Goal: Information Seeking & Learning: Learn about a topic

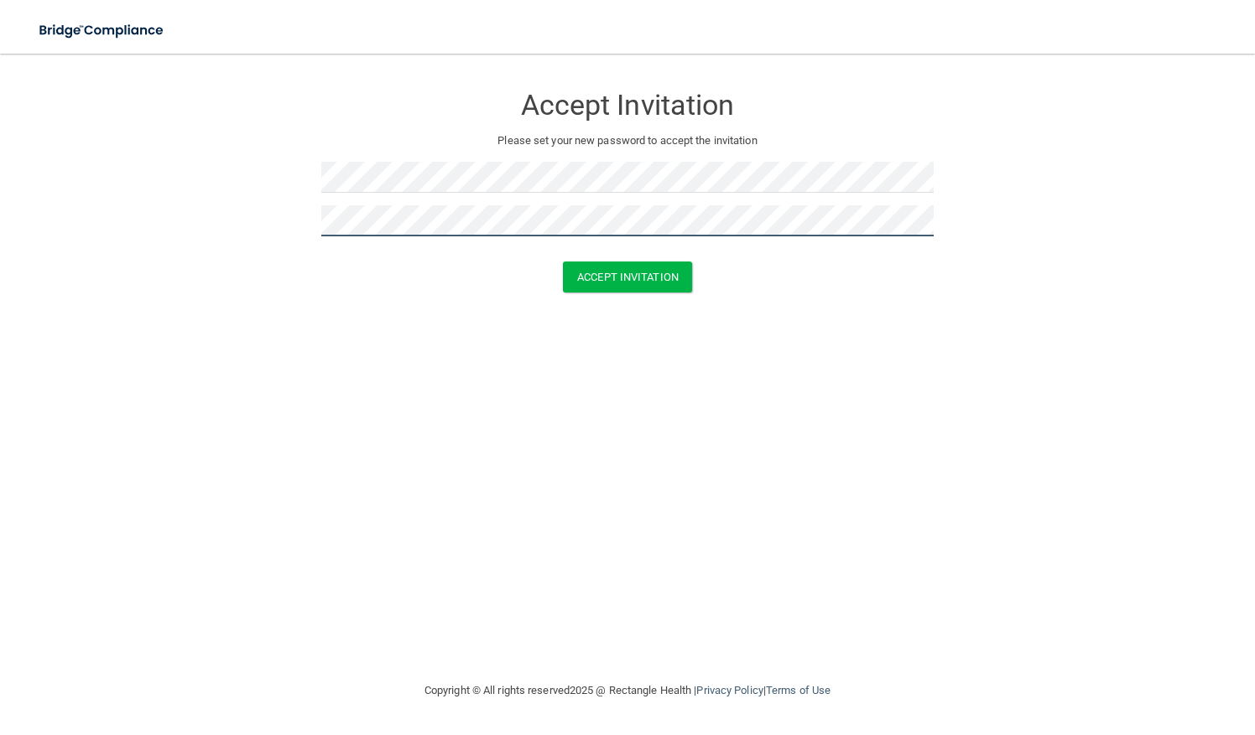
click at [563, 262] on button "Accept Invitation" at bounding box center [627, 277] width 129 height 31
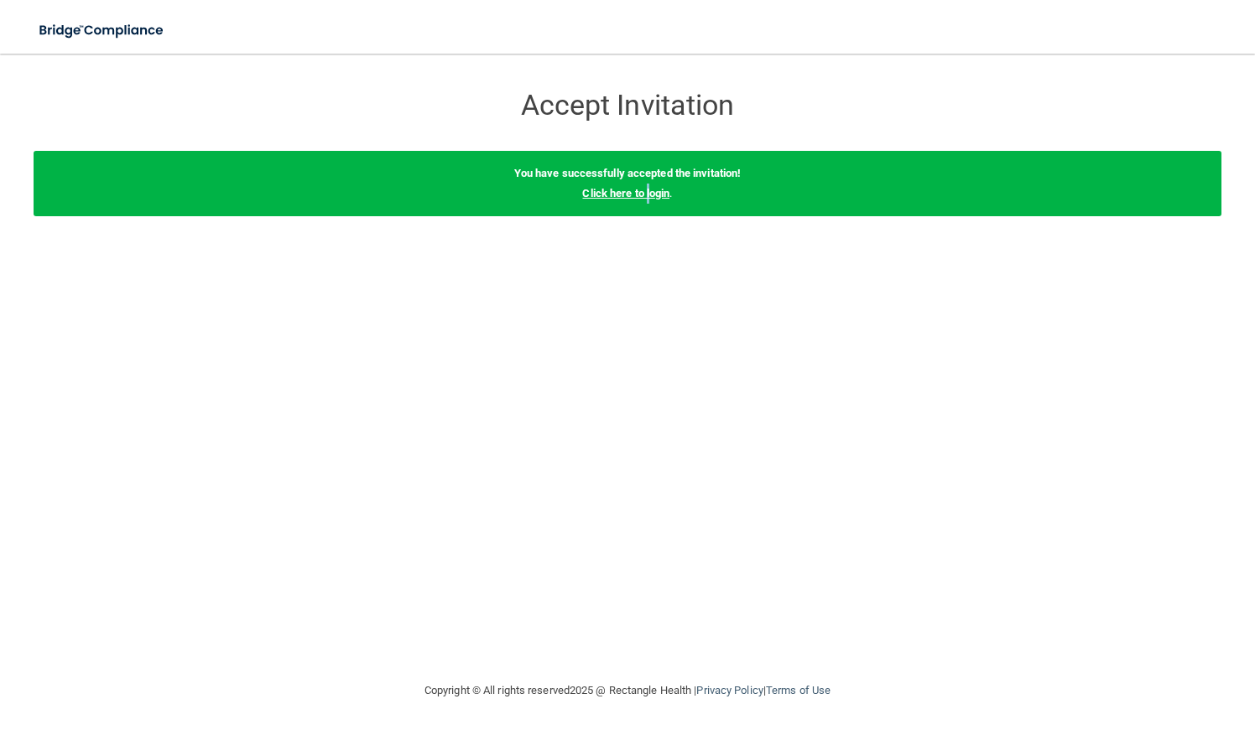
click at [651, 192] on link "Click here to login" at bounding box center [625, 193] width 87 height 13
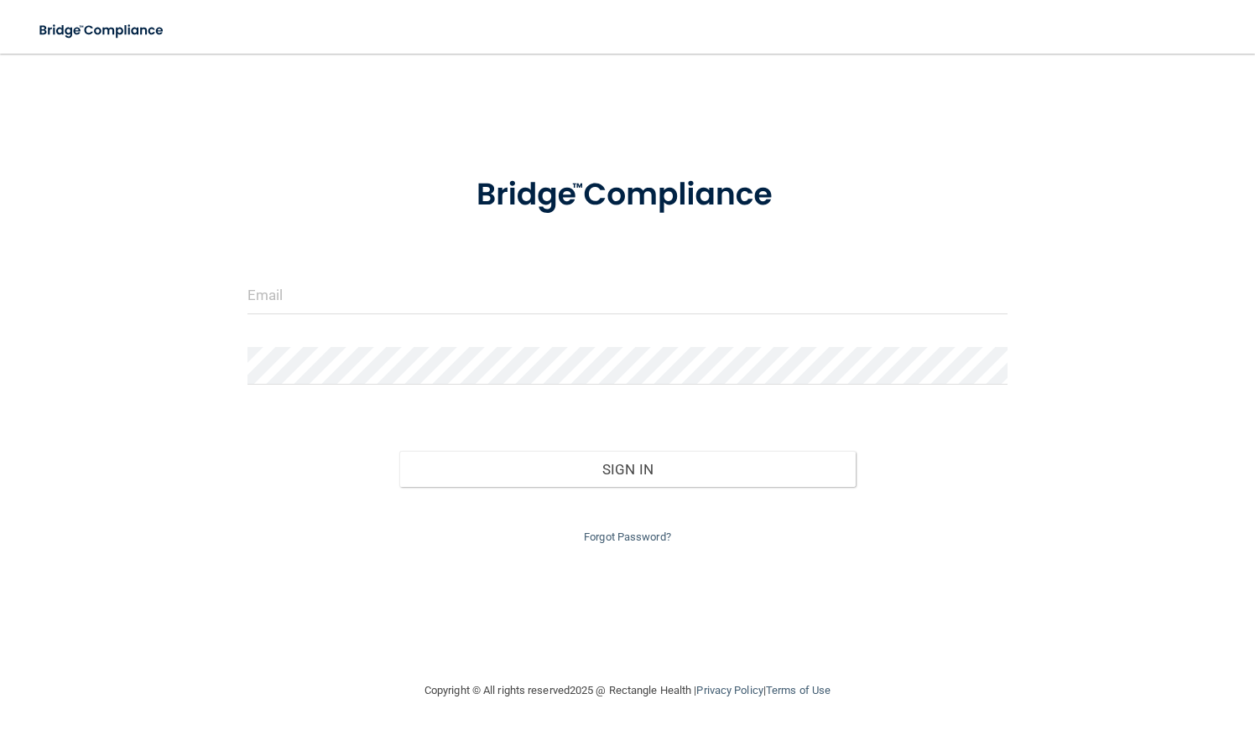
click at [381, 264] on form "Invalid email/password. You don't have permission to access that page. Sign In …" at bounding box center [627, 350] width 760 height 393
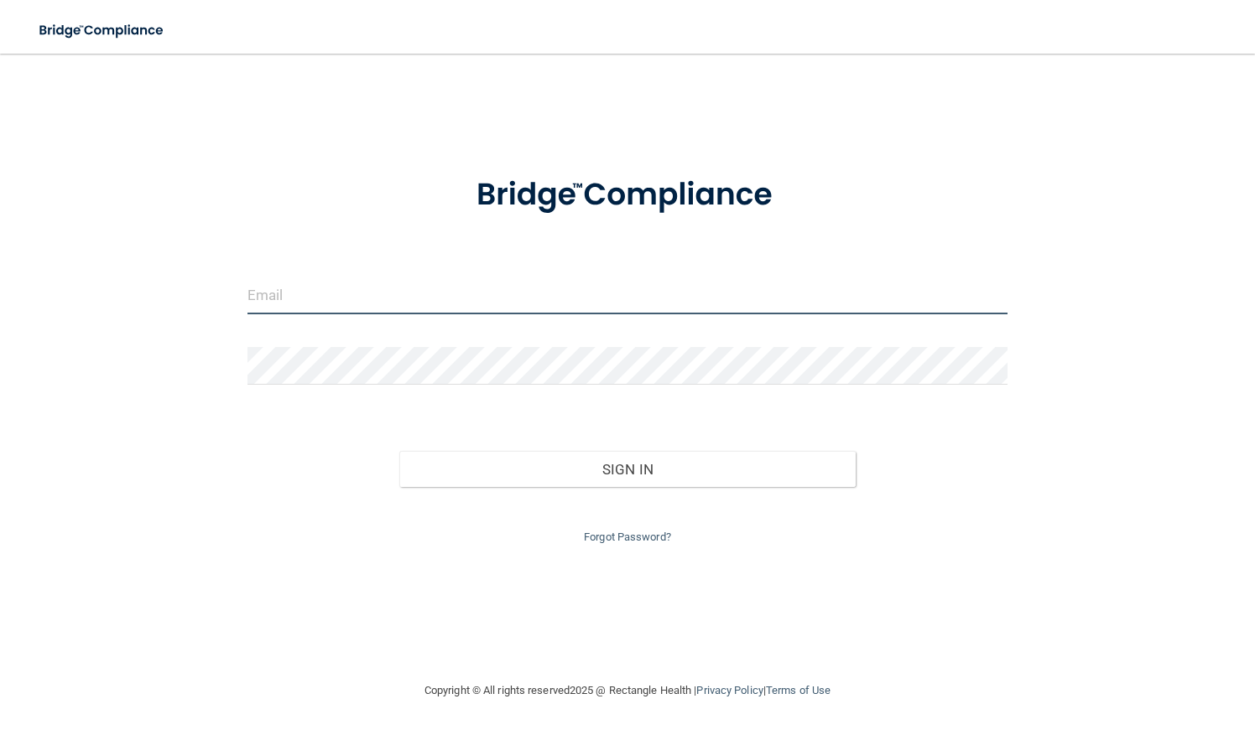
click at [379, 295] on input "email" at bounding box center [627, 296] width 760 height 38
type input "a"
type input "[PERSON_NAME][EMAIL_ADDRESS][PERSON_NAME][DOMAIN_NAME]"
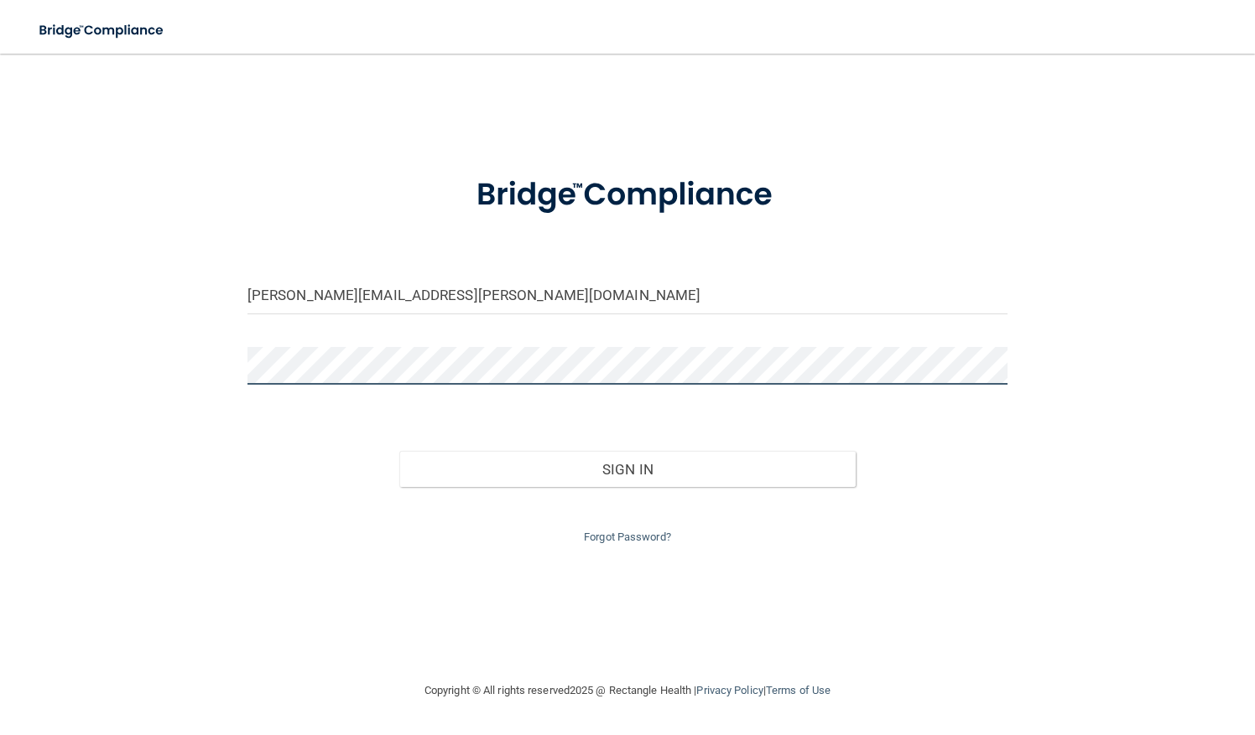
click at [399, 451] on button "Sign In" at bounding box center [627, 469] width 456 height 37
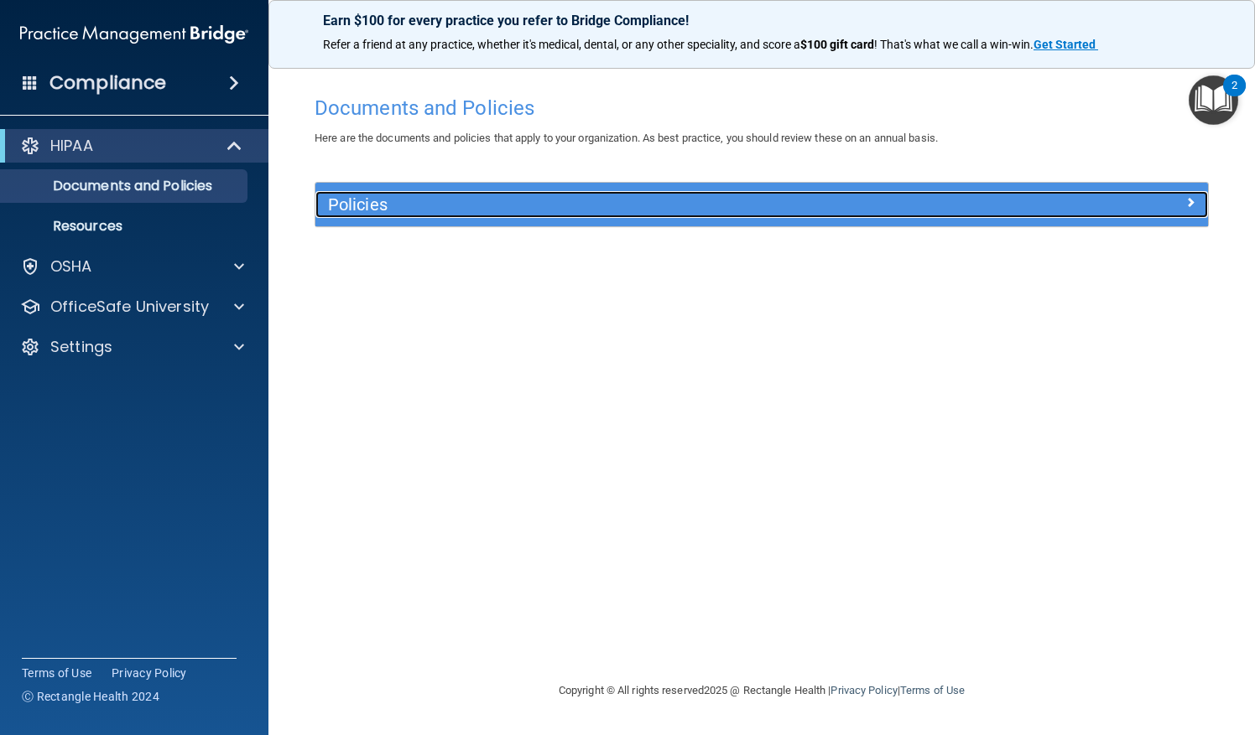
click at [399, 205] on h5 "Policies" at bounding box center [650, 204] width 644 height 18
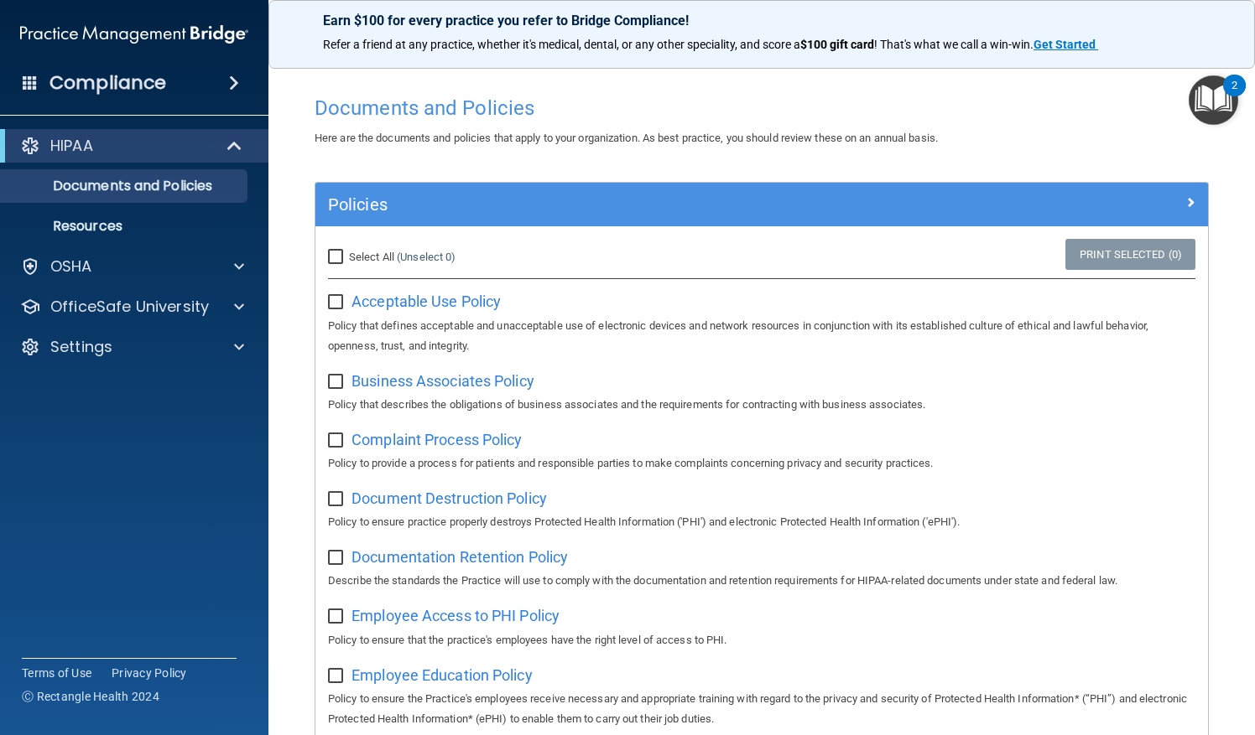
click at [470, 310] on div "Acceptable Use Policy Policy that defines acceptable and unacceptable use of el…" at bounding box center [761, 322] width 867 height 68
click at [452, 308] on span "Acceptable Use Policy" at bounding box center [425, 302] width 149 height 18
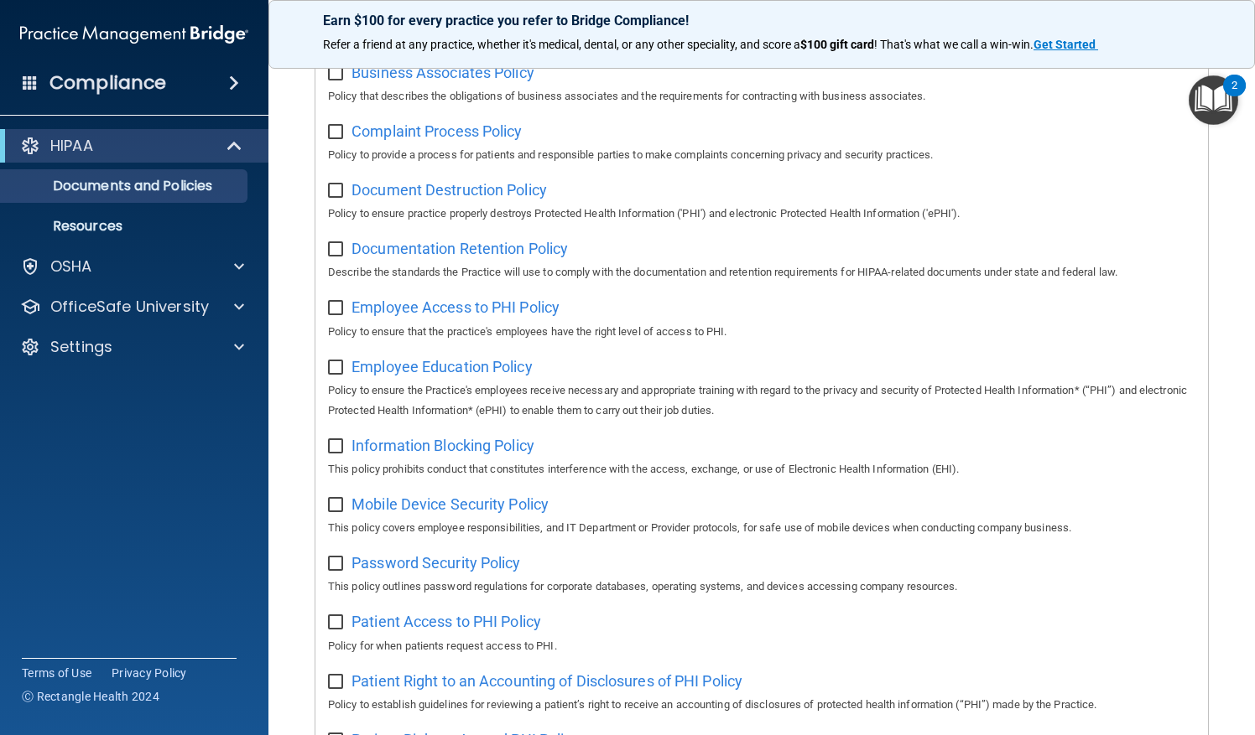
scroll to position [335, 0]
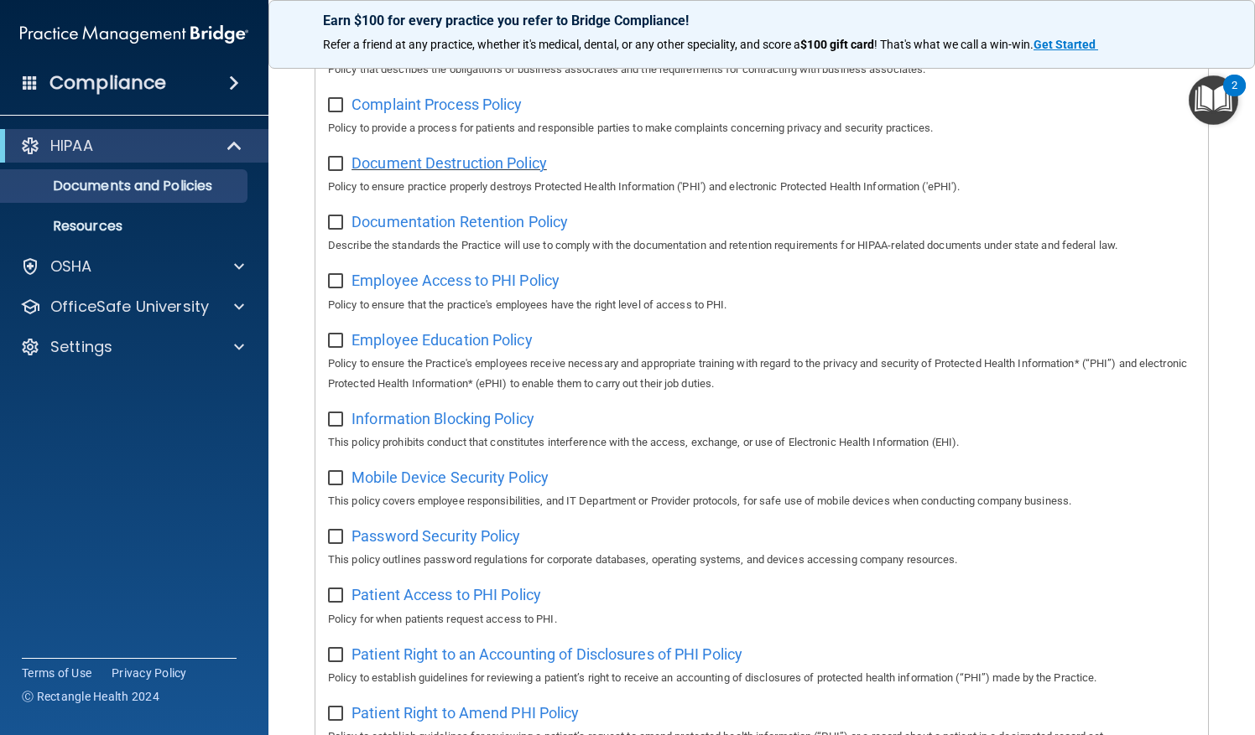
click at [463, 161] on span "Document Destruction Policy" at bounding box center [448, 163] width 195 height 18
click at [431, 333] on span "Employee Education Policy" at bounding box center [441, 340] width 181 height 18
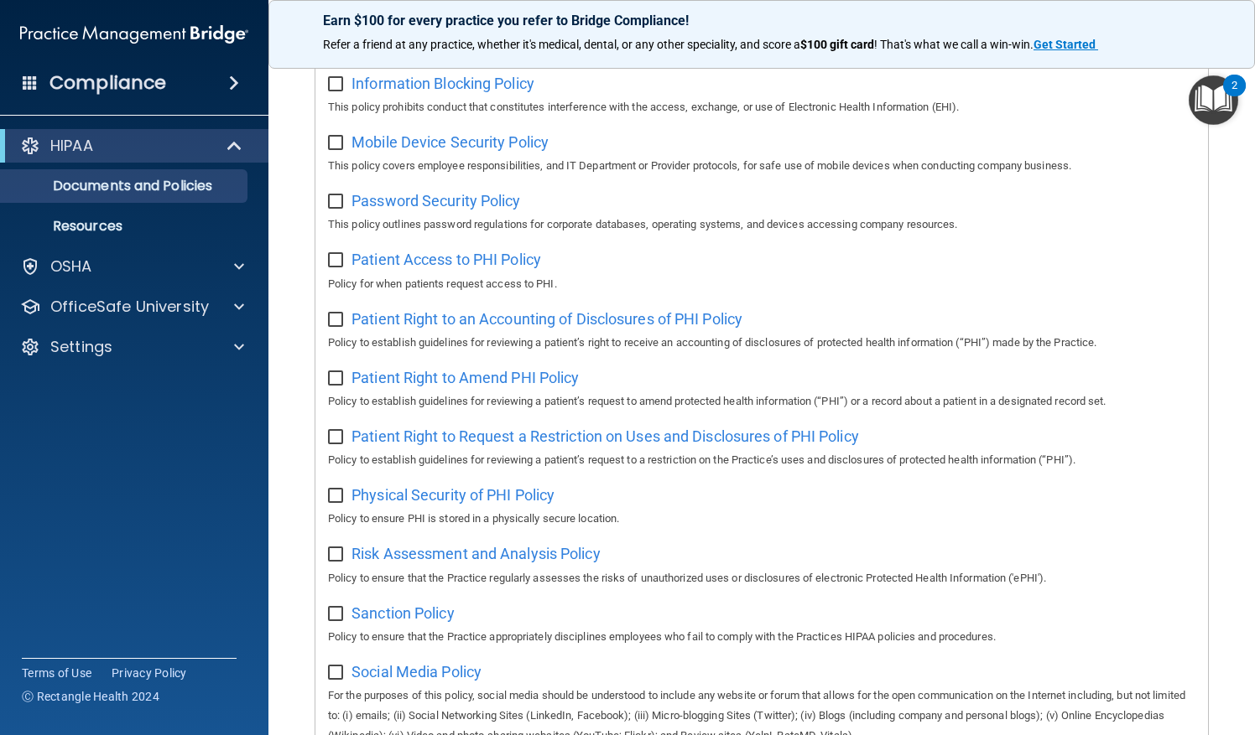
scroll to position [755, 0]
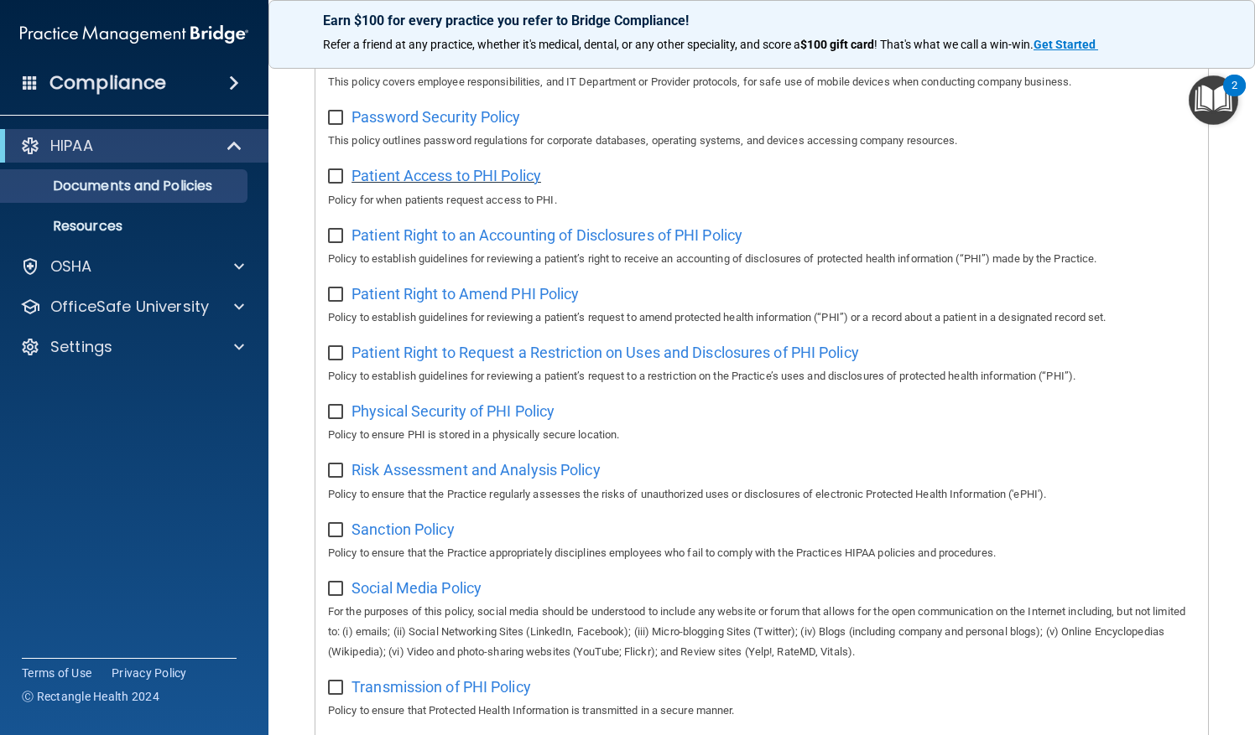
click at [469, 172] on span "Patient Access to PHI Policy" at bounding box center [446, 176] width 190 height 18
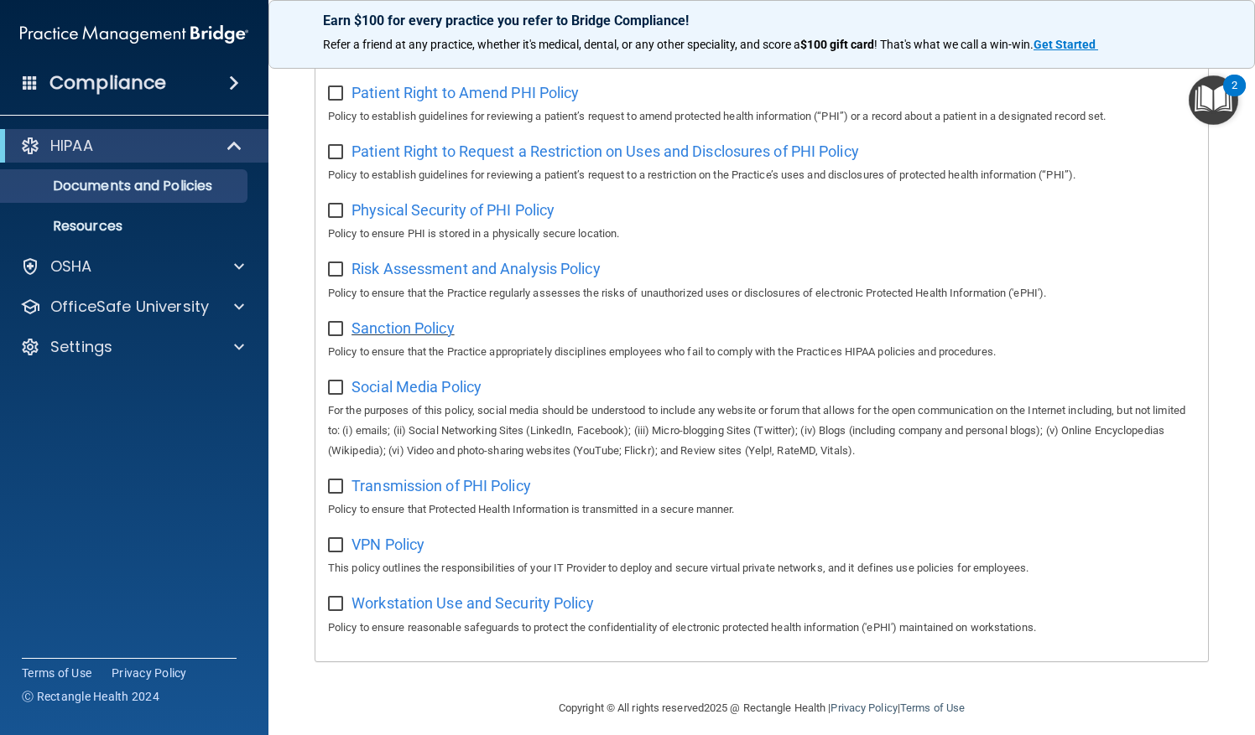
scroll to position [974, 0]
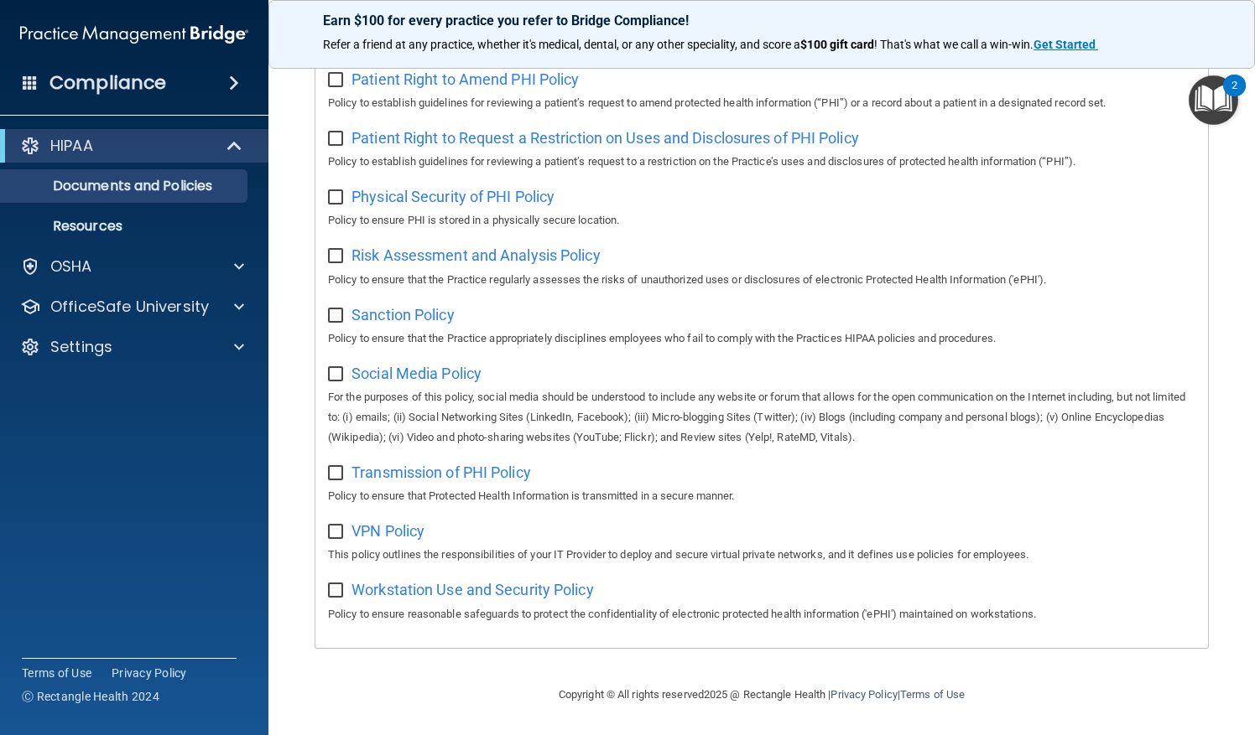
click at [410, 384] on div "Social Media Policy For the purposes of this policy, social media should be und…" at bounding box center [761, 404] width 867 height 88
click at [418, 374] on span "Social Media Policy" at bounding box center [416, 374] width 130 height 18
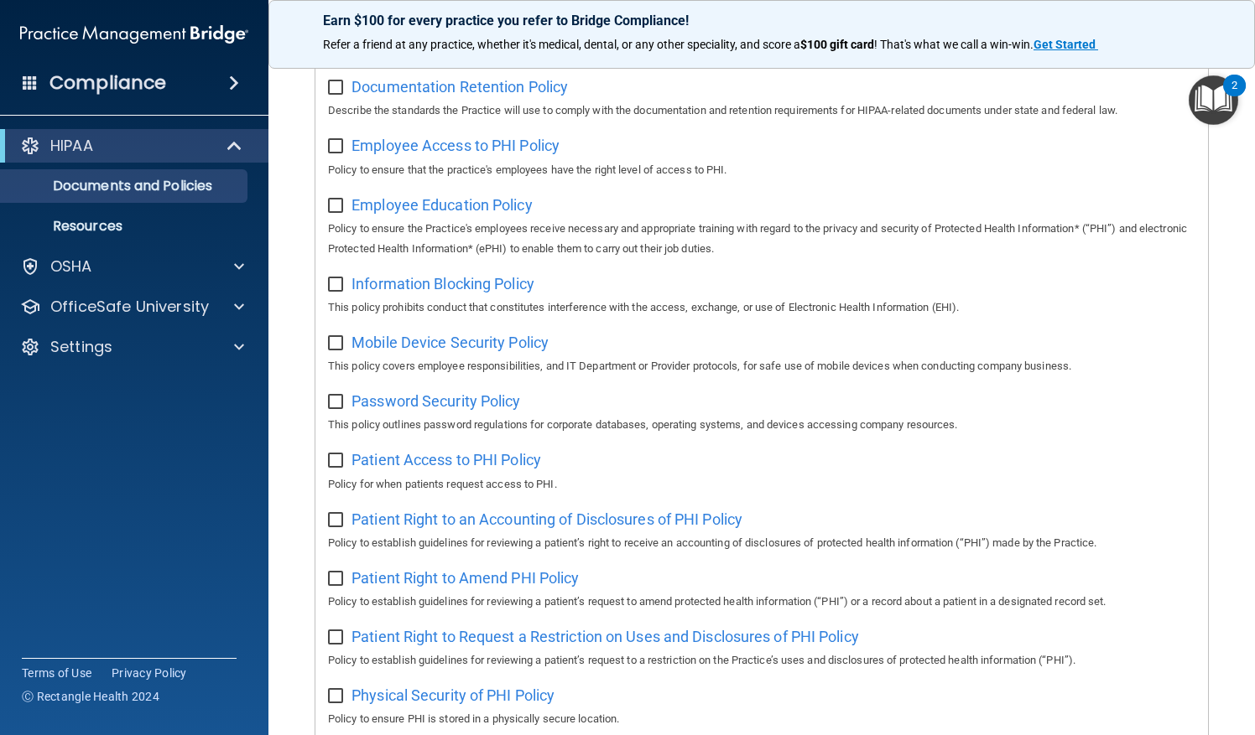
scroll to position [0, 0]
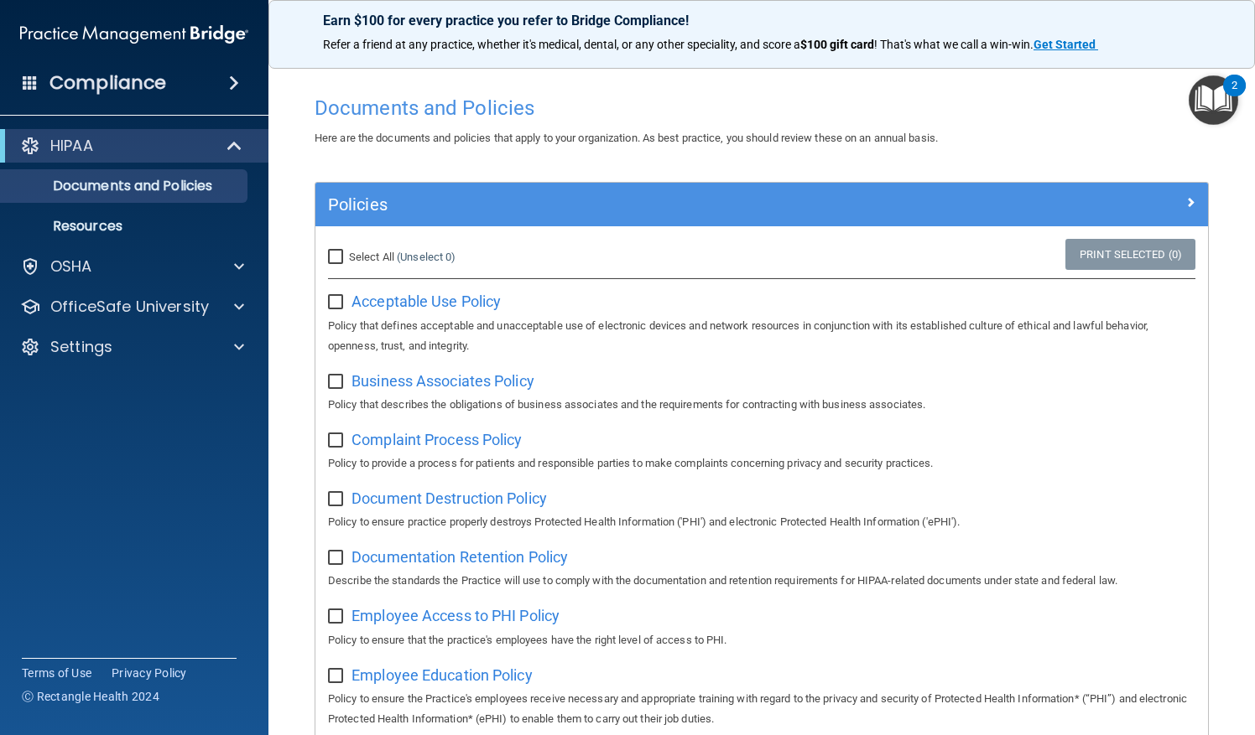
click at [338, 252] on input "Select All (Unselect 0) Unselect All" at bounding box center [337, 257] width 19 height 13
checkbox input "true"
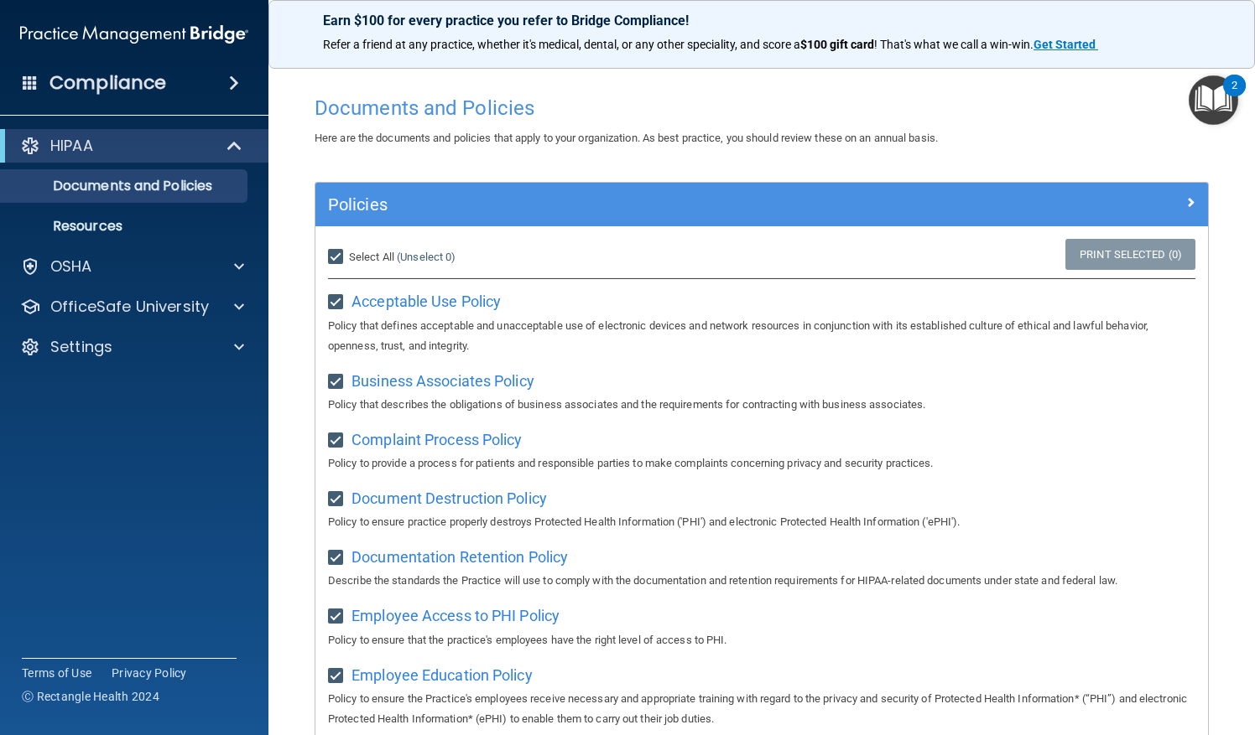
checkbox input "true"
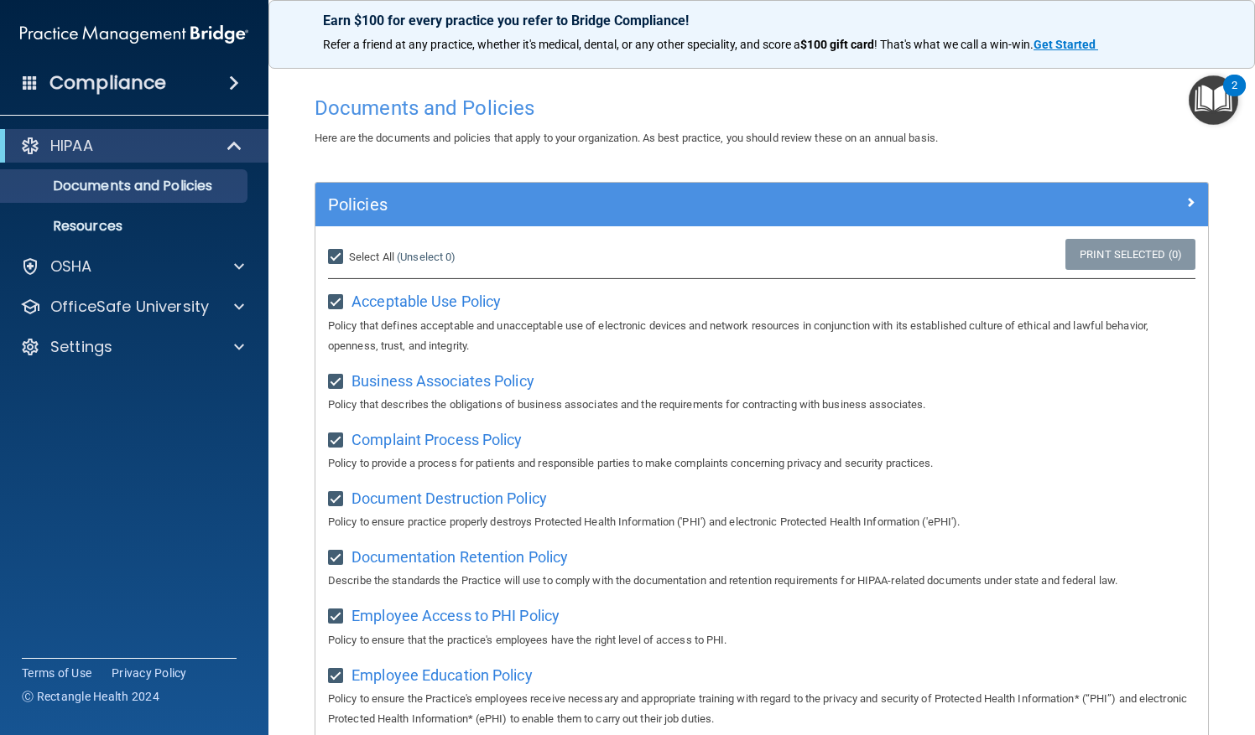
checkbox input "true"
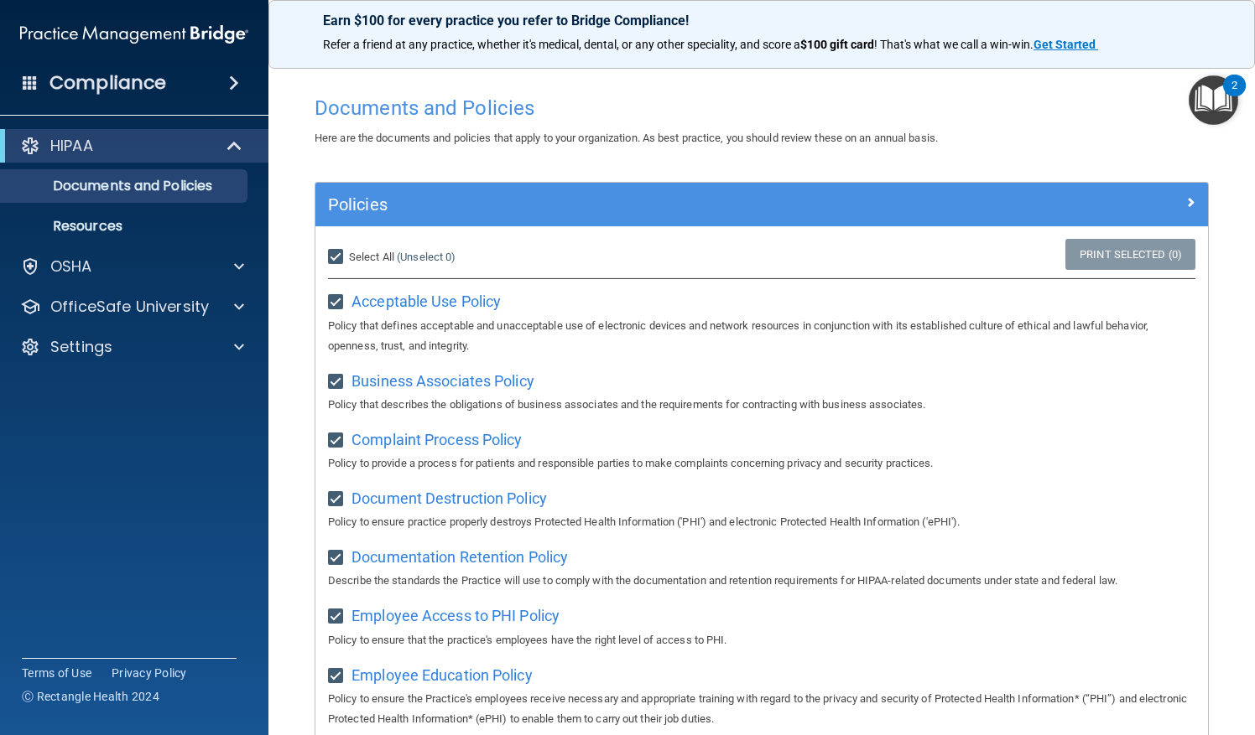
checkbox input "true"
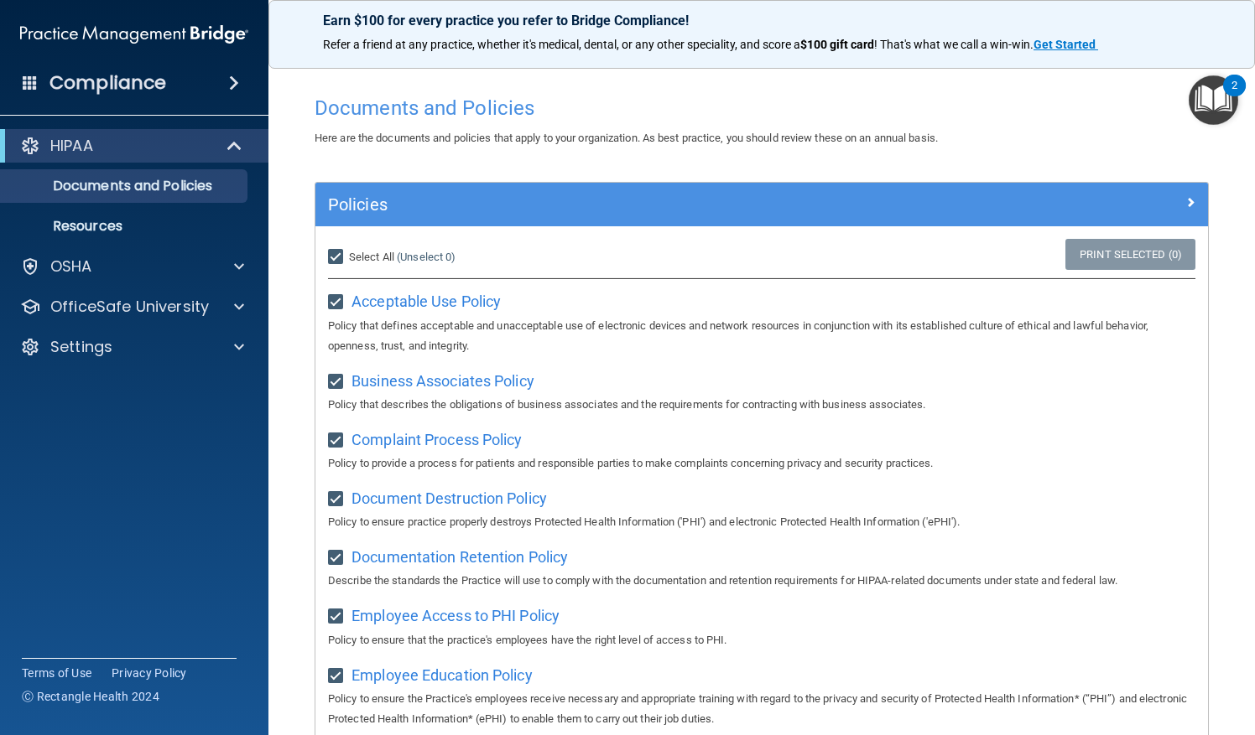
checkbox input "true"
click at [339, 251] on input "Select All (Unselect 21) Unselect All" at bounding box center [337, 257] width 19 height 13
checkbox input "false"
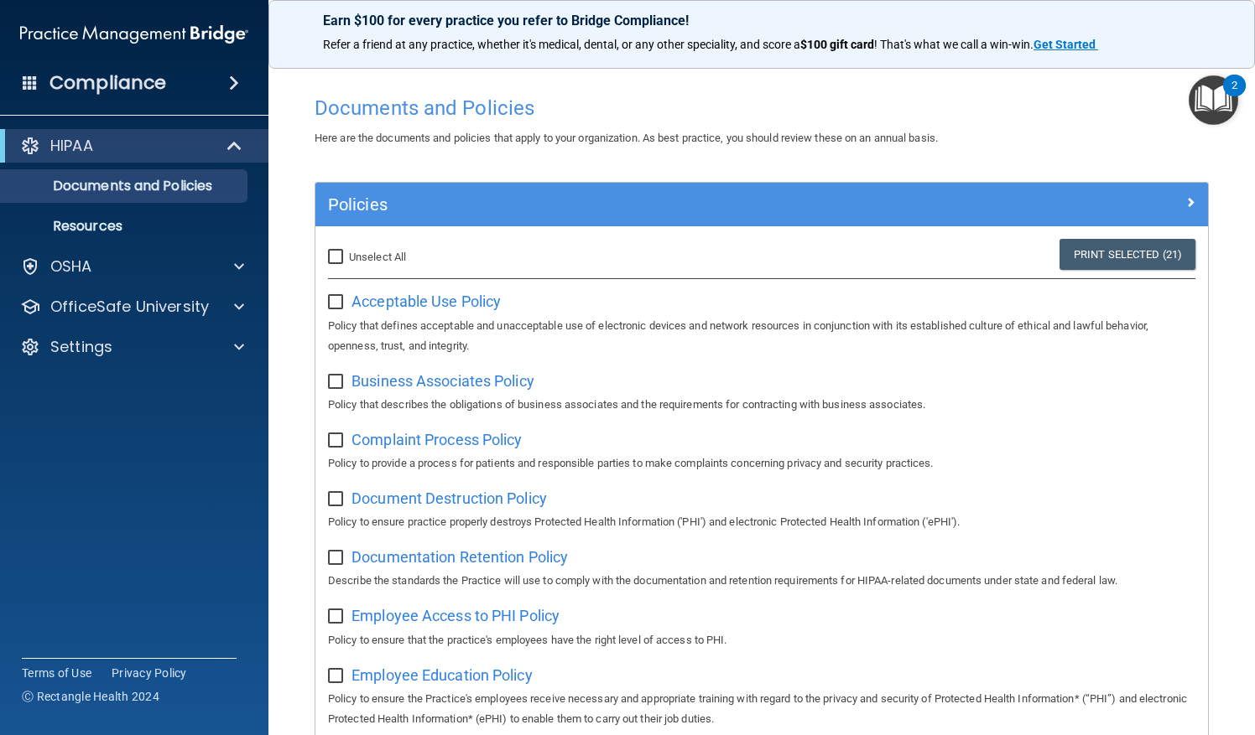
checkbox input "false"
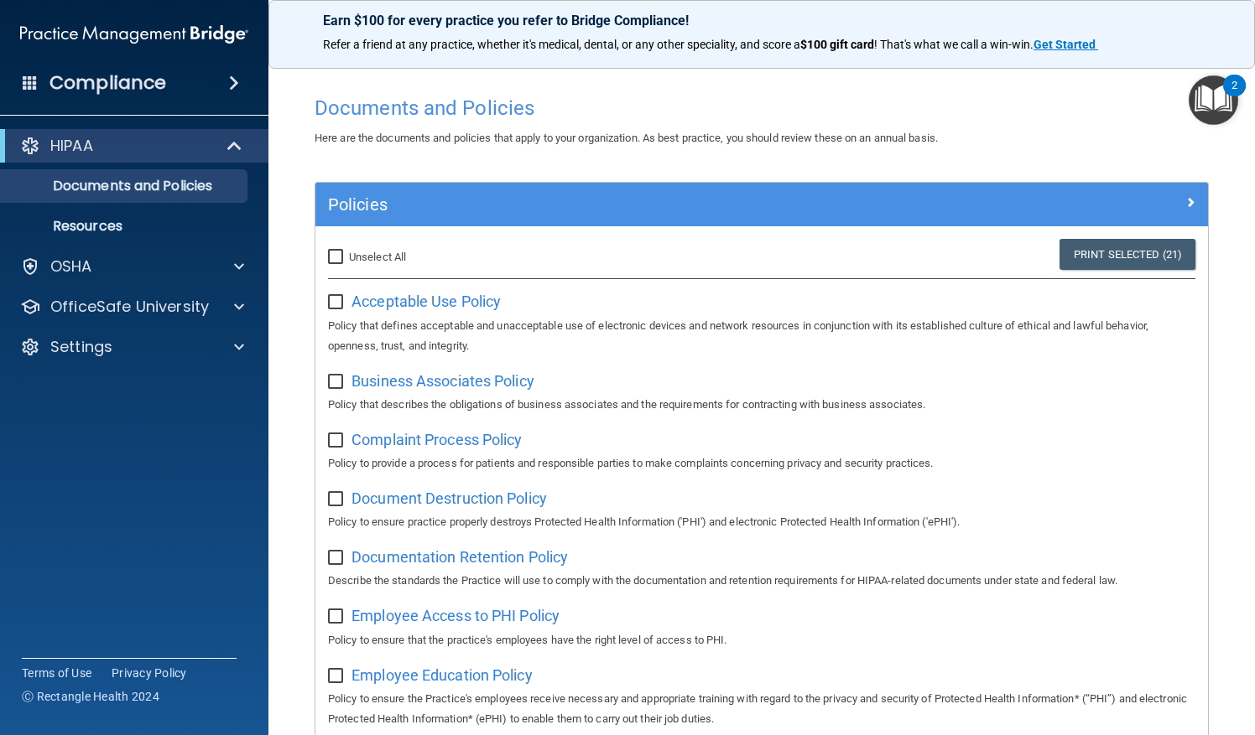
checkbox input "false"
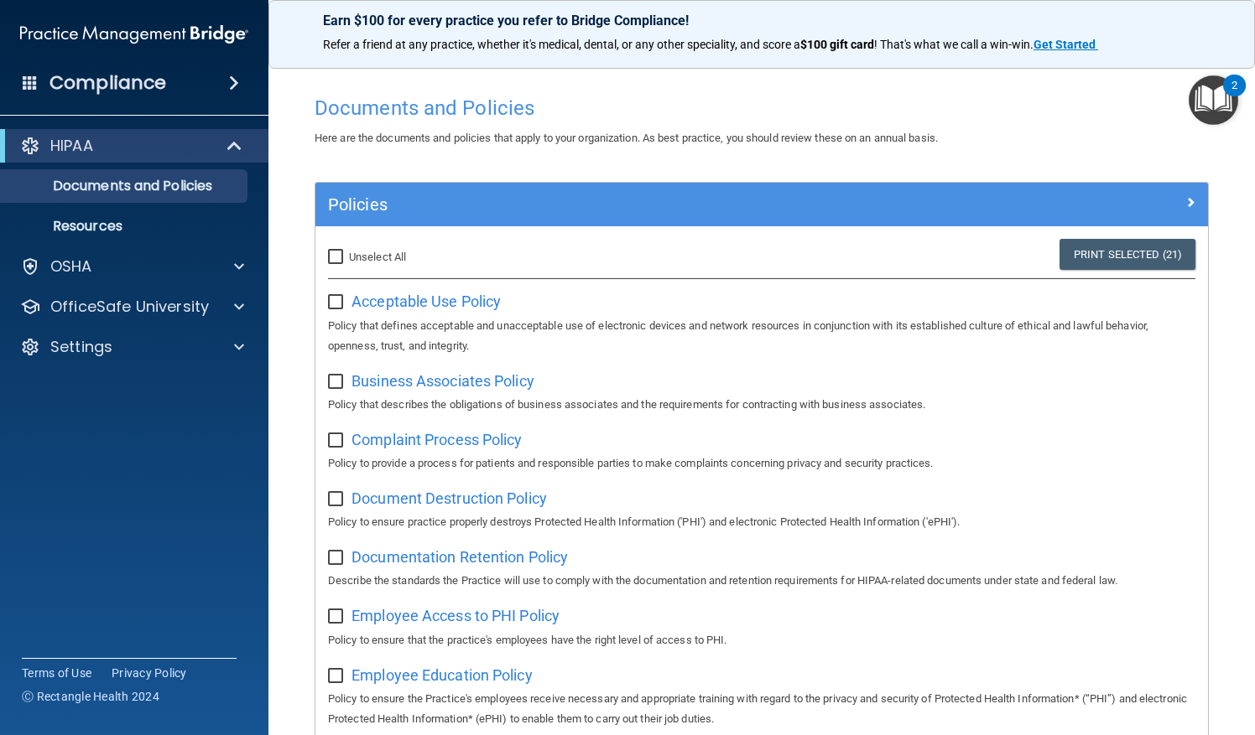
checkbox input "false"
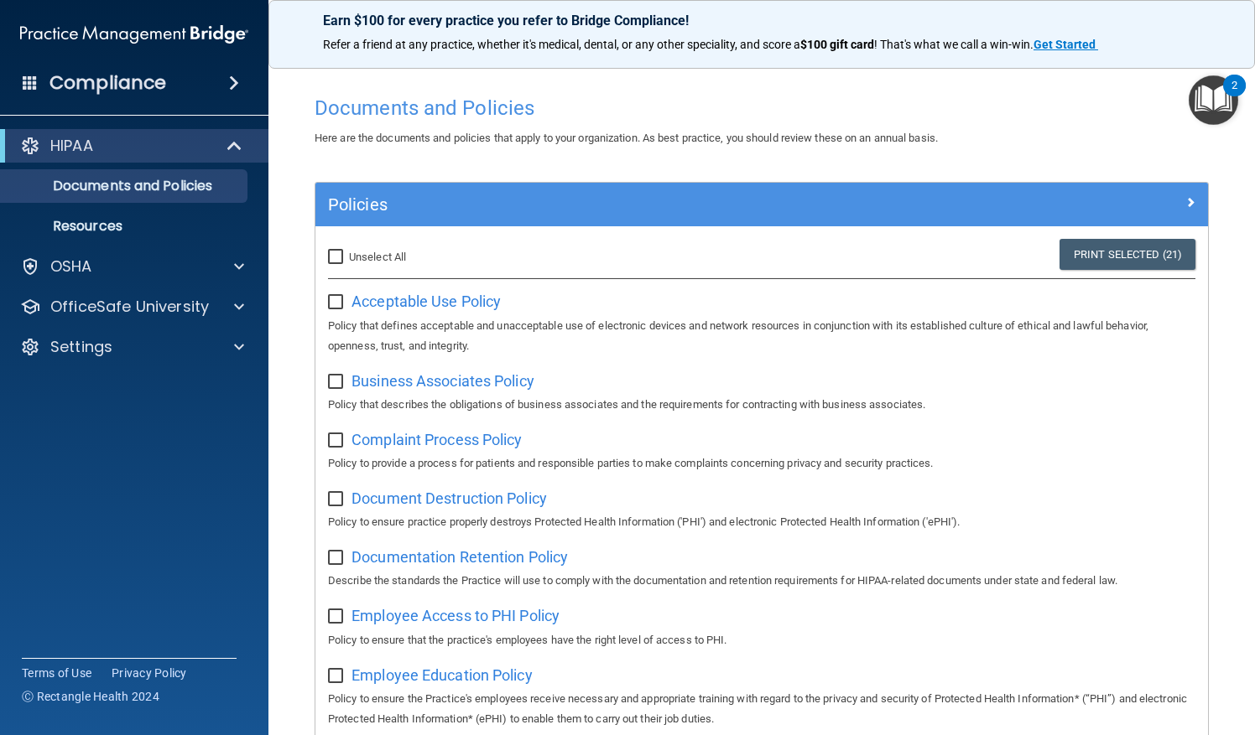
checkbox input "false"
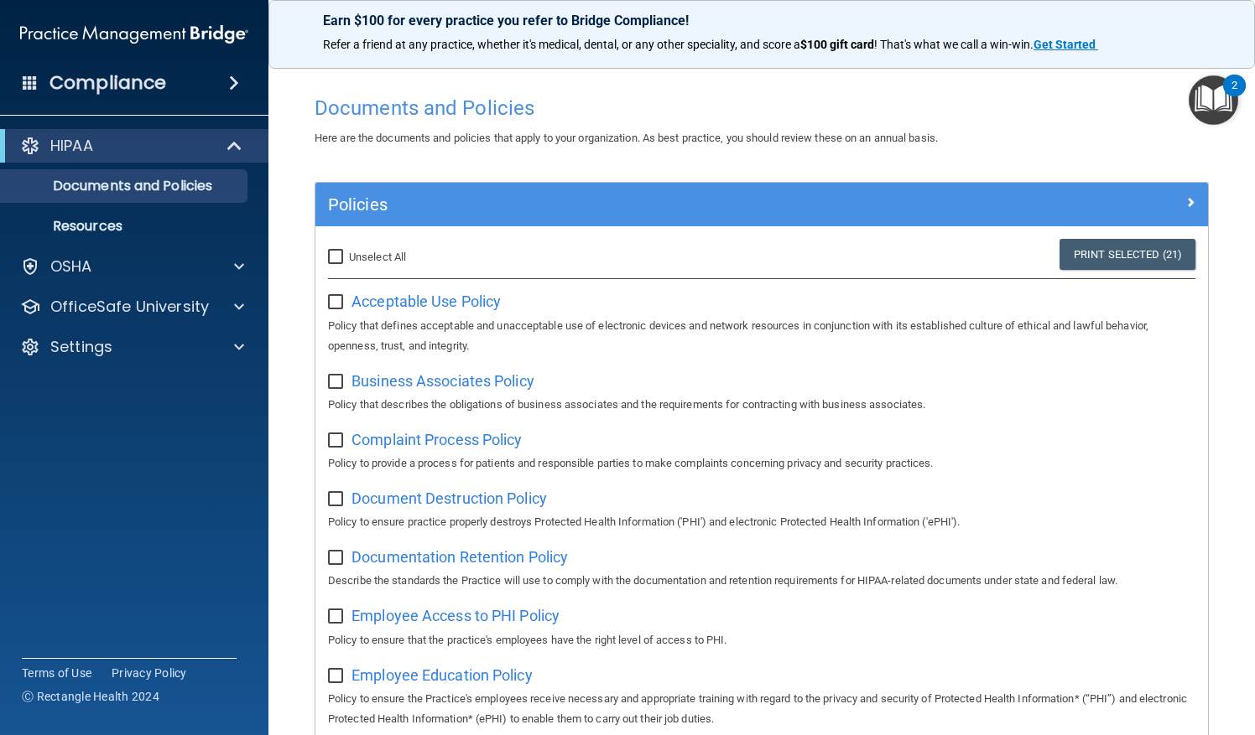
checkbox input "false"
click at [97, 224] on p "Resources" at bounding box center [125, 226] width 229 height 17
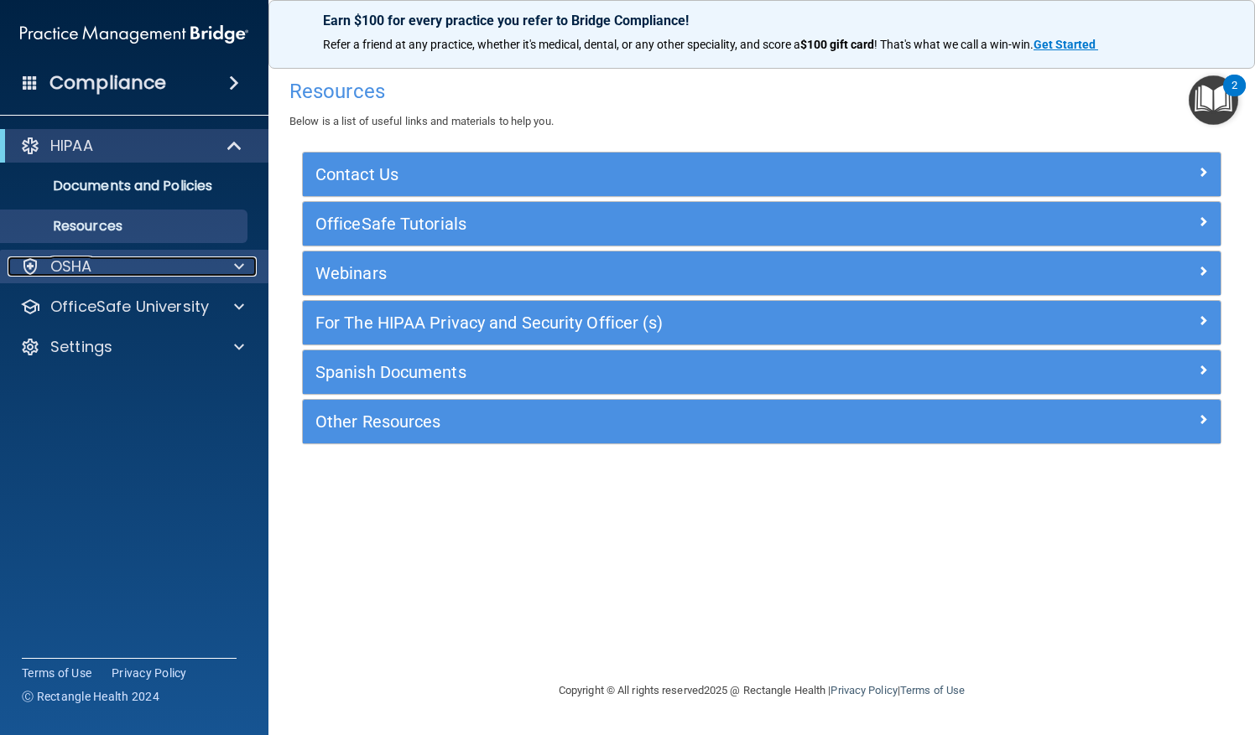
click at [80, 272] on p "OSHA" at bounding box center [71, 267] width 42 height 20
click at [94, 266] on div "OSHA" at bounding box center [112, 267] width 208 height 20
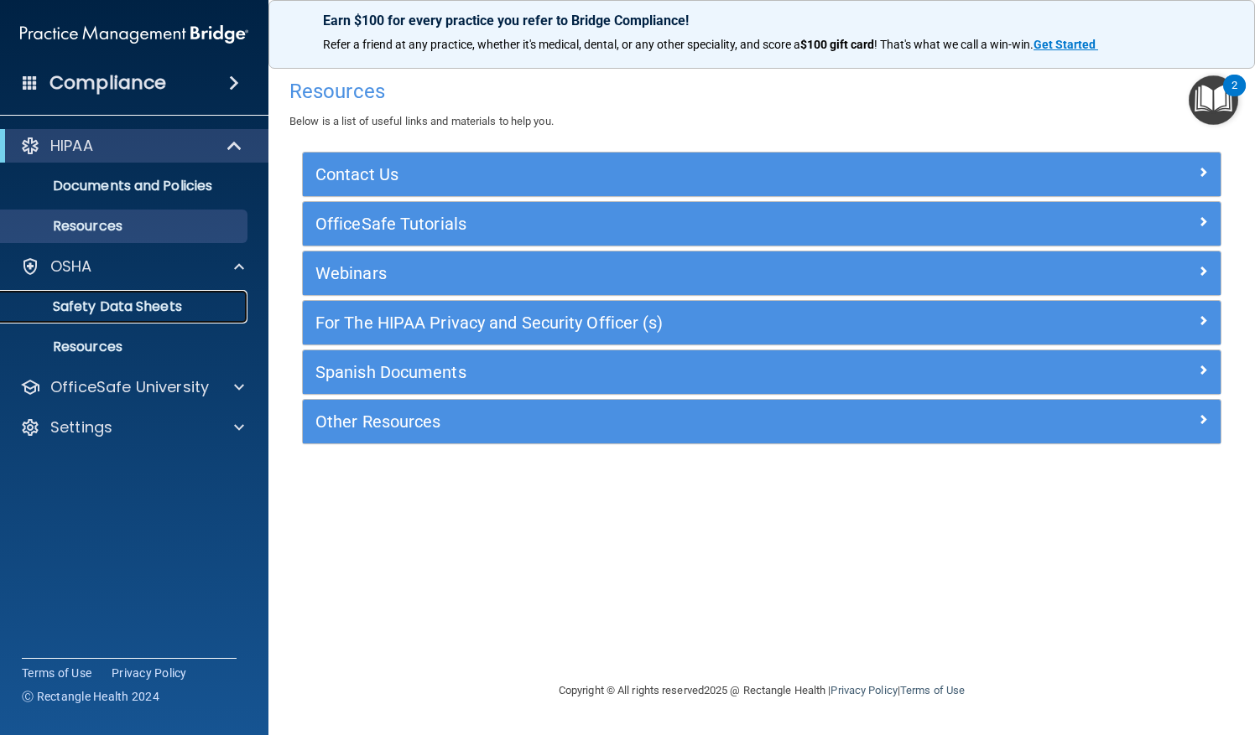
click at [104, 299] on p "Safety Data Sheets" at bounding box center [125, 307] width 229 height 17
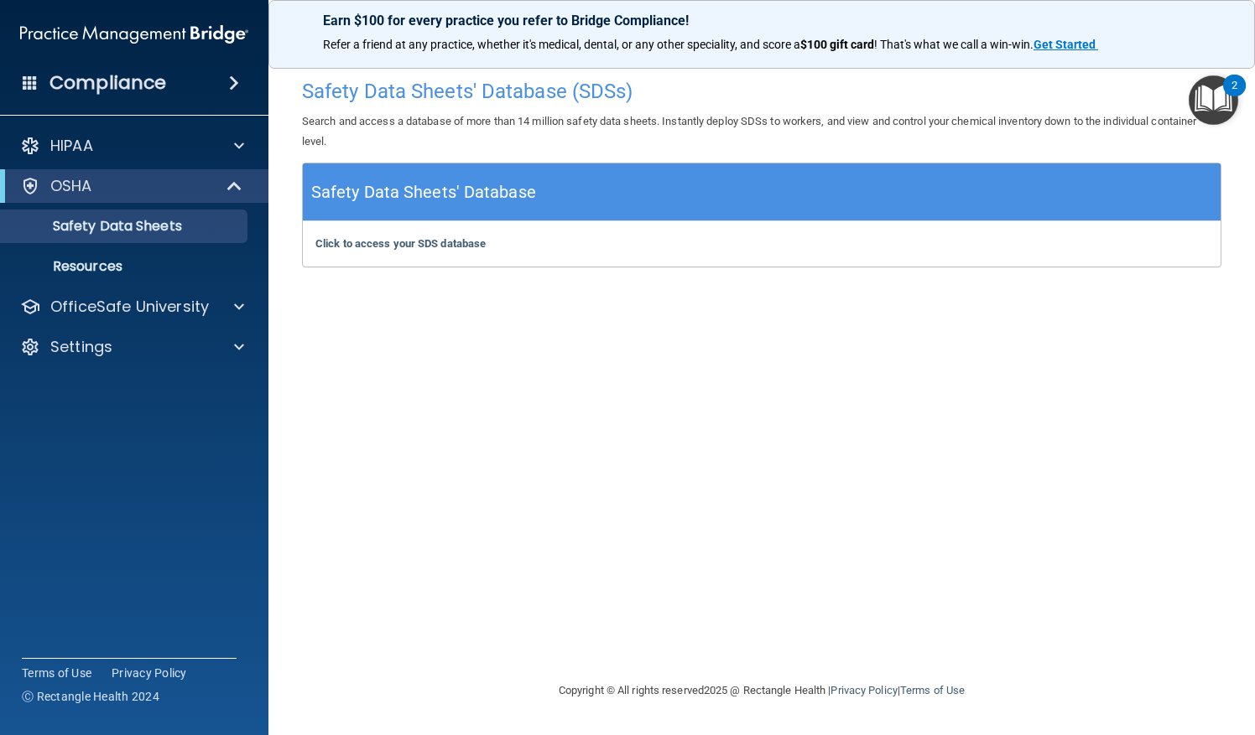
click at [1223, 115] on img "Open Resource Center, 2 new notifications" at bounding box center [1212, 99] width 49 height 49
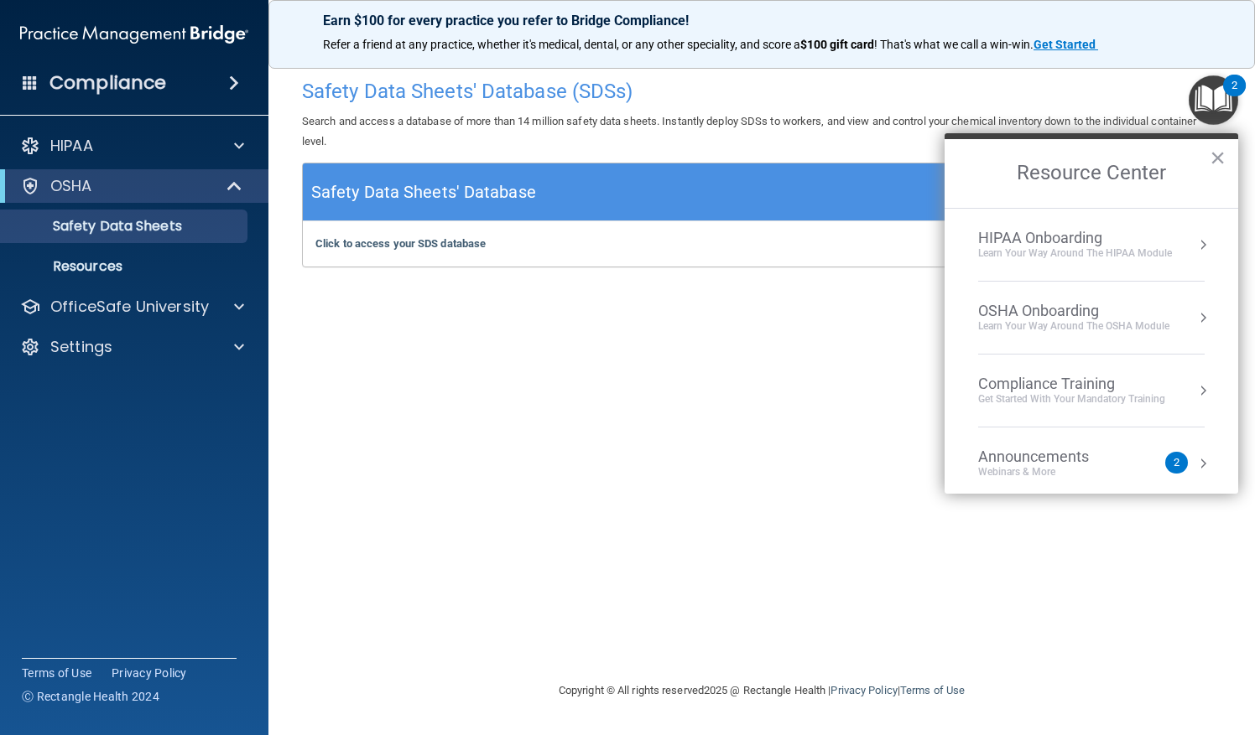
click at [1078, 230] on div "HIPAA Onboarding" at bounding box center [1075, 238] width 194 height 18
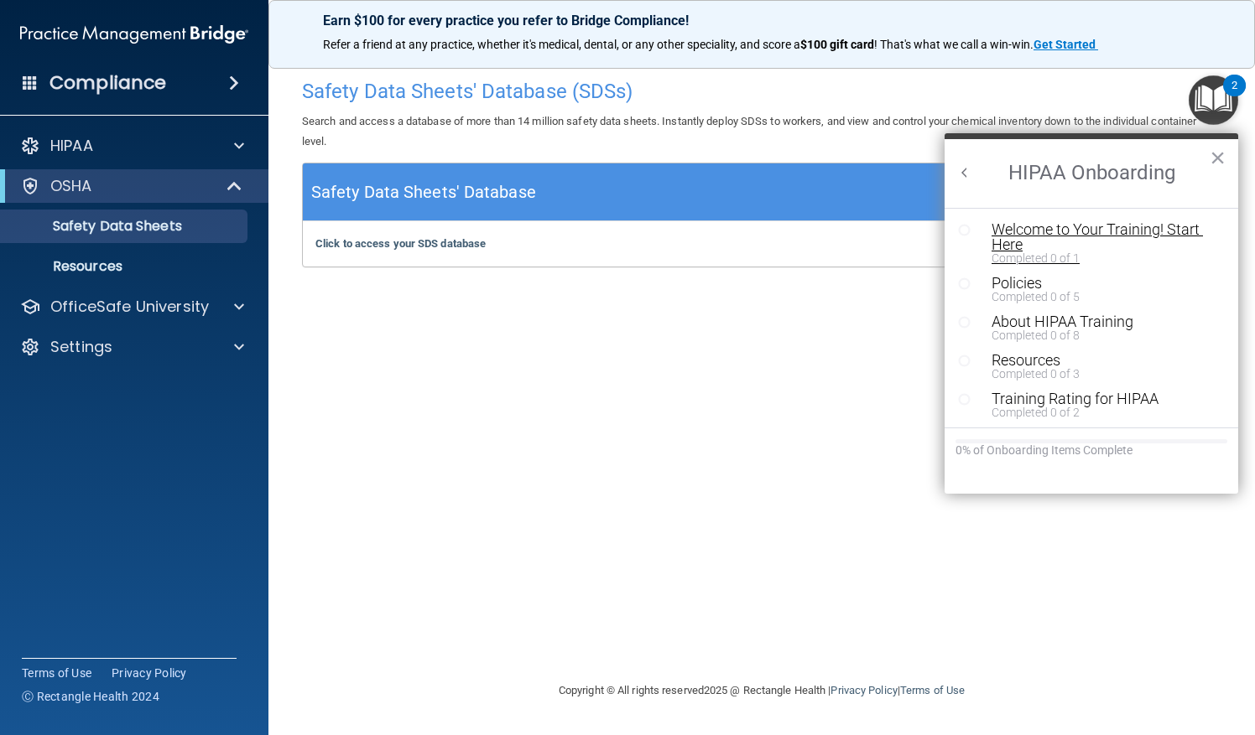
click at [1011, 228] on div "Welcome to Your Training! Start Here" at bounding box center [1096, 237] width 211 height 30
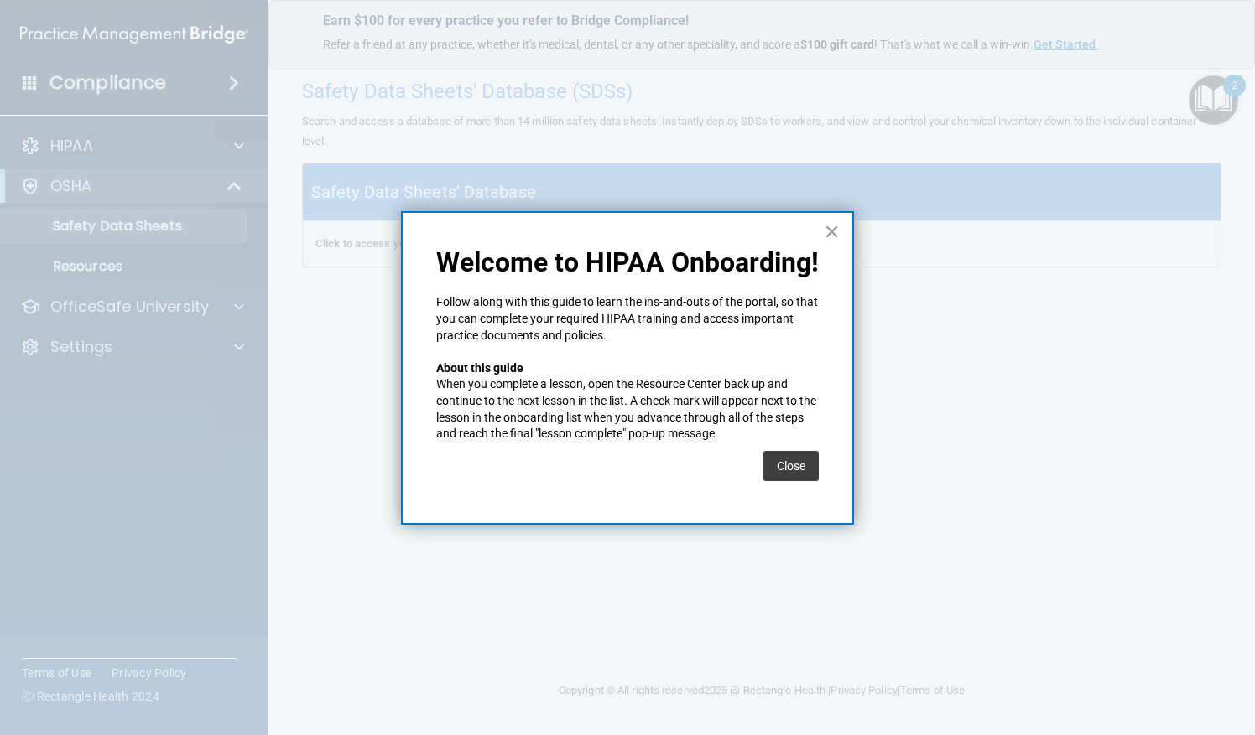
click at [792, 459] on button "Close" at bounding box center [790, 466] width 55 height 30
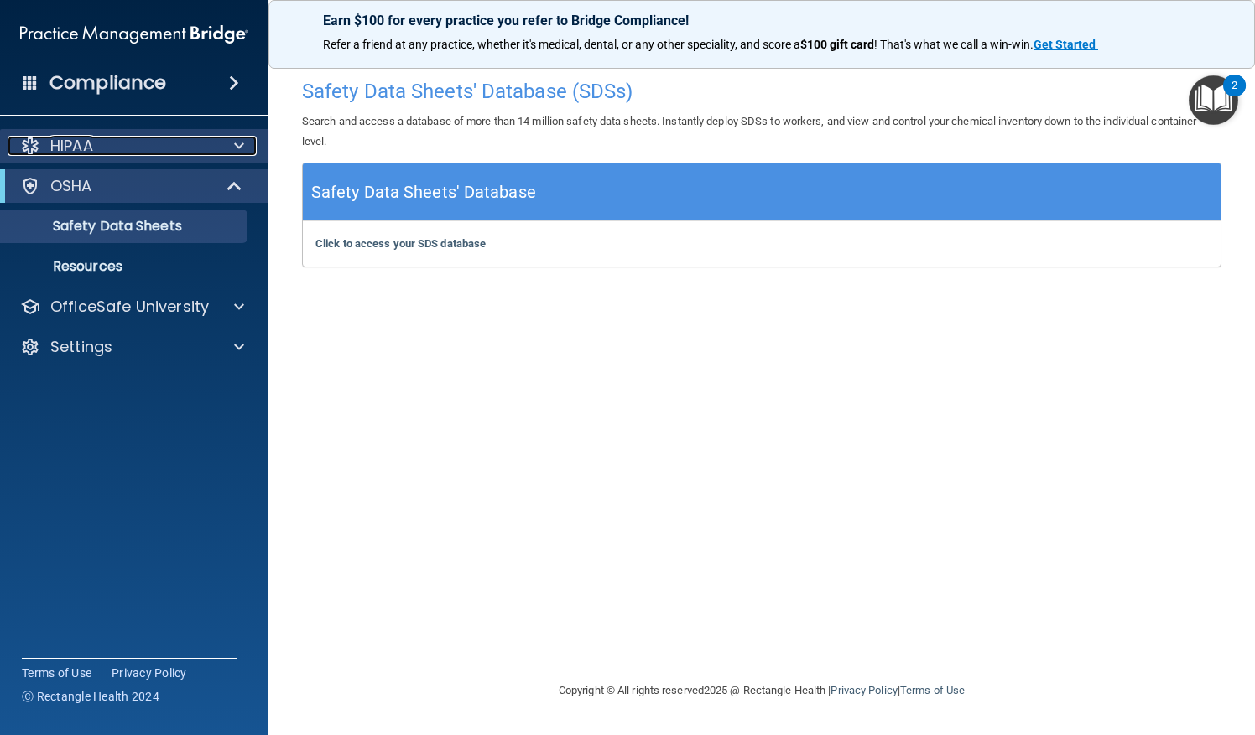
click at [103, 141] on div "HIPAA" at bounding box center [112, 146] width 208 height 20
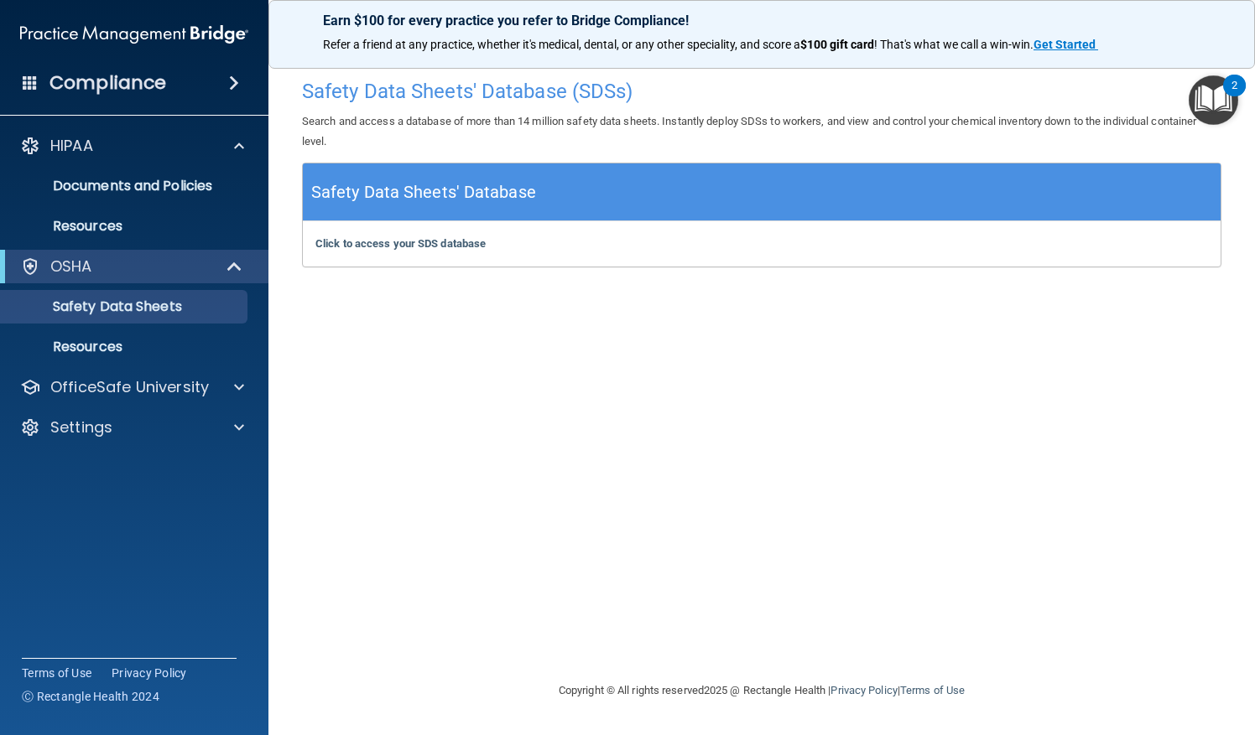
click at [1200, 91] on img "Open Resource Center, 2 new notifications" at bounding box center [1212, 99] width 49 height 49
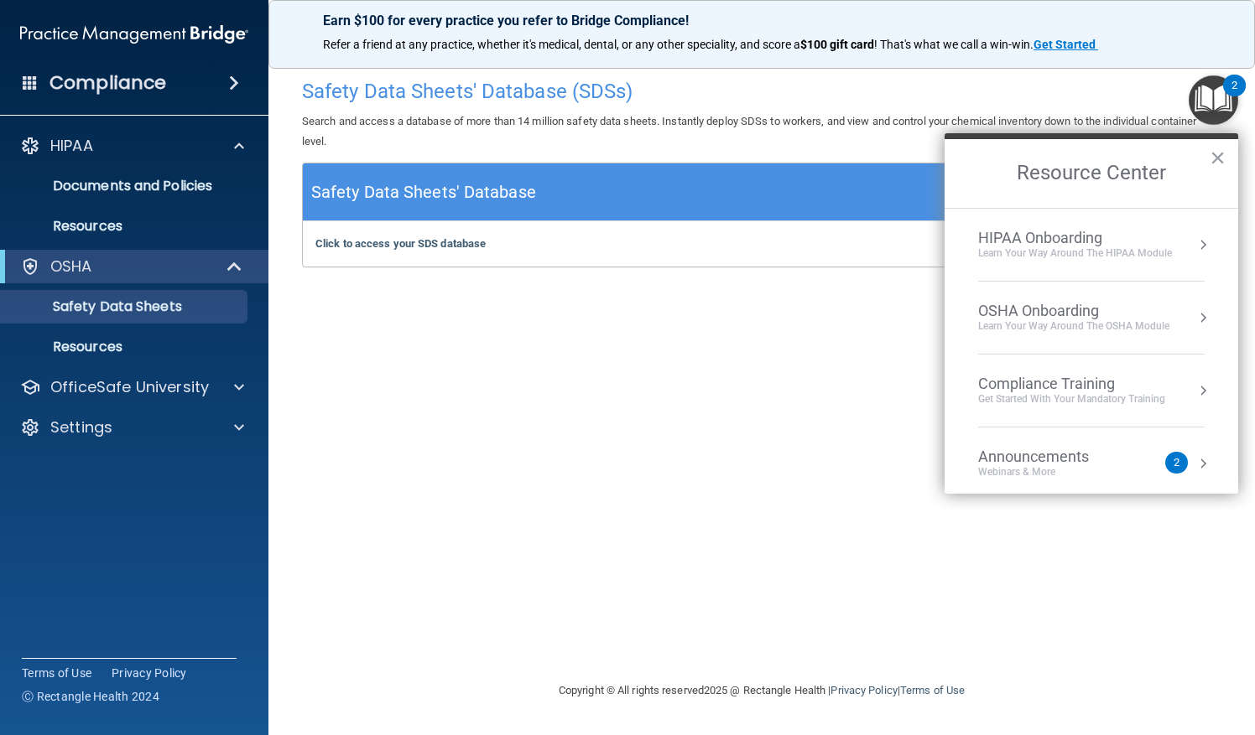
click at [1156, 238] on div "HIPAA Onboarding" at bounding box center [1075, 238] width 194 height 18
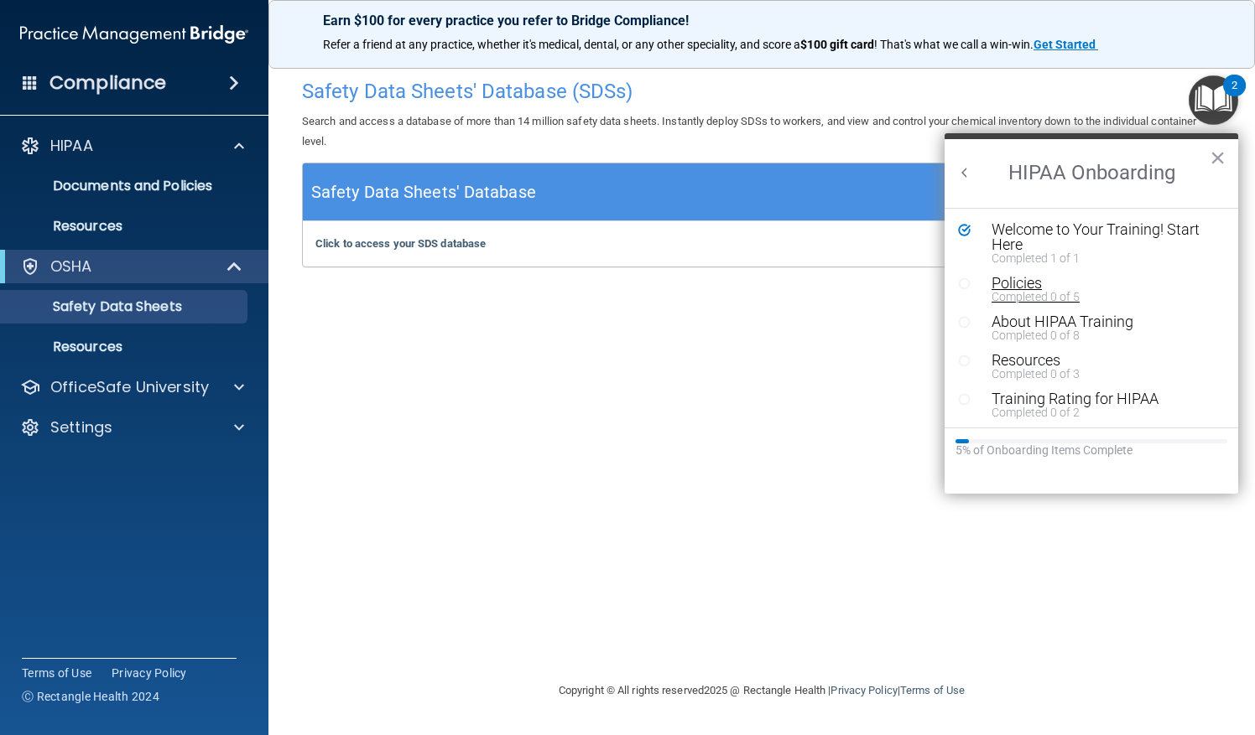
click at [1025, 283] on div "Policies" at bounding box center [1096, 283] width 211 height 15
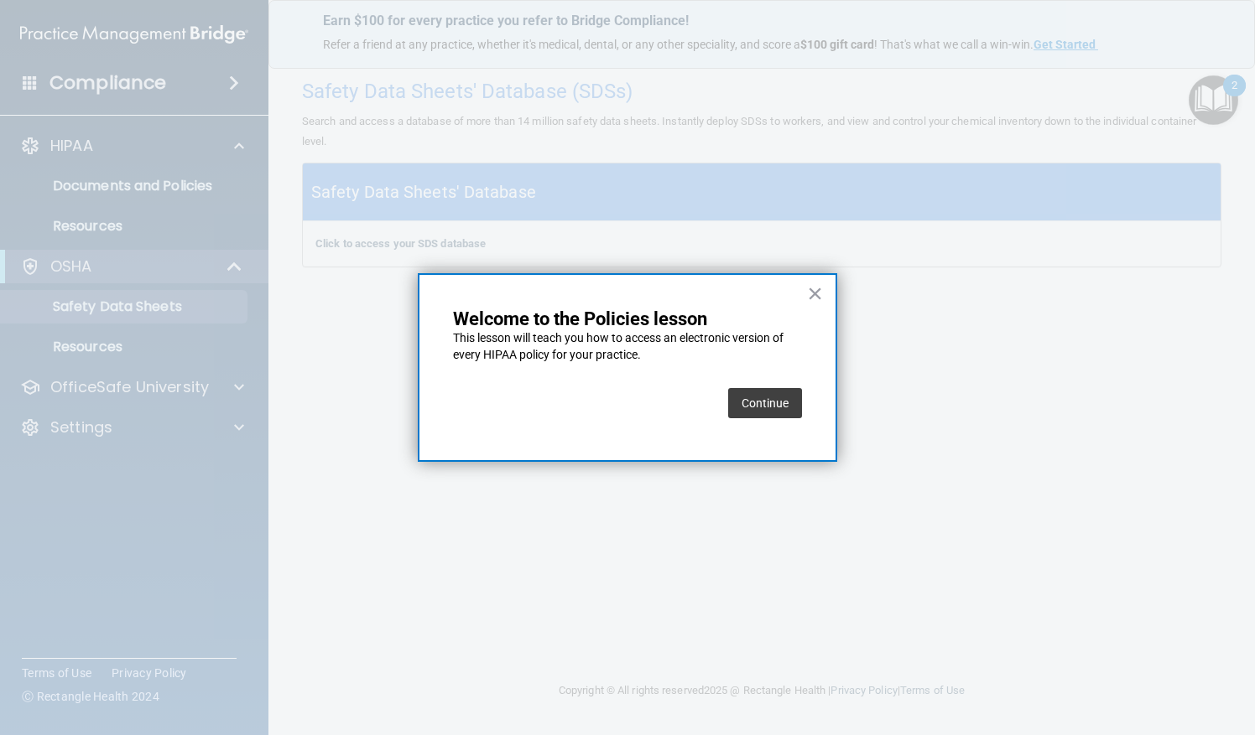
click at [777, 404] on button "Continue" at bounding box center [765, 403] width 74 height 30
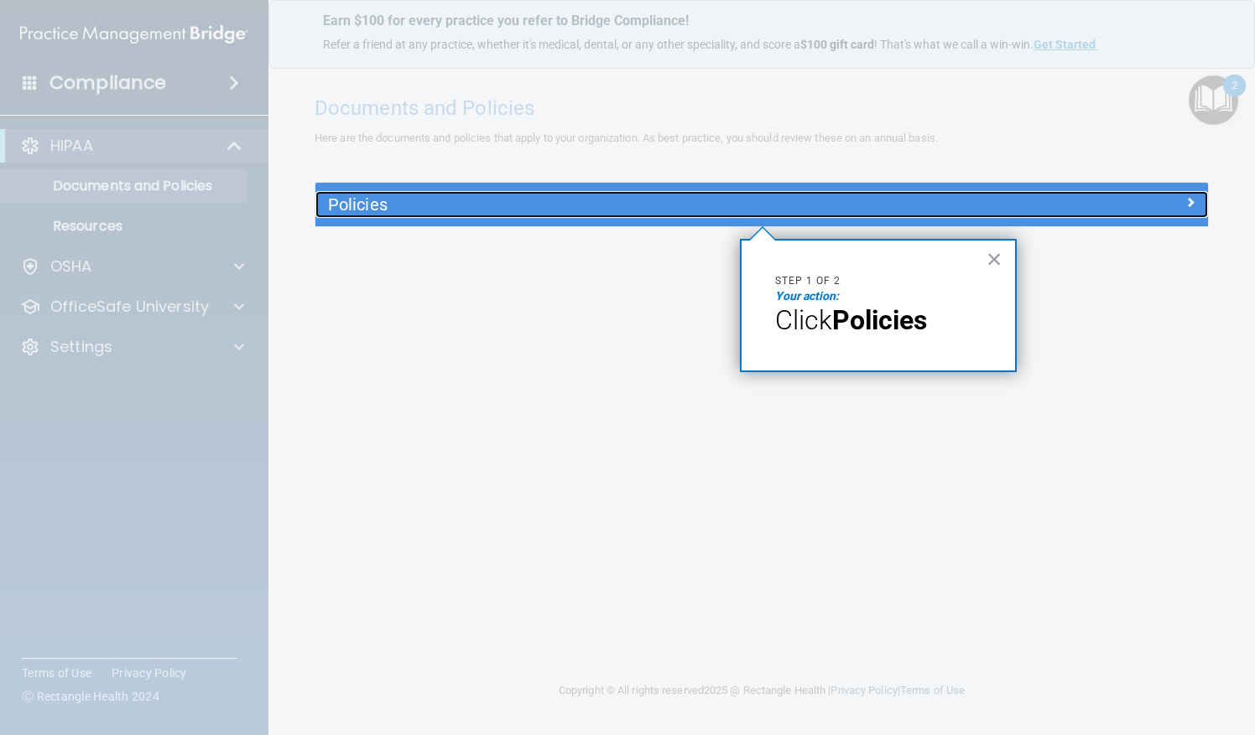
click at [632, 200] on h5 "Policies" at bounding box center [650, 204] width 644 height 18
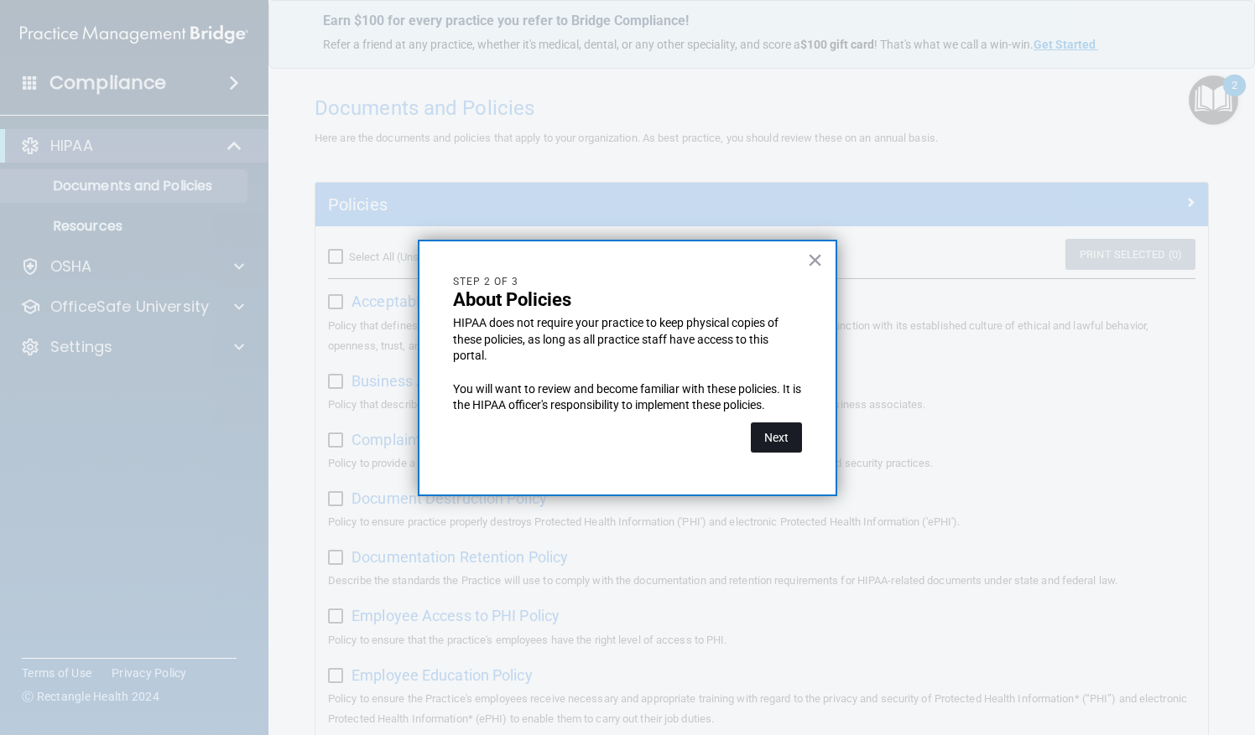
click at [785, 432] on button "Next" at bounding box center [776, 438] width 51 height 30
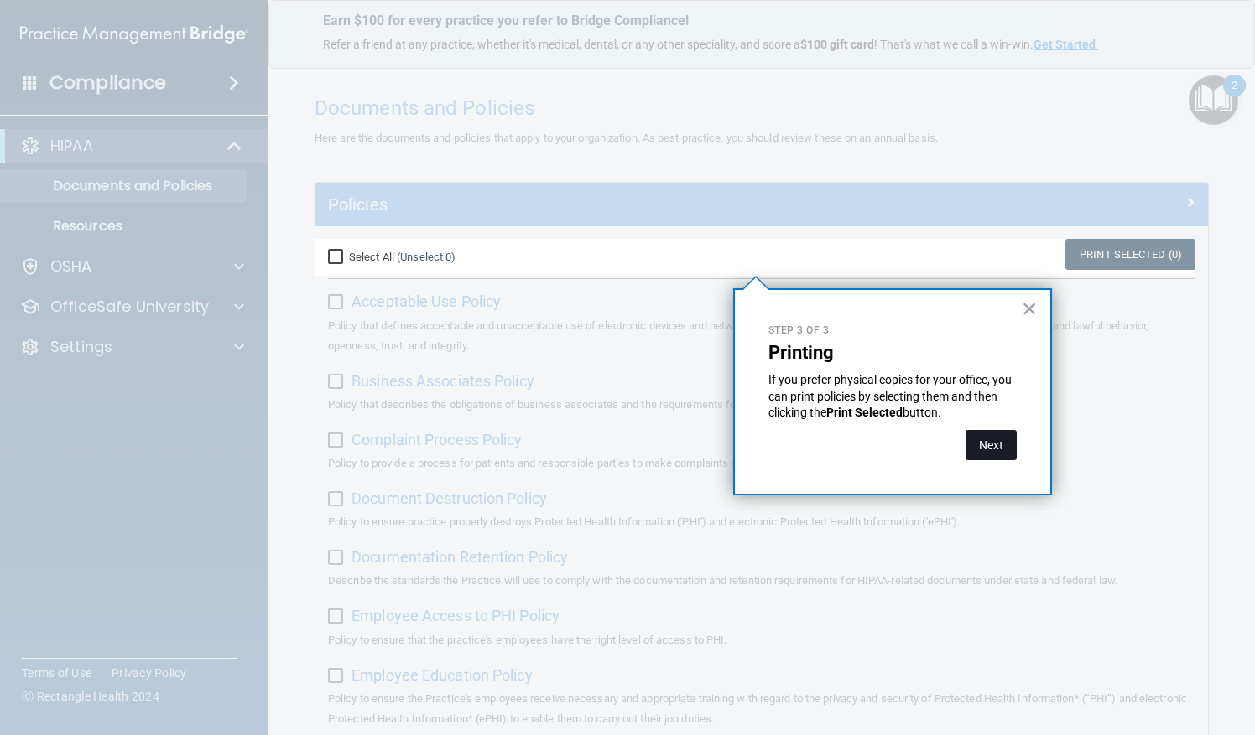
click at [995, 446] on button "Next" at bounding box center [990, 445] width 51 height 30
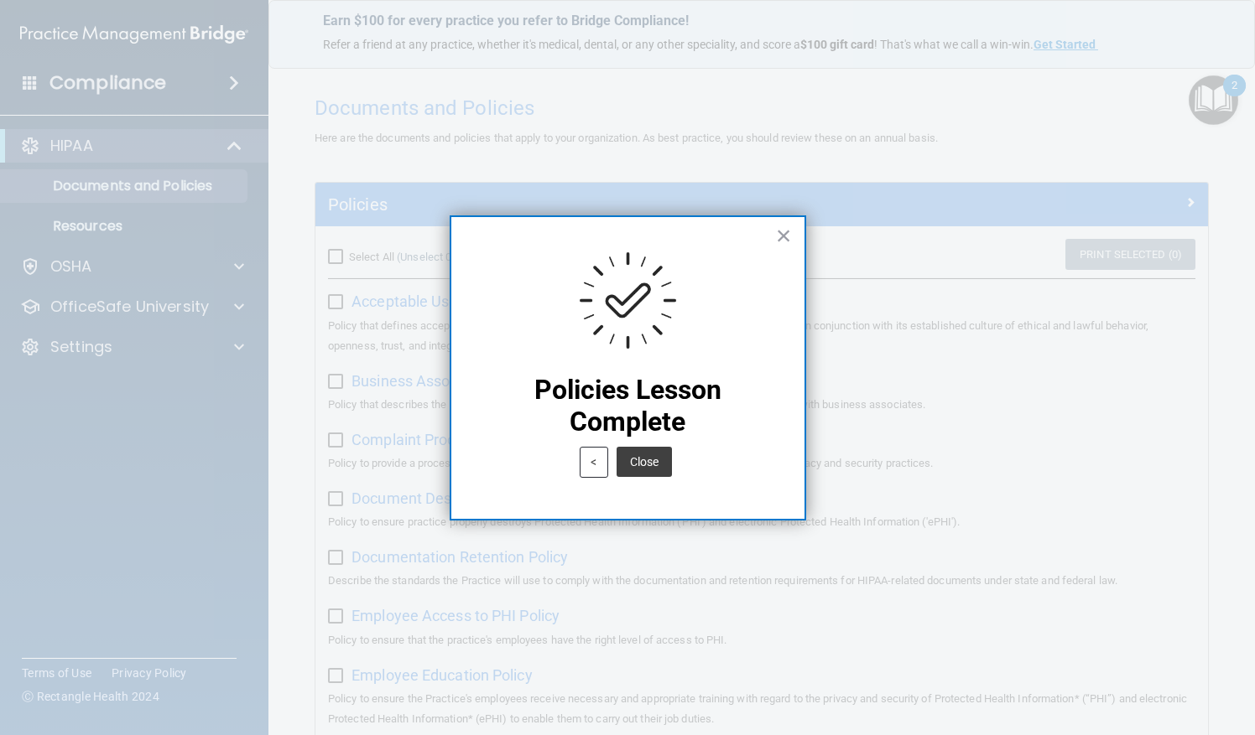
drag, startPoint x: 647, startPoint y: 460, endPoint x: 682, endPoint y: 443, distance: 39.0
click at [646, 456] on button "Close" at bounding box center [643, 462] width 55 height 30
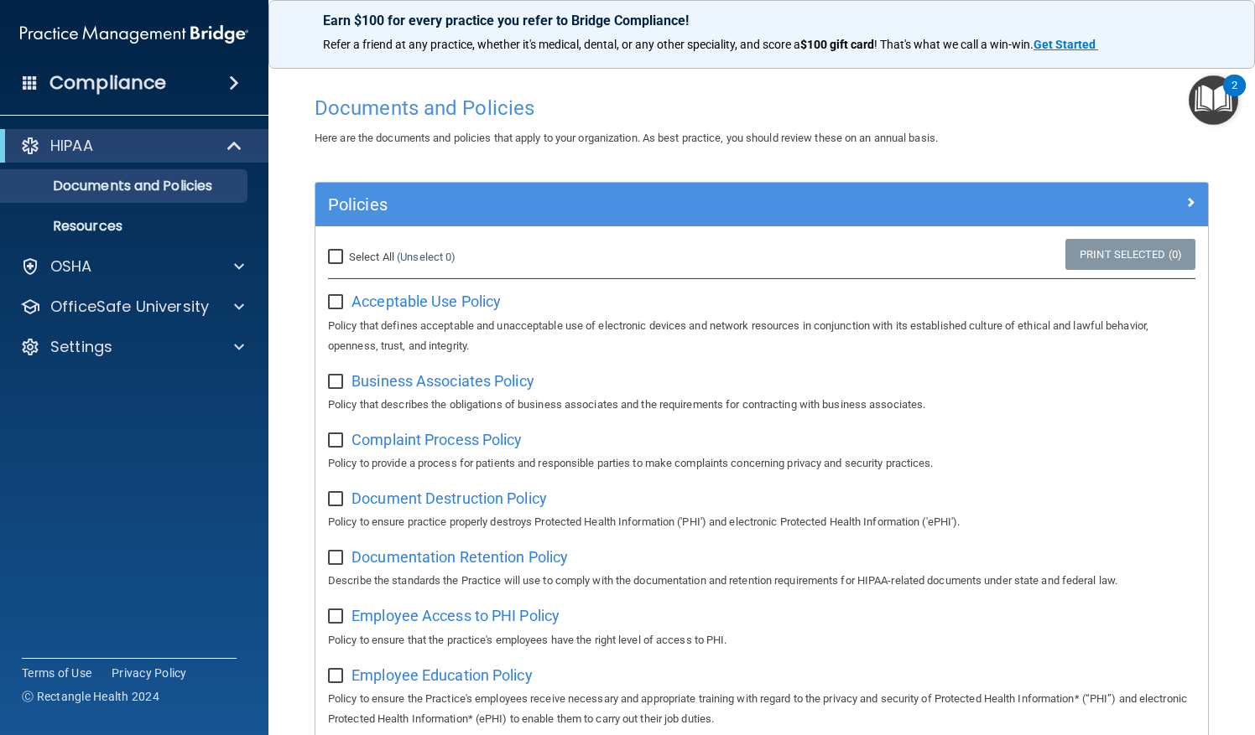
click at [1224, 102] on img "Open Resource Center, 2 new notifications" at bounding box center [1212, 99] width 49 height 49
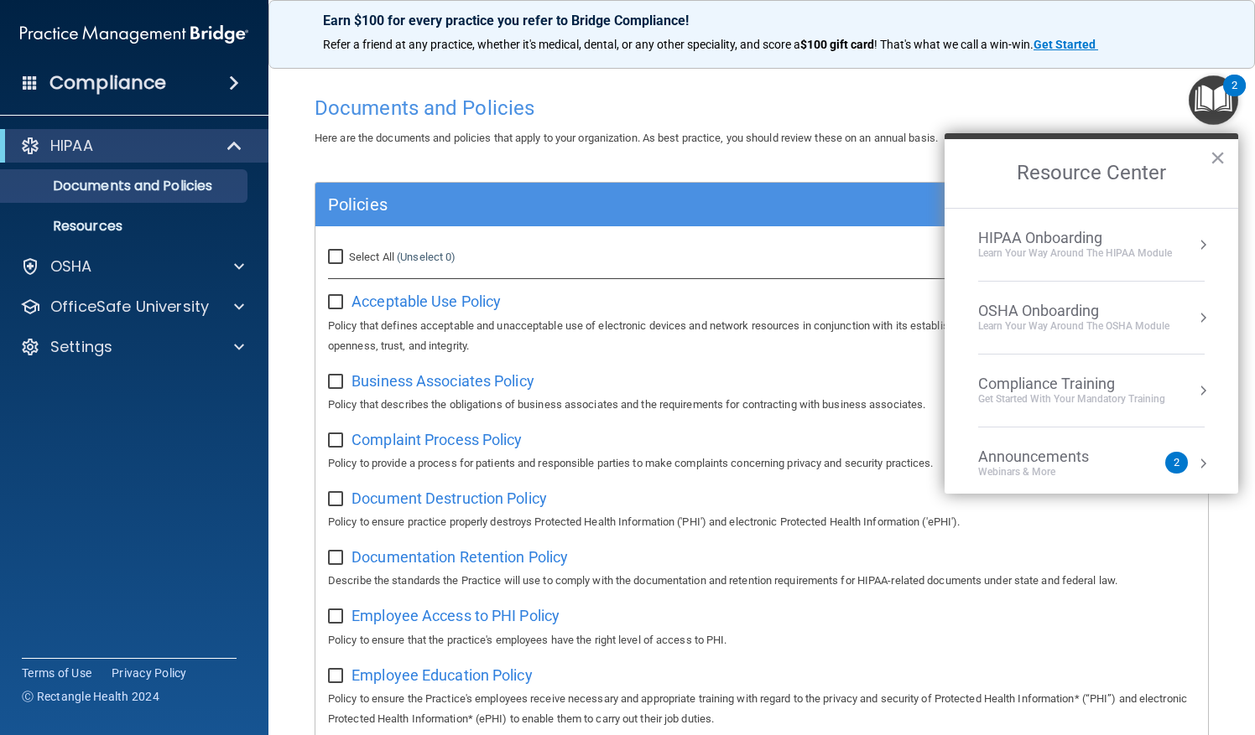
click at [1117, 252] on div "Learn Your Way around the HIPAA module" at bounding box center [1075, 254] width 194 height 14
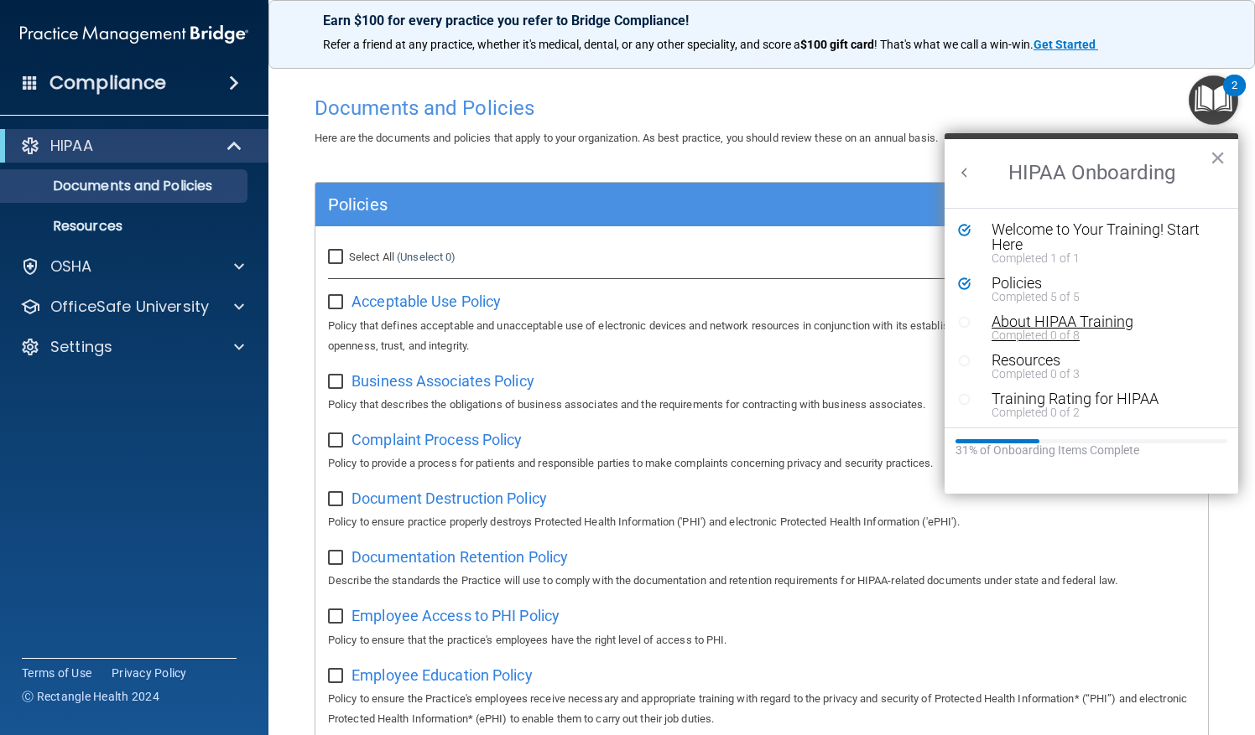
click at [1061, 325] on div "About HIPAA Training" at bounding box center [1096, 321] width 211 height 15
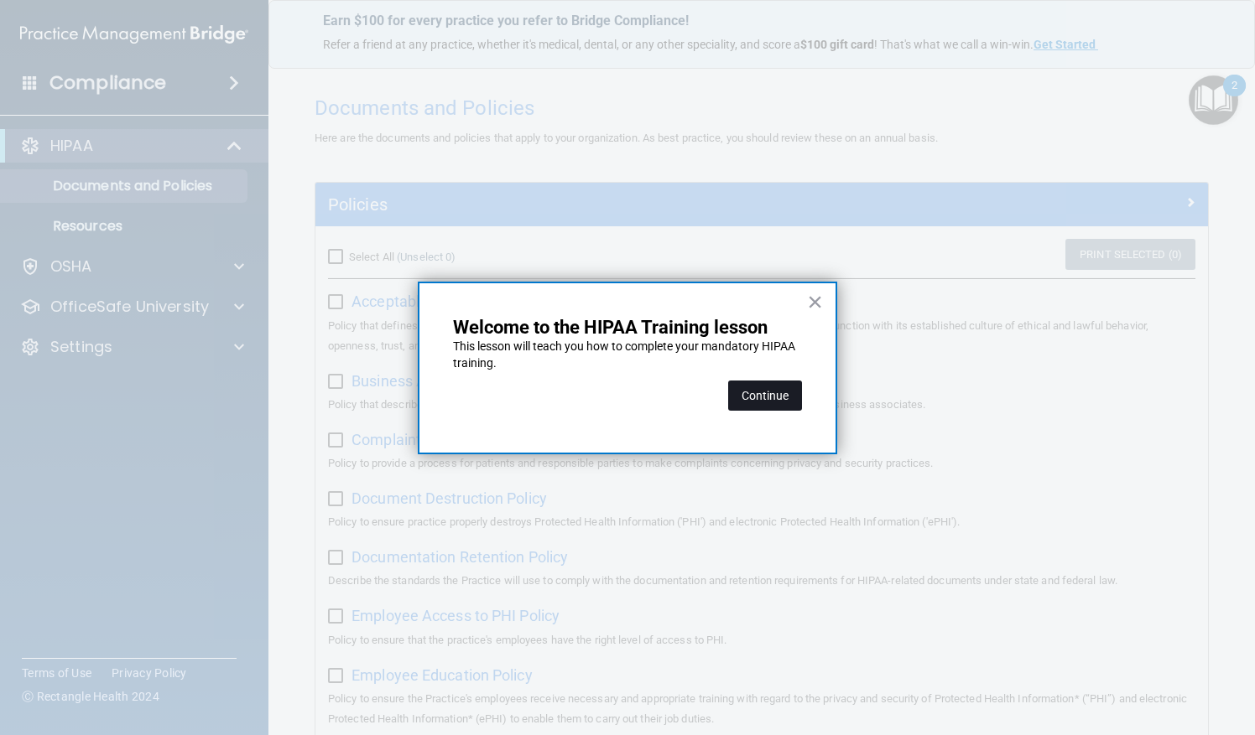
click at [780, 395] on button "Continue" at bounding box center [765, 396] width 74 height 30
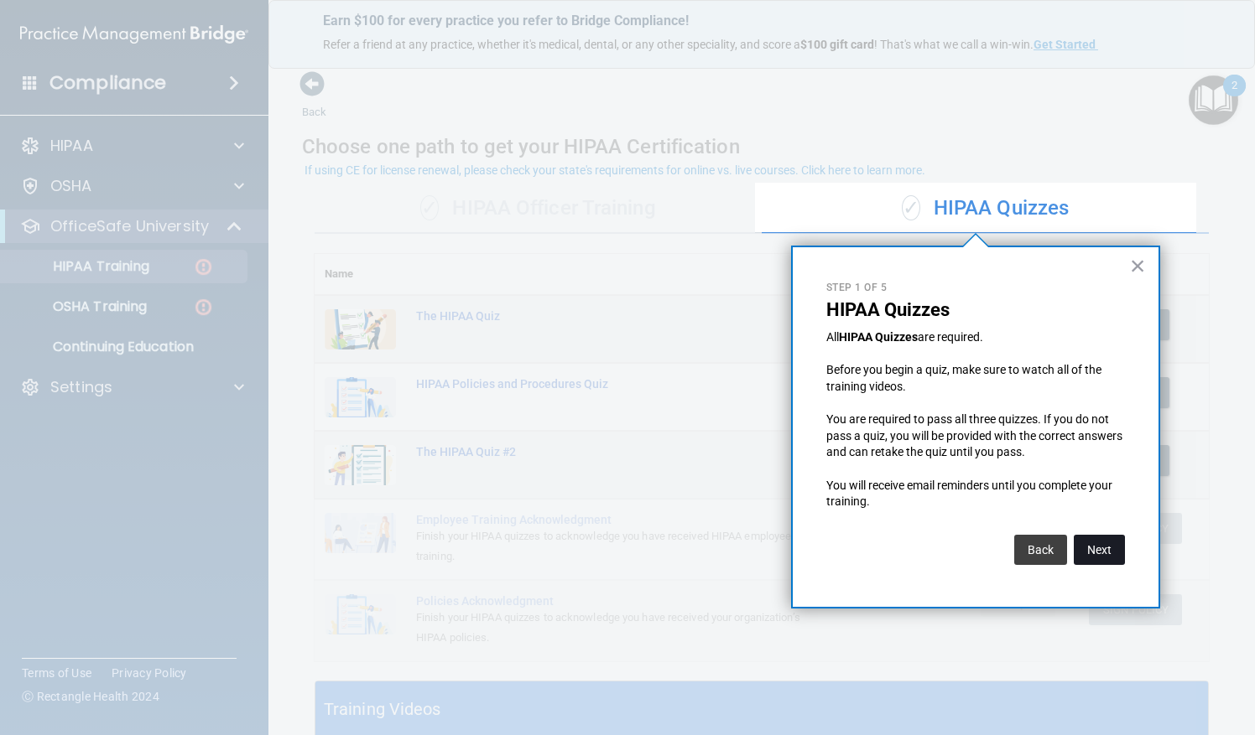
click at [1091, 548] on button "Next" at bounding box center [1098, 550] width 51 height 30
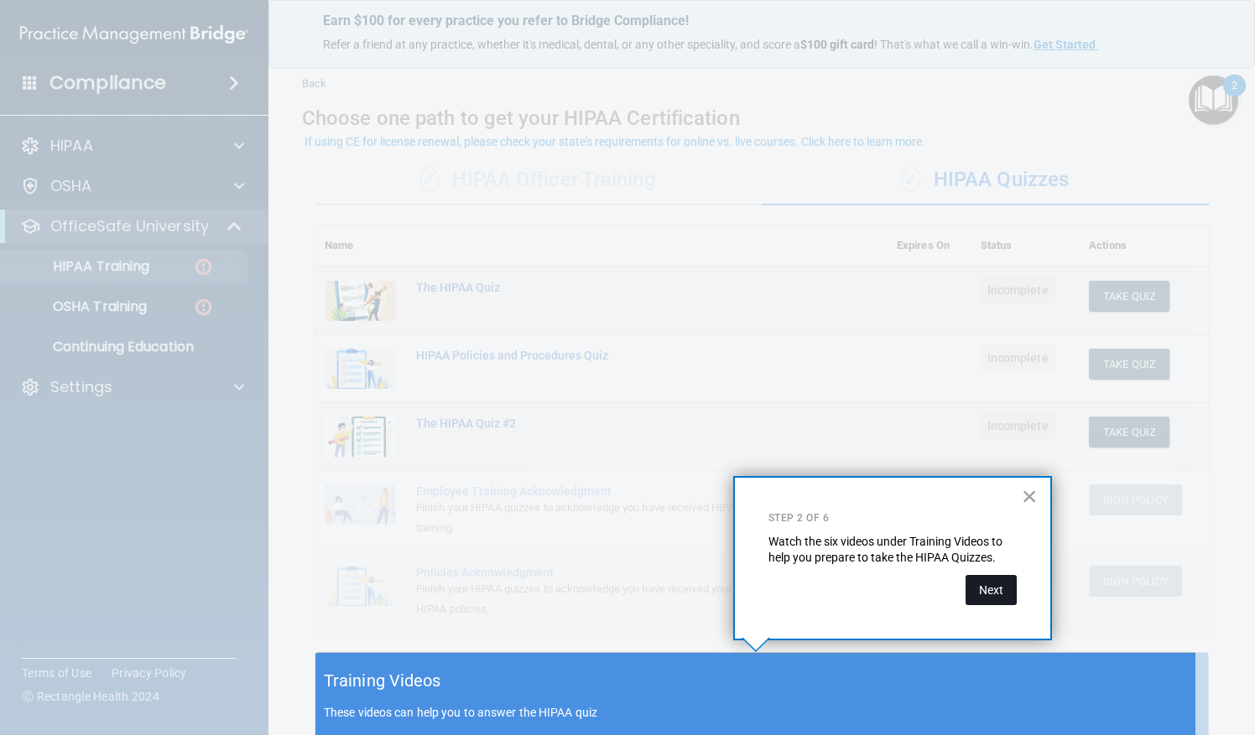
click at [992, 592] on button "Next" at bounding box center [990, 590] width 51 height 30
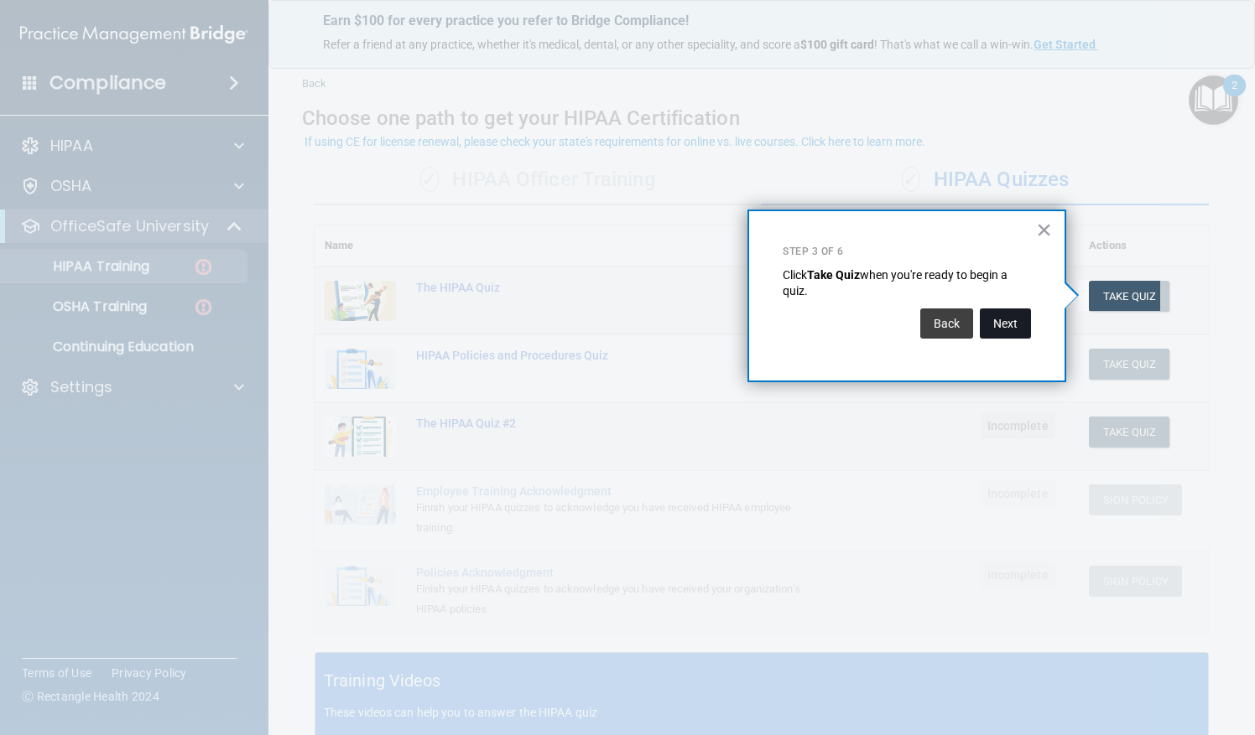
click at [1021, 329] on button "Next" at bounding box center [1005, 324] width 51 height 30
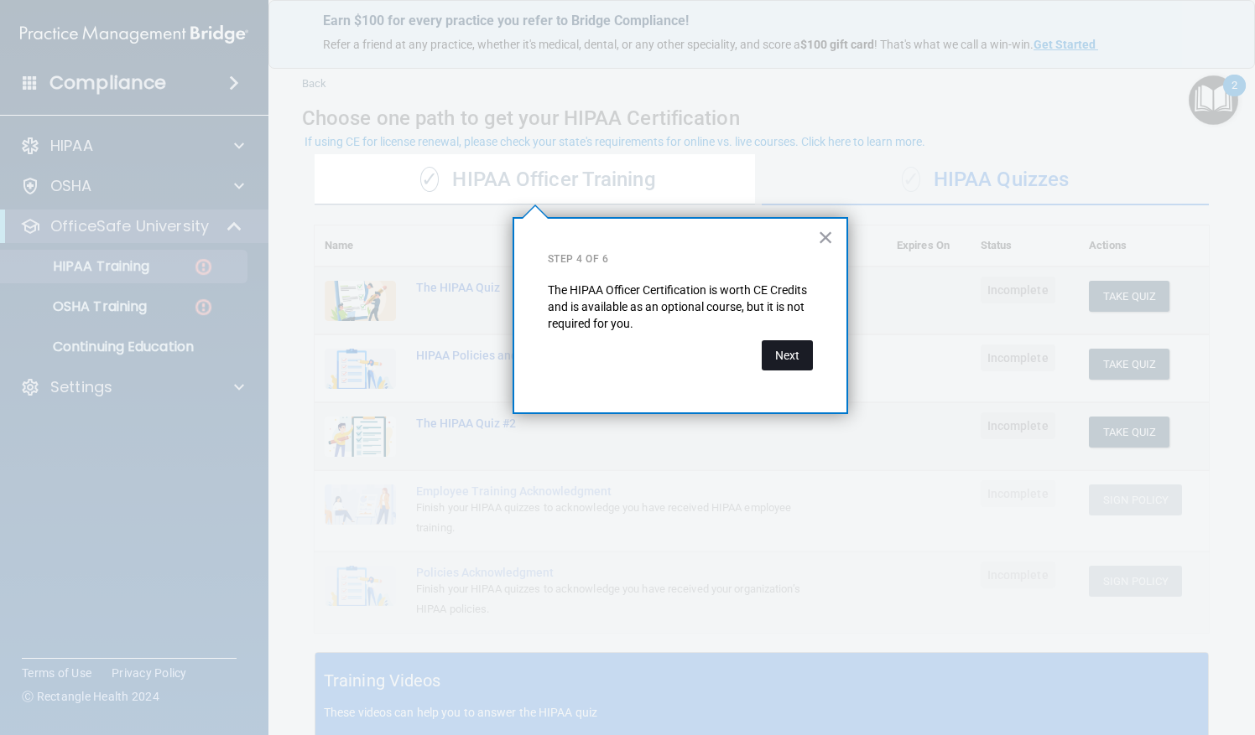
click at [798, 351] on button "Next" at bounding box center [786, 355] width 51 height 30
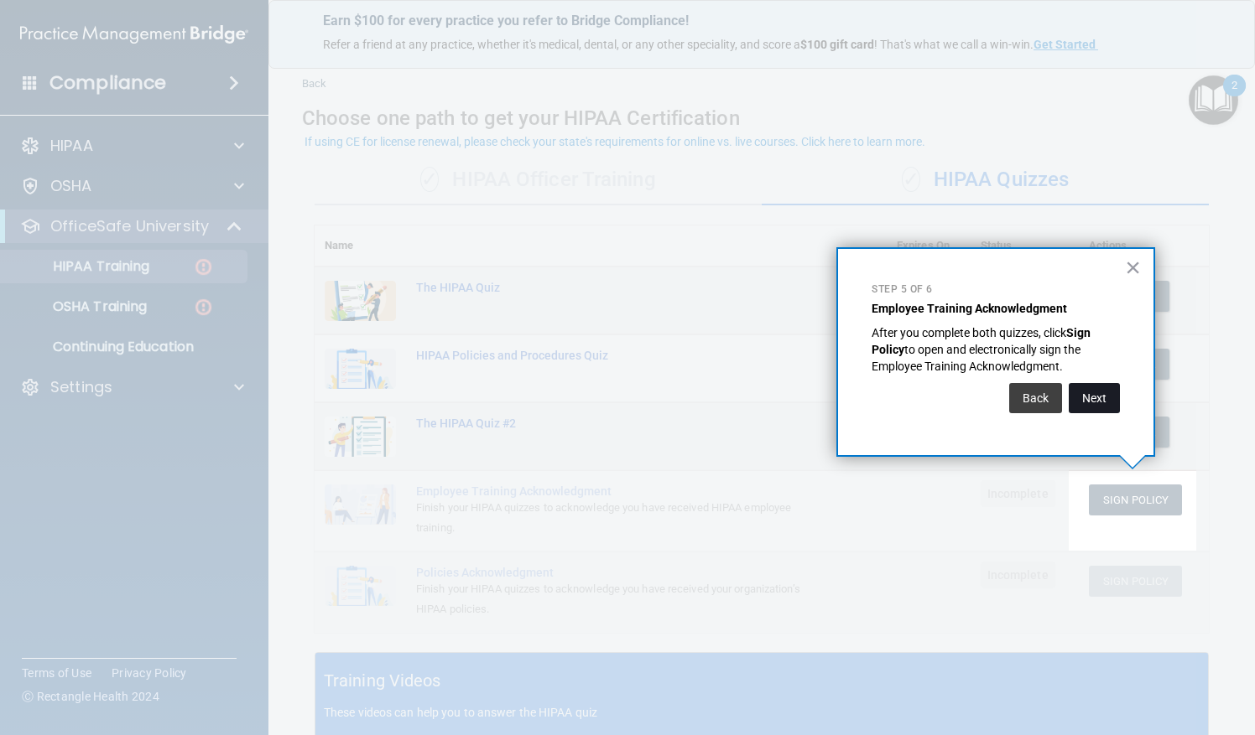
click at [1097, 403] on button "Next" at bounding box center [1093, 398] width 51 height 30
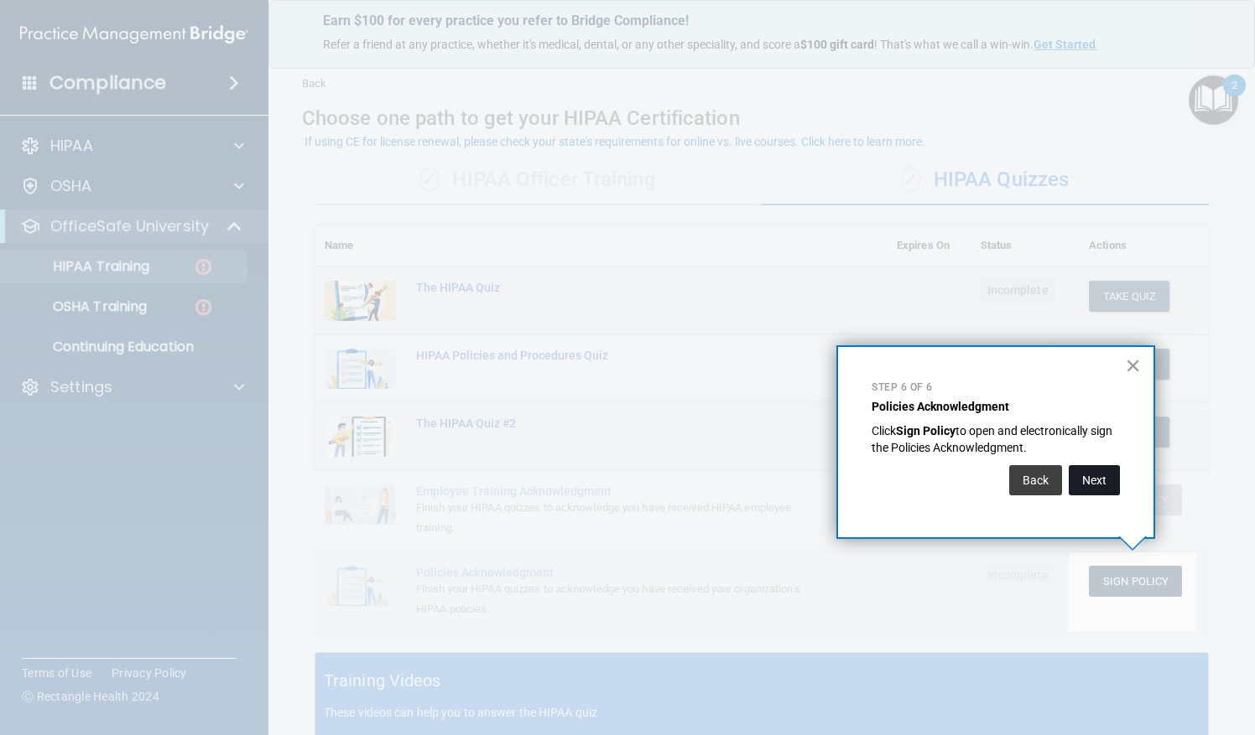
click at [1109, 478] on button "Next" at bounding box center [1093, 480] width 51 height 30
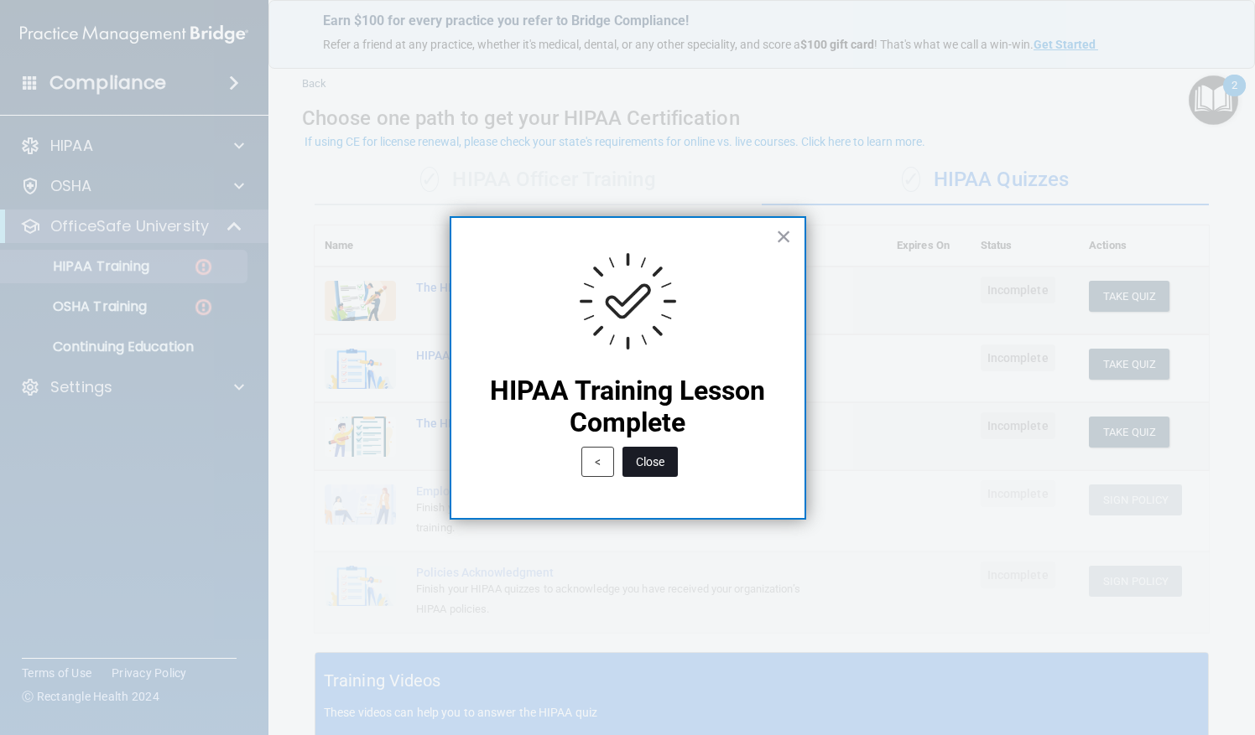
click at [661, 471] on button "Close" at bounding box center [649, 462] width 55 height 30
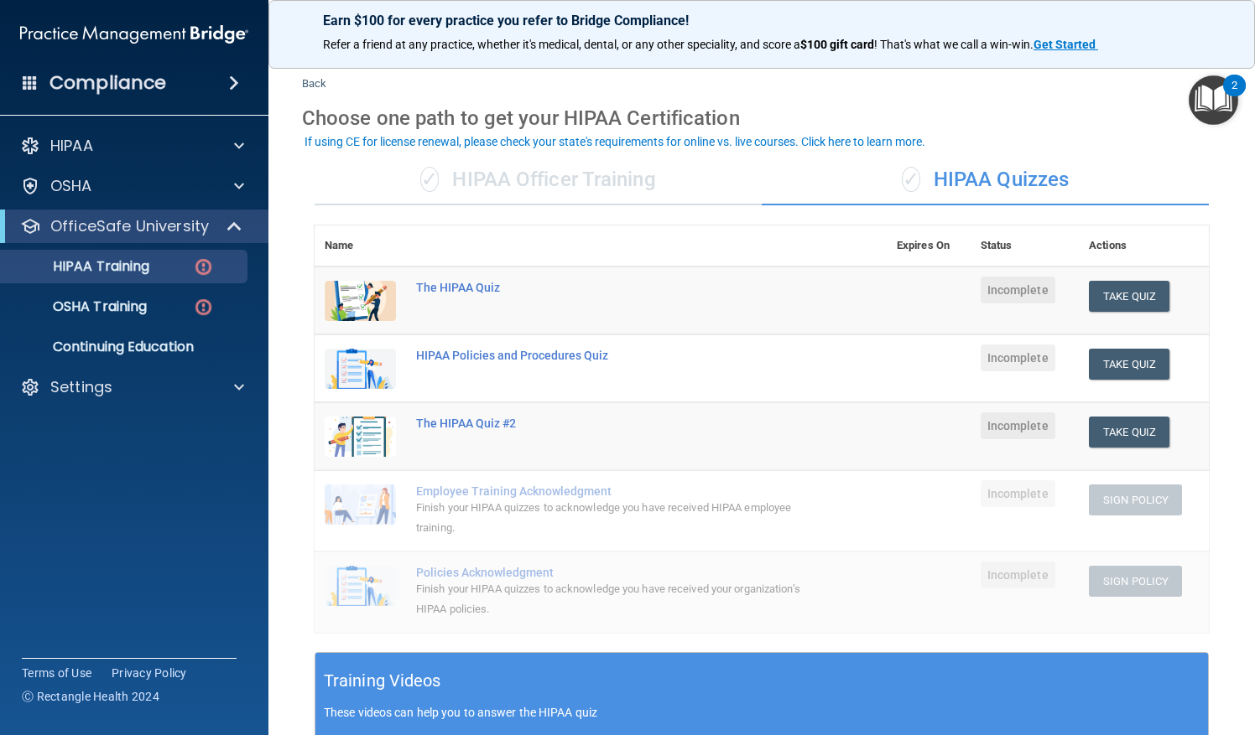
click at [1026, 696] on div "Training Videos These videos can help you to answer the HIPAA quiz" at bounding box center [761, 694] width 892 height 83
click at [395, 680] on h5 "Training Videos" at bounding box center [382, 681] width 117 height 29
drag, startPoint x: 349, startPoint y: 699, endPoint x: 361, endPoint y: 697, distance: 11.9
click at [349, 699] on div "Training Videos These videos can help you to answer the HIPAA quiz" at bounding box center [761, 694] width 892 height 83
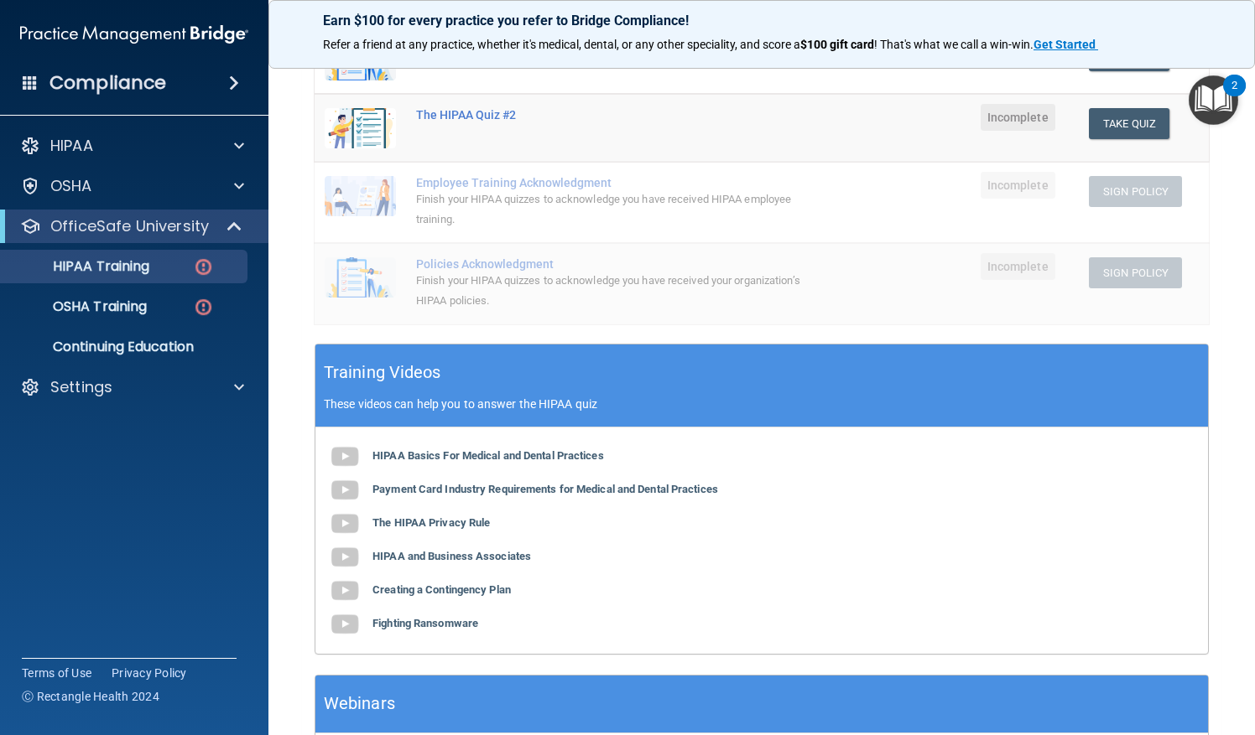
scroll to position [364, 0]
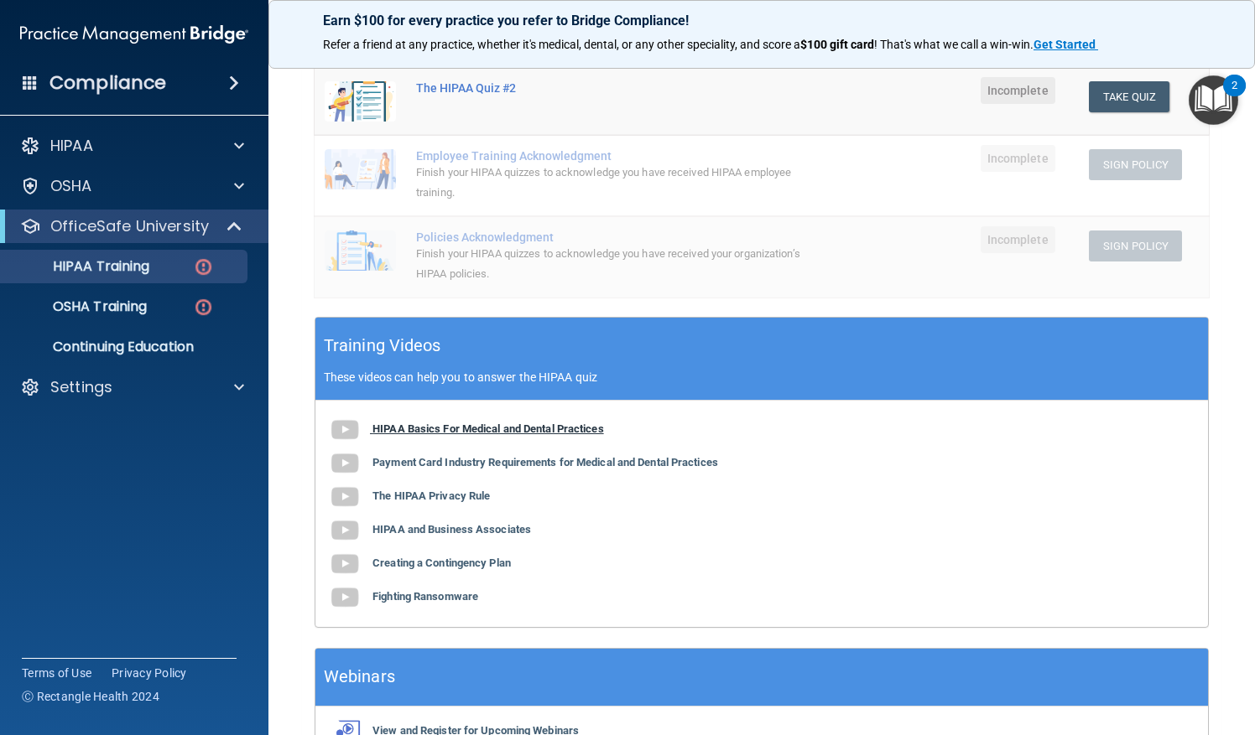
click at [532, 427] on b "HIPAA Basics For Medical and Dental Practices" at bounding box center [487, 429] width 231 height 13
click at [455, 456] on b "Payment Card Industry Requirements for Medical and Dental Practices" at bounding box center [545, 462] width 346 height 13
click at [429, 493] on b "The HIPAA Privacy Rule" at bounding box center [430, 496] width 117 height 13
click at [460, 533] on b "HIPAA and Business Associates" at bounding box center [451, 529] width 159 height 13
click at [453, 559] on b "Creating a Contingency Plan" at bounding box center [441, 563] width 138 height 13
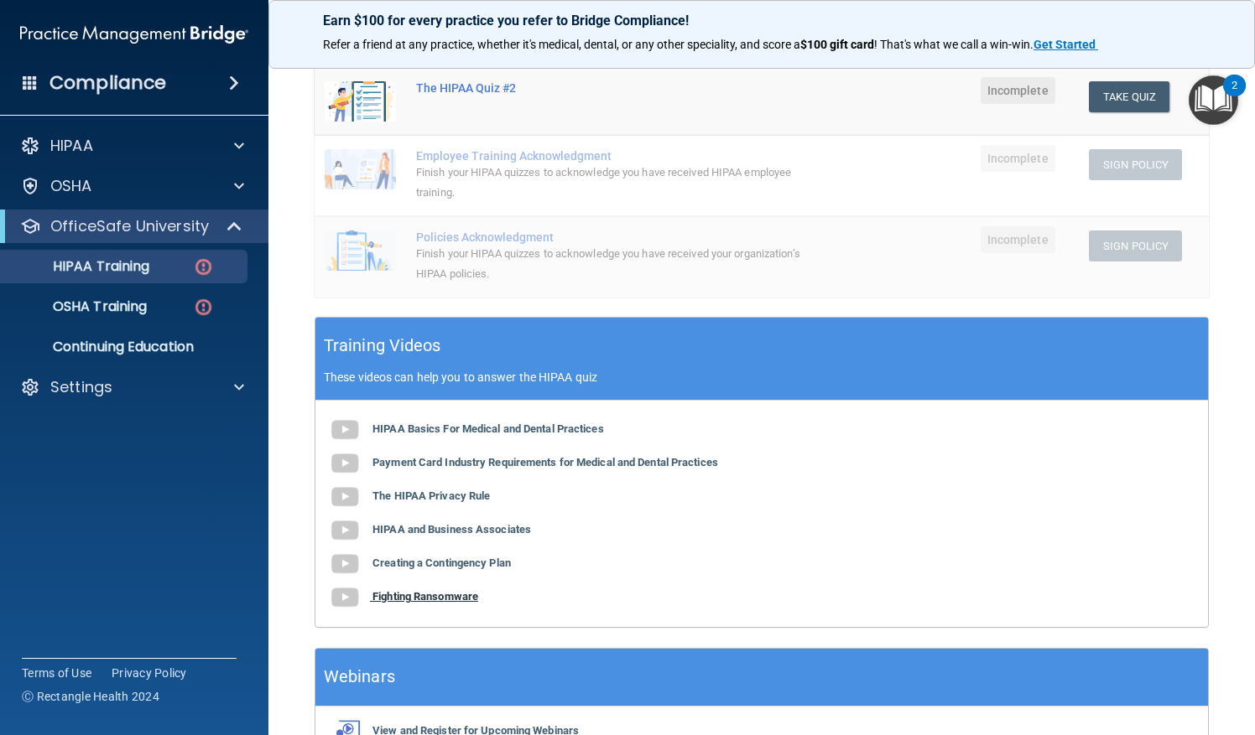
click at [401, 590] on b "Fighting Ransomware" at bounding box center [425, 596] width 106 height 13
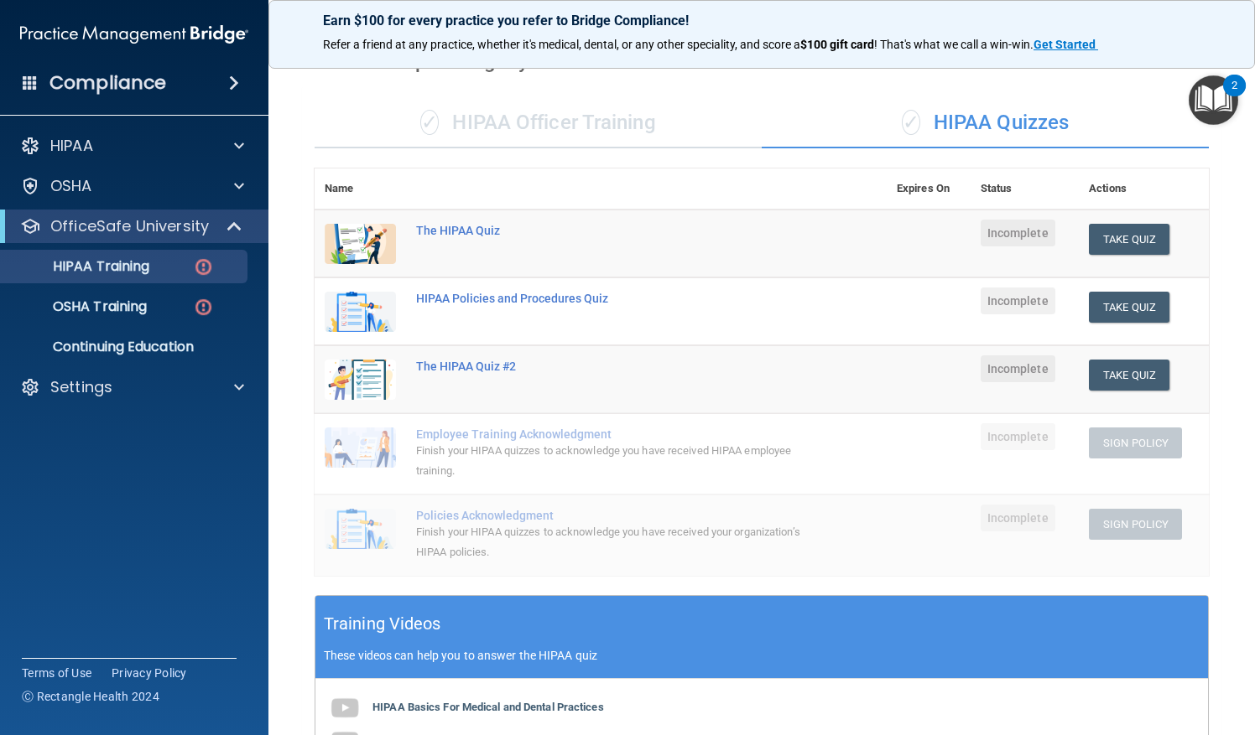
scroll to position [75, 0]
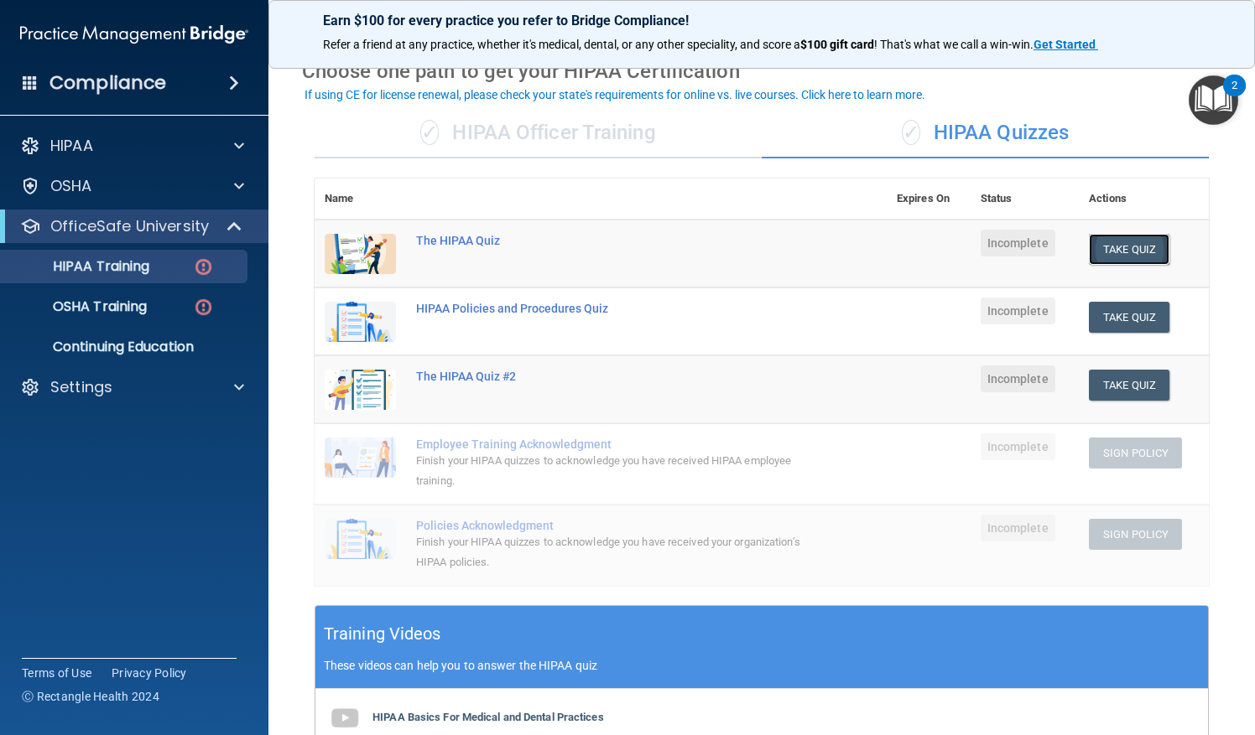
click at [1110, 253] on button "Take Quiz" at bounding box center [1129, 249] width 81 height 31
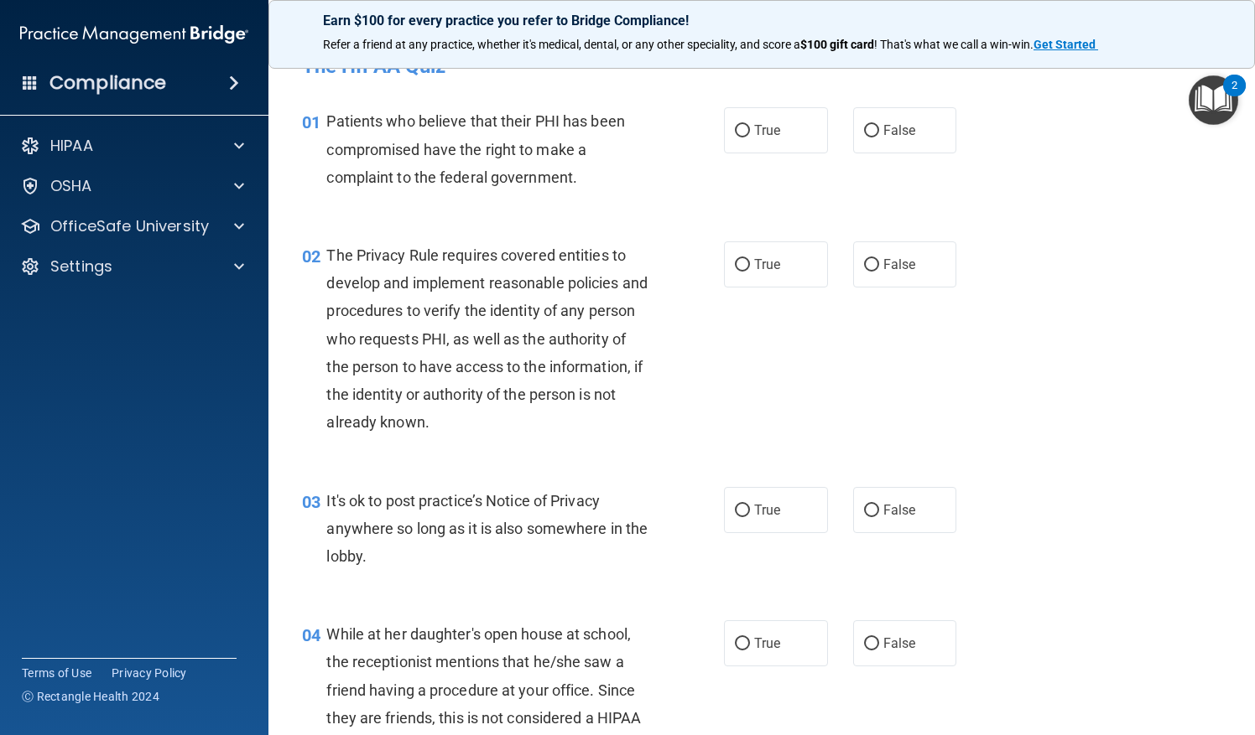
scroll to position [42, 0]
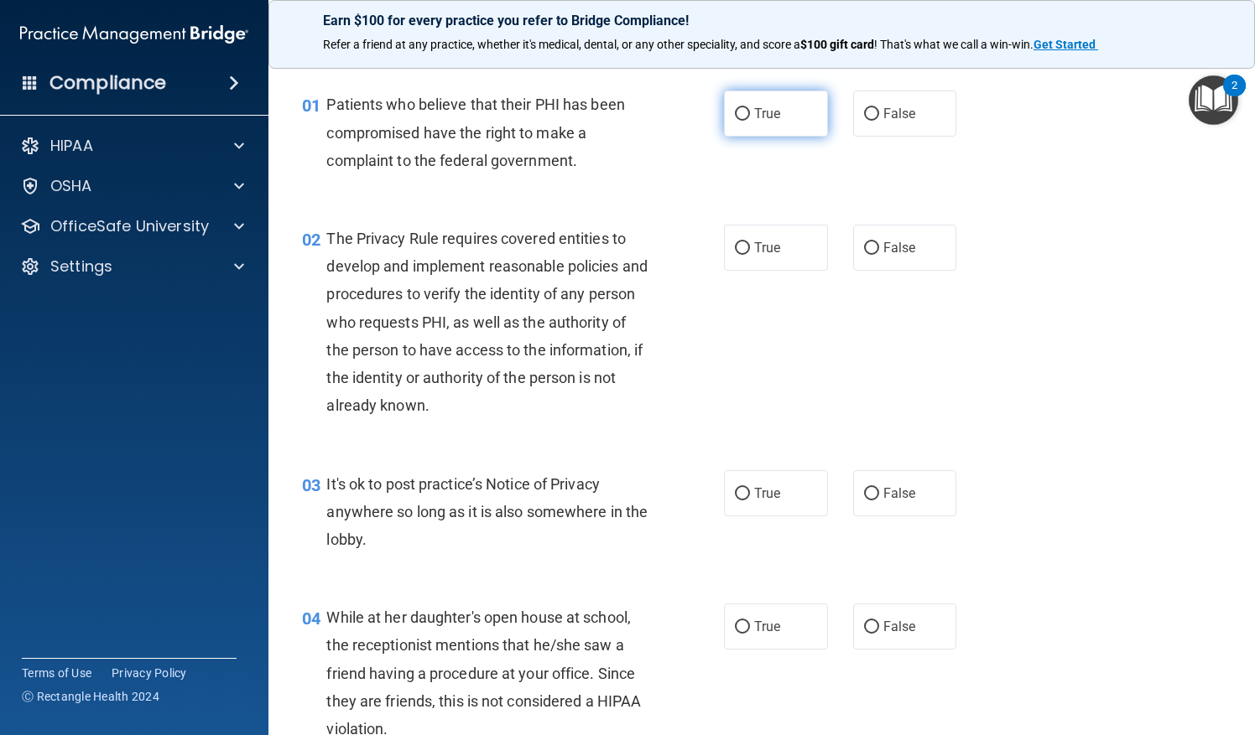
click at [782, 104] on label "True" at bounding box center [776, 114] width 104 height 46
click at [750, 108] on input "True" at bounding box center [742, 114] width 15 height 13
radio input "true"
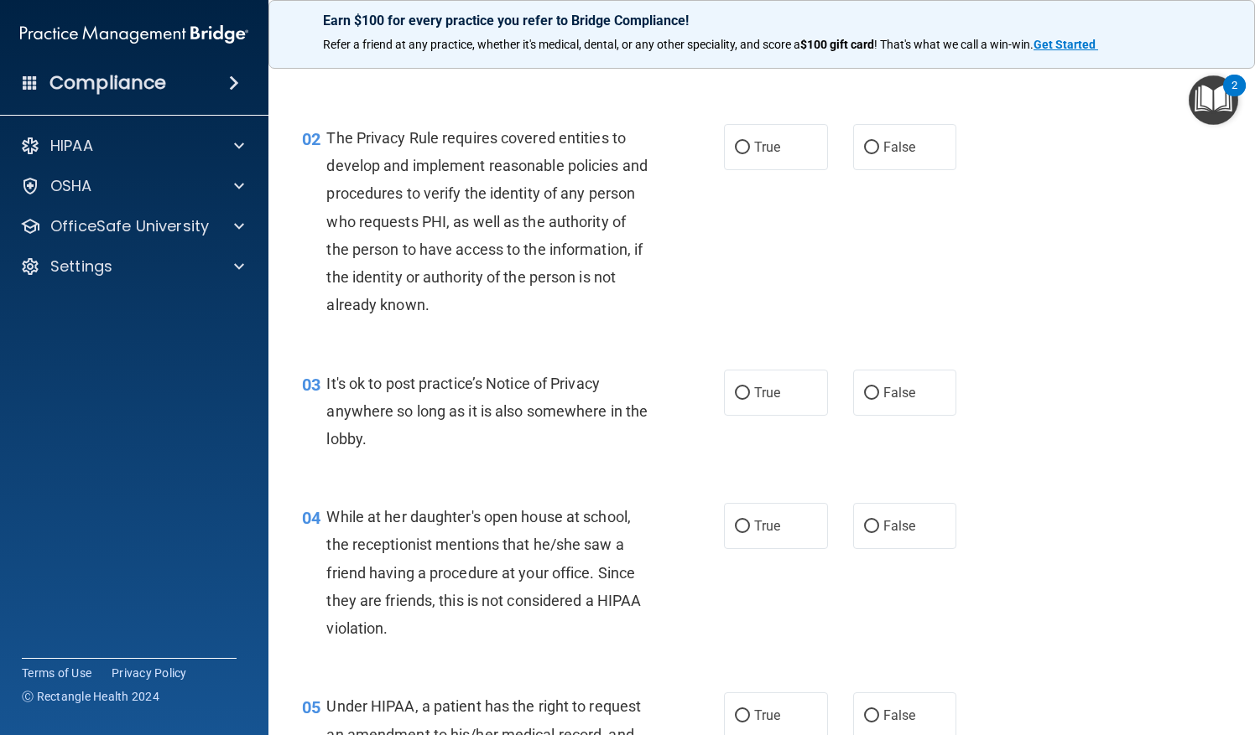
scroll to position [143, 0]
click at [760, 149] on span "True" at bounding box center [767, 146] width 26 height 16
click at [750, 149] on input "True" at bounding box center [742, 147] width 15 height 13
radio input "true"
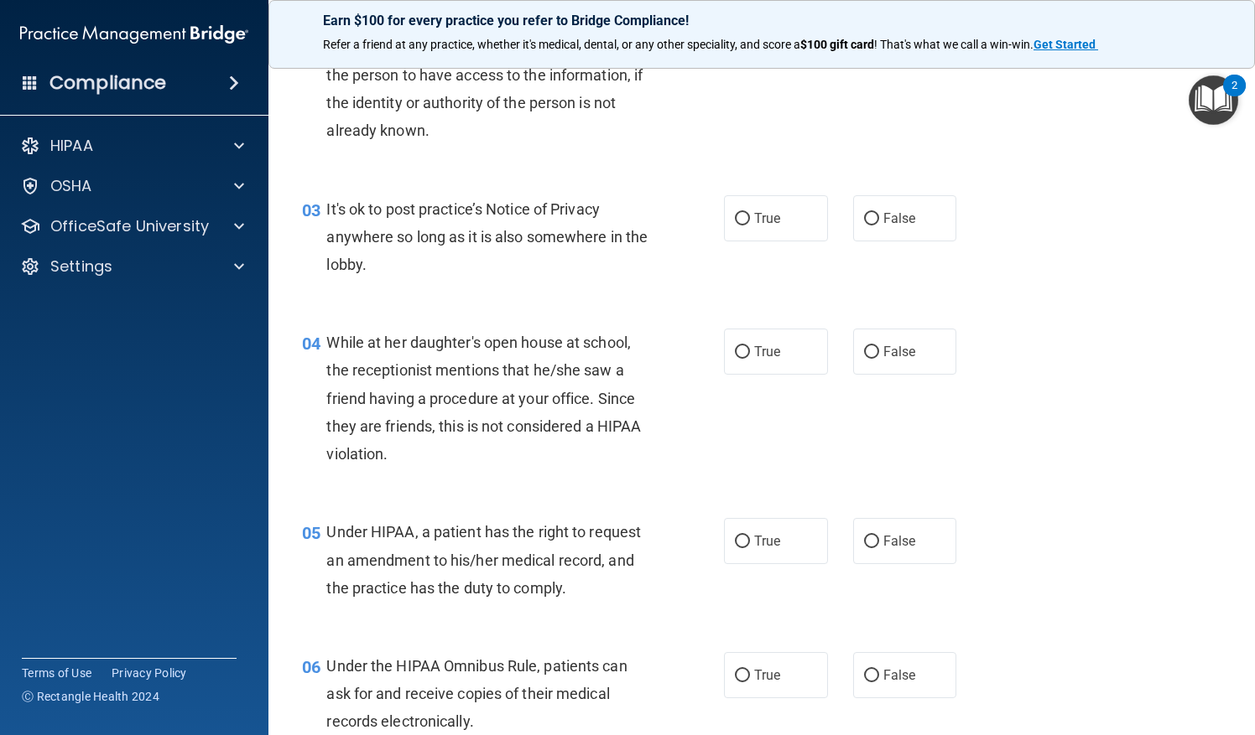
scroll to position [318, 0]
click at [761, 228] on label "True" at bounding box center [776, 218] width 104 height 46
click at [750, 225] on input "True" at bounding box center [742, 218] width 15 height 13
radio input "true"
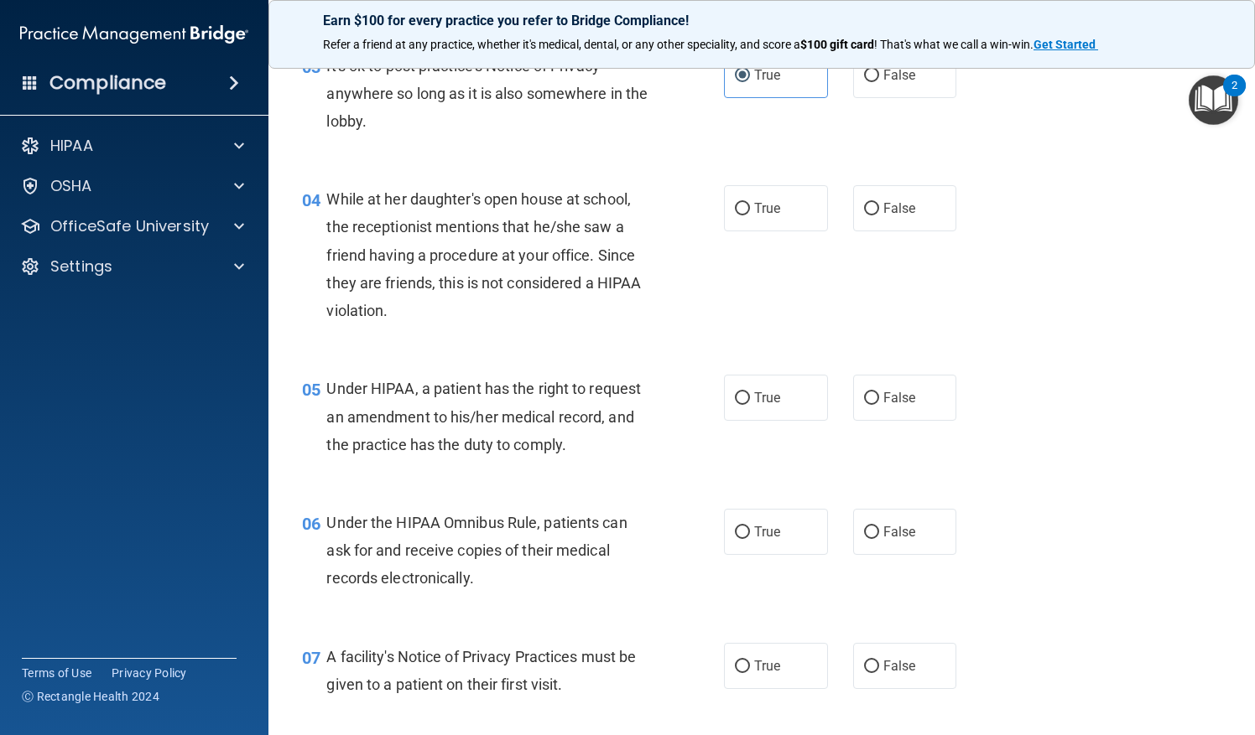
scroll to position [476, 0]
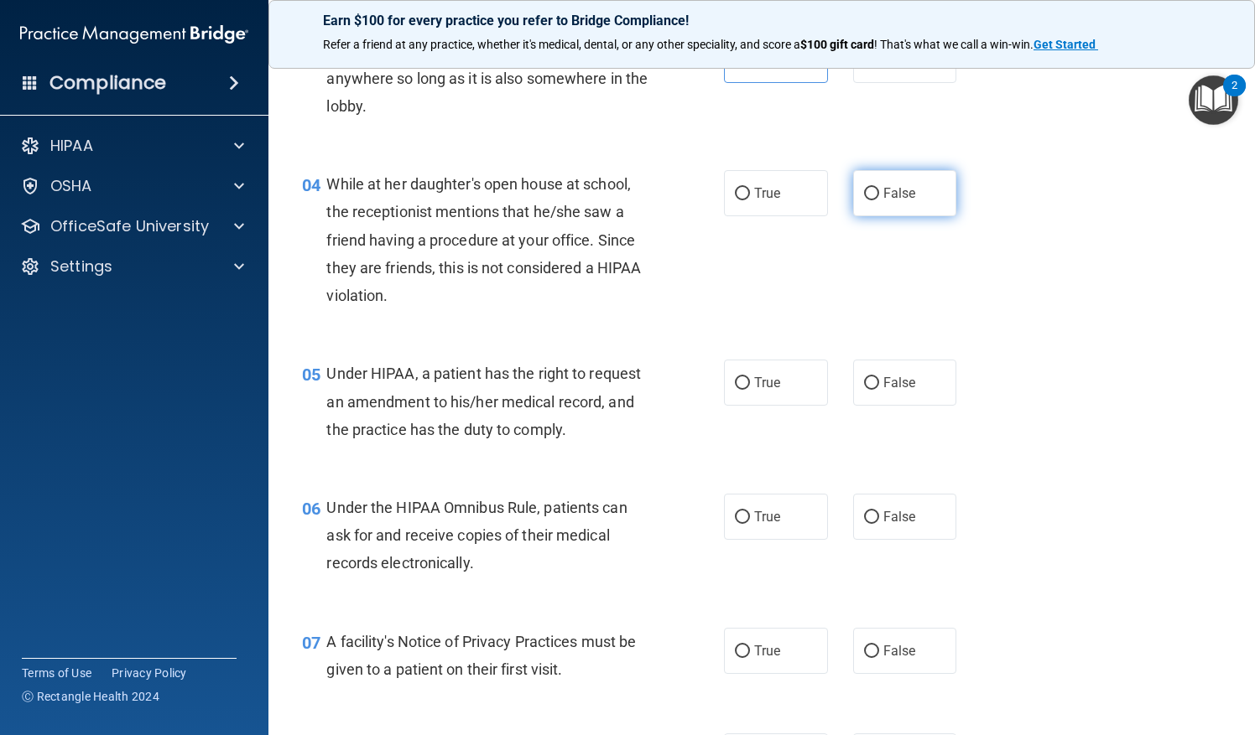
click at [883, 191] on span "False" at bounding box center [899, 193] width 33 height 16
click at [879, 191] on input "False" at bounding box center [871, 194] width 15 height 13
radio input "true"
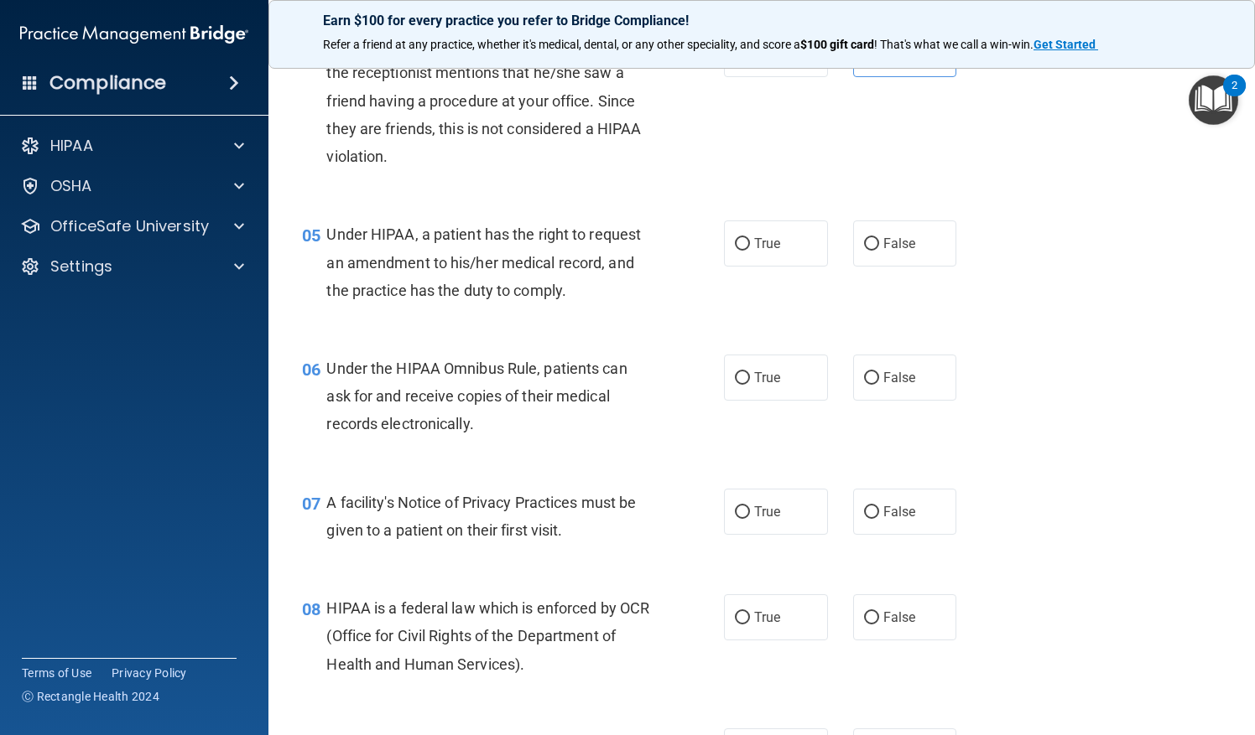
scroll to position [616, 0]
click at [754, 235] on span "True" at bounding box center [767, 242] width 26 height 16
click at [747, 236] on input "True" at bounding box center [742, 242] width 15 height 13
radio input "true"
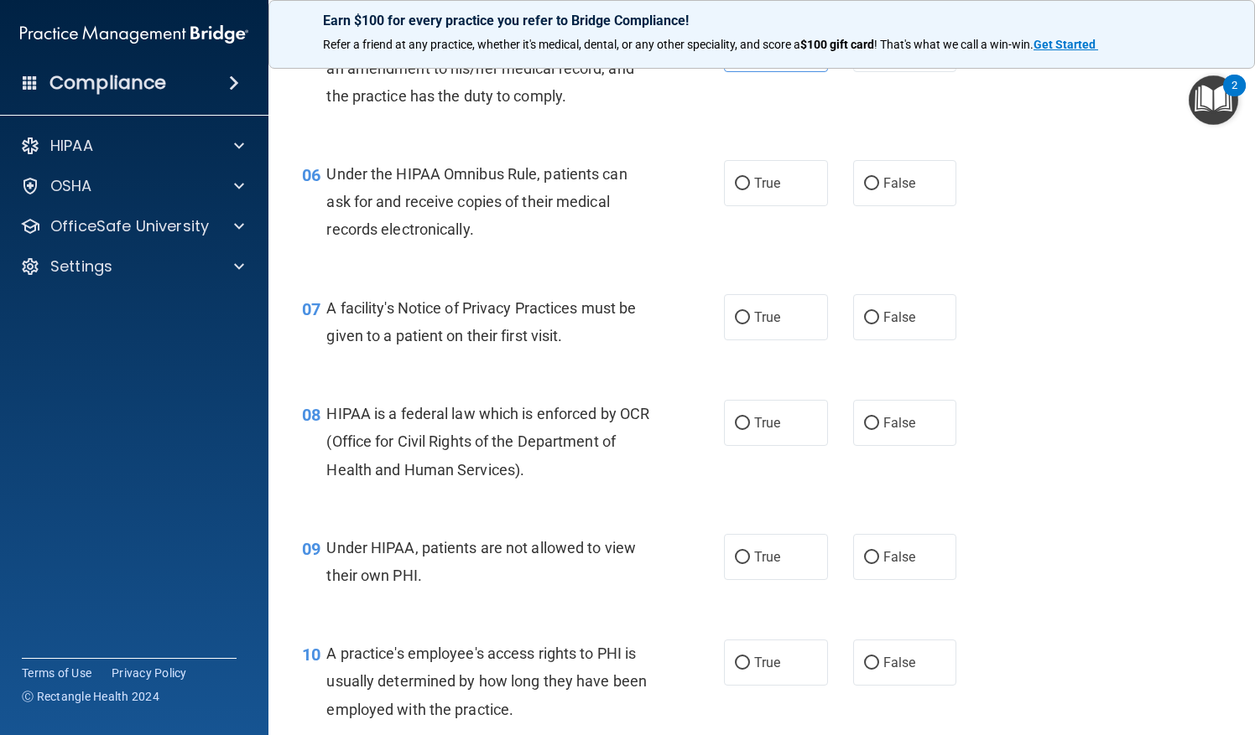
scroll to position [816, 0]
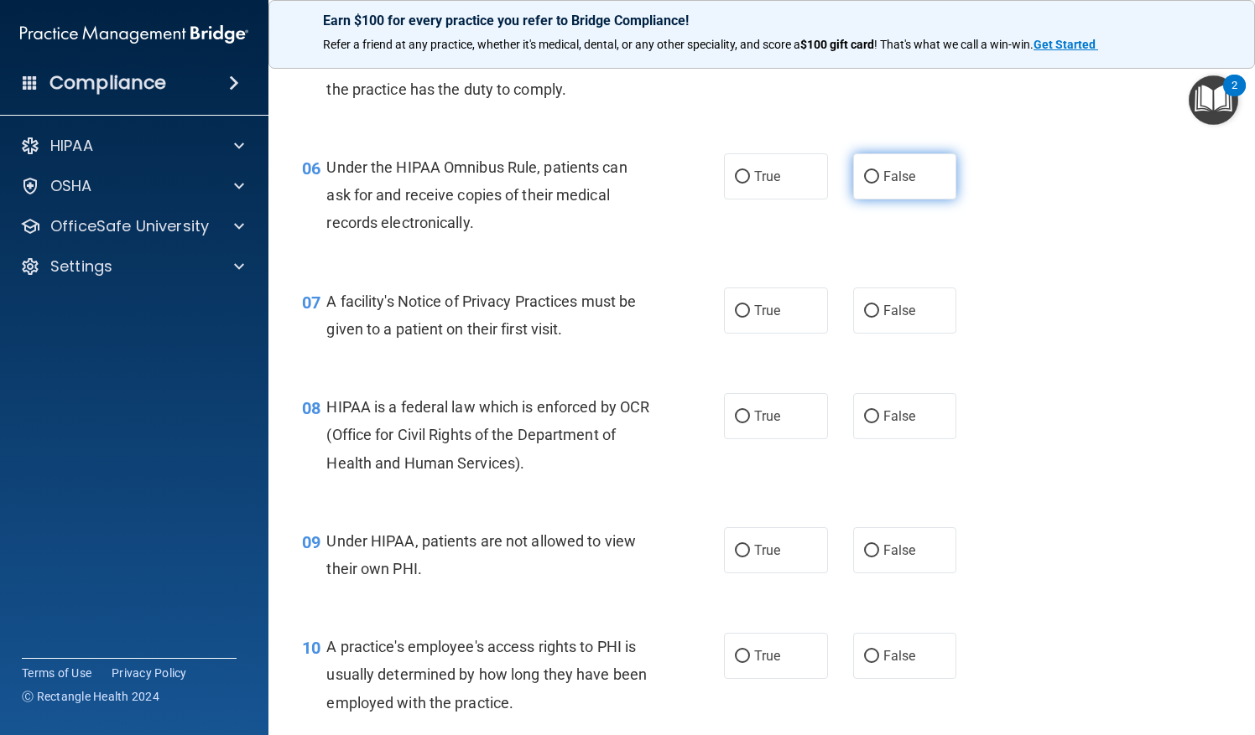
click at [880, 190] on label "False" at bounding box center [905, 176] width 104 height 46
click at [879, 184] on input "False" at bounding box center [871, 177] width 15 height 13
radio input "true"
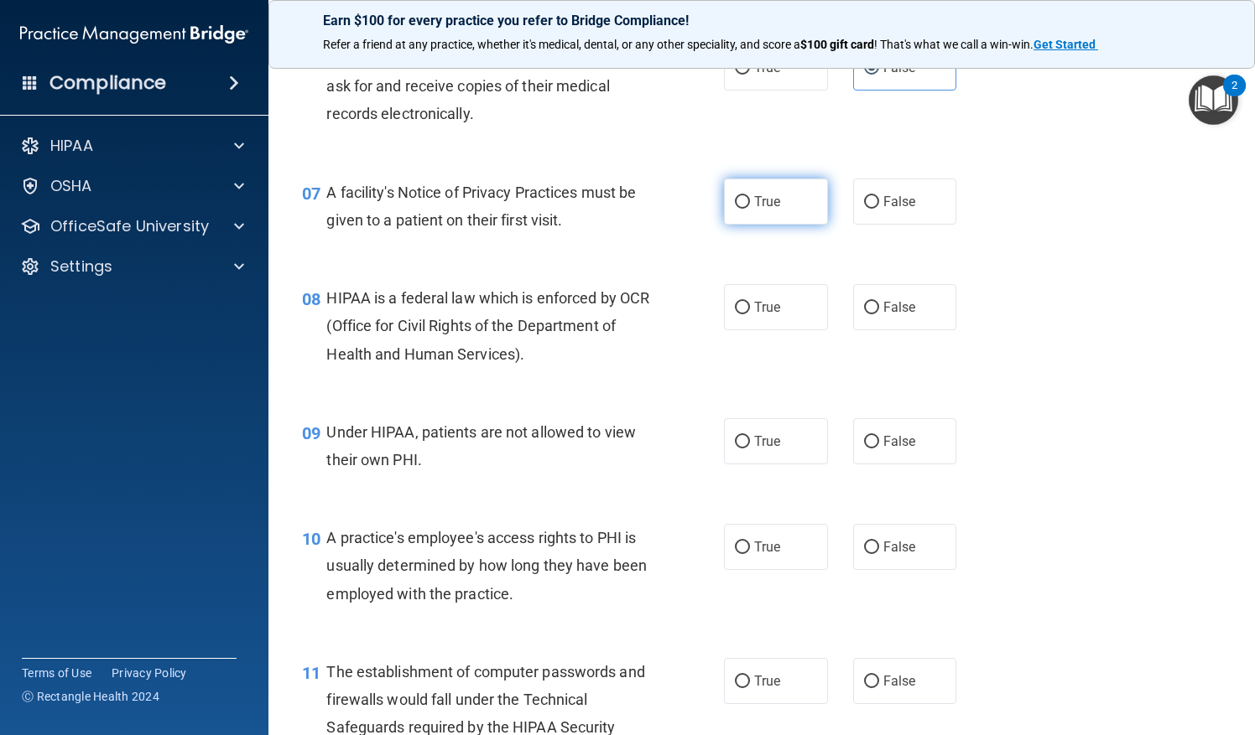
click at [761, 202] on span "True" at bounding box center [767, 202] width 26 height 16
click at [750, 202] on input "True" at bounding box center [742, 202] width 15 height 13
radio input "true"
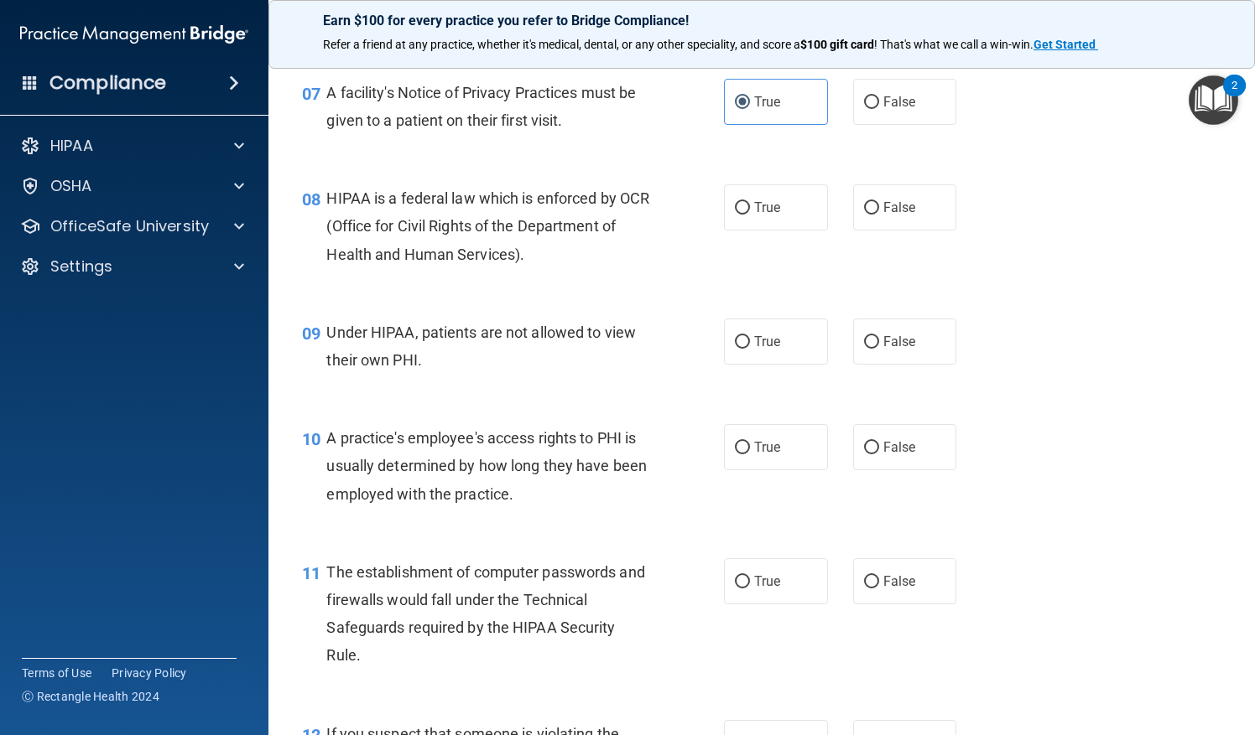
scroll to position [1045, 0]
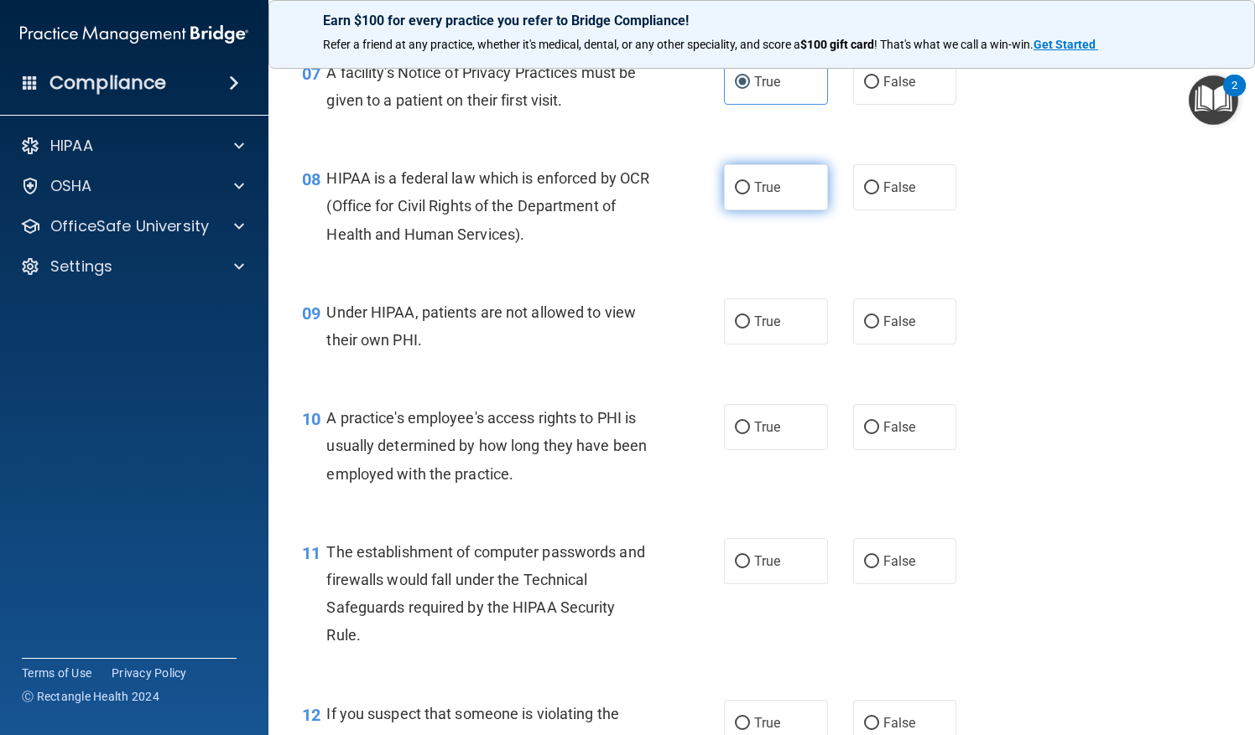
click at [746, 193] on label "True" at bounding box center [776, 187] width 104 height 46
click at [746, 193] on input "True" at bounding box center [742, 188] width 15 height 13
radio input "true"
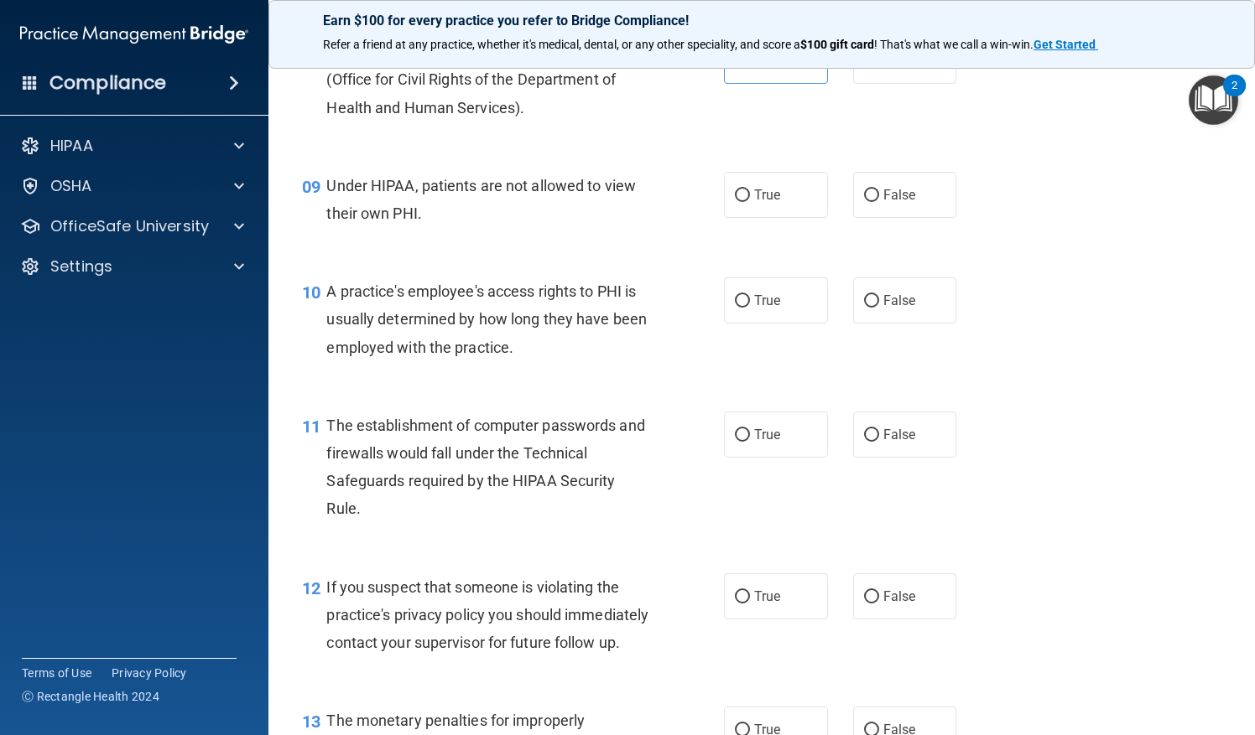
scroll to position [1178, 0]
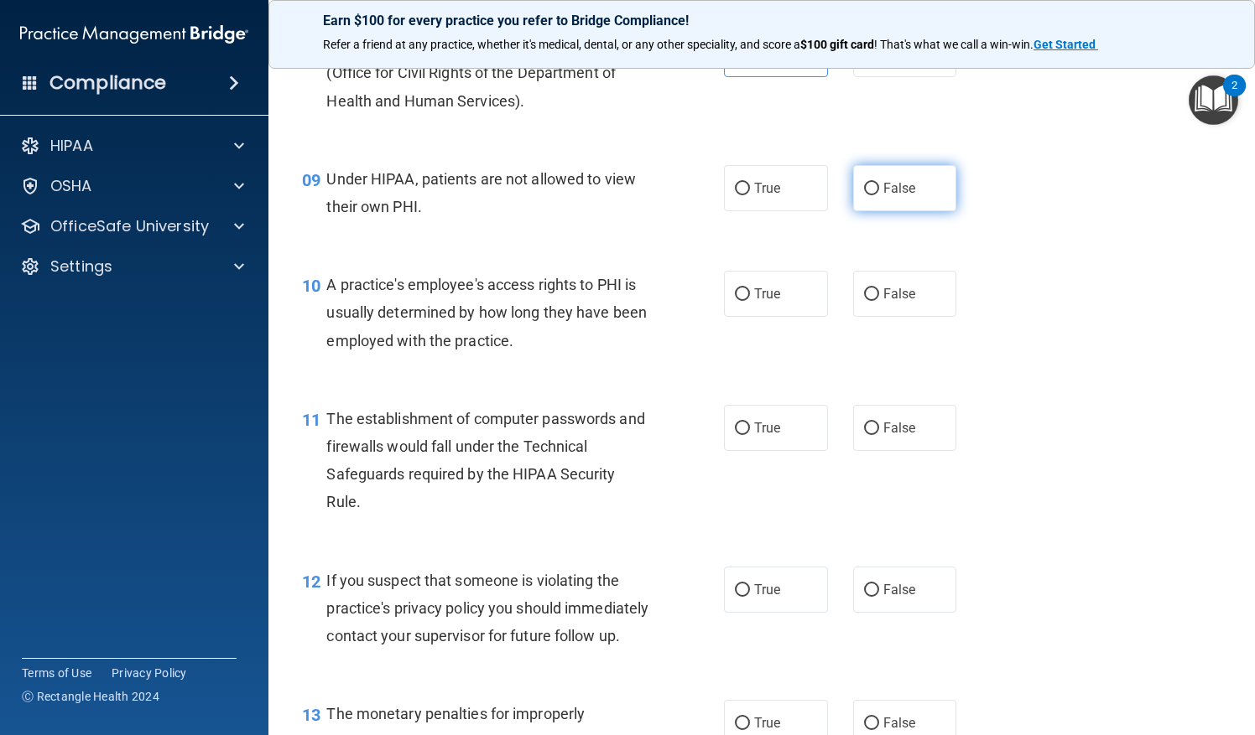
click at [917, 195] on label "False" at bounding box center [905, 188] width 104 height 46
click at [879, 195] on input "False" at bounding box center [871, 189] width 15 height 13
radio input "true"
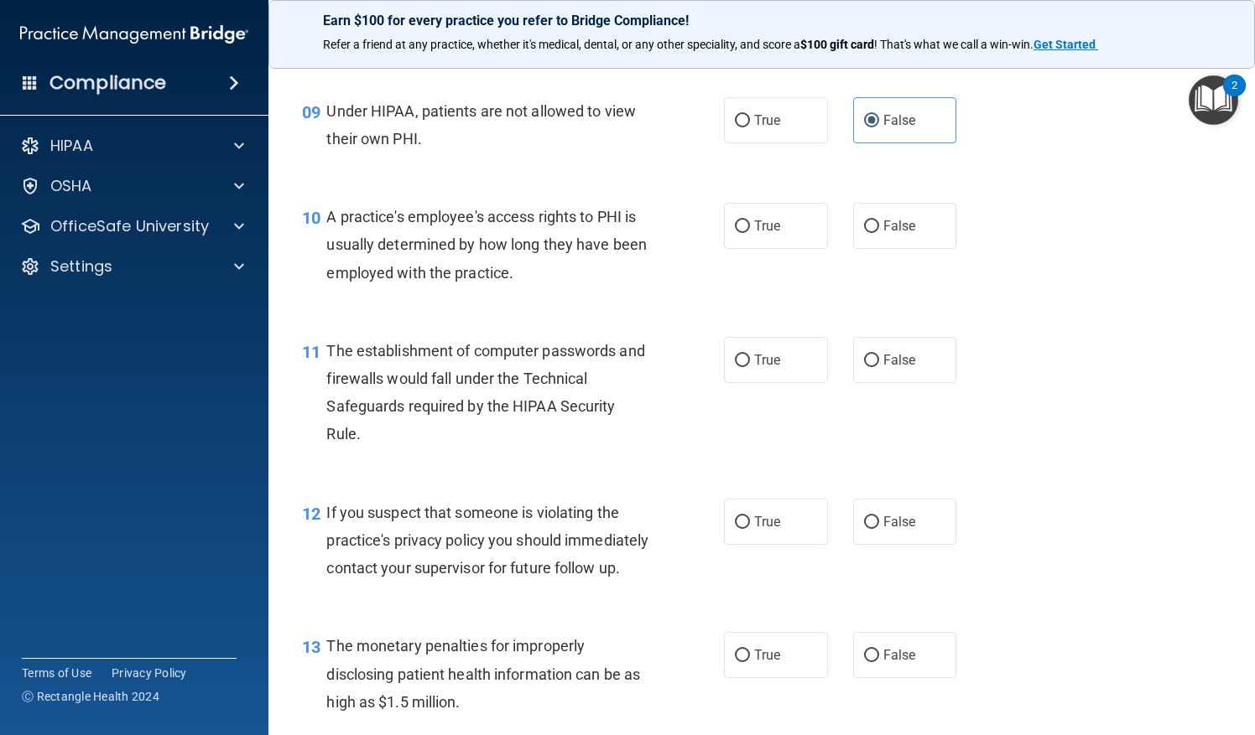
scroll to position [1247, 0]
click at [901, 241] on label "False" at bounding box center [905, 225] width 104 height 46
click at [879, 232] on input "False" at bounding box center [871, 226] width 15 height 13
radio input "true"
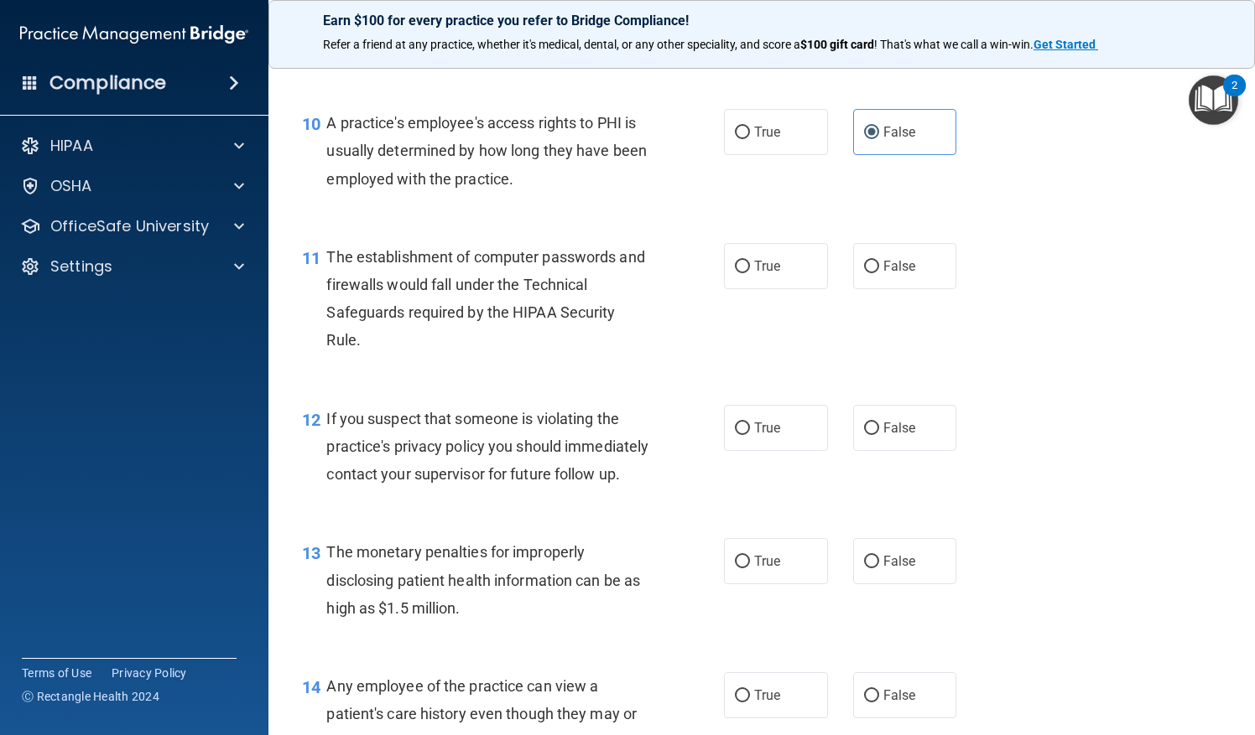
scroll to position [1360, 0]
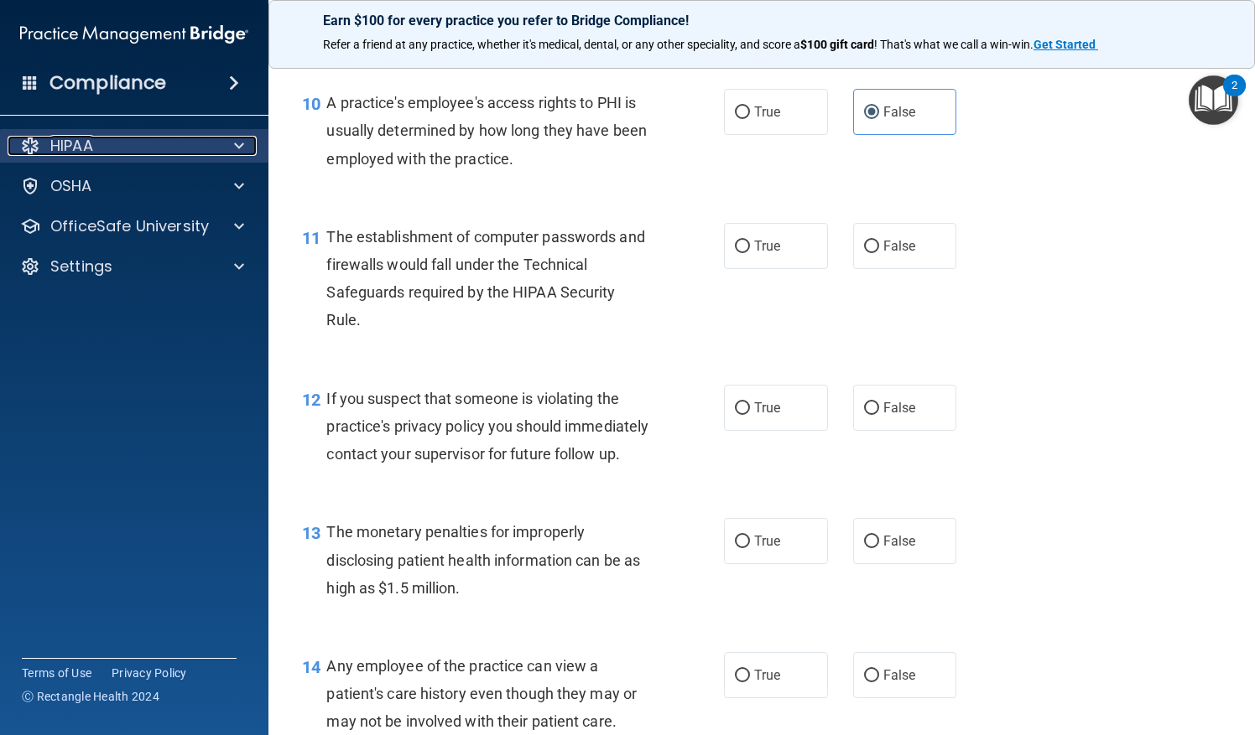
click at [104, 144] on div "HIPAA" at bounding box center [112, 146] width 208 height 20
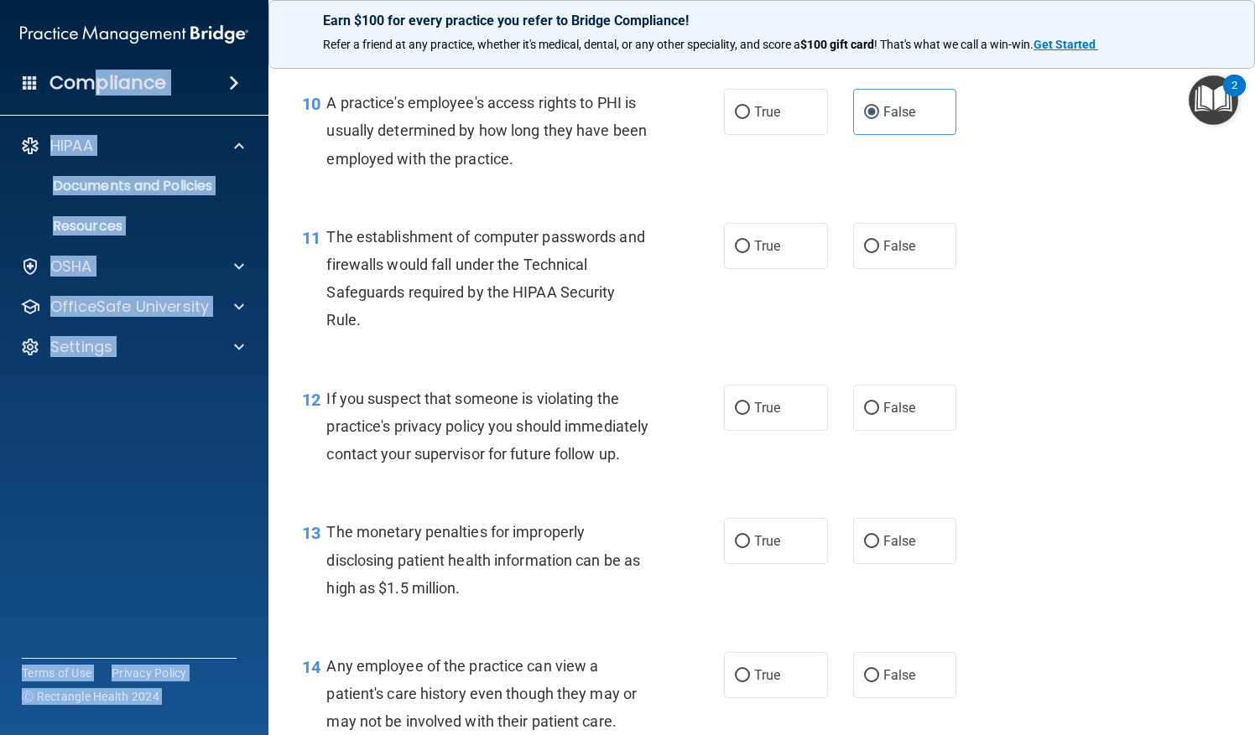
drag, startPoint x: 182, startPoint y: 84, endPoint x: 294, endPoint y: -47, distance: 171.9
click at [294, 0] on html "Compliance HIPAA Documents and Policies Report an Incident Business Associates …" at bounding box center [627, 367] width 1255 height 735
click at [143, 515] on accordion "HIPAA Documents and Policies Report an Incident Business Associates Emergency P…" at bounding box center [134, 320] width 269 height 396
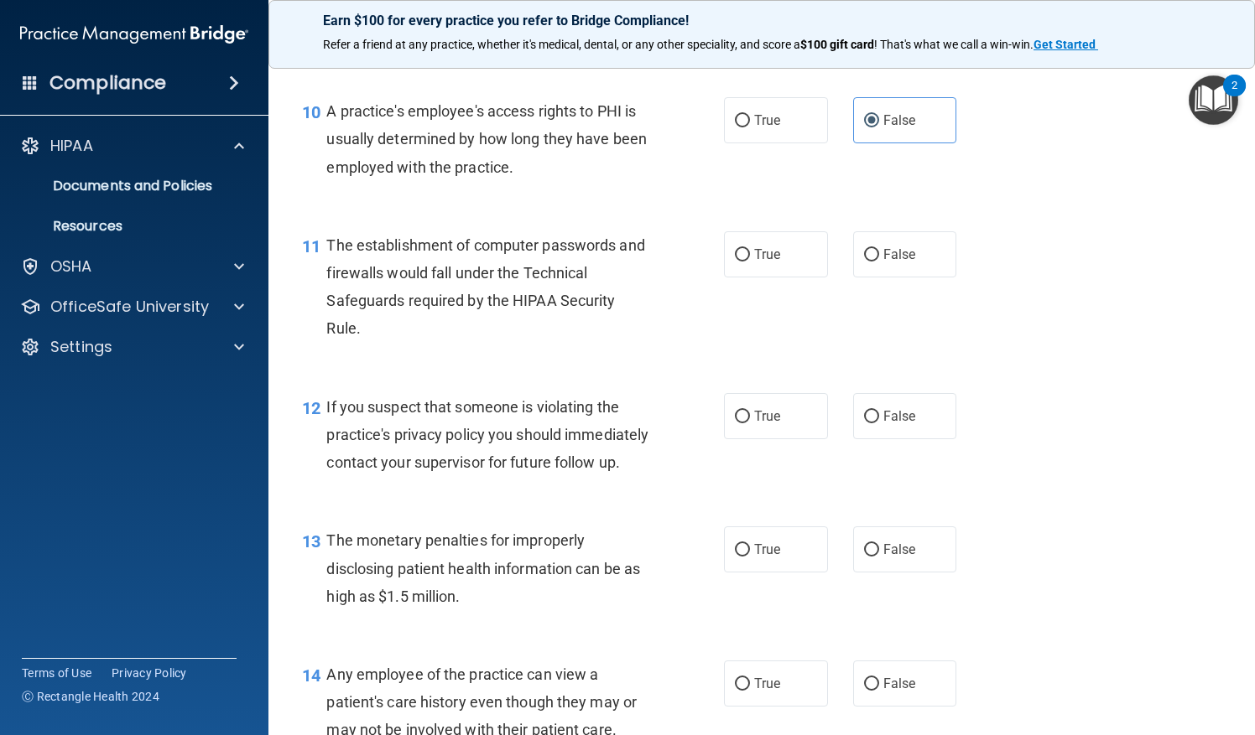
scroll to position [1397, 0]
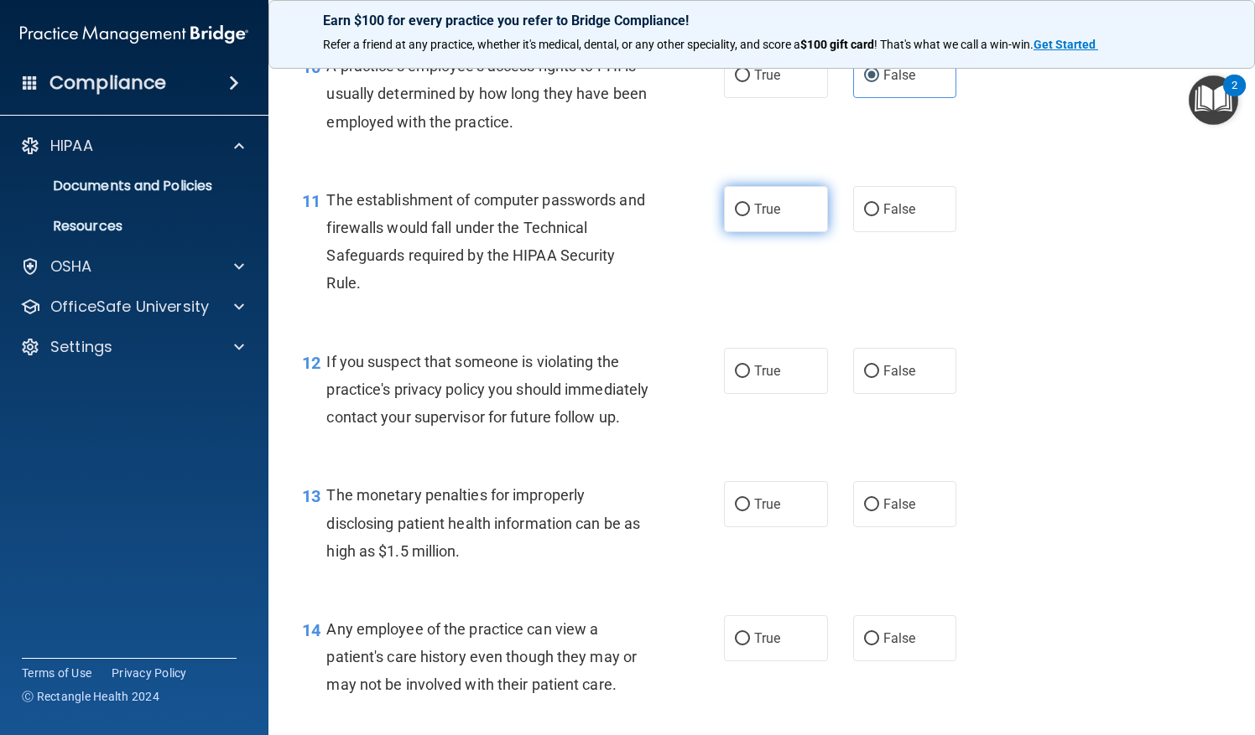
click at [756, 218] on label "True" at bounding box center [776, 209] width 104 height 46
click at [750, 216] on input "True" at bounding box center [742, 210] width 15 height 13
radio input "true"
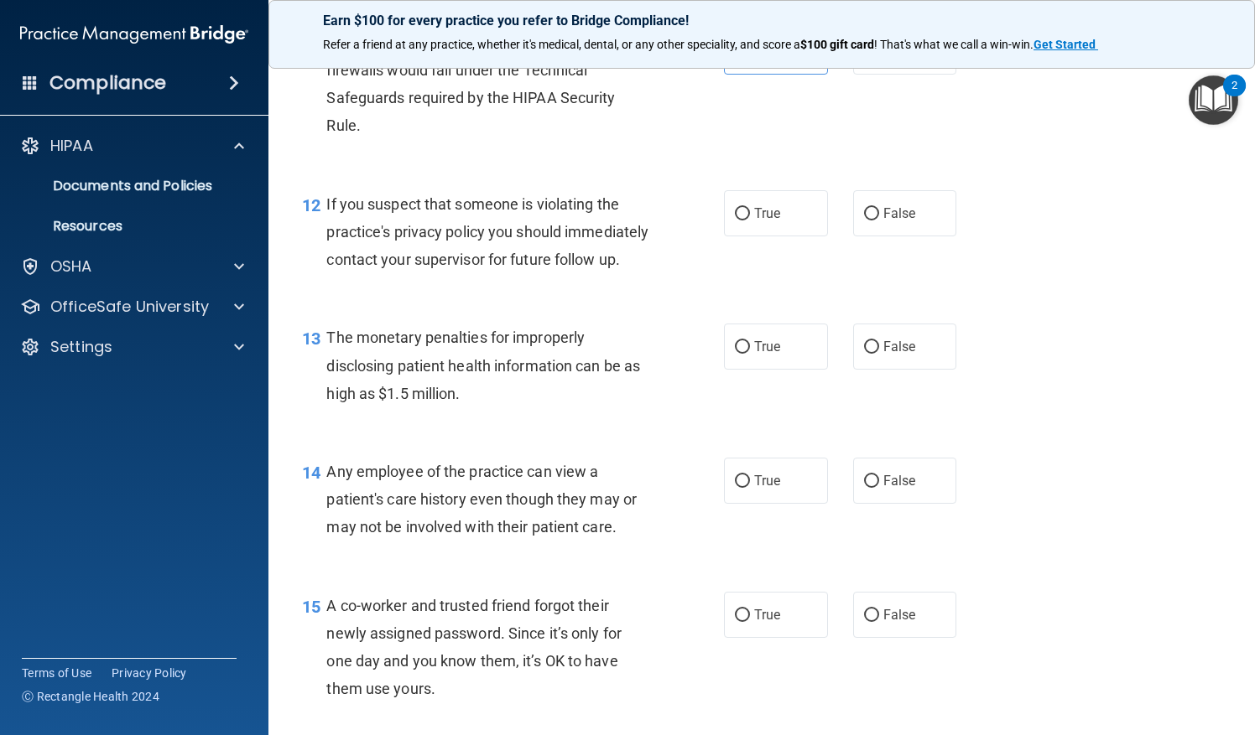
scroll to position [1557, 0]
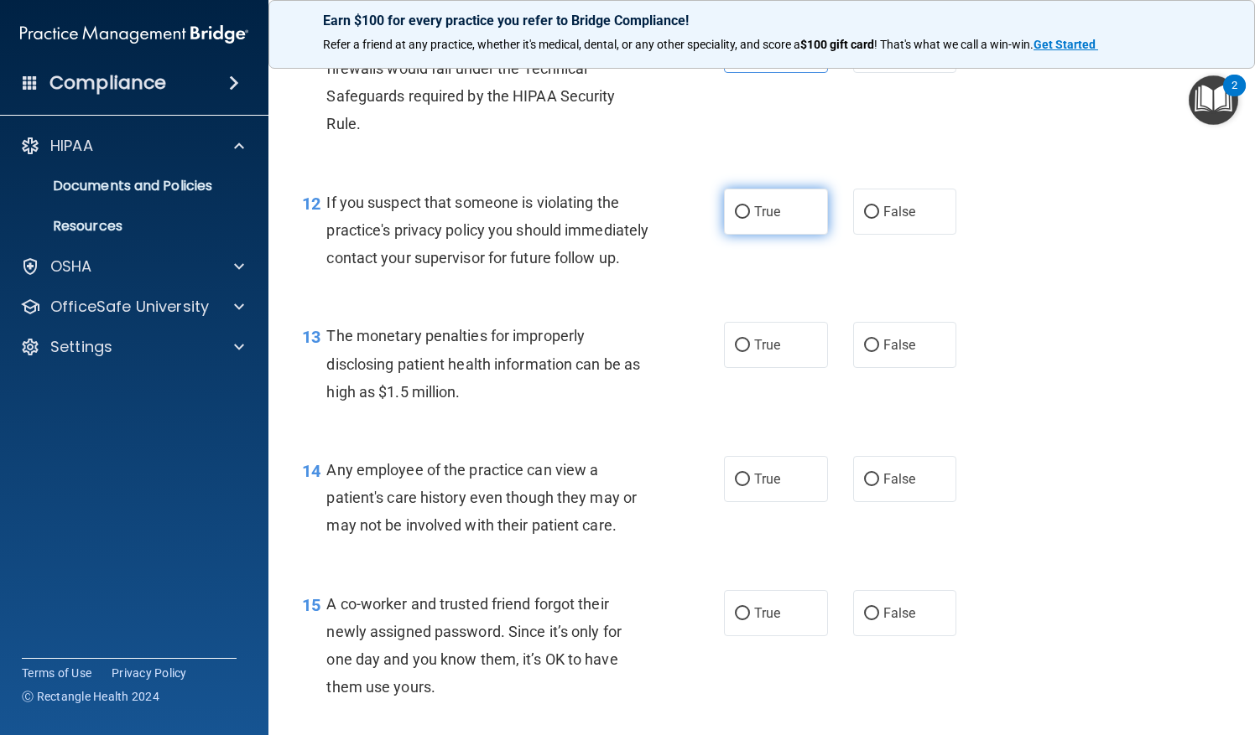
click at [743, 210] on label "True" at bounding box center [776, 212] width 104 height 46
click at [743, 210] on input "True" at bounding box center [742, 212] width 15 height 13
radio input "true"
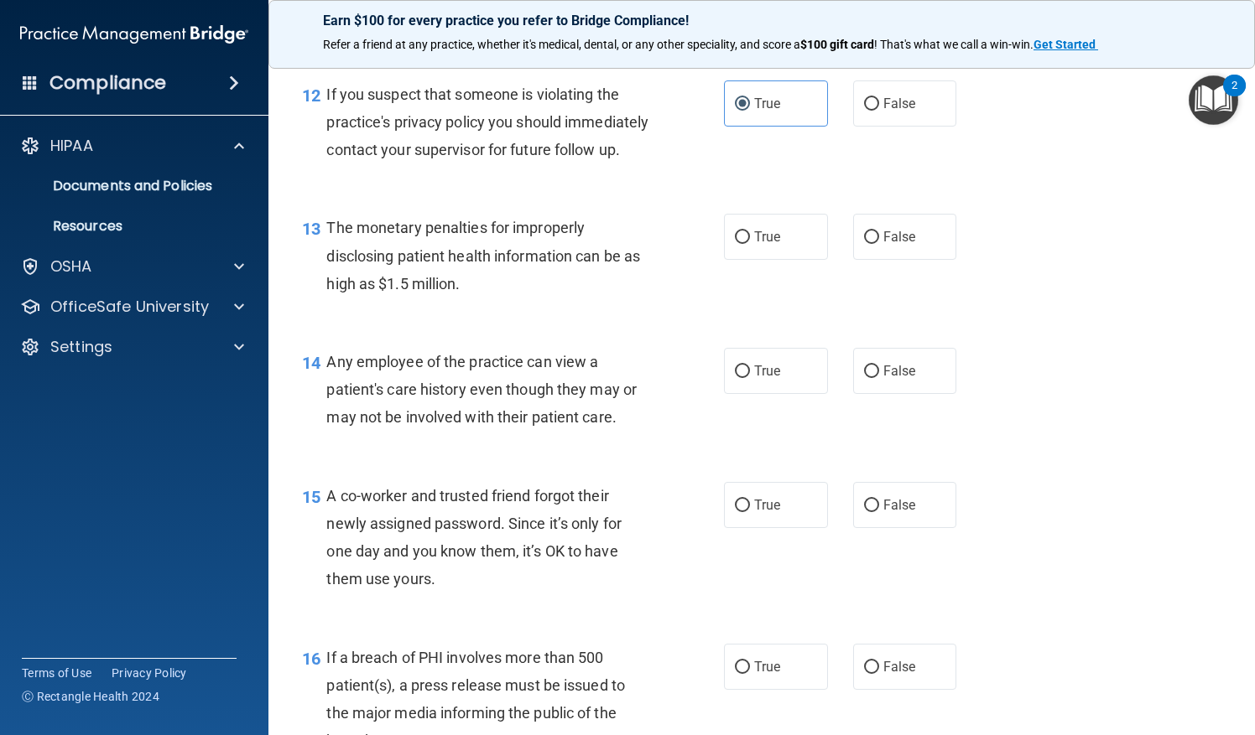
scroll to position [1732, 0]
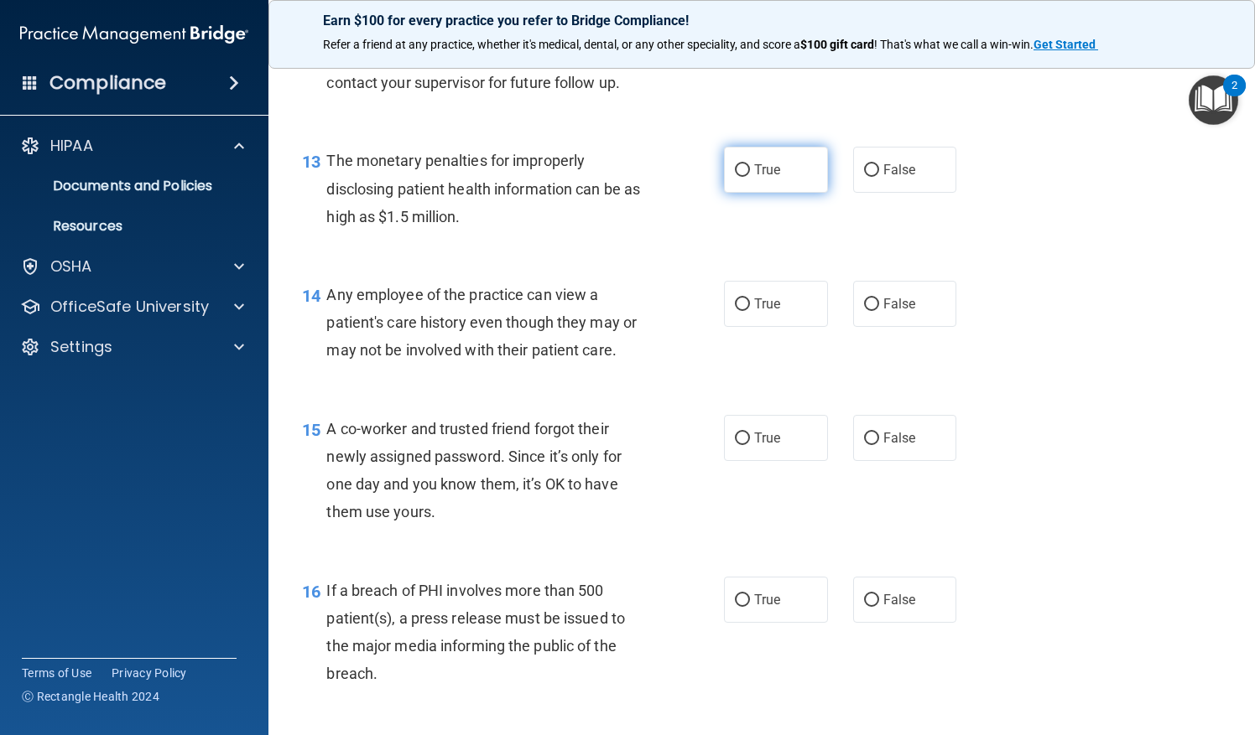
click at [763, 193] on label "True" at bounding box center [776, 170] width 104 height 46
click at [750, 177] on input "True" at bounding box center [742, 170] width 15 height 13
radio input "true"
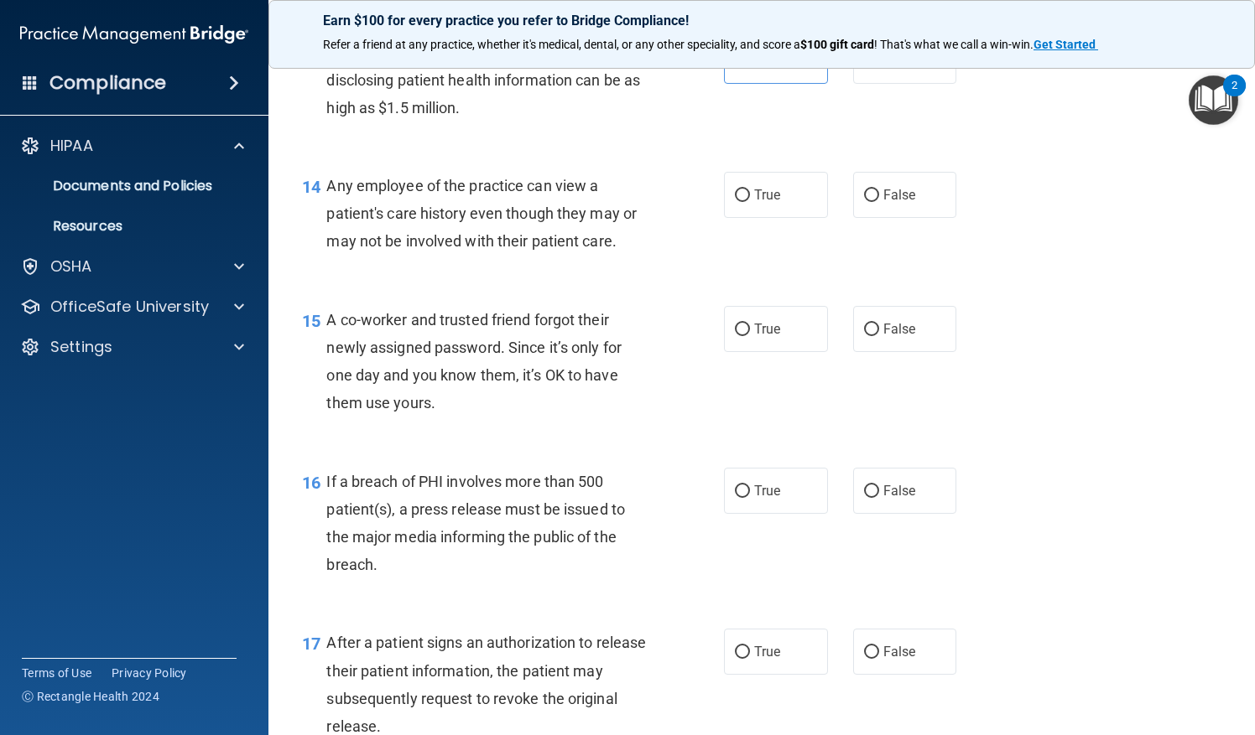
scroll to position [1843, 0]
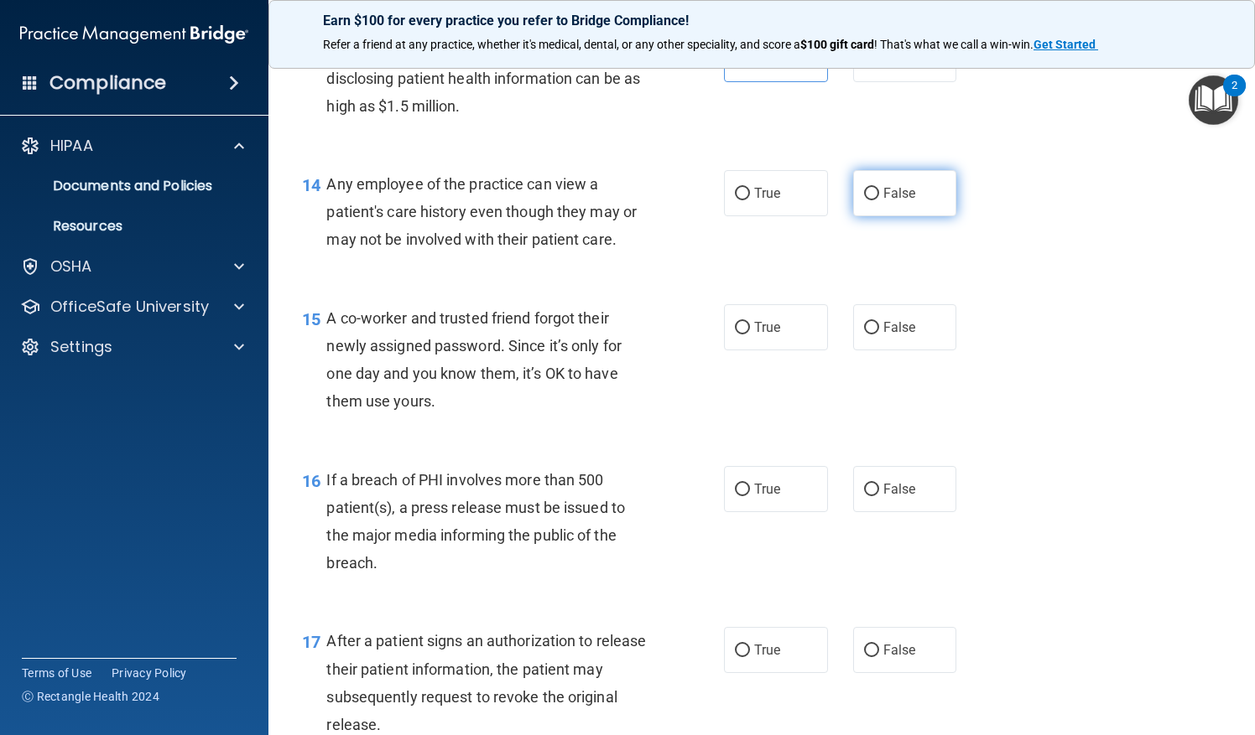
click at [864, 200] on input "False" at bounding box center [871, 194] width 15 height 13
radio input "true"
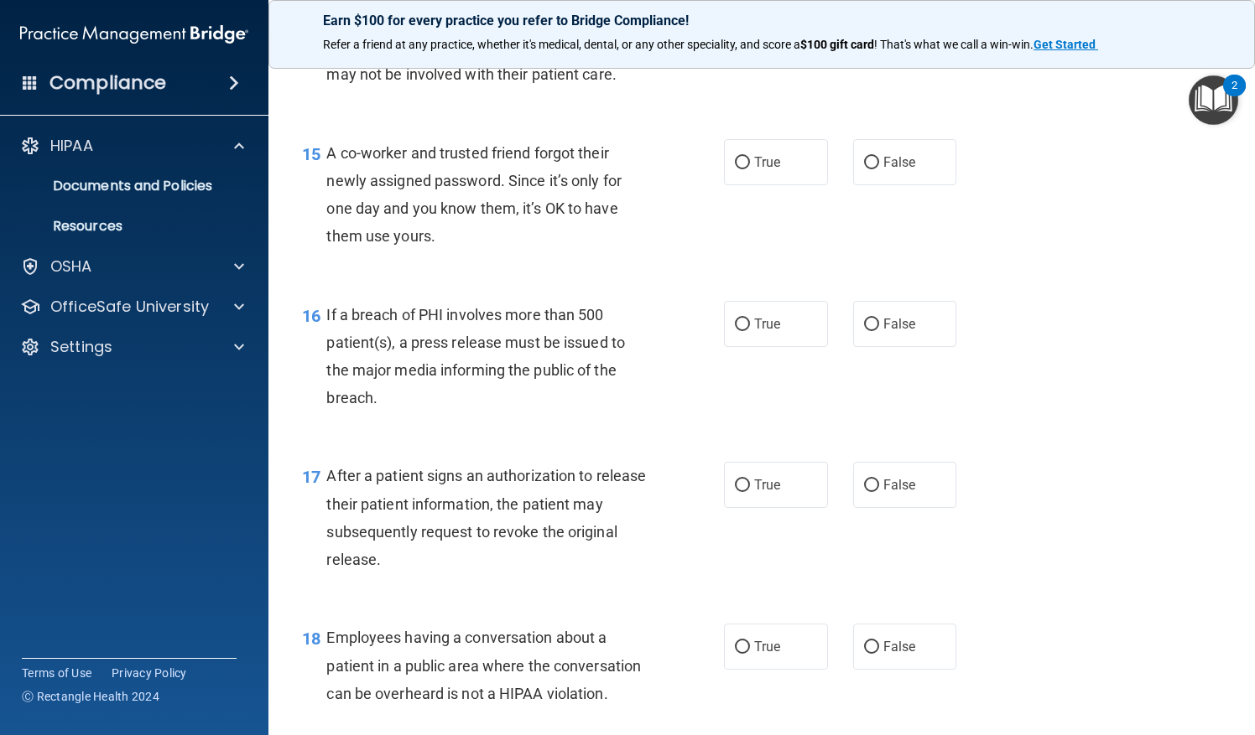
scroll to position [2007, 0]
click at [865, 170] on input "False" at bounding box center [871, 164] width 15 height 13
radio input "true"
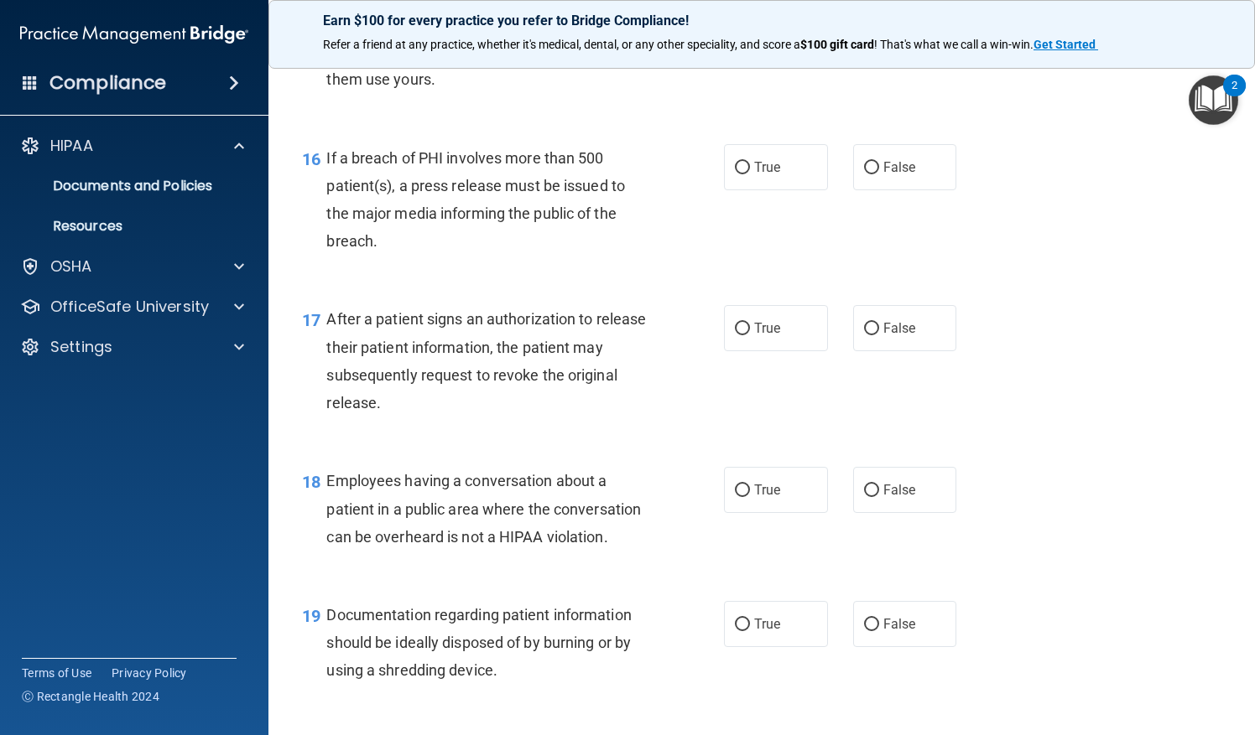
scroll to position [2205, 0]
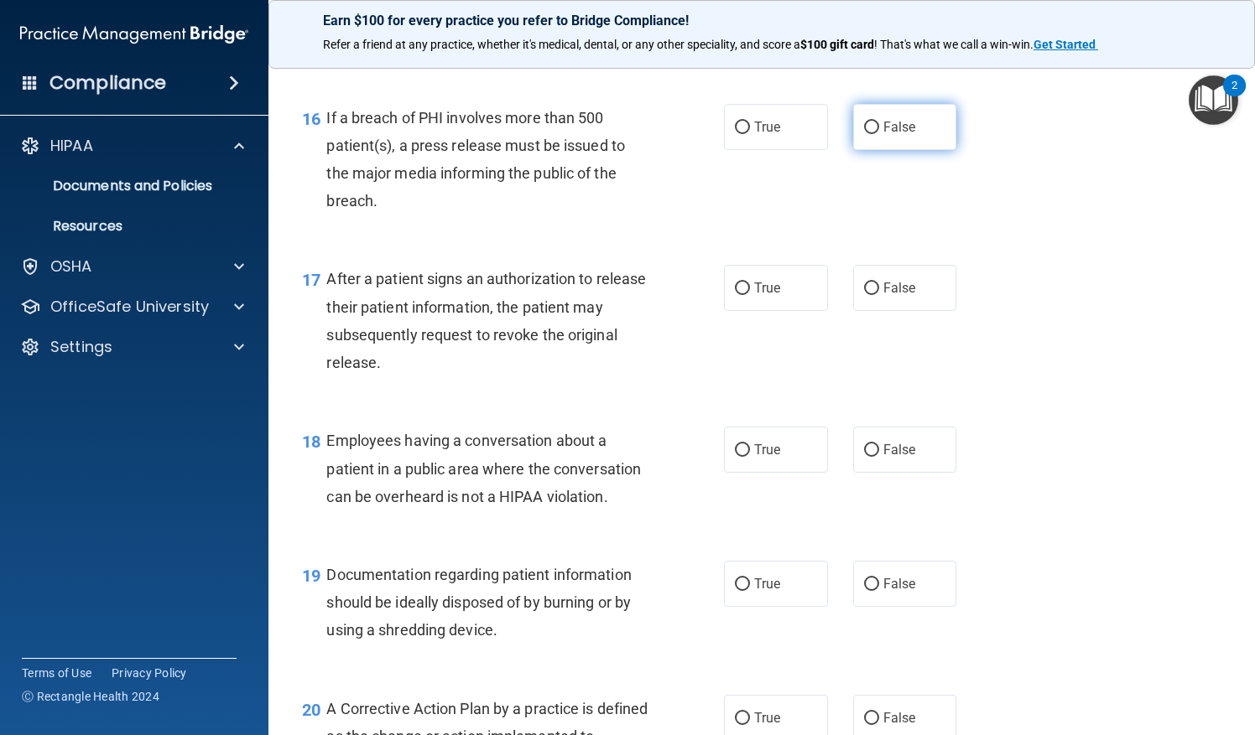
click at [906, 150] on label "False" at bounding box center [905, 127] width 104 height 46
click at [879, 134] on input "False" at bounding box center [871, 128] width 15 height 13
radio input "true"
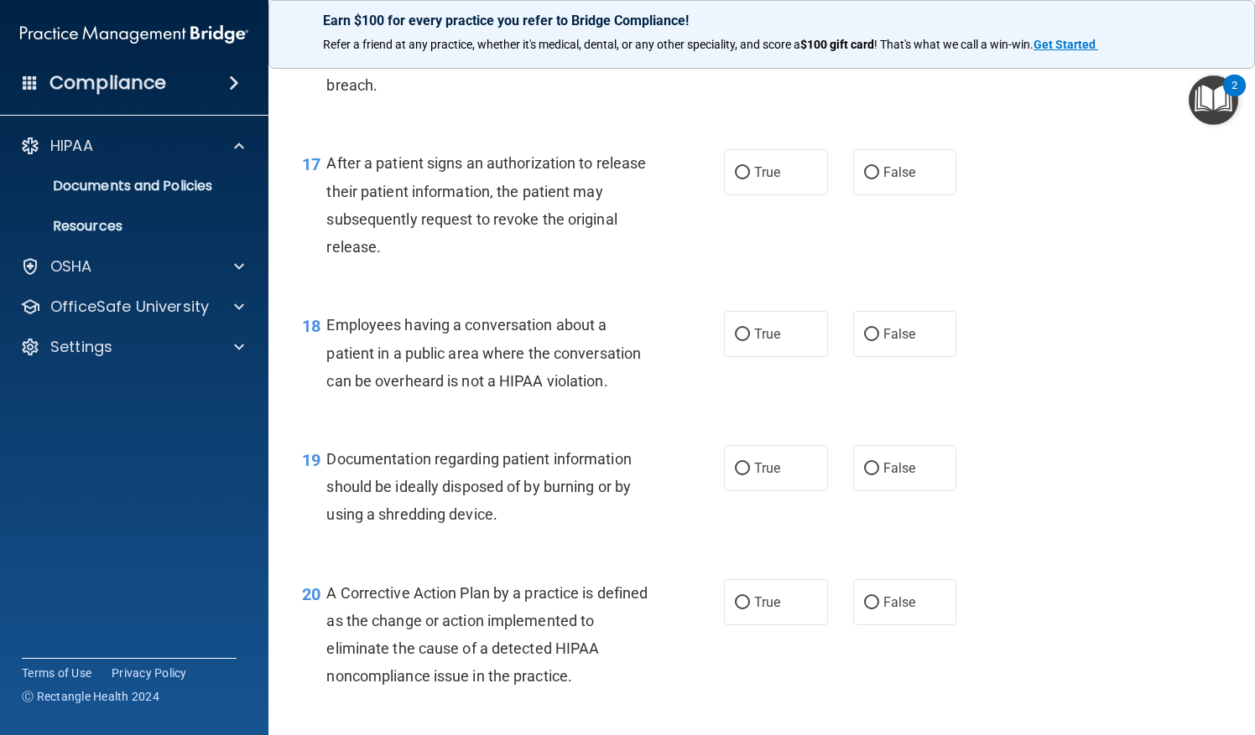
scroll to position [2331, 0]
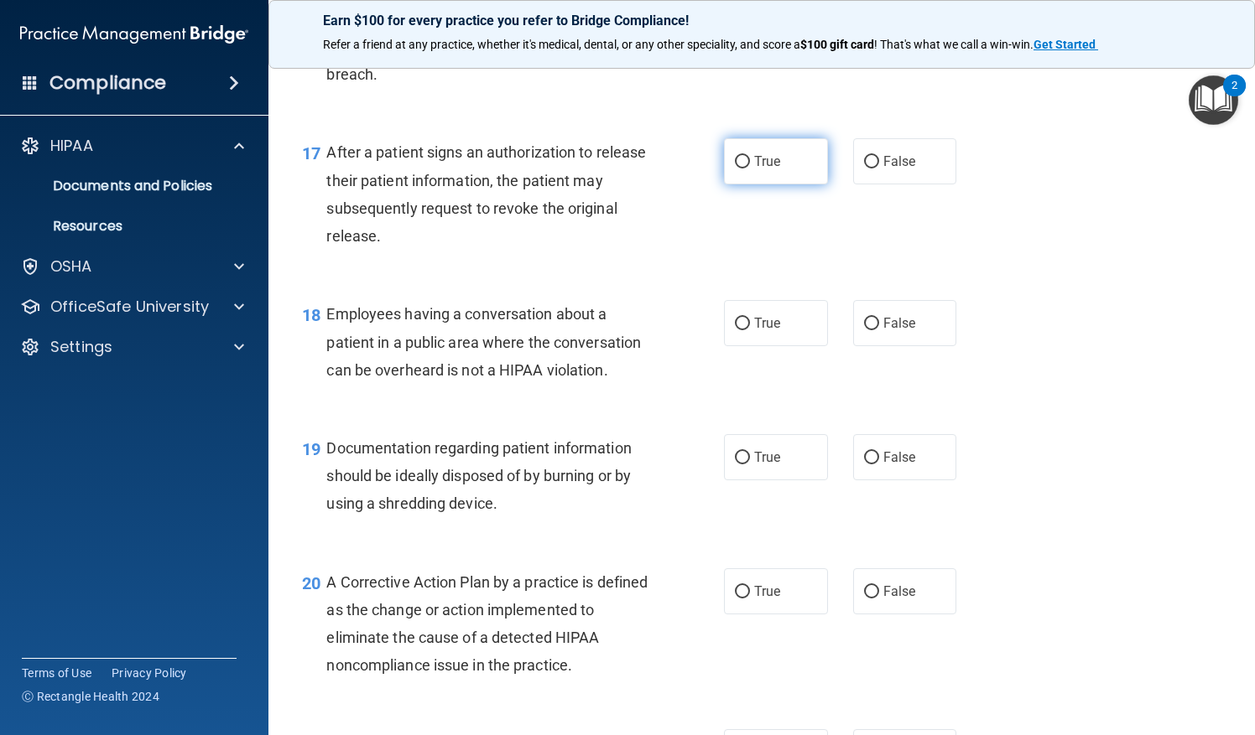
click at [755, 176] on label "True" at bounding box center [776, 161] width 104 height 46
click at [750, 169] on input "True" at bounding box center [742, 162] width 15 height 13
radio input "true"
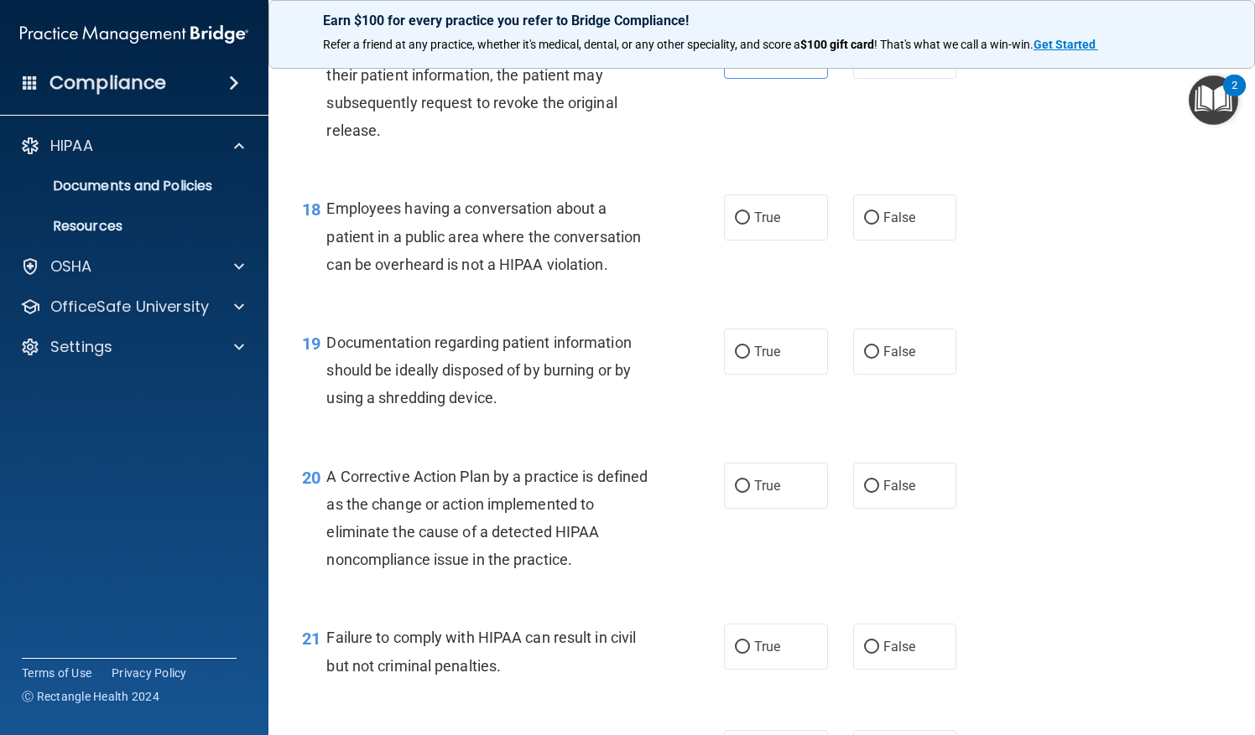
scroll to position [2459, 0]
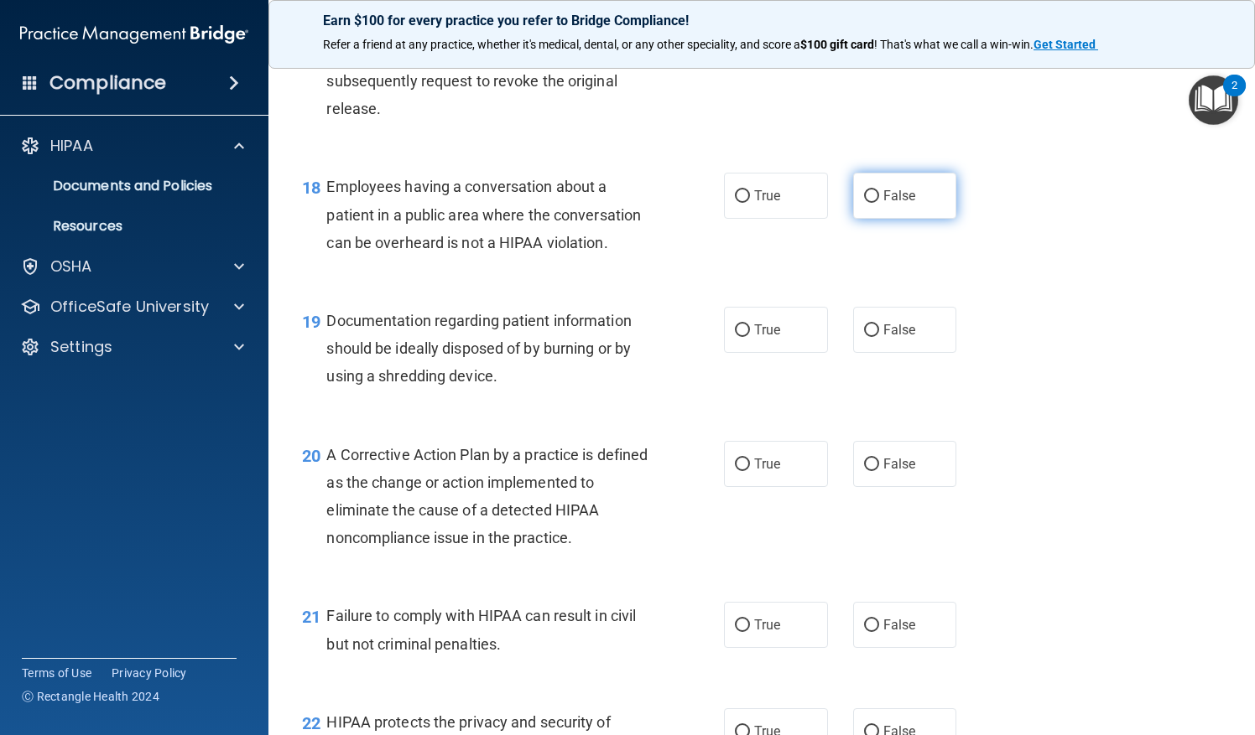
click at [886, 204] on span "False" at bounding box center [899, 196] width 33 height 16
click at [879, 203] on input "False" at bounding box center [871, 196] width 15 height 13
radio input "true"
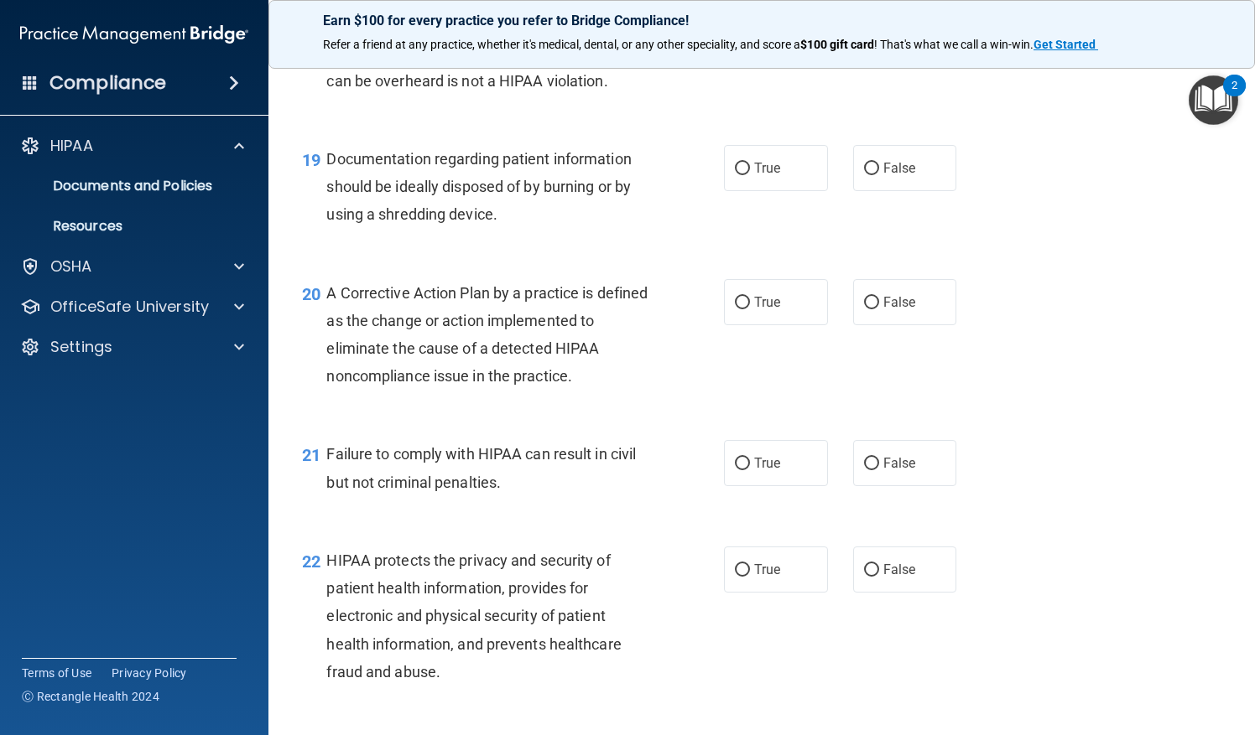
scroll to position [2622, 0]
click at [761, 175] on span "True" at bounding box center [767, 167] width 26 height 16
click at [750, 174] on input "True" at bounding box center [742, 168] width 15 height 13
radio input "true"
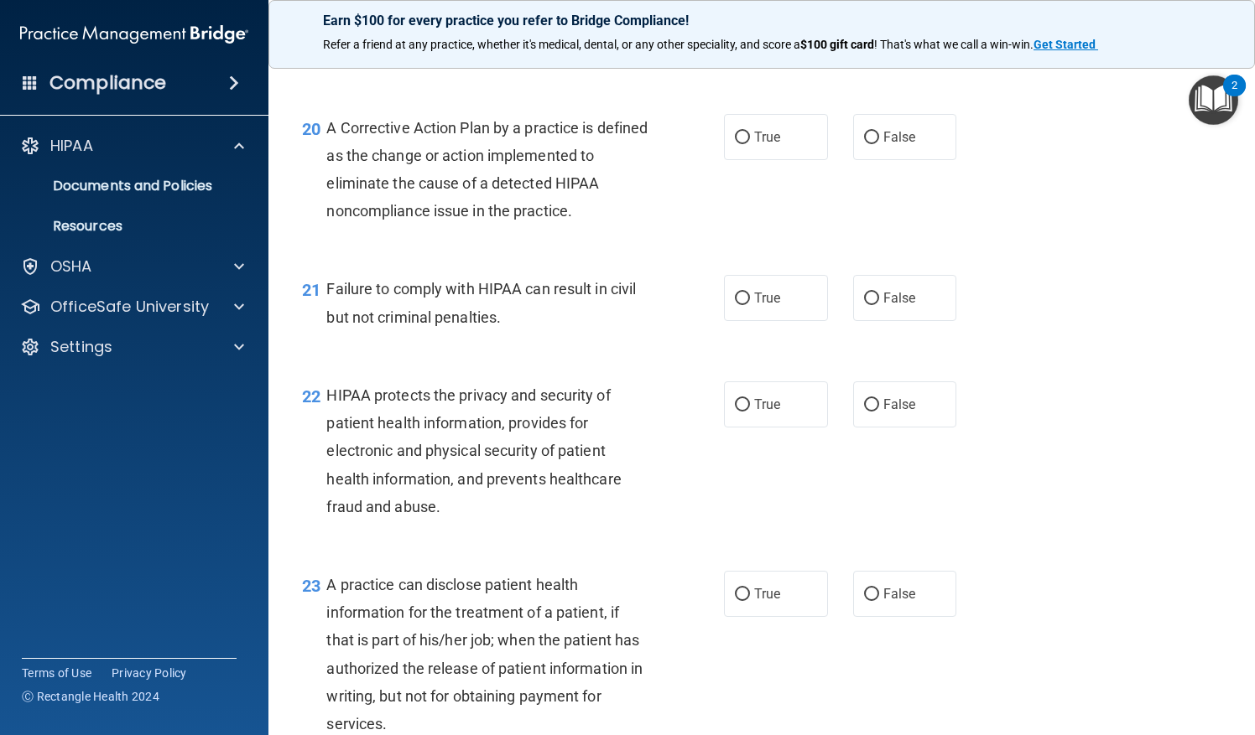
scroll to position [2791, 0]
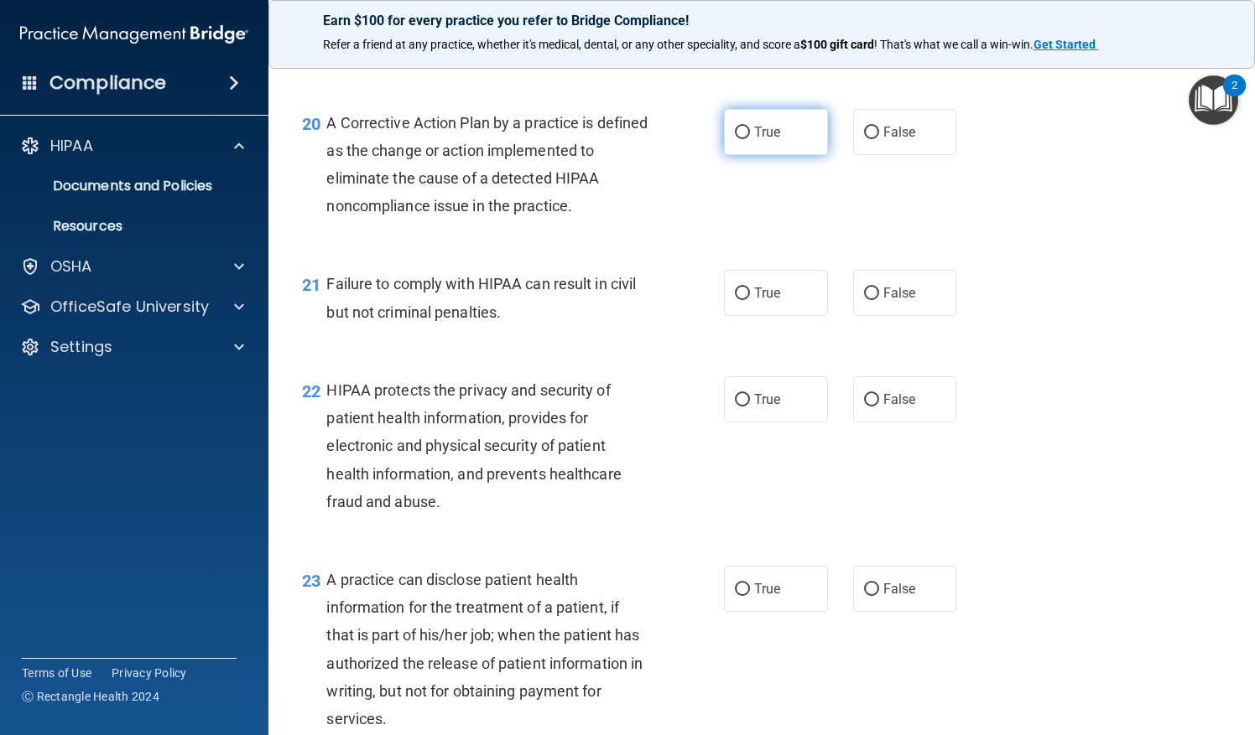
click at [751, 155] on label "True" at bounding box center [776, 132] width 104 height 46
click at [750, 139] on input "True" at bounding box center [742, 133] width 15 height 13
radio input "true"
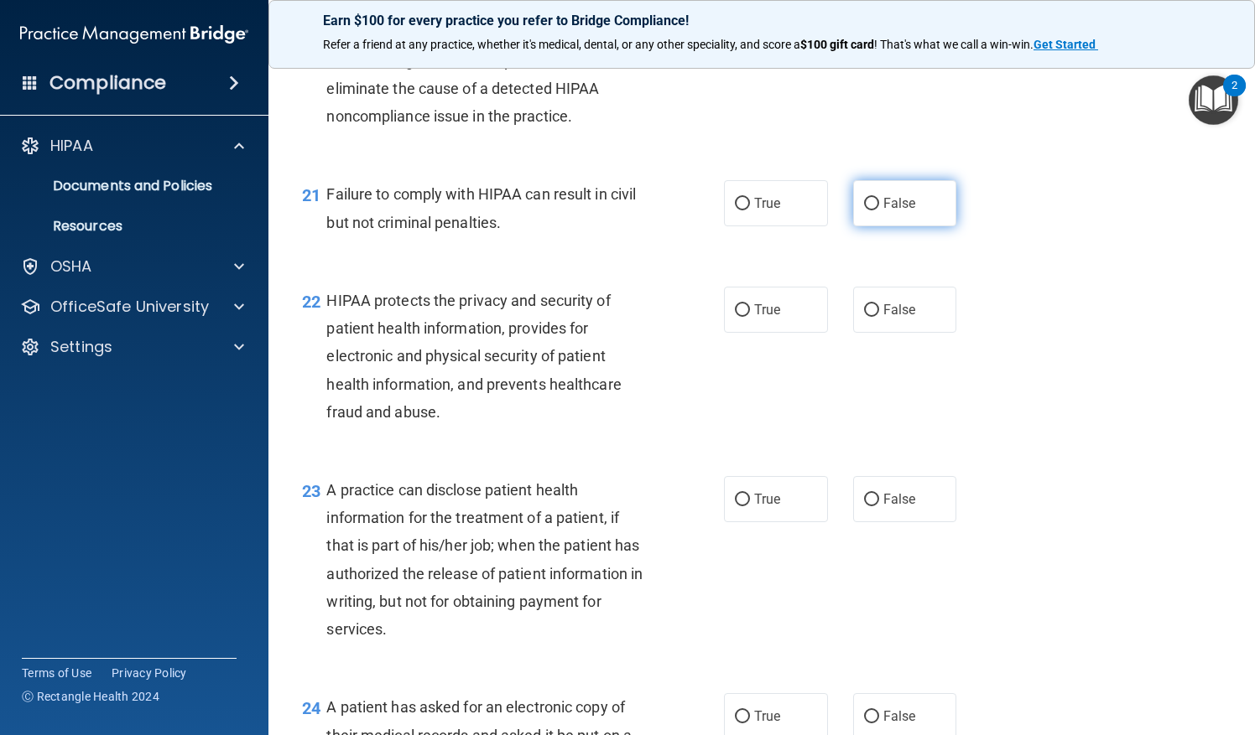
click at [893, 226] on label "False" at bounding box center [905, 203] width 104 height 46
click at [879, 211] on input "False" at bounding box center [871, 204] width 15 height 13
radio input "true"
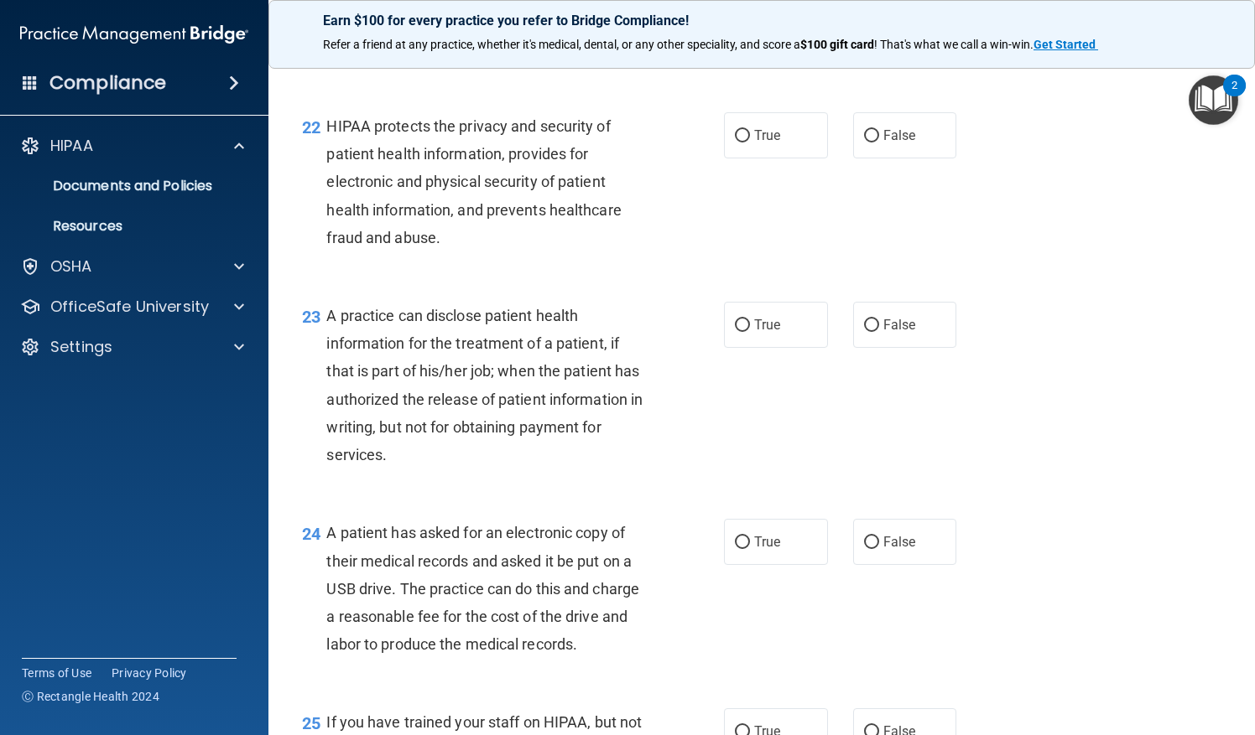
scroll to position [3060, 0]
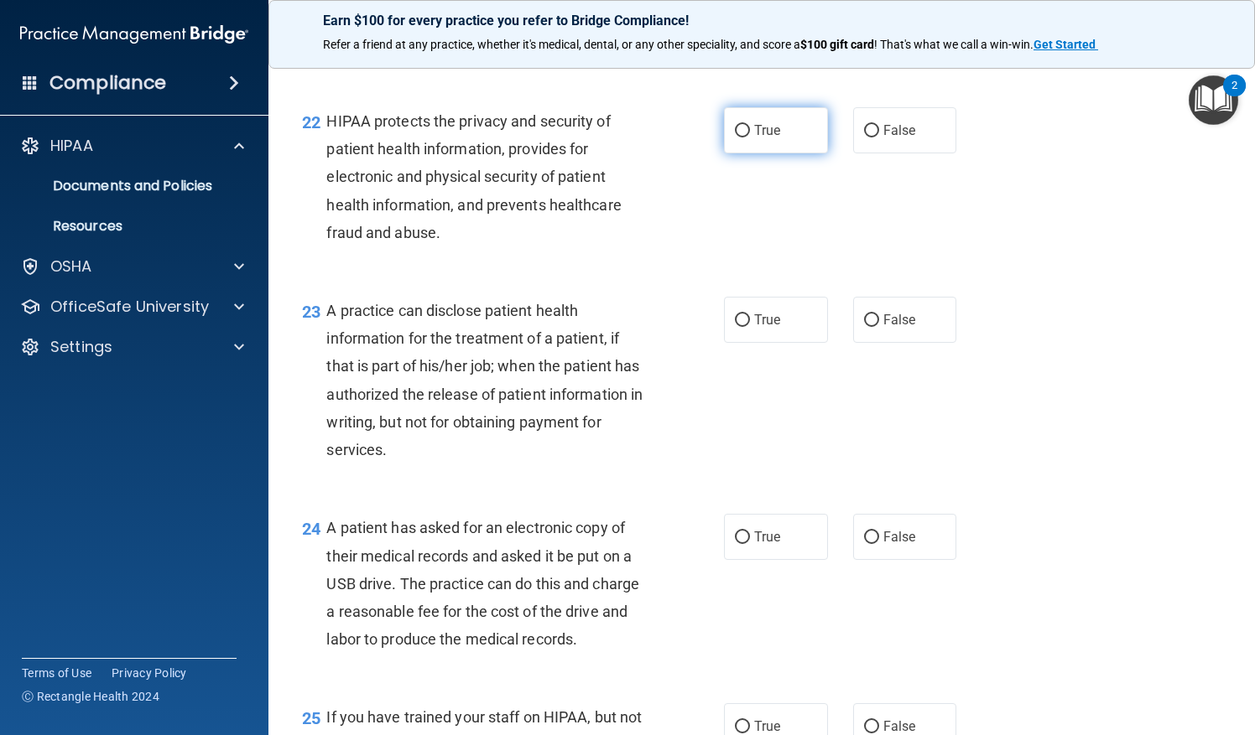
click at [767, 153] on label "True" at bounding box center [776, 130] width 104 height 46
click at [750, 138] on input "True" at bounding box center [742, 131] width 15 height 13
radio input "true"
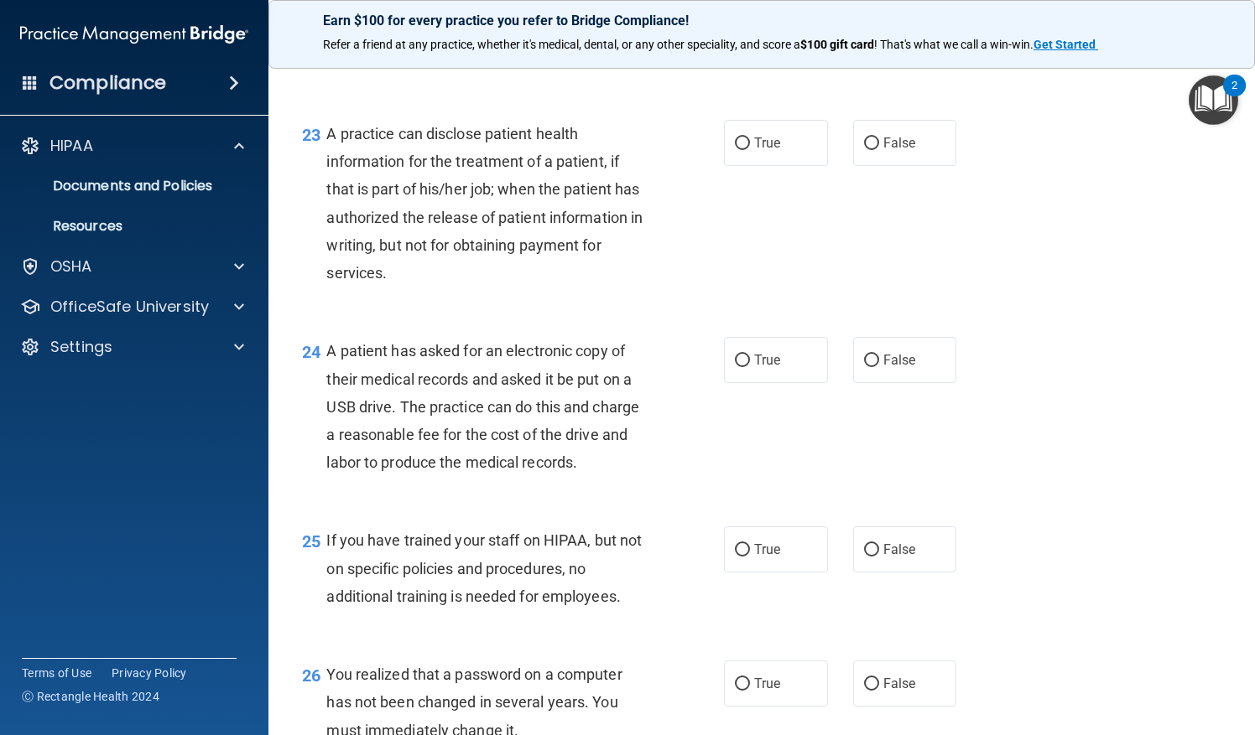
scroll to position [3240, 0]
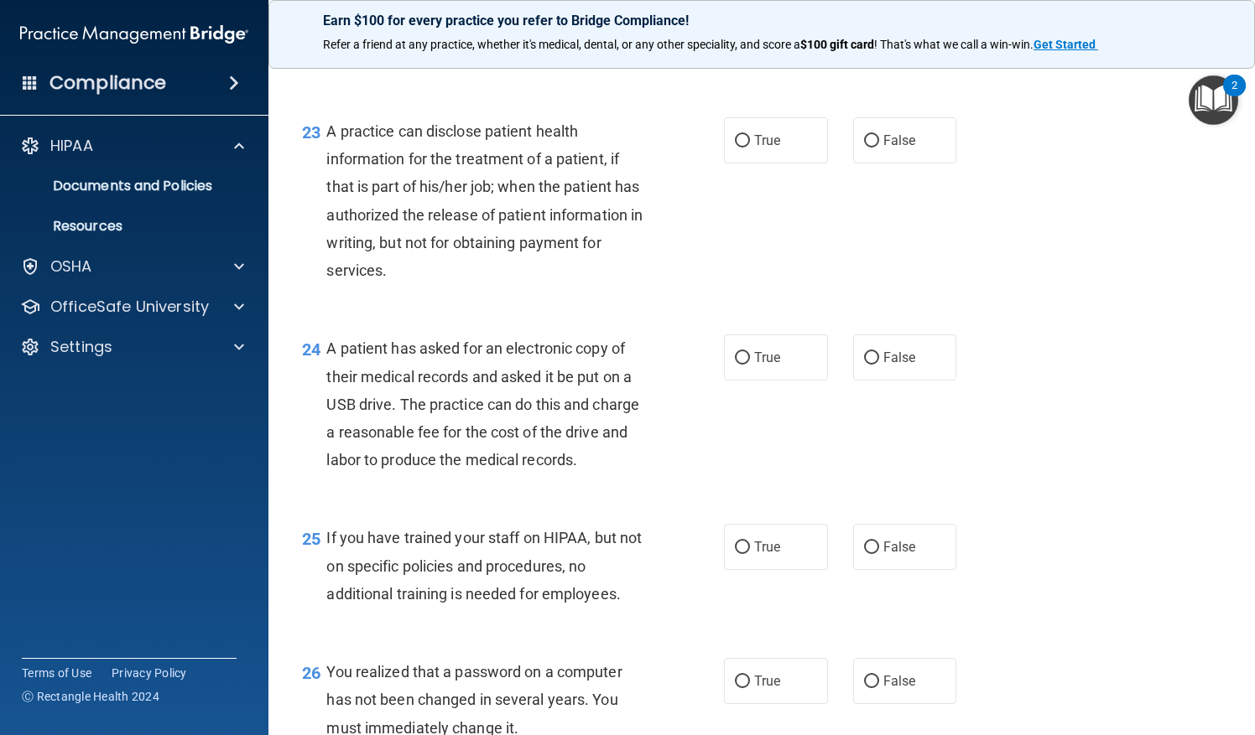
click at [673, 277] on div "23 A practice can disclose patient health information for the treatment of a pa…" at bounding box center [513, 204] width 472 height 175
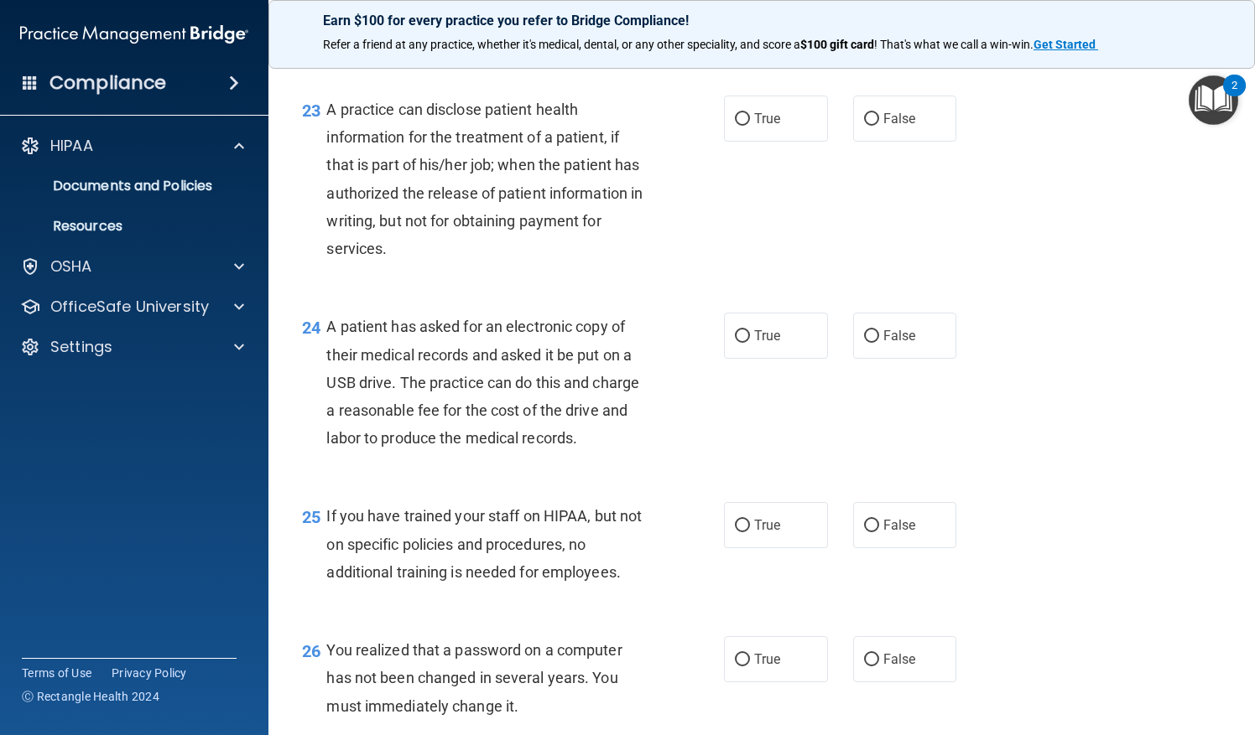
scroll to position [3262, 0]
click at [886, 141] on label "False" at bounding box center [905, 118] width 104 height 46
click at [879, 125] on input "False" at bounding box center [871, 118] width 15 height 13
radio input "true"
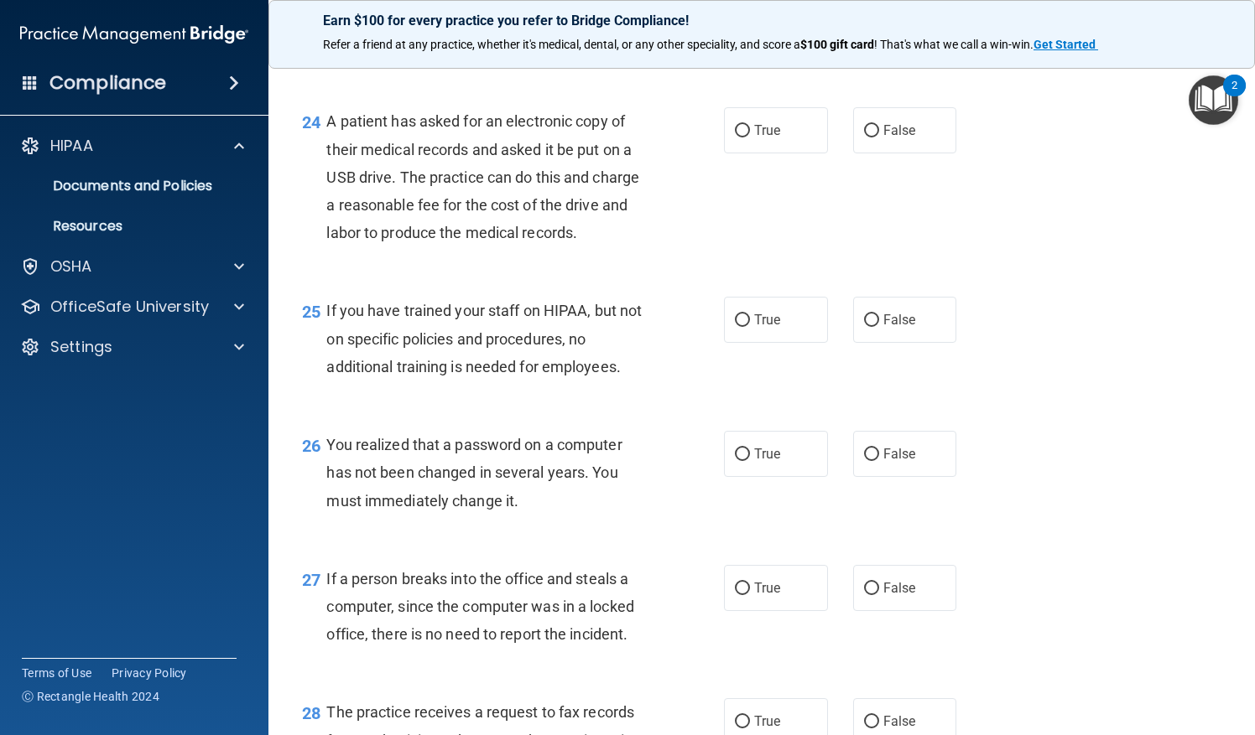
scroll to position [3468, 0]
click at [745, 153] on label "True" at bounding box center [776, 130] width 104 height 46
click at [745, 137] on input "True" at bounding box center [742, 130] width 15 height 13
radio input "true"
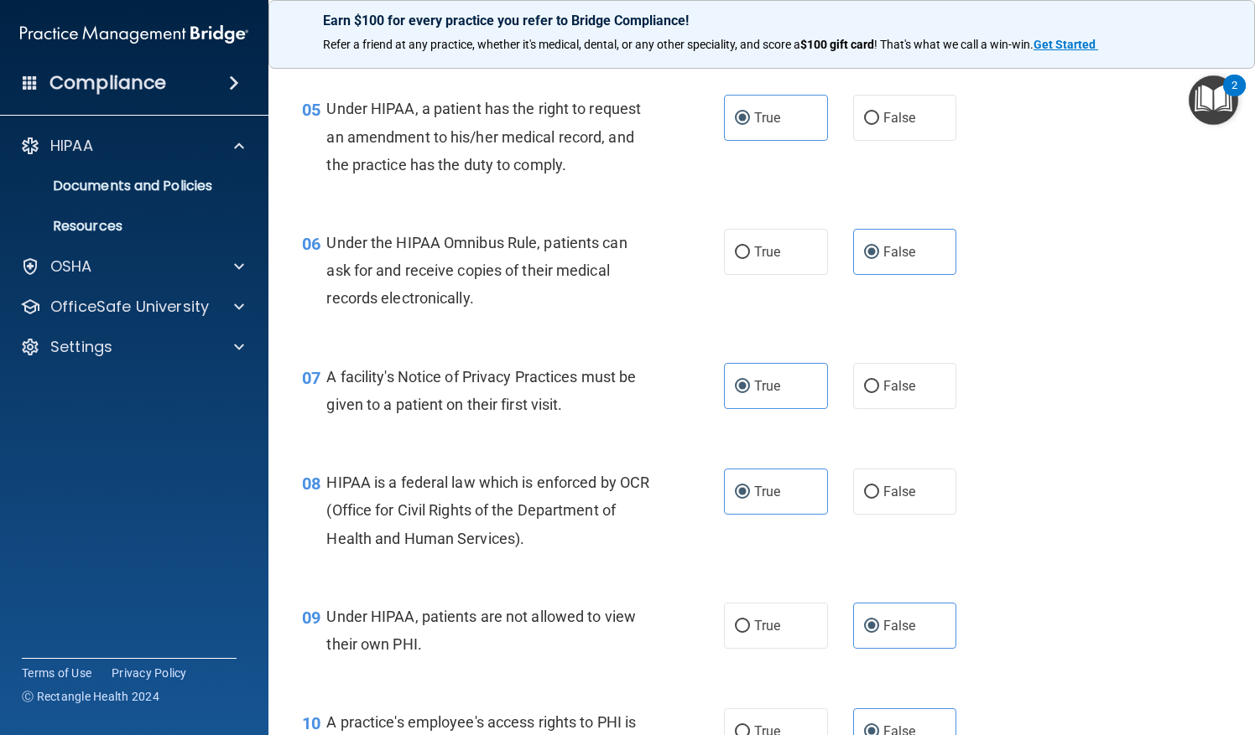
scroll to position [741, 0]
click at [735, 257] on input "True" at bounding box center [742, 252] width 15 height 13
radio input "true"
radio input "false"
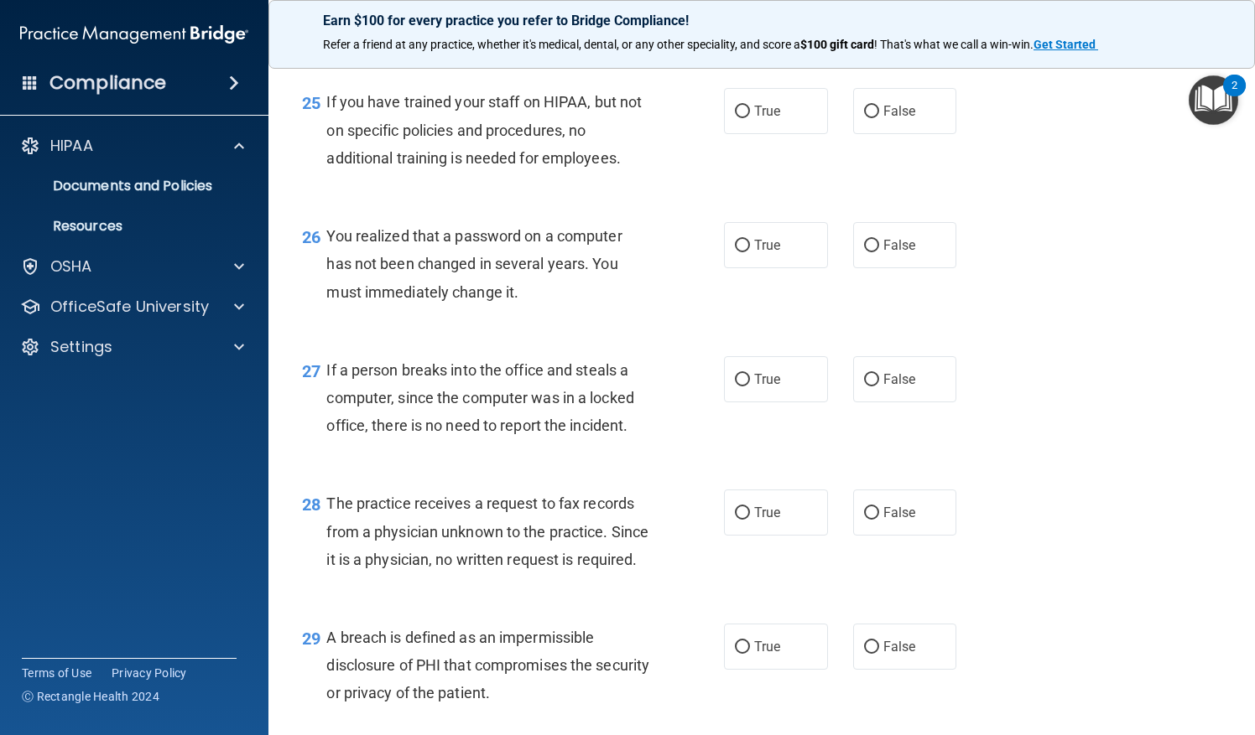
scroll to position [3677, 0]
click at [901, 133] on label "False" at bounding box center [905, 110] width 104 height 46
click at [879, 117] on input "False" at bounding box center [871, 111] width 15 height 13
radio input "true"
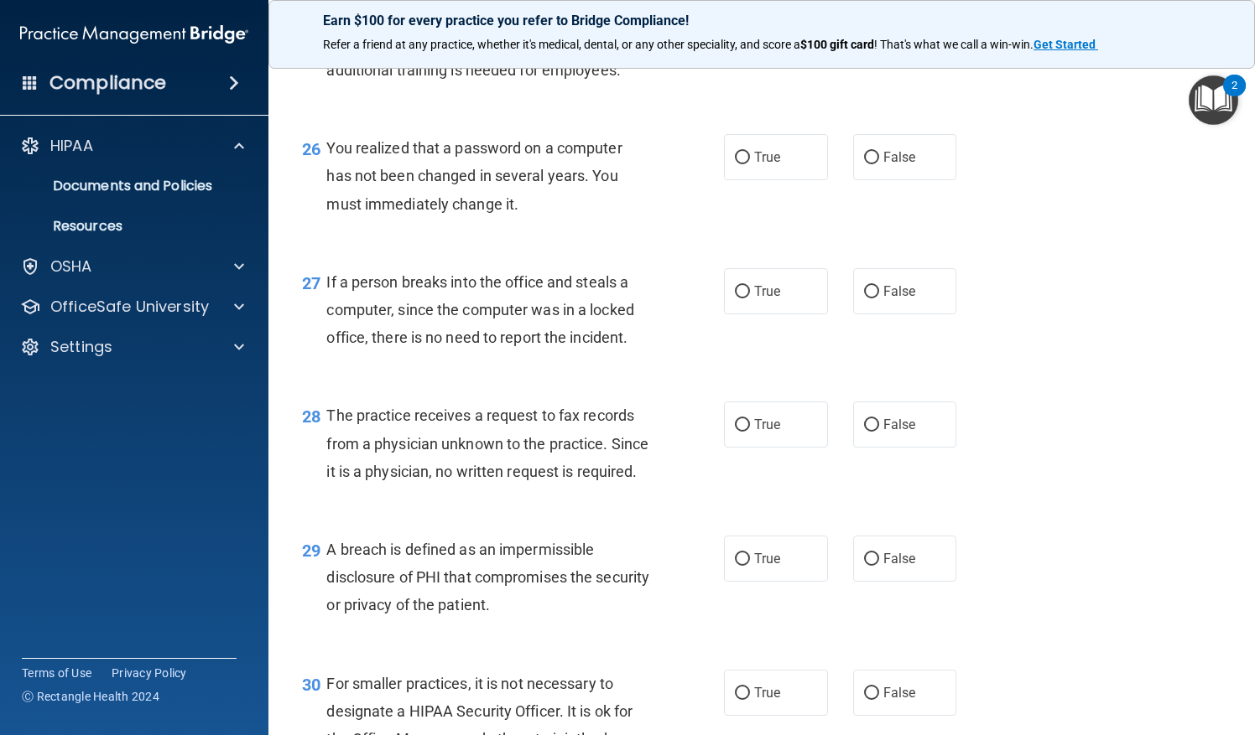
scroll to position [3766, 0]
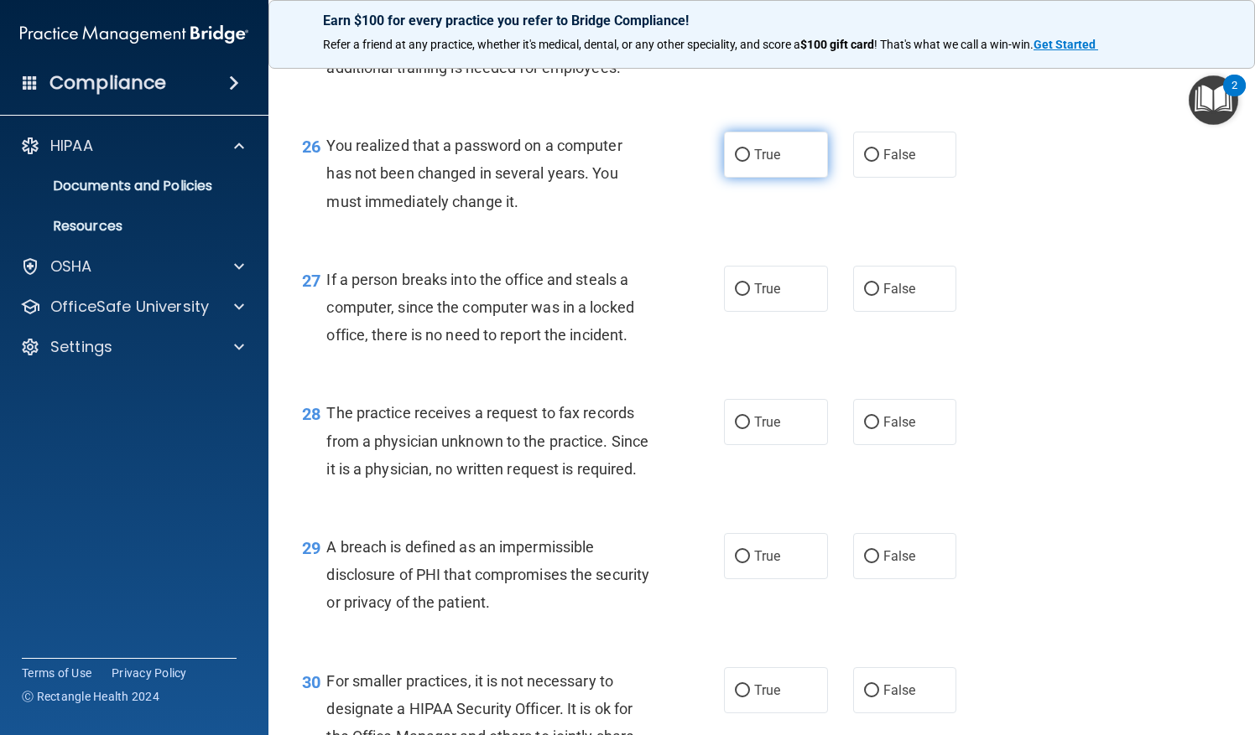
click at [756, 163] on span "True" at bounding box center [767, 155] width 26 height 16
click at [750, 162] on input "True" at bounding box center [742, 155] width 15 height 13
radio input "true"
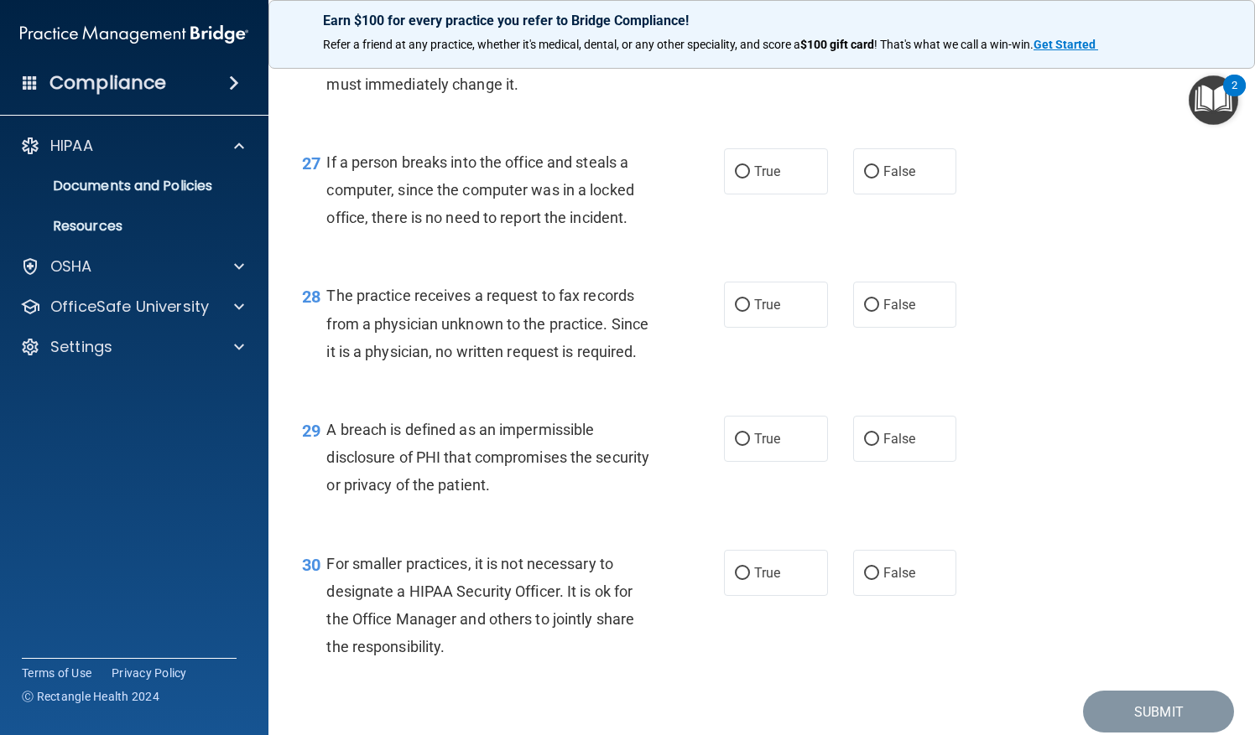
scroll to position [3888, 0]
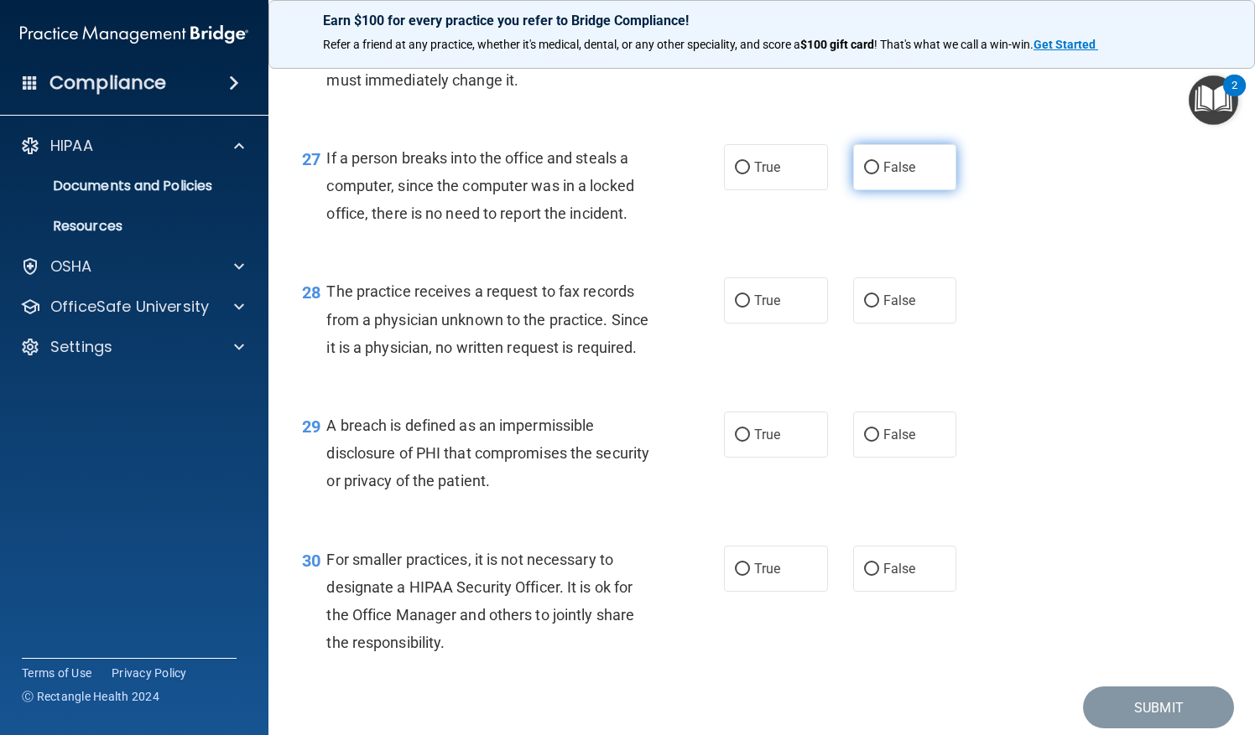
click at [878, 182] on label "False" at bounding box center [905, 167] width 104 height 46
click at [878, 174] on input "False" at bounding box center [871, 168] width 15 height 13
radio input "true"
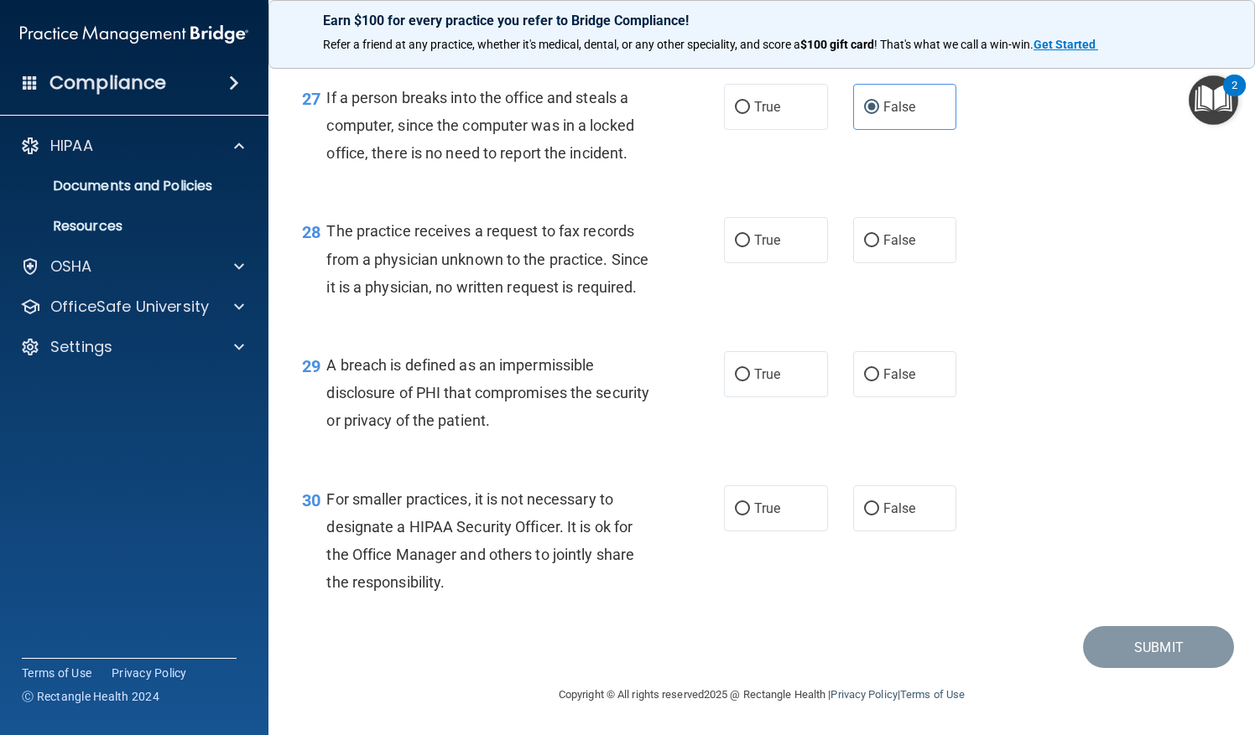
scroll to position [4004, 0]
click at [886, 235] on label "False" at bounding box center [905, 240] width 104 height 46
click at [879, 235] on input "False" at bounding box center [871, 241] width 15 height 13
radio input "true"
click at [772, 366] on label "True" at bounding box center [776, 374] width 104 height 46
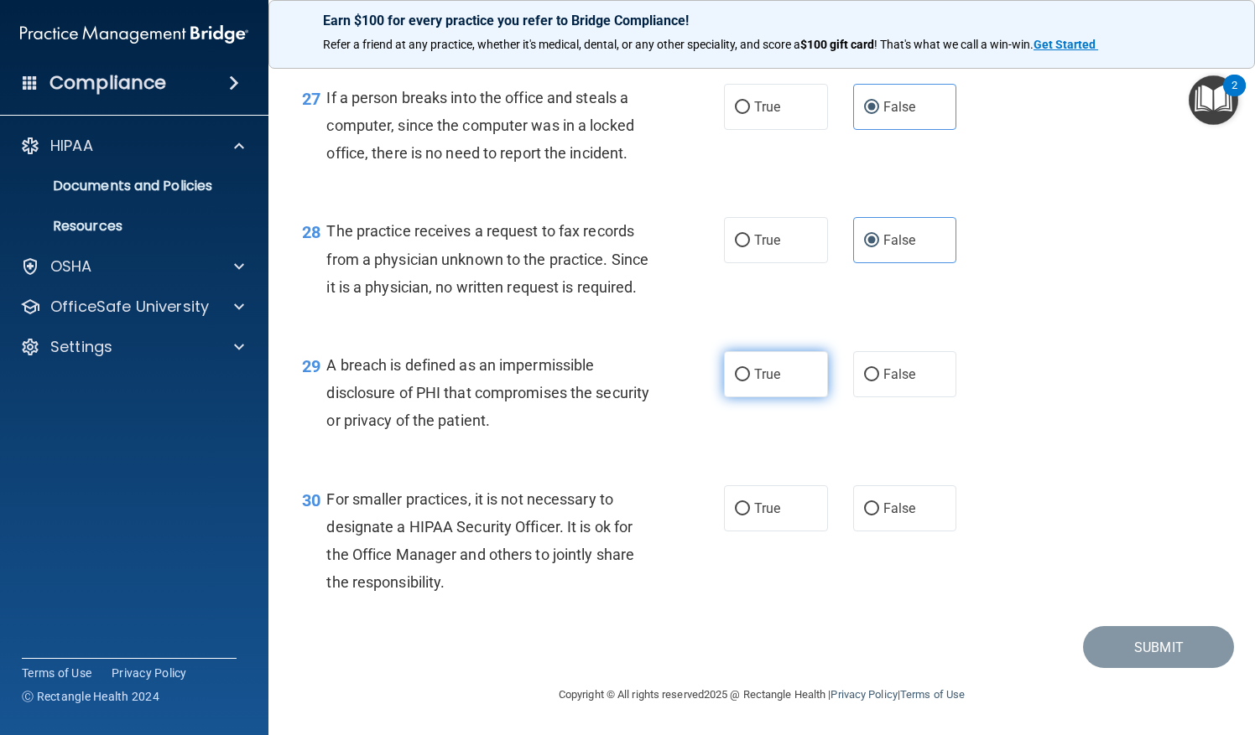
click at [750, 369] on input "True" at bounding box center [742, 375] width 15 height 13
radio input "true"
click at [888, 517] on label "False" at bounding box center [905, 509] width 104 height 46
click at [879, 516] on input "False" at bounding box center [871, 509] width 15 height 13
radio input "true"
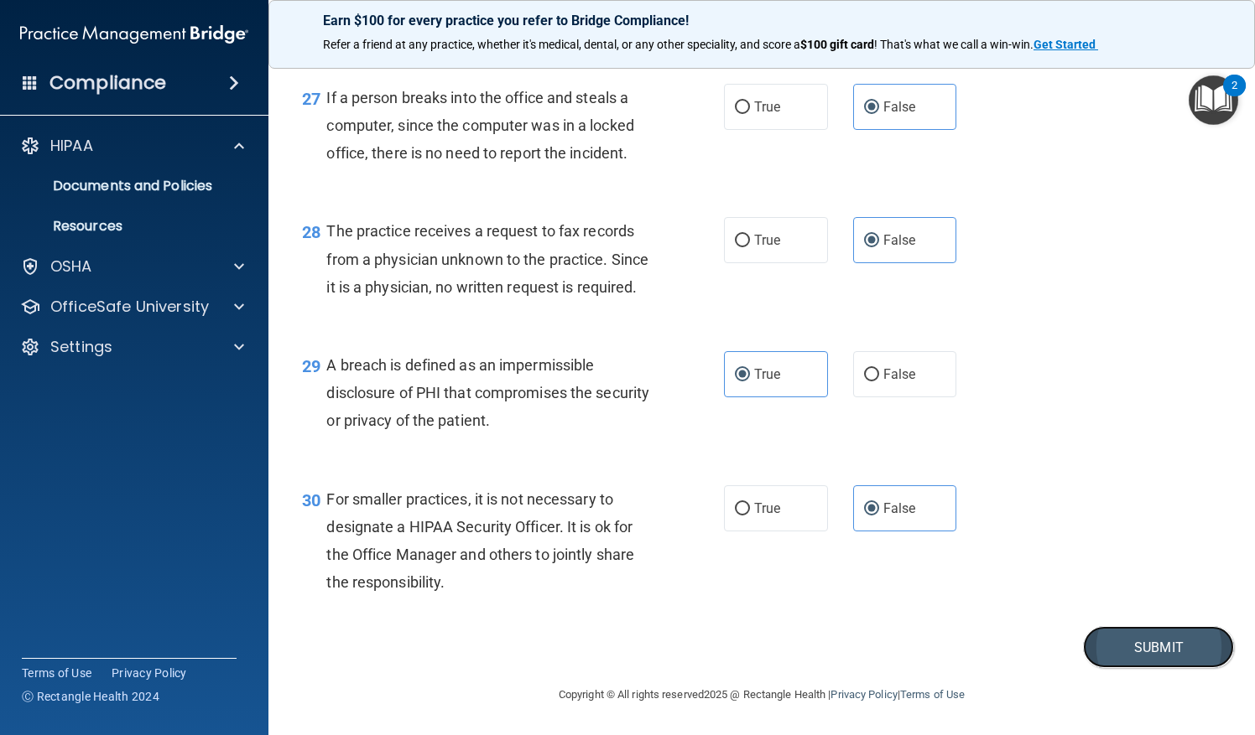
click at [1090, 641] on button "Submit" at bounding box center [1158, 647] width 151 height 43
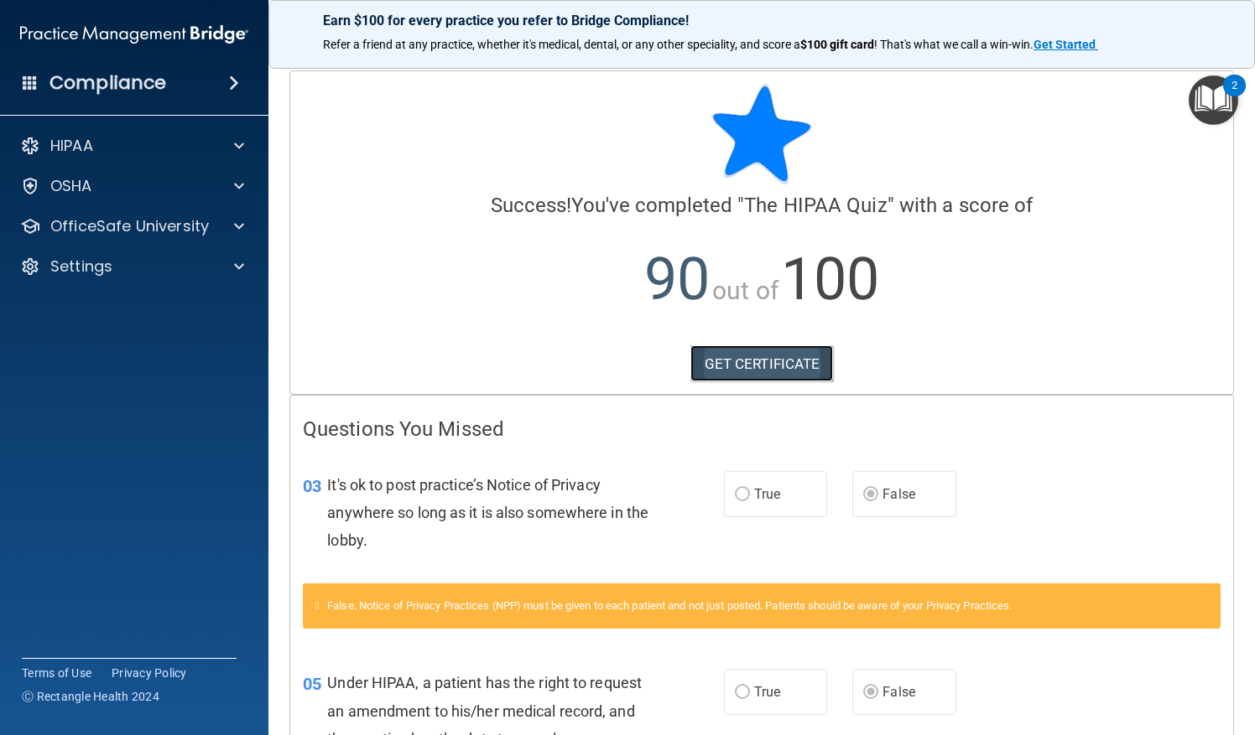
click at [803, 359] on link "GET CERTIFICATE" at bounding box center [761, 364] width 143 height 37
click at [159, 149] on div "HIPAA" at bounding box center [112, 146] width 208 height 20
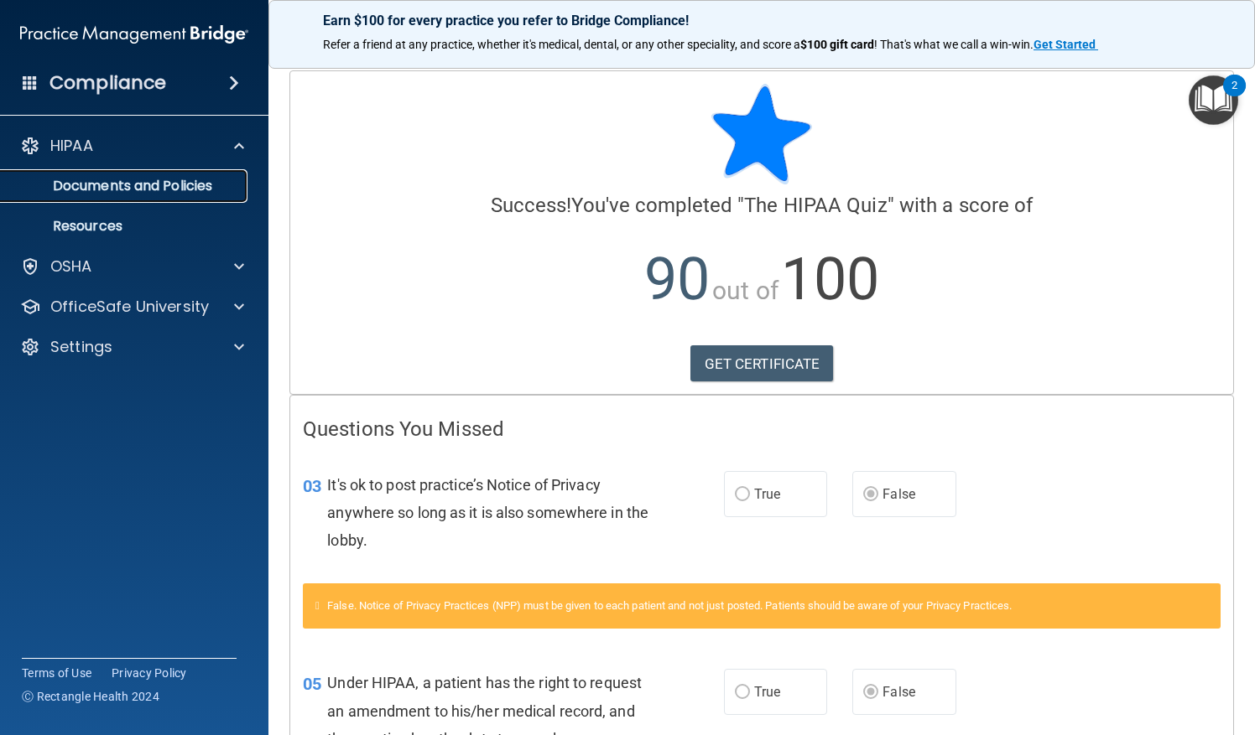
click at [143, 185] on p "Documents and Policies" at bounding box center [125, 186] width 229 height 17
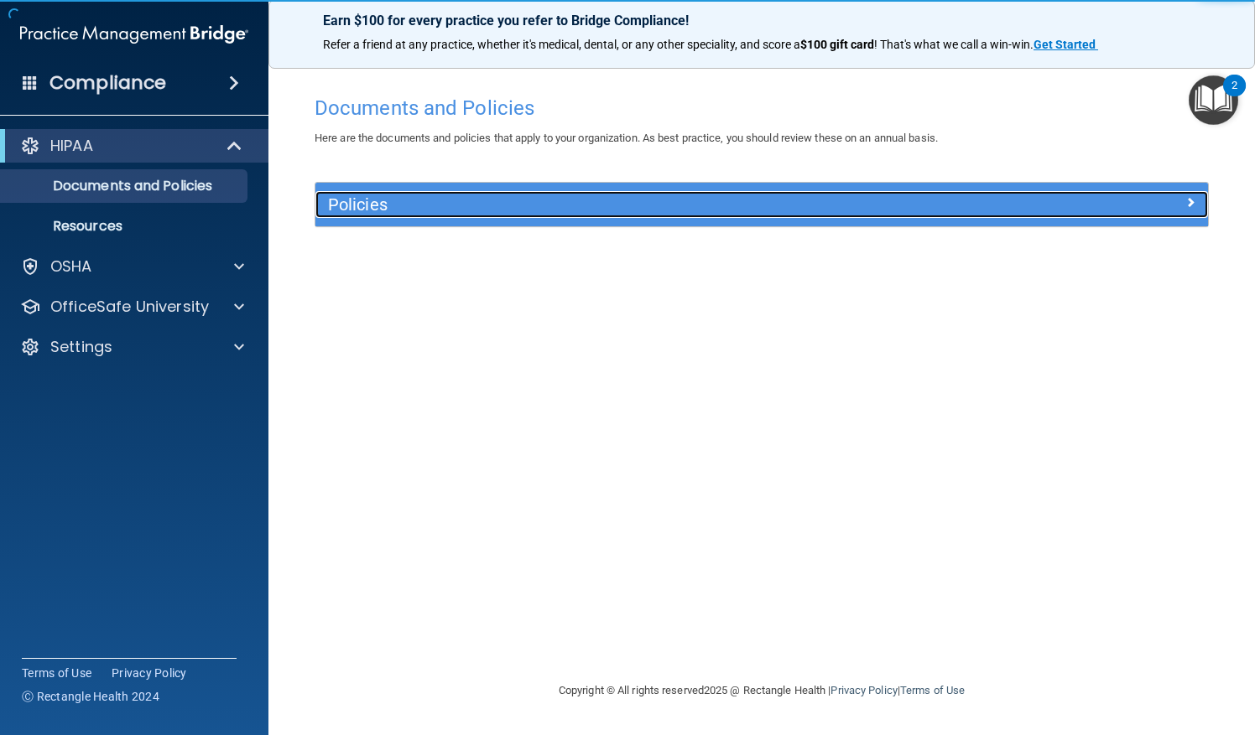
click at [392, 197] on h5 "Policies" at bounding box center [650, 204] width 644 height 18
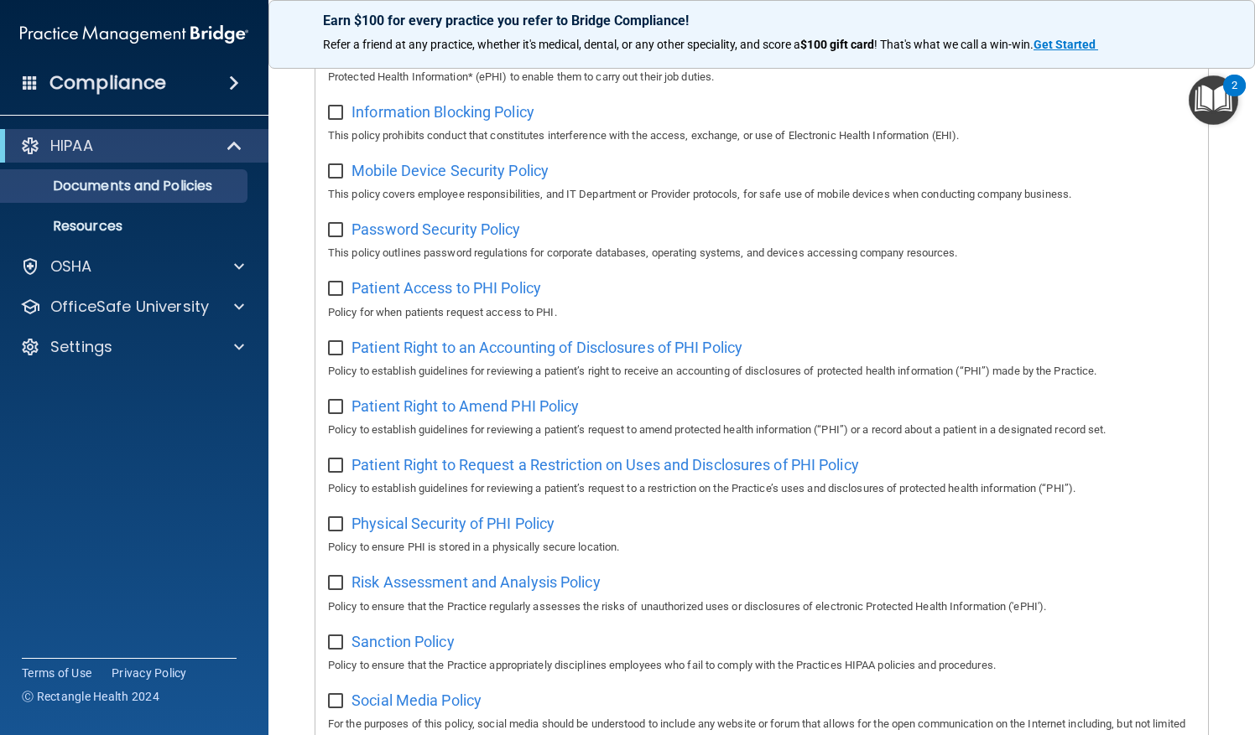
scroll to position [974, 0]
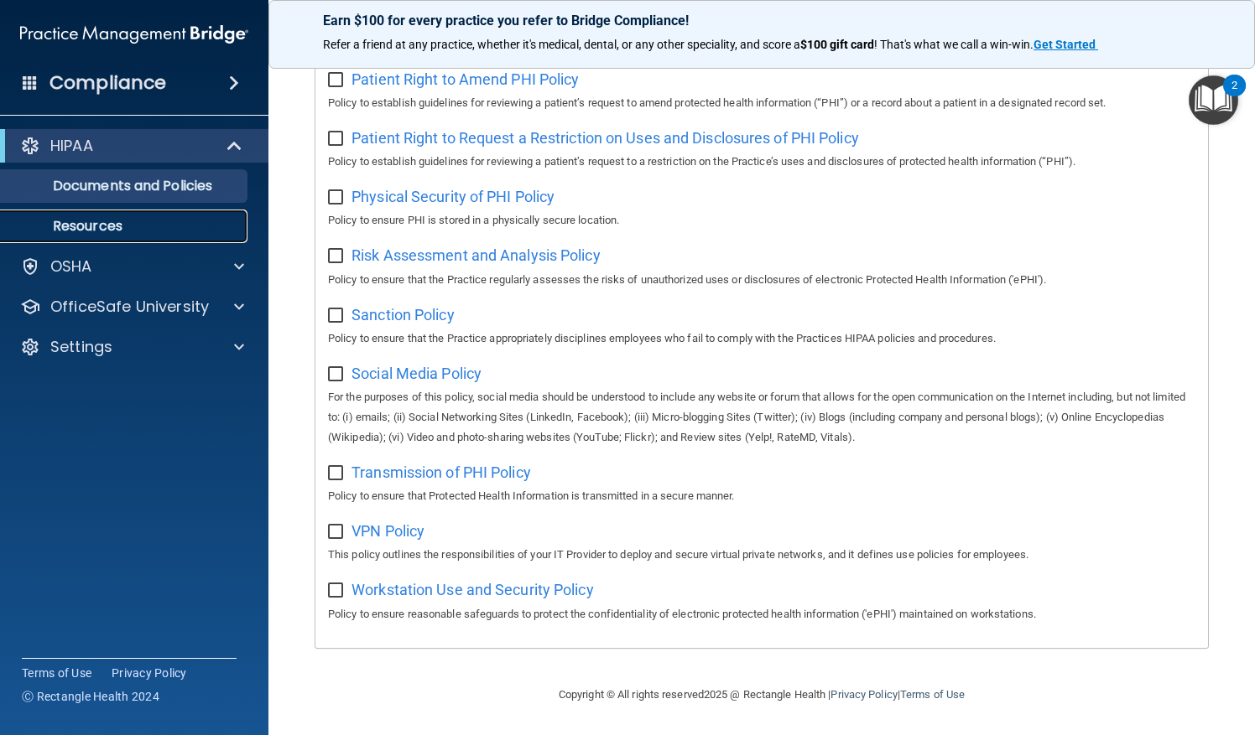
click at [96, 226] on p "Resources" at bounding box center [125, 226] width 229 height 17
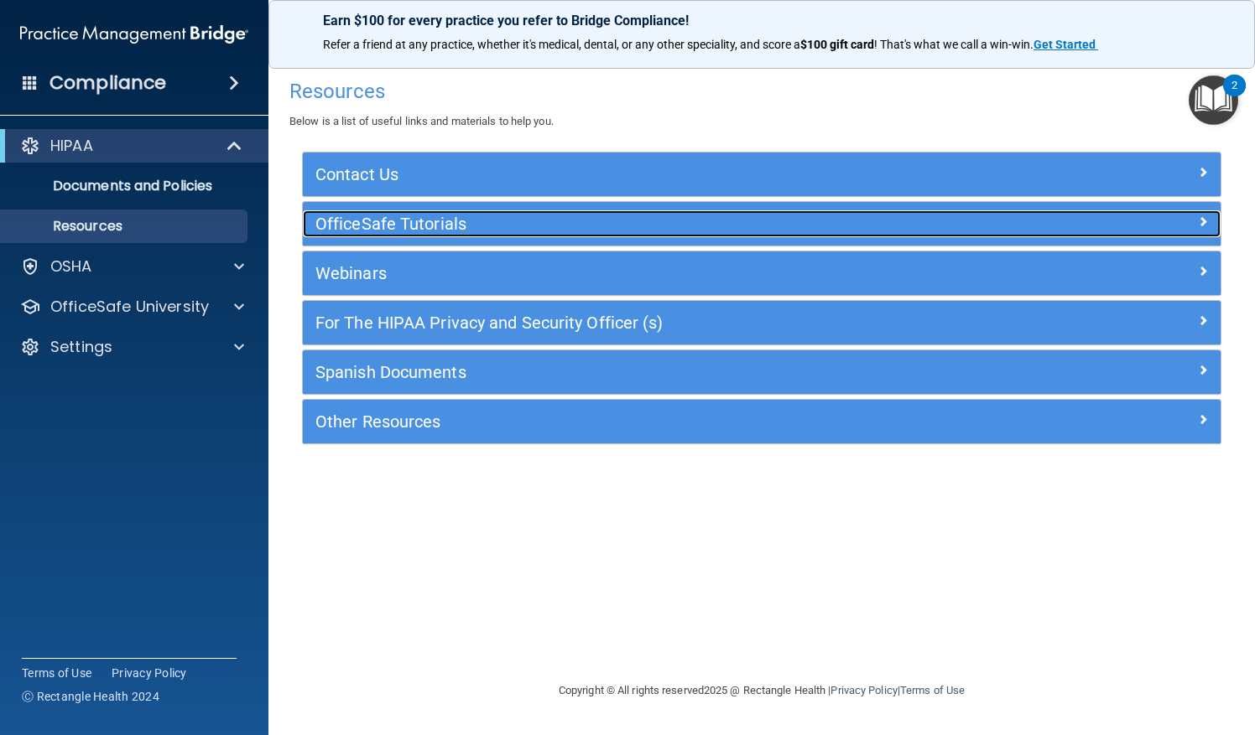
click at [463, 220] on h5 "OfficeSafe Tutorials" at bounding box center [646, 224] width 663 height 18
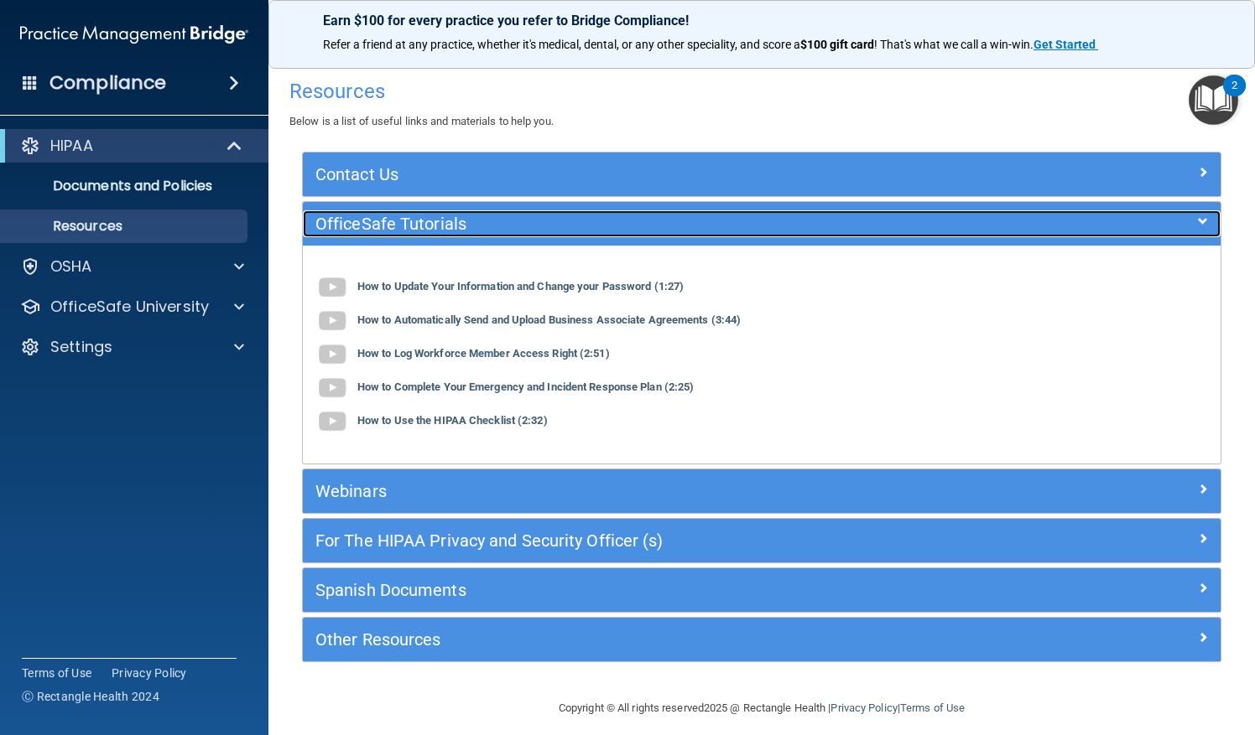
scroll to position [10, 0]
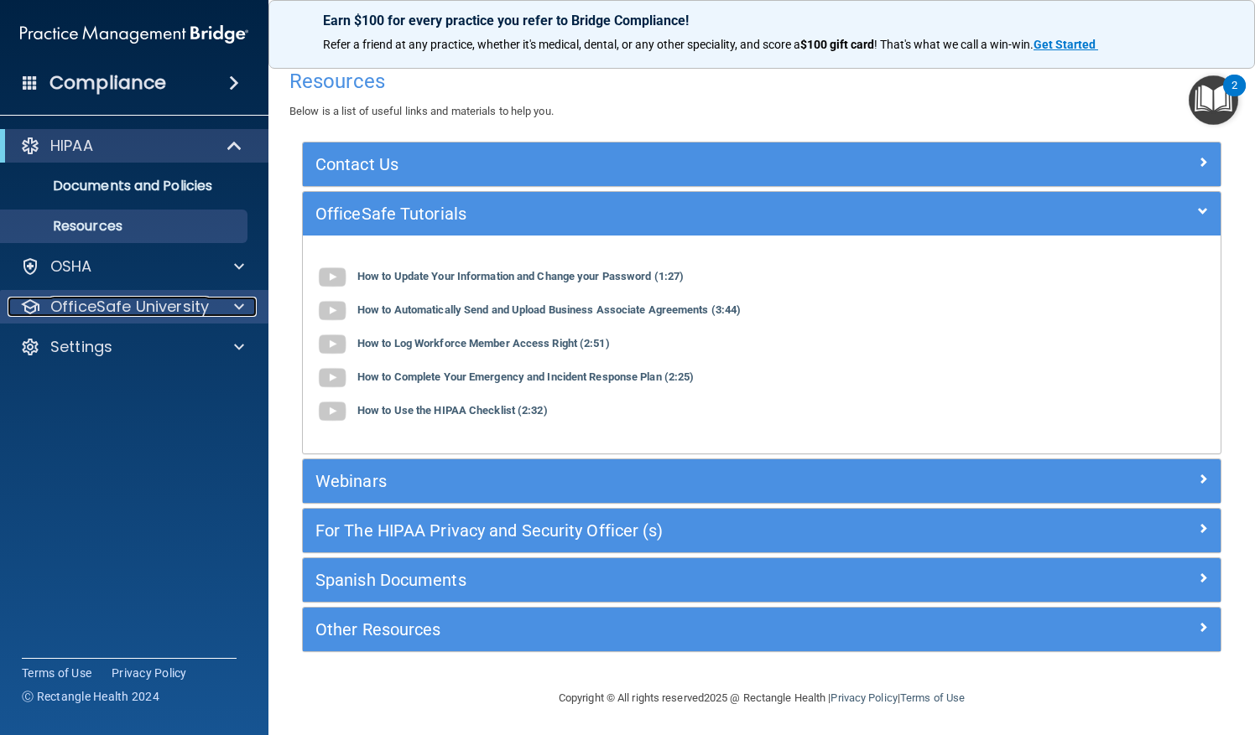
click at [174, 312] on p "OfficeSafe University" at bounding box center [129, 307] width 159 height 20
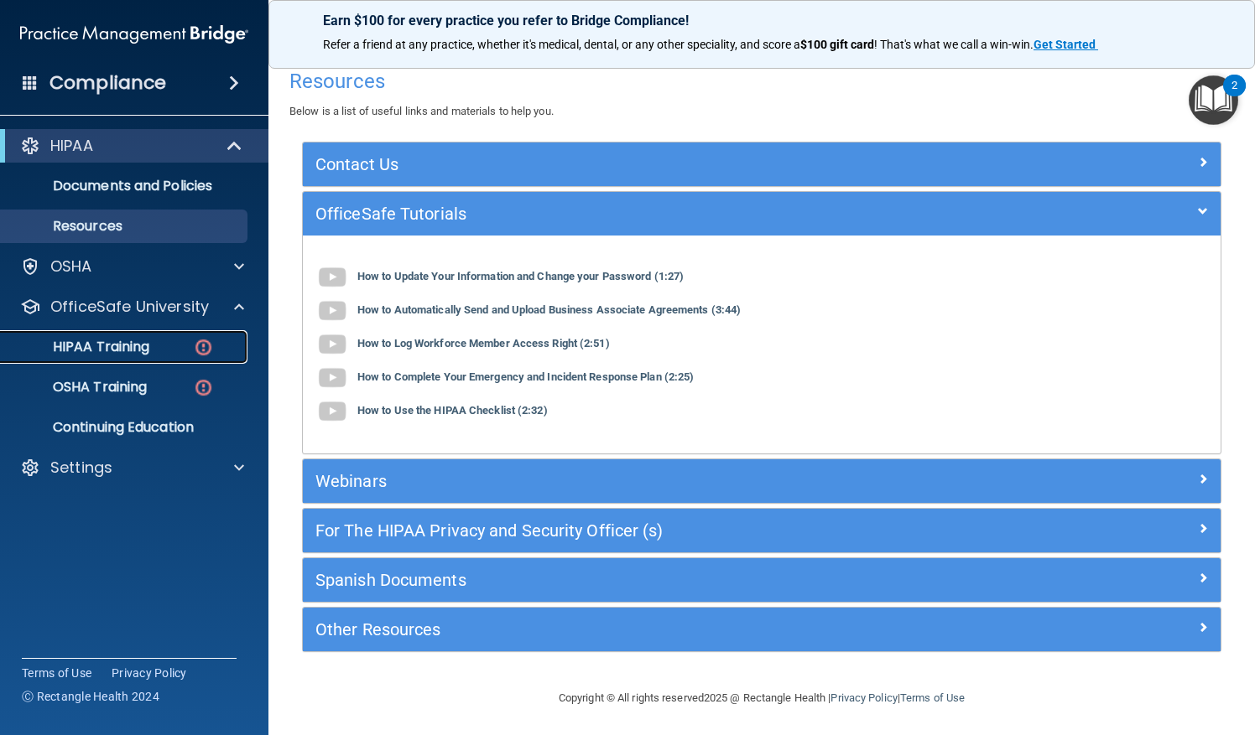
click at [148, 354] on p "HIPAA Training" at bounding box center [80, 347] width 138 height 17
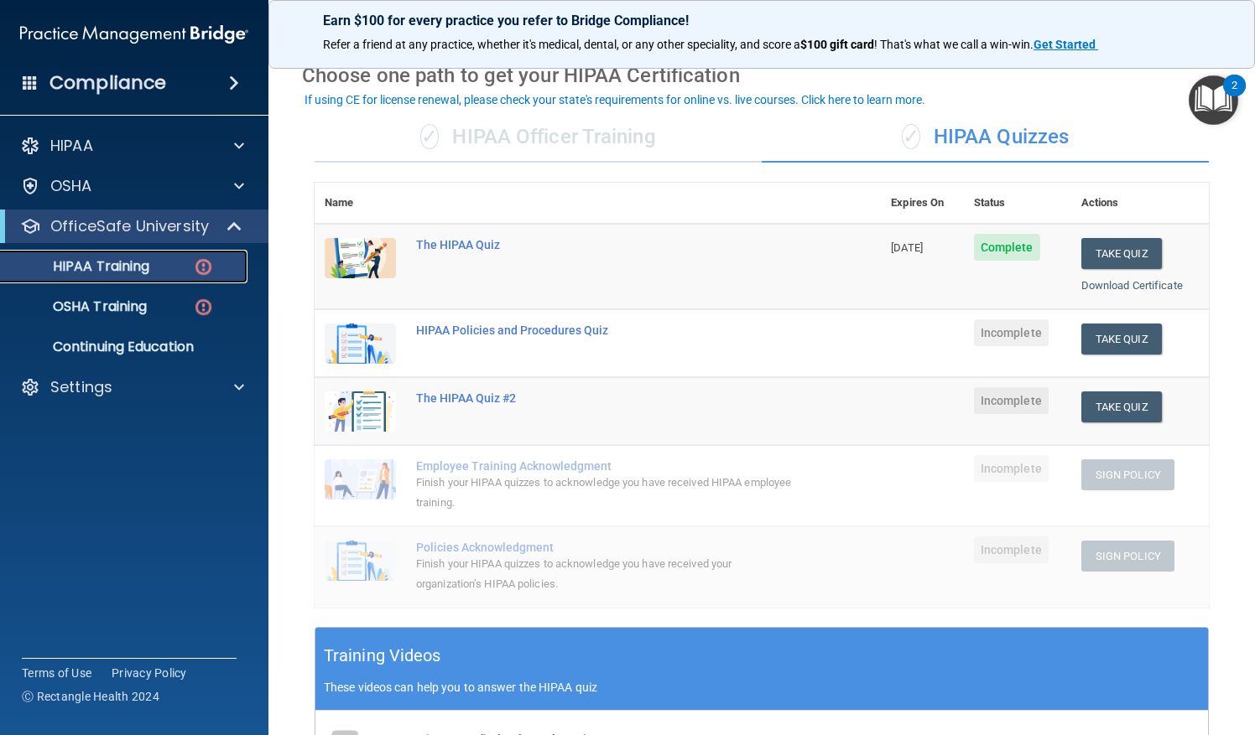
scroll to position [70, 0]
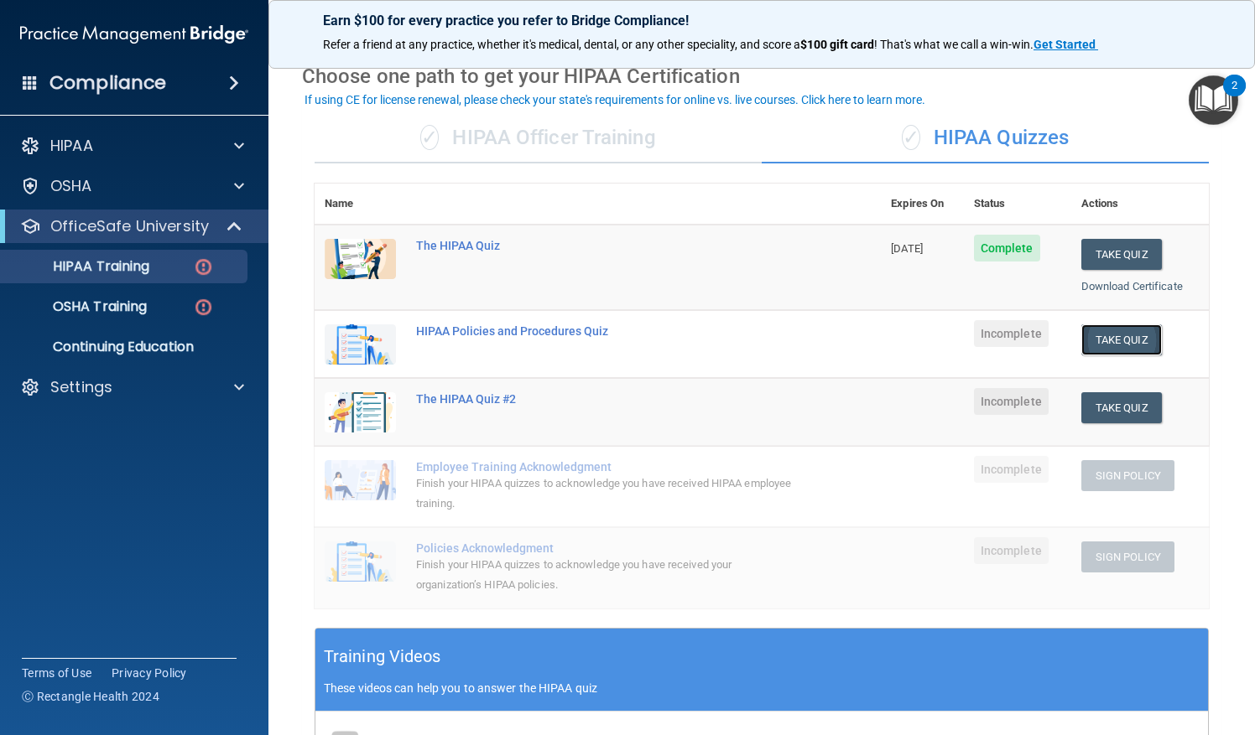
click at [1095, 328] on button "Take Quiz" at bounding box center [1121, 340] width 81 height 31
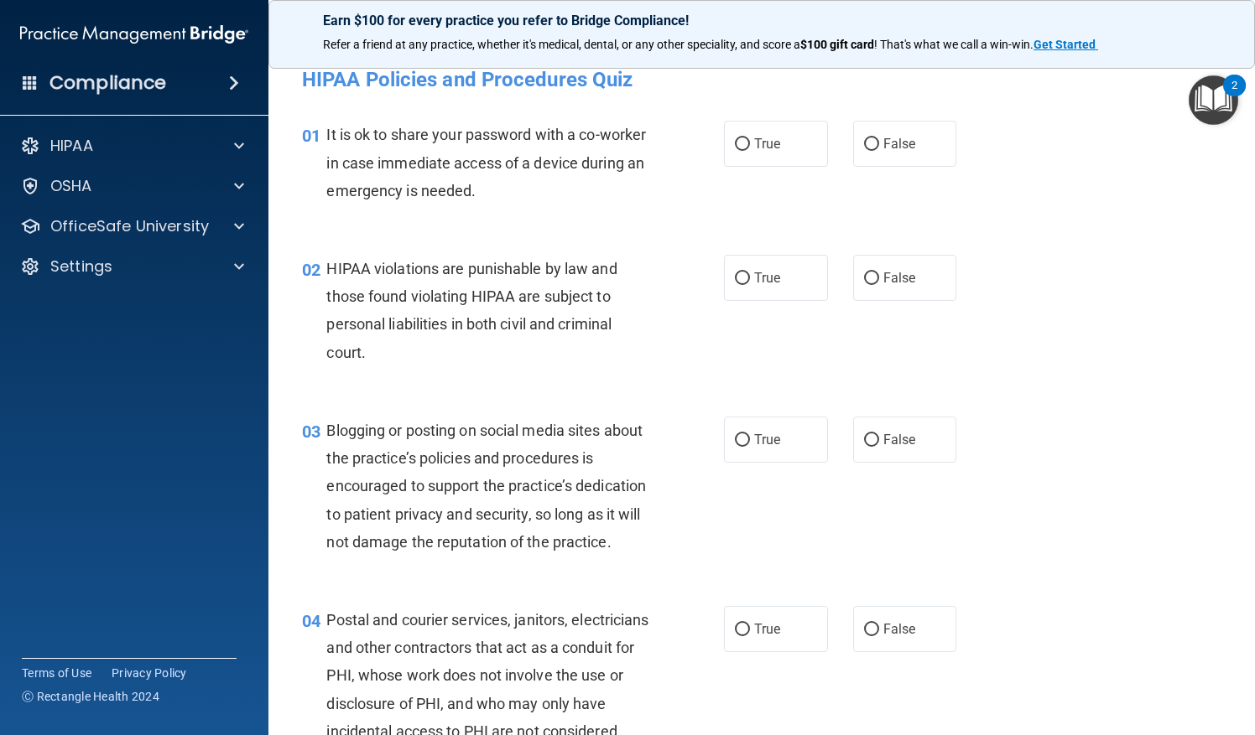
scroll to position [13, 0]
click at [755, 155] on label "True" at bounding box center [776, 143] width 104 height 46
click at [750, 150] on input "True" at bounding box center [742, 144] width 15 height 13
radio input "true"
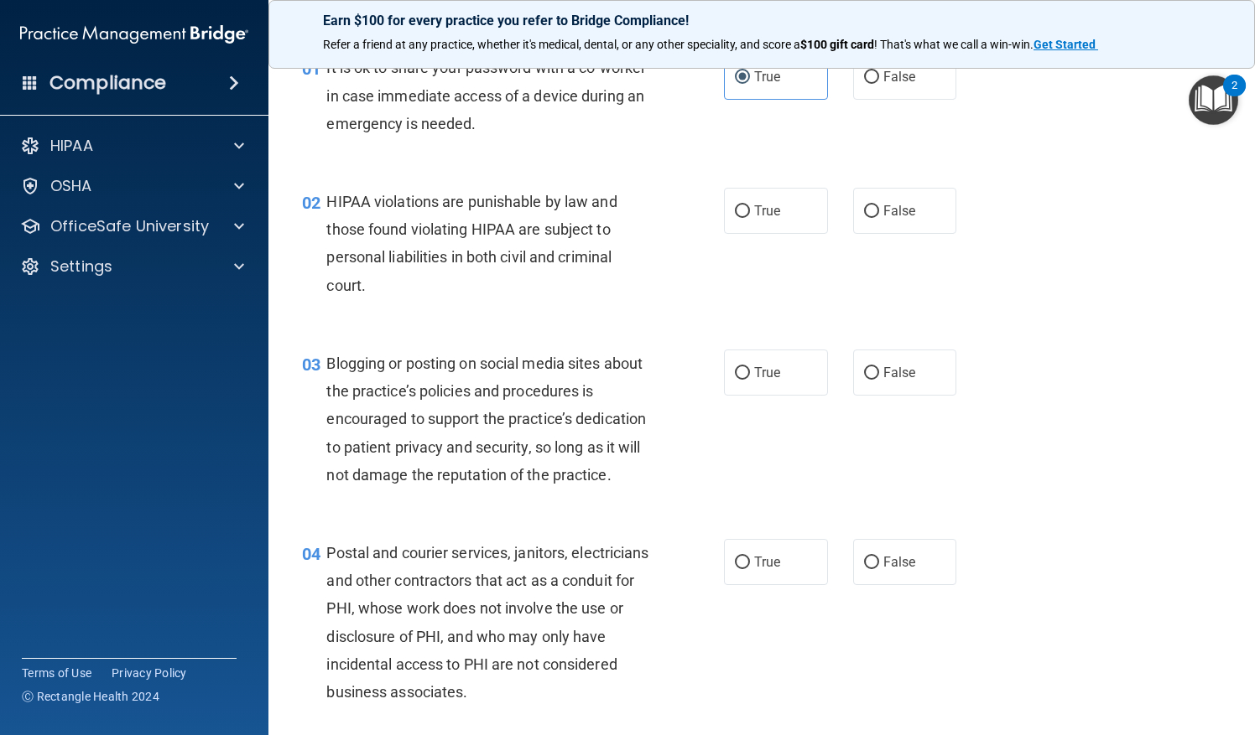
scroll to position [96, 0]
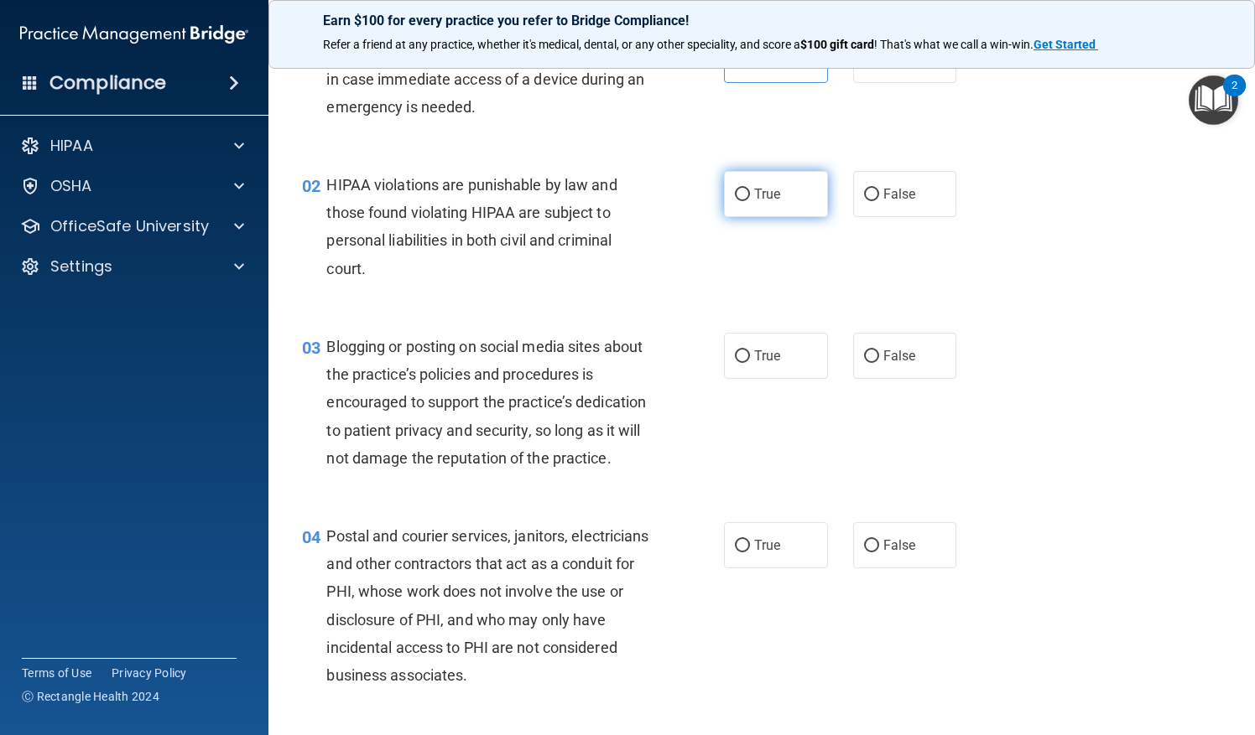
click at [759, 189] on span "True" at bounding box center [767, 194] width 26 height 16
click at [750, 189] on input "True" at bounding box center [742, 195] width 15 height 13
radio input "true"
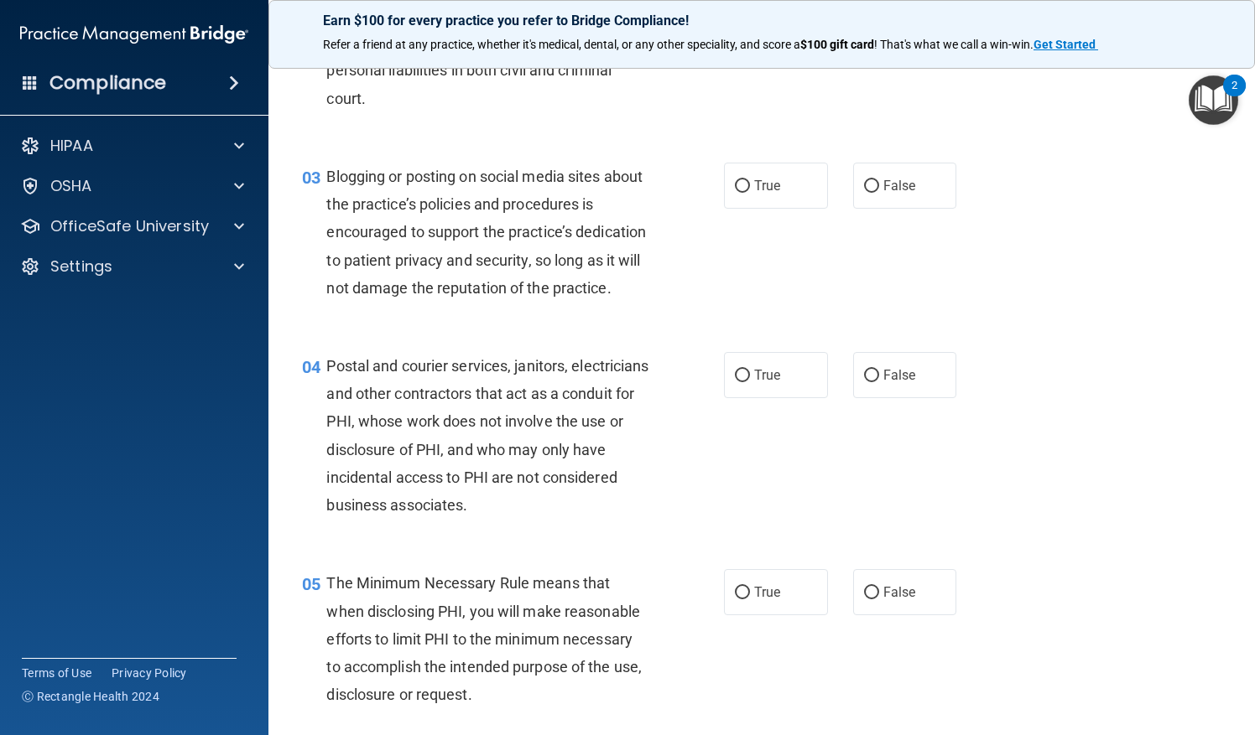
scroll to position [267, 0]
click at [855, 206] on label "False" at bounding box center [905, 185] width 104 height 46
click at [864, 192] on input "False" at bounding box center [871, 185] width 15 height 13
radio input "true"
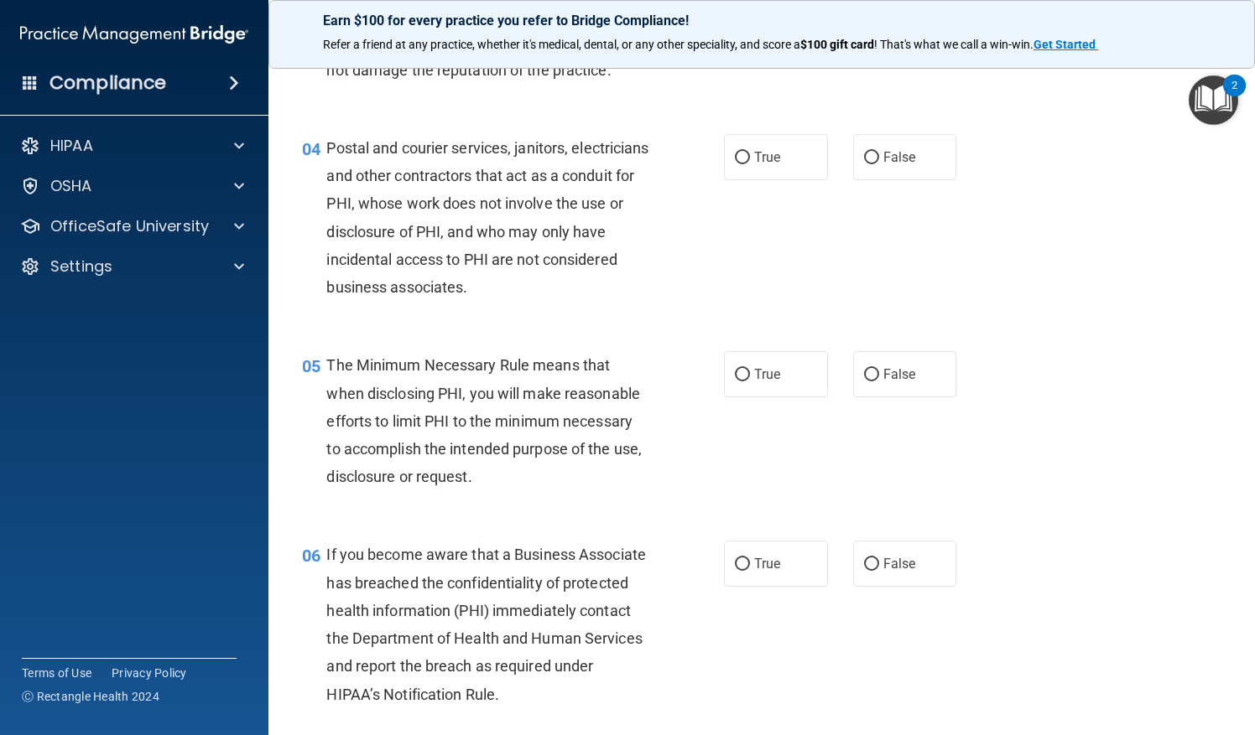
scroll to position [485, 0]
click at [725, 179] on label "True" at bounding box center [776, 156] width 104 height 46
click at [735, 164] on input "True" at bounding box center [742, 157] width 15 height 13
radio input "true"
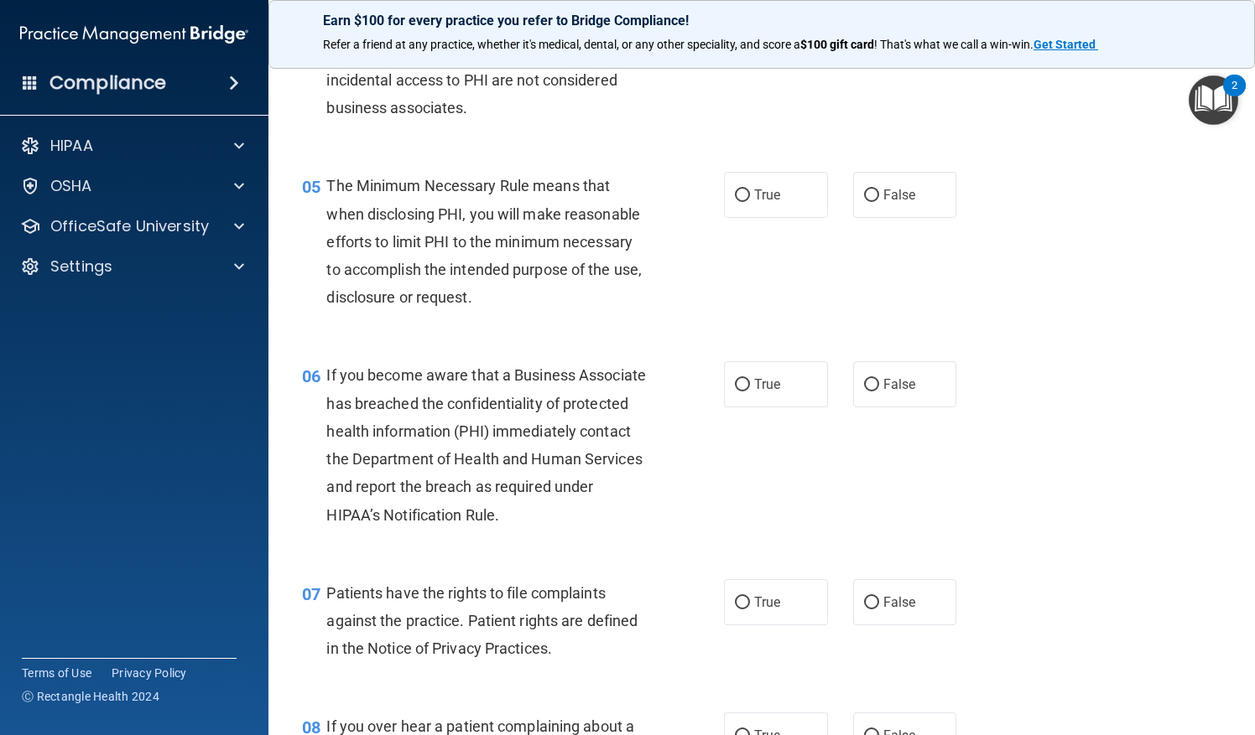
scroll to position [664, 0]
click at [754, 202] on span "True" at bounding box center [767, 194] width 26 height 16
click at [748, 201] on input "True" at bounding box center [742, 195] width 15 height 13
radio input "true"
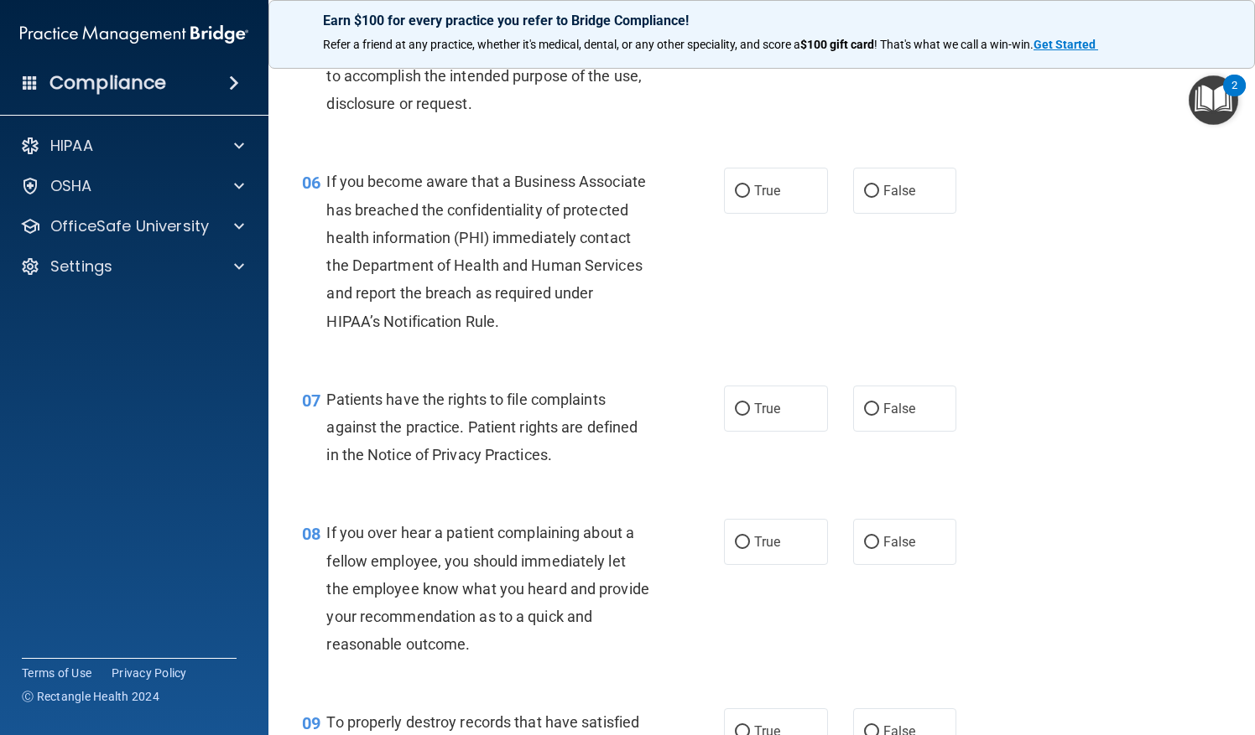
scroll to position [858, 0]
click at [887, 198] on span "False" at bounding box center [899, 190] width 33 height 16
click at [879, 197] on input "False" at bounding box center [871, 191] width 15 height 13
radio input "true"
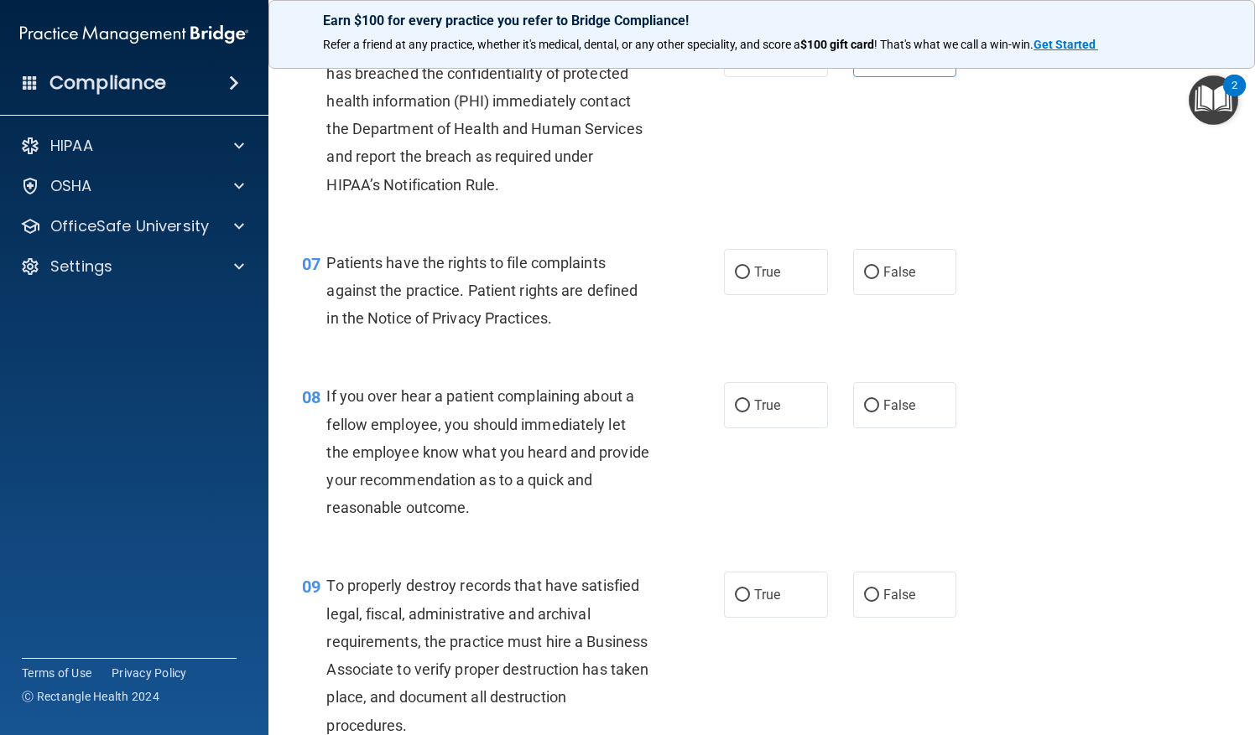
scroll to position [995, 0]
click at [755, 279] on span "True" at bounding box center [767, 271] width 26 height 16
click at [750, 278] on input "True" at bounding box center [742, 272] width 15 height 13
radio input "true"
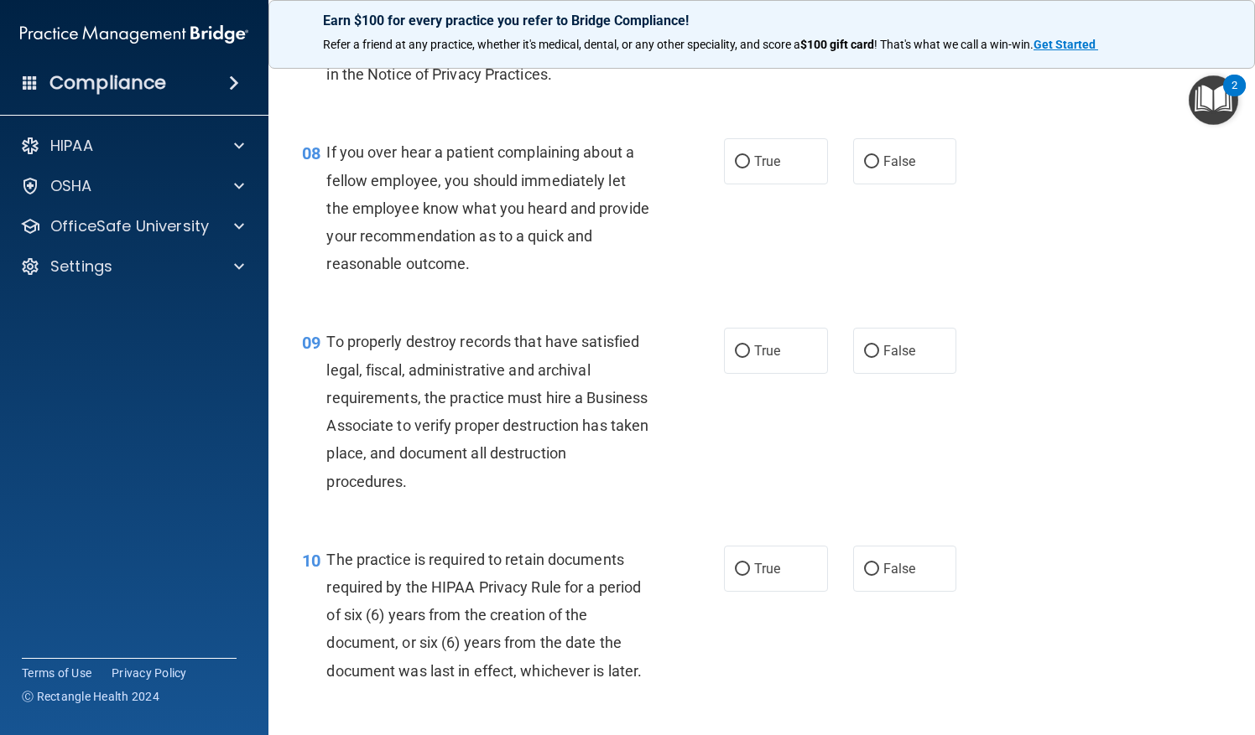
scroll to position [1239, 0]
click at [883, 169] on span "False" at bounding box center [899, 161] width 33 height 16
click at [878, 168] on input "False" at bounding box center [871, 161] width 15 height 13
radio input "true"
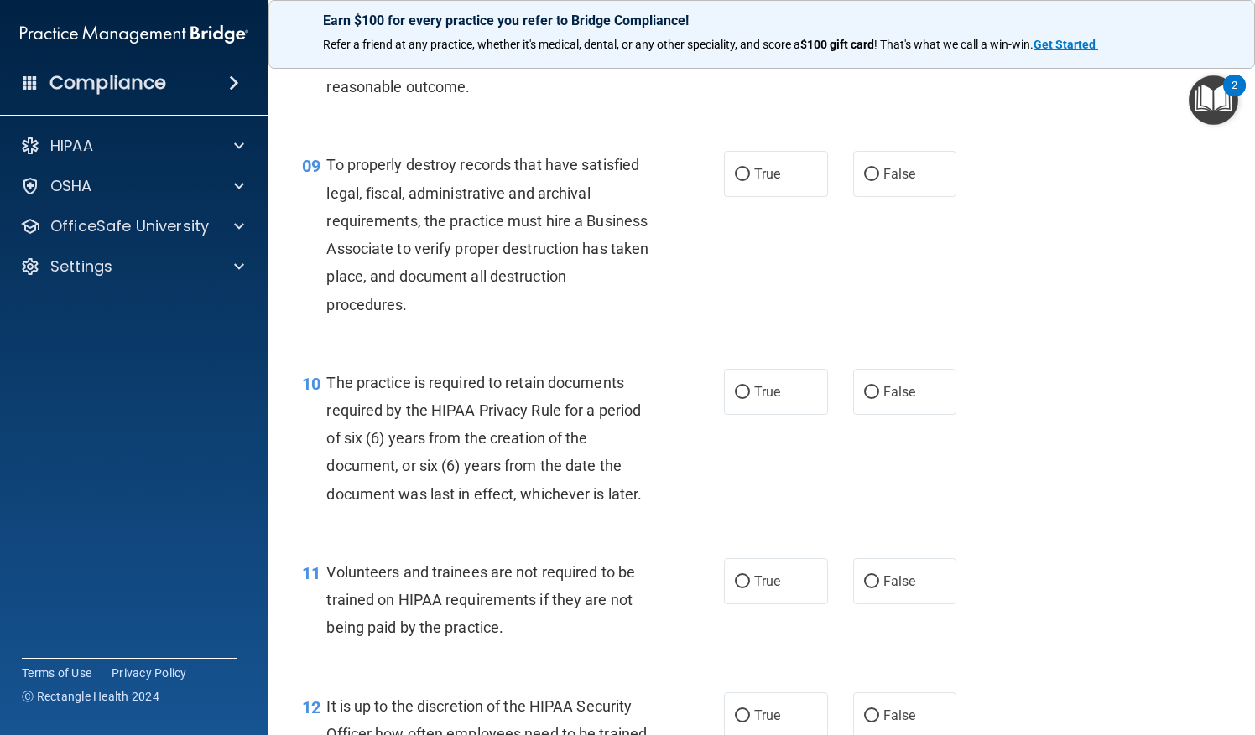
scroll to position [1416, 0]
click at [853, 195] on label "False" at bounding box center [905, 173] width 104 height 46
click at [864, 180] on input "False" at bounding box center [871, 174] width 15 height 13
radio input "true"
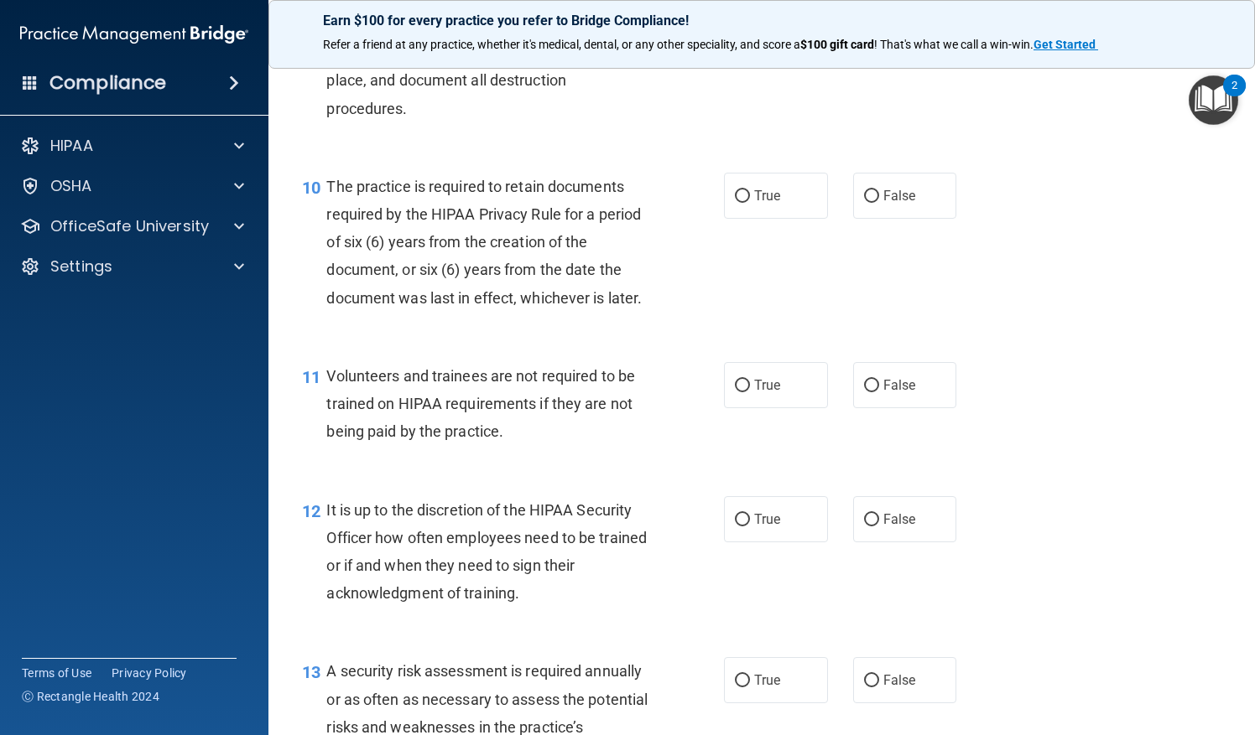
scroll to position [1612, 0]
click at [755, 218] on label "True" at bounding box center [776, 195] width 104 height 46
click at [750, 202] on input "True" at bounding box center [742, 196] width 15 height 13
radio input "true"
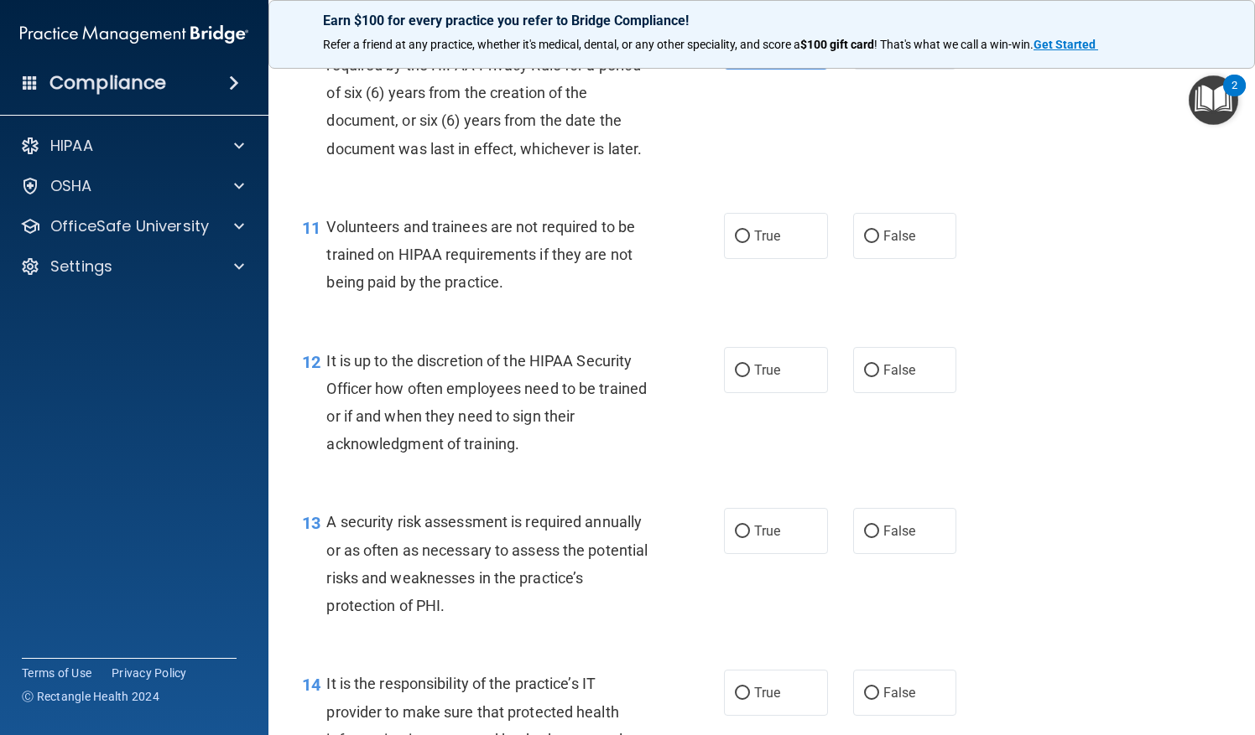
scroll to position [1761, 0]
click at [871, 258] on label "False" at bounding box center [905, 235] width 104 height 46
click at [871, 242] on input "False" at bounding box center [871, 236] width 15 height 13
radio input "true"
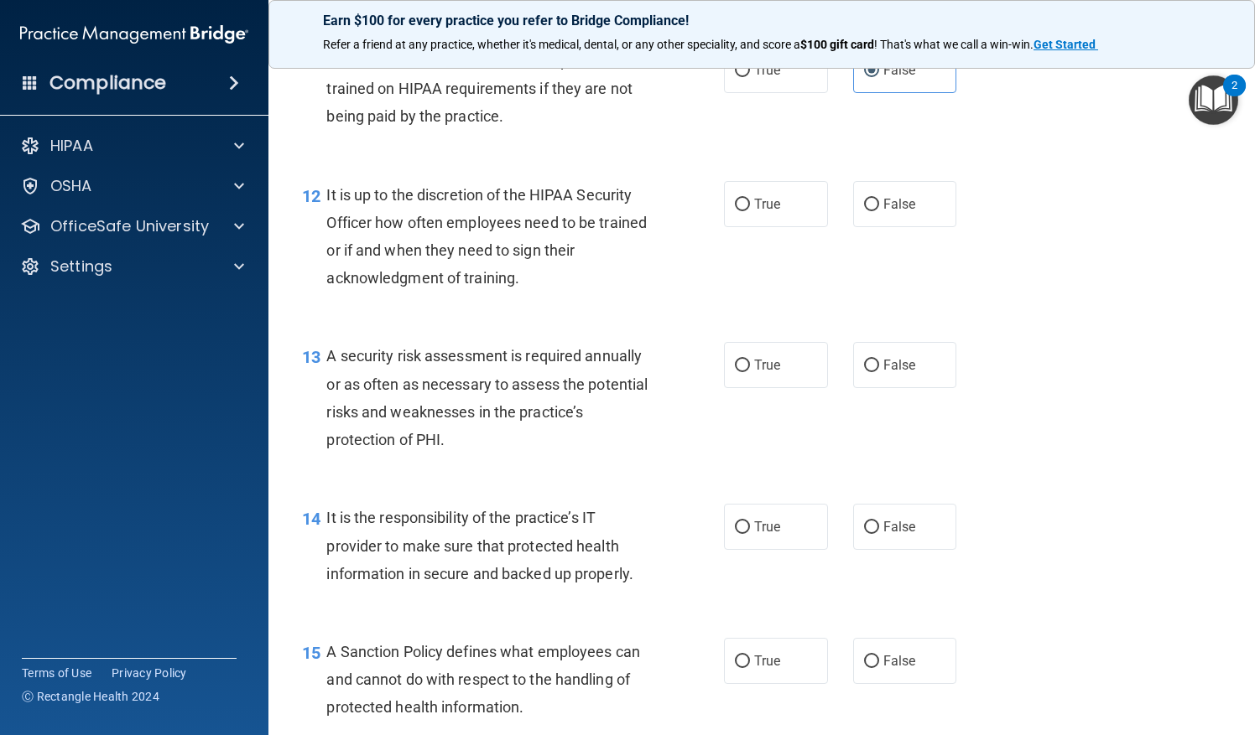
scroll to position [1936, 0]
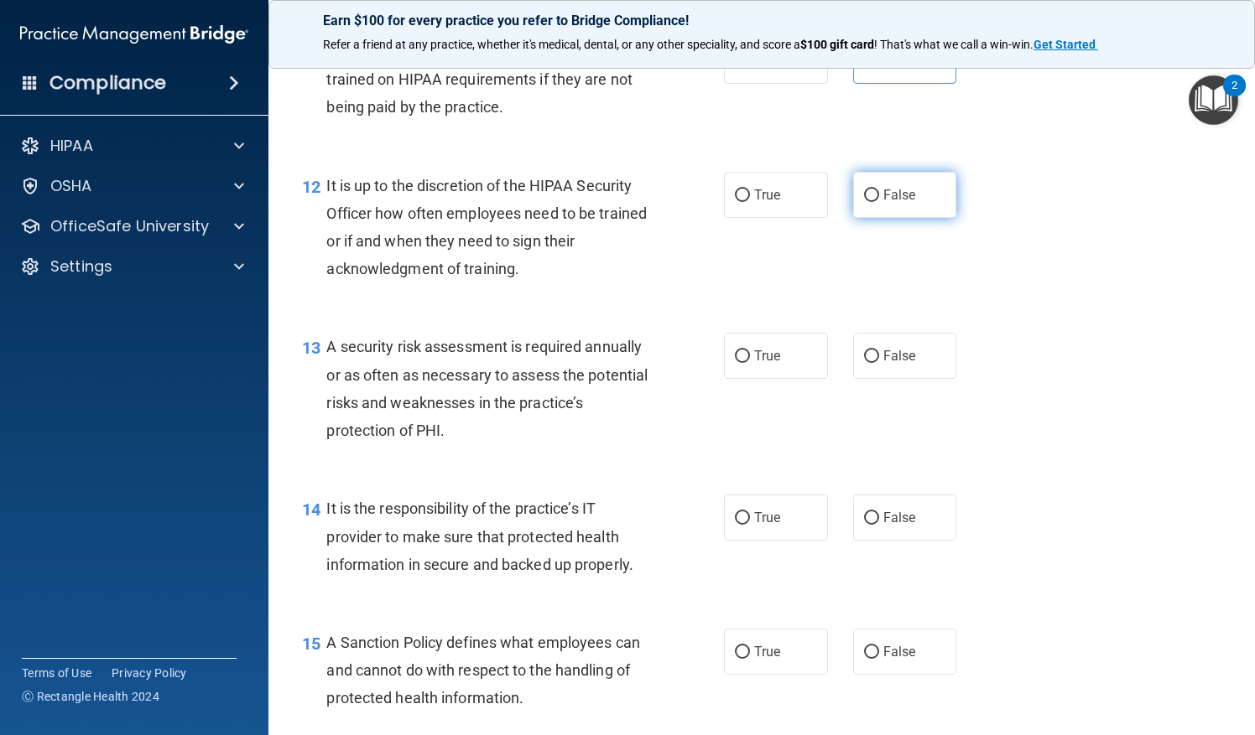
click at [869, 210] on label "False" at bounding box center [905, 195] width 104 height 46
click at [869, 202] on input "False" at bounding box center [871, 196] width 15 height 13
radio input "true"
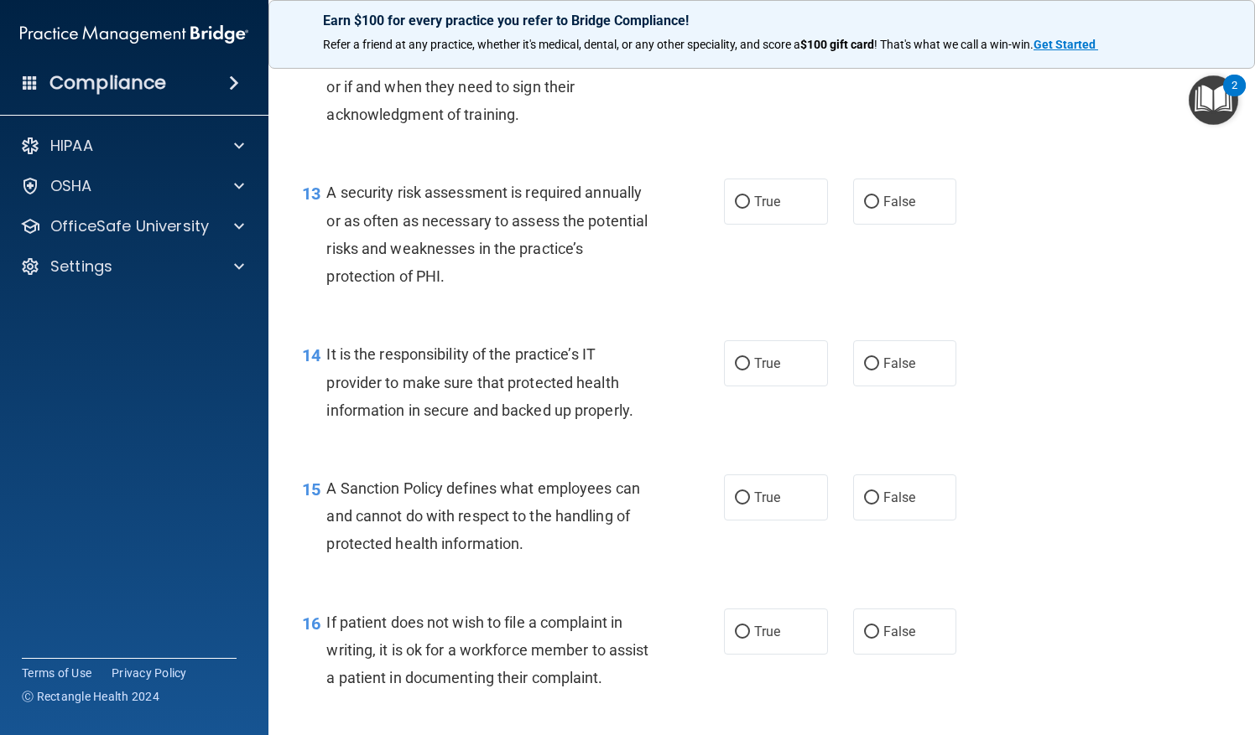
scroll to position [2091, 0]
click at [754, 209] on span "True" at bounding box center [767, 201] width 26 height 16
click at [750, 208] on input "True" at bounding box center [742, 201] width 15 height 13
radio input "true"
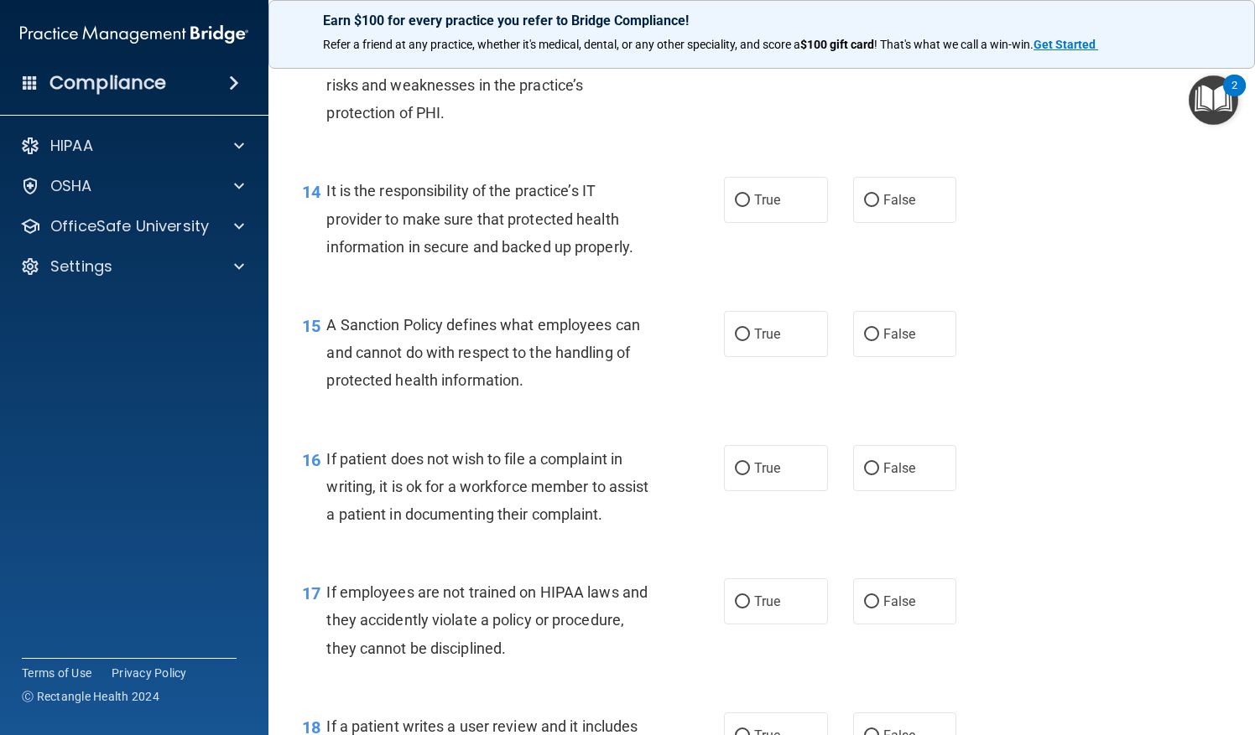
scroll to position [2256, 0]
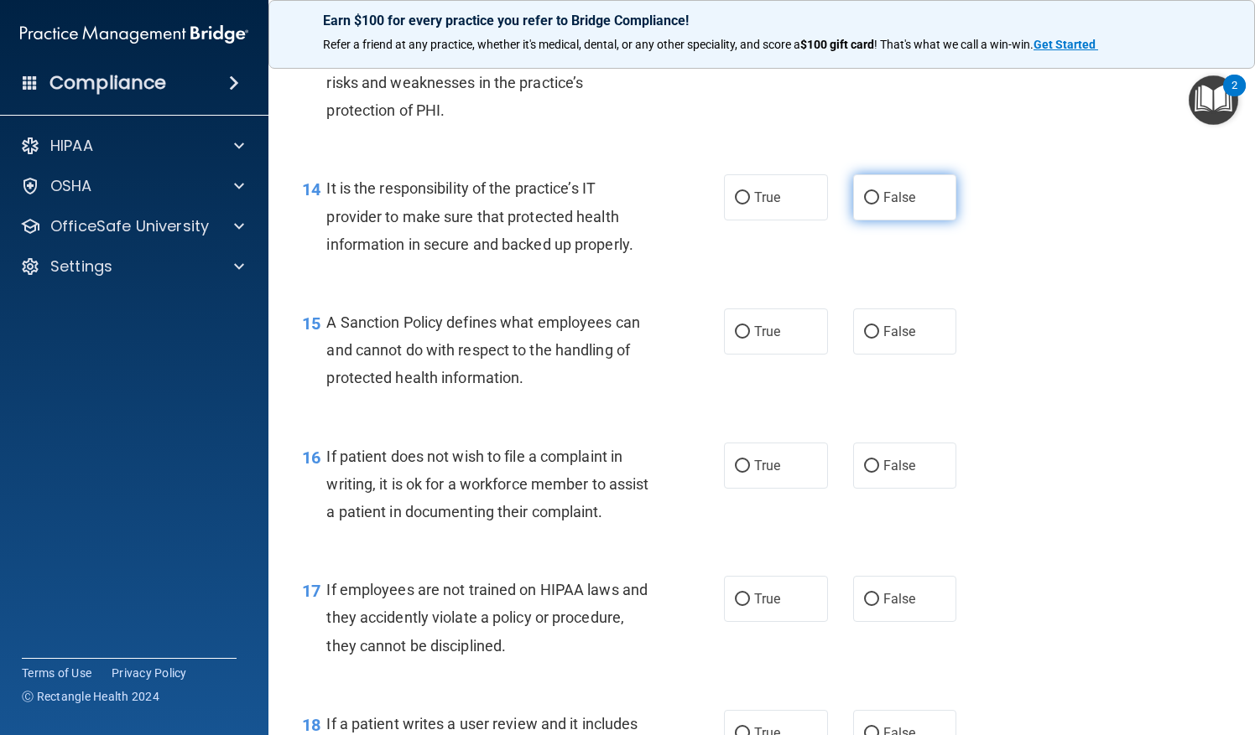
click at [883, 205] on span "False" at bounding box center [899, 198] width 33 height 16
click at [879, 205] on input "False" at bounding box center [871, 198] width 15 height 13
radio input "true"
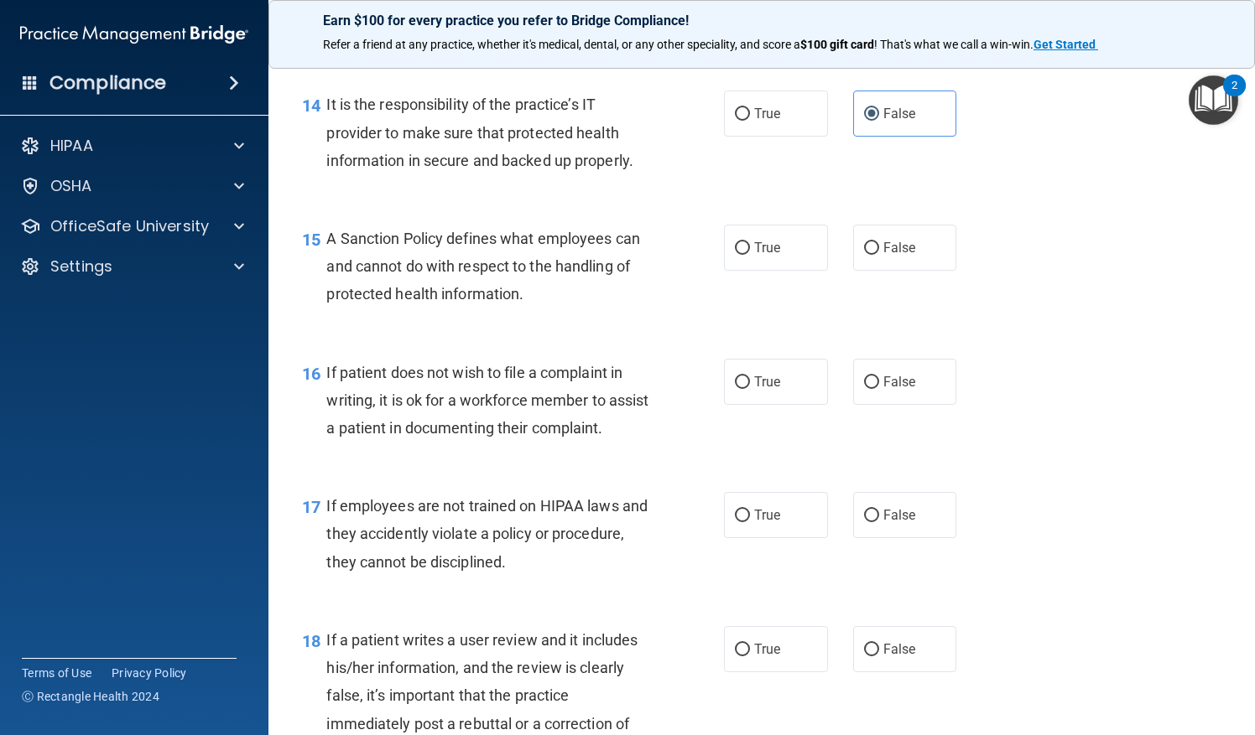
scroll to position [2399, 0]
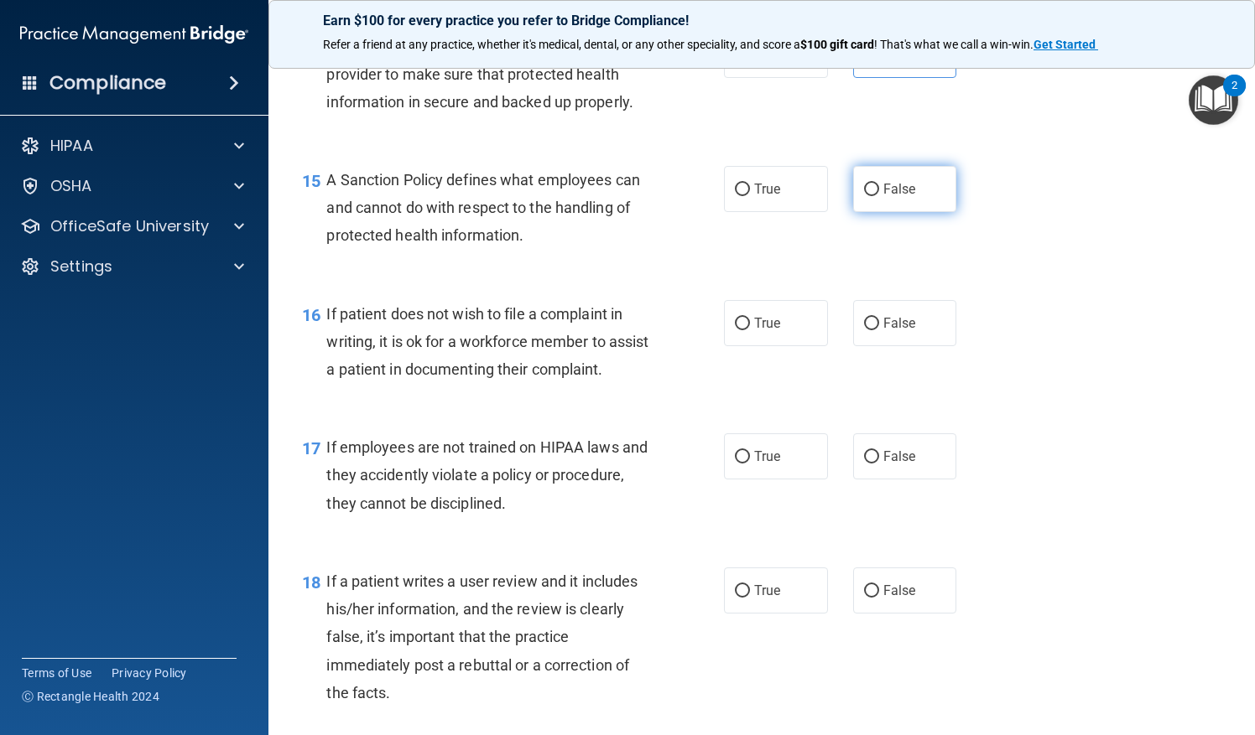
click at [919, 212] on label "False" at bounding box center [905, 189] width 104 height 46
click at [879, 196] on input "False" at bounding box center [871, 190] width 15 height 13
radio input "true"
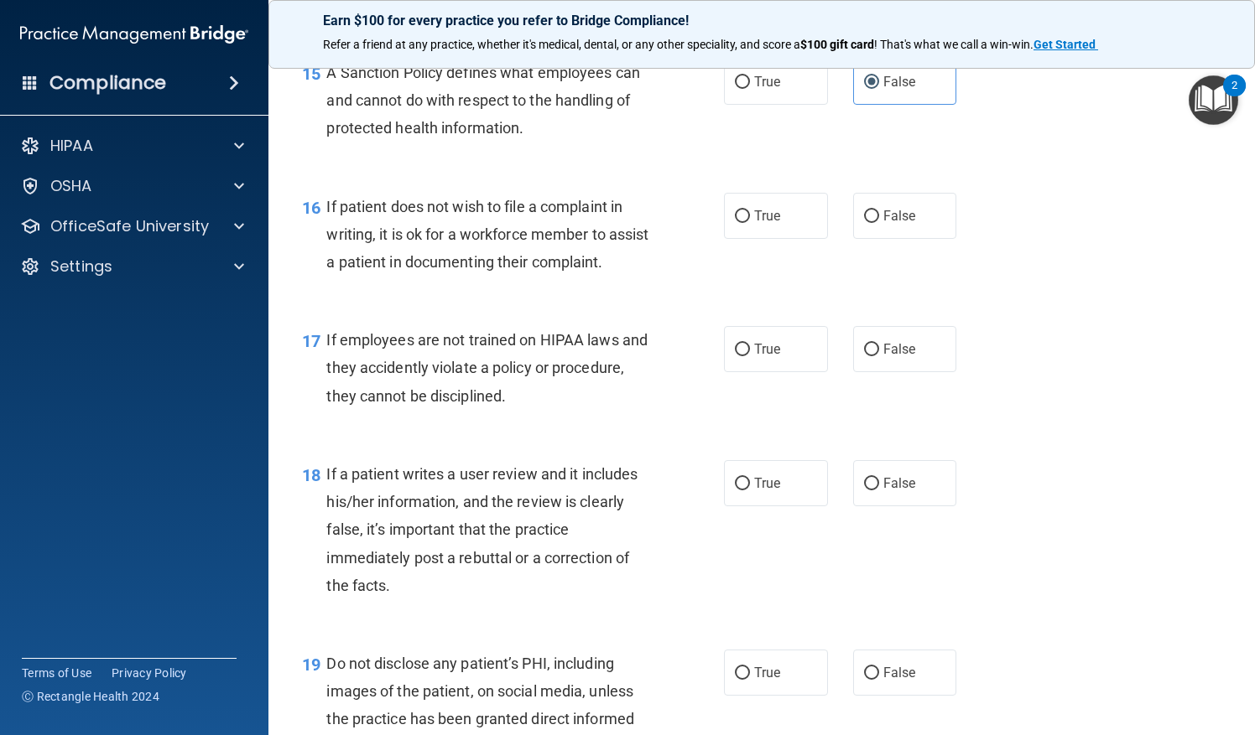
scroll to position [2514, 0]
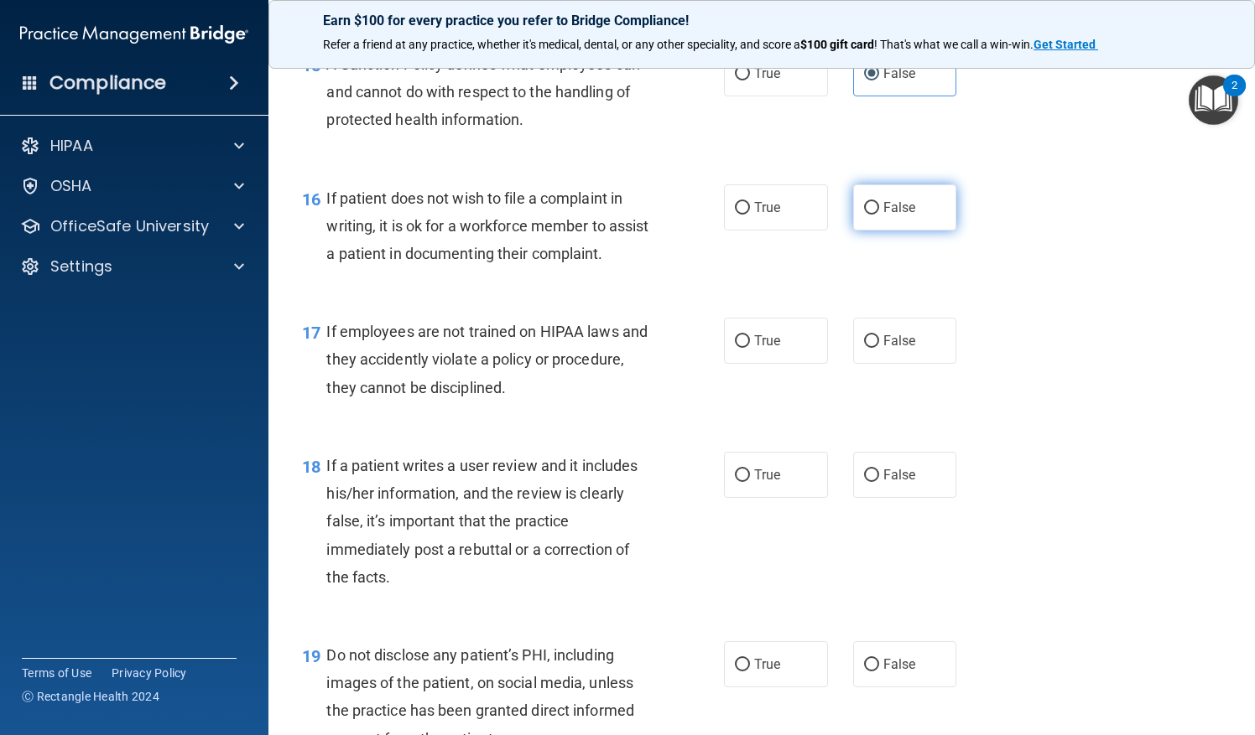
click at [890, 216] on span "False" at bounding box center [899, 208] width 33 height 16
click at [879, 215] on input "False" at bounding box center [871, 208] width 15 height 13
radio input "true"
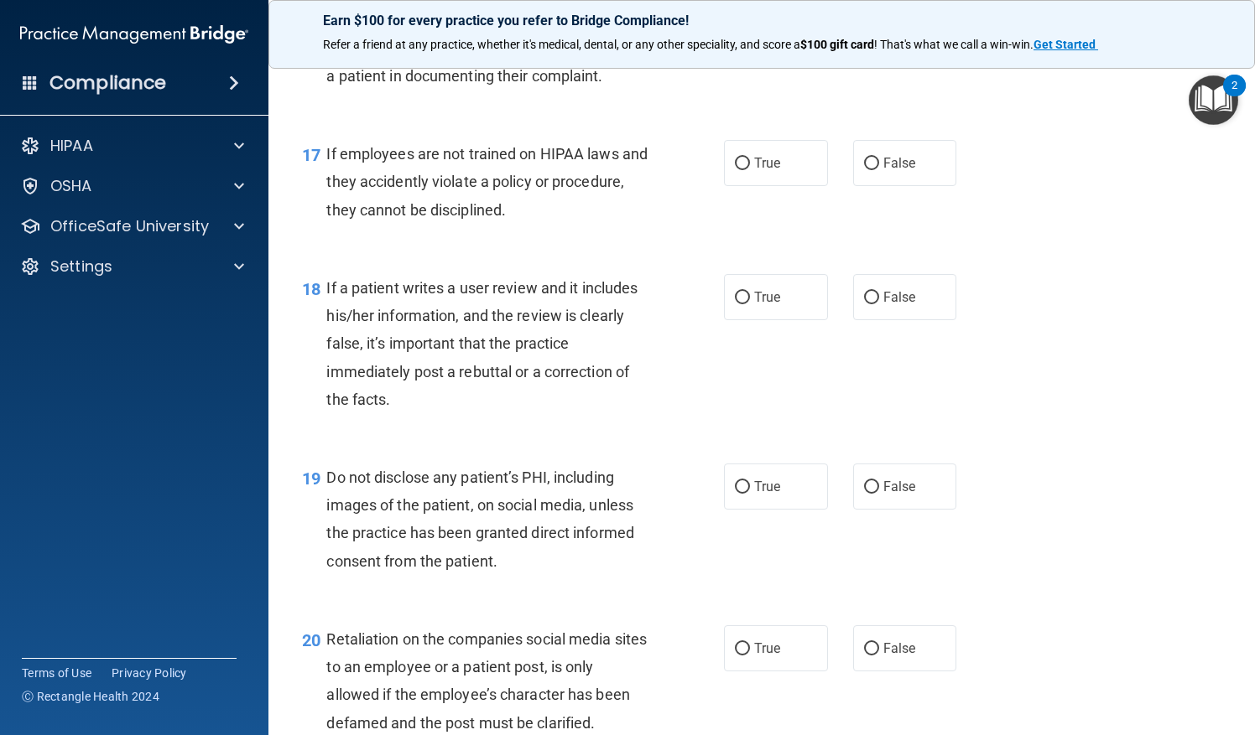
scroll to position [2718, 0]
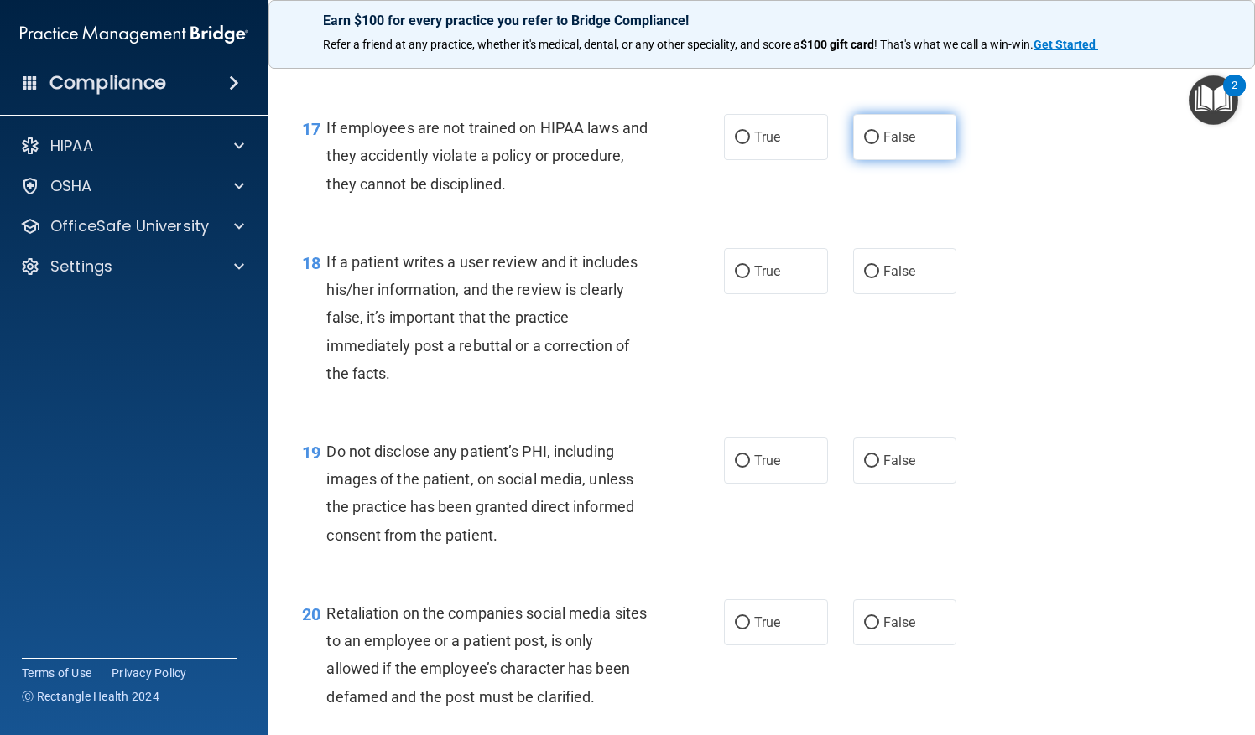
click at [865, 144] on input "False" at bounding box center [871, 138] width 15 height 13
radio input "true"
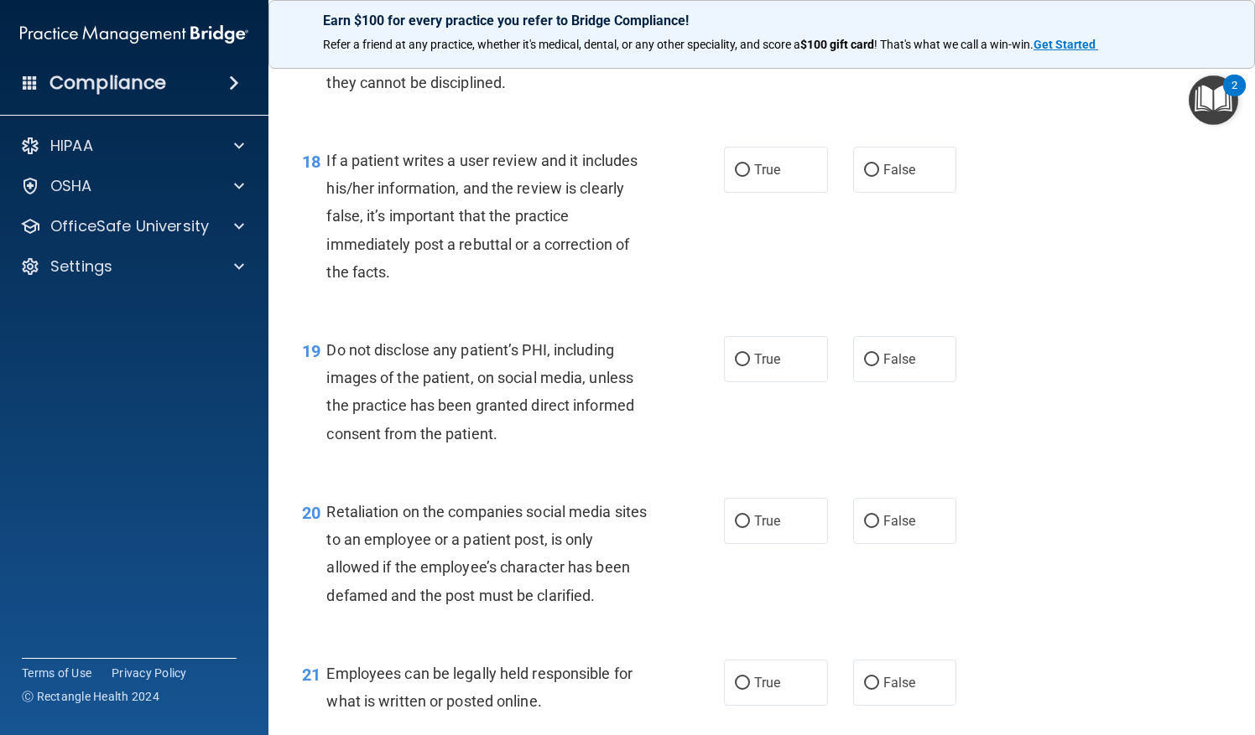
scroll to position [2840, 0]
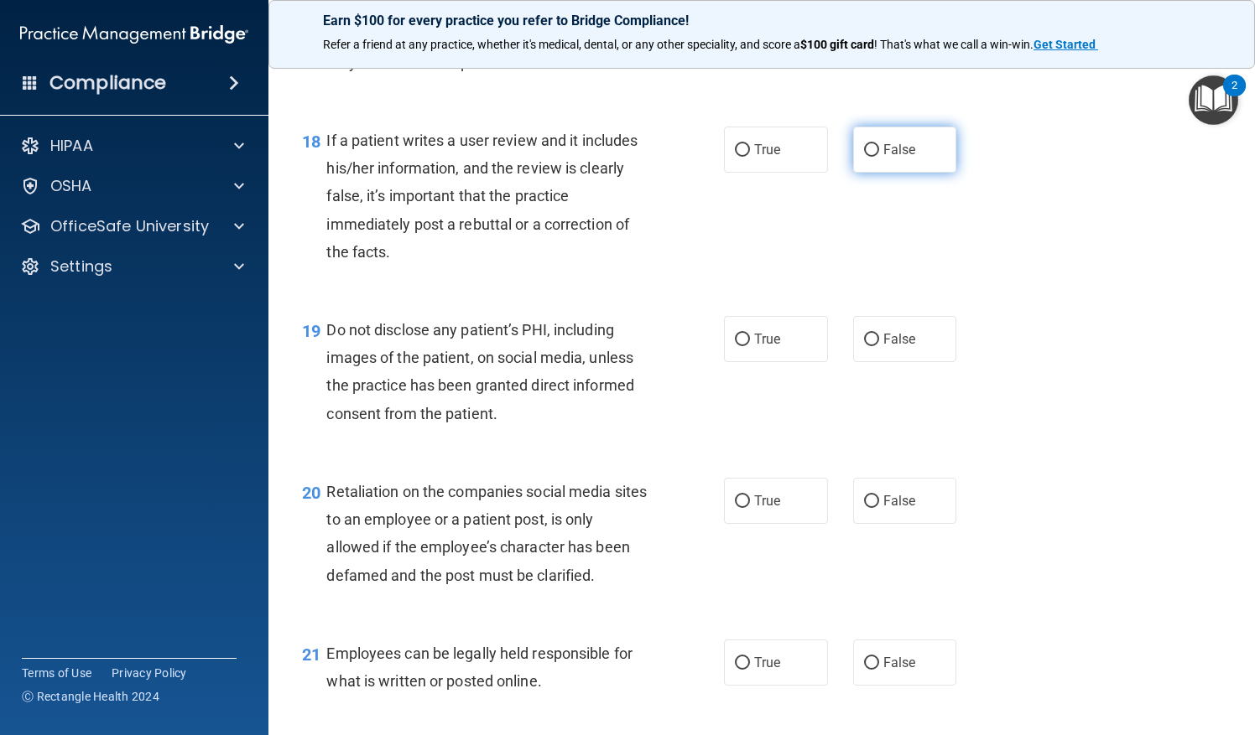
click at [864, 157] on input "False" at bounding box center [871, 150] width 15 height 13
radio input "true"
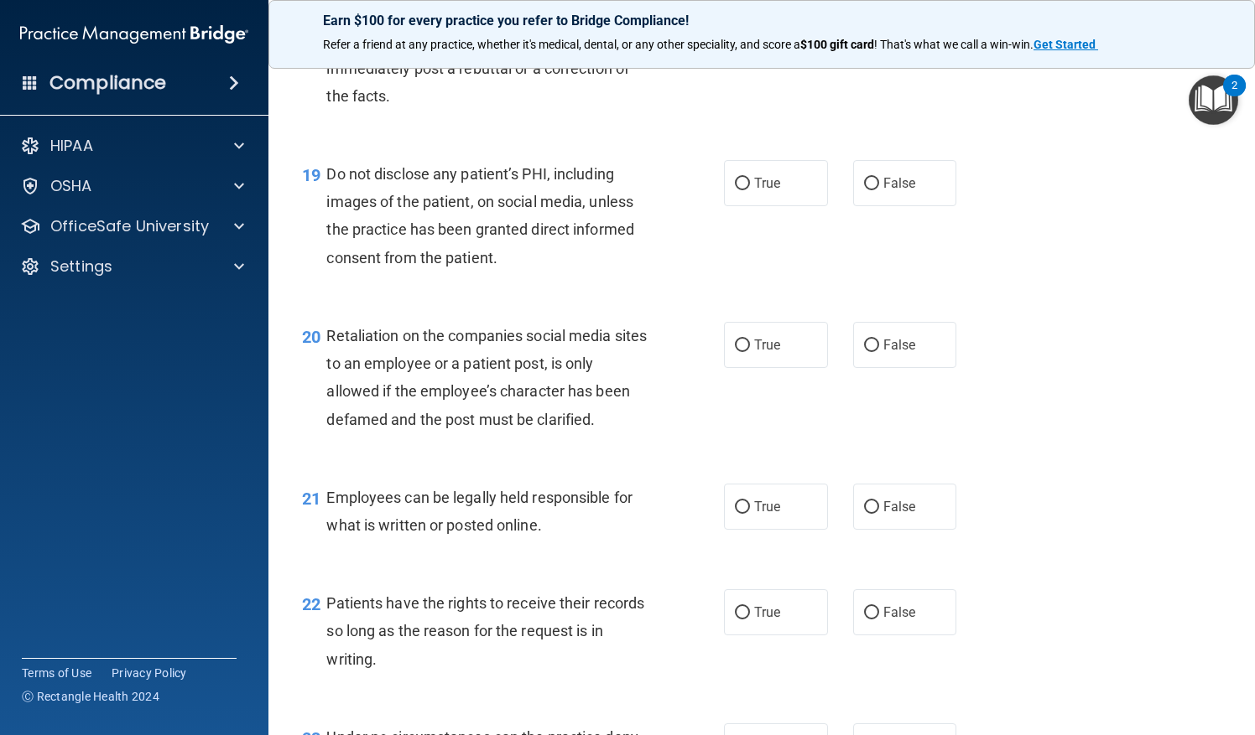
scroll to position [3028, 0]
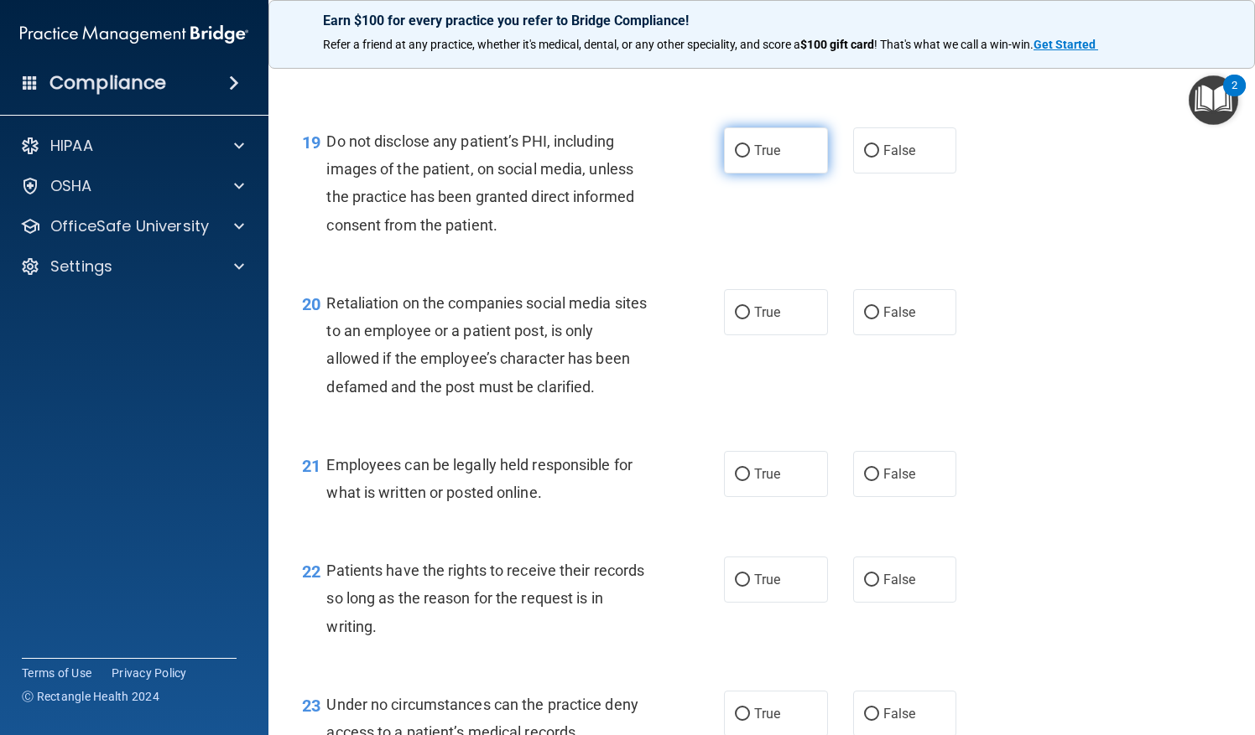
click at [757, 174] on label "True" at bounding box center [776, 150] width 104 height 46
click at [750, 158] on input "True" at bounding box center [742, 151] width 15 height 13
radio input "true"
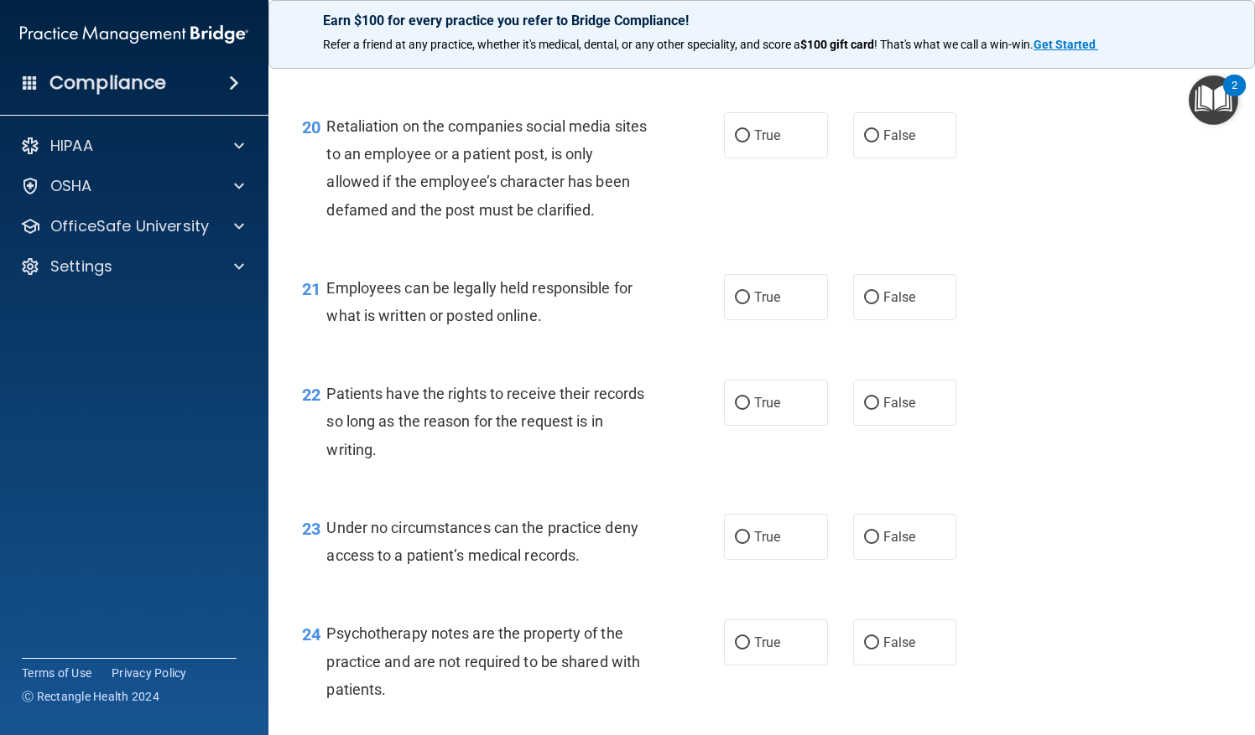
scroll to position [3206, 0]
click at [881, 158] on label "False" at bounding box center [905, 135] width 104 height 46
click at [879, 142] on input "False" at bounding box center [871, 135] width 15 height 13
radio input "true"
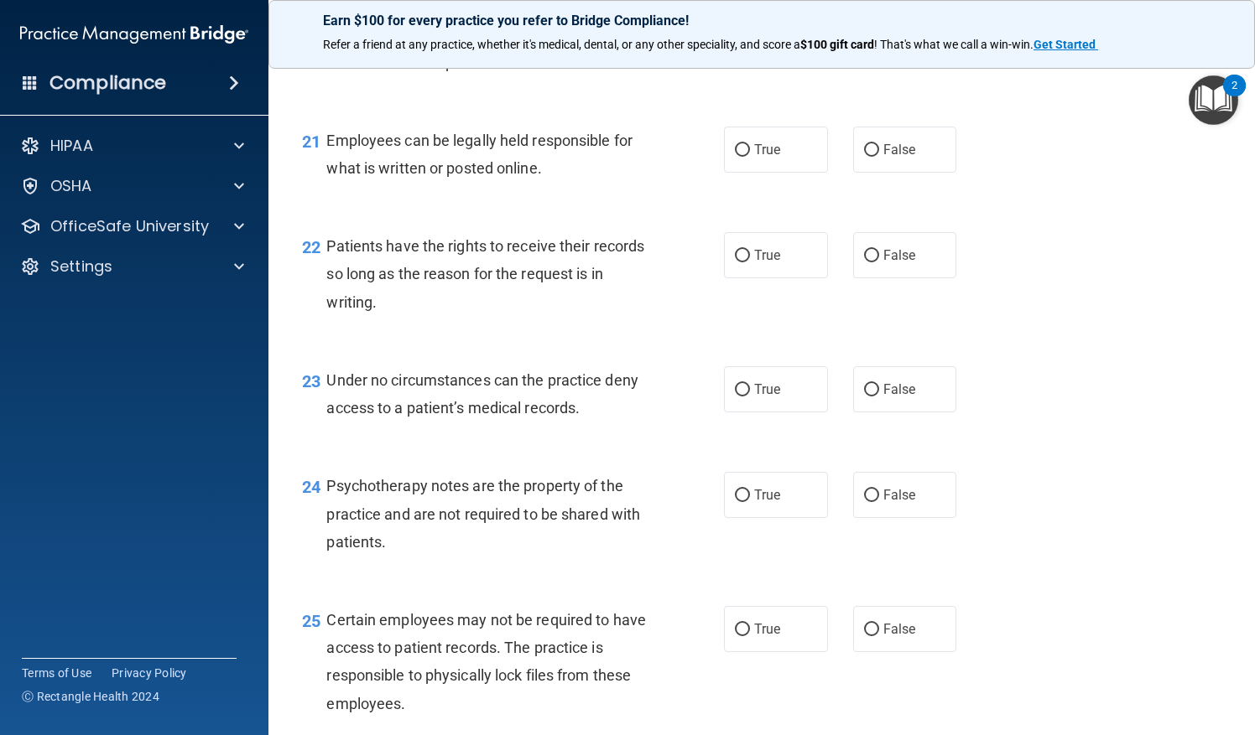
scroll to position [3354, 0]
click at [755, 157] on span "True" at bounding box center [767, 149] width 26 height 16
click at [750, 156] on input "True" at bounding box center [742, 149] width 15 height 13
radio input "true"
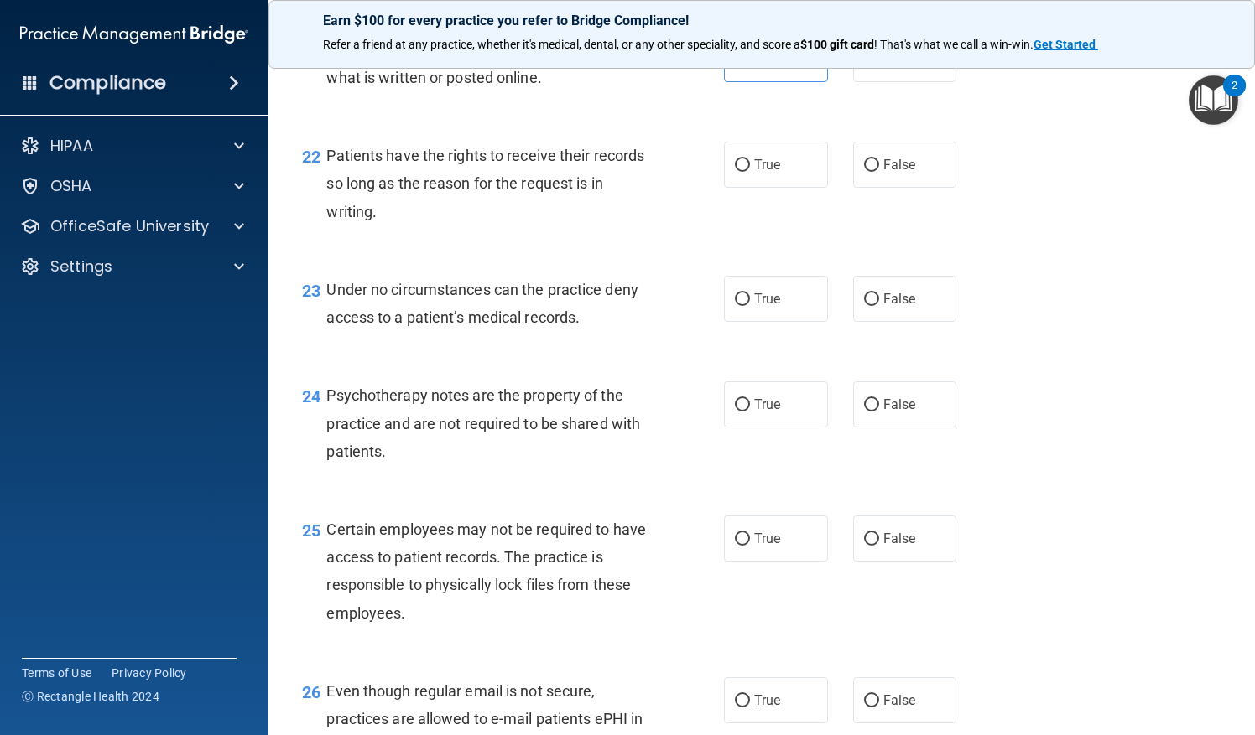
scroll to position [3444, 0]
click at [735, 171] on input "True" at bounding box center [742, 165] width 15 height 13
radio input "true"
click at [835, 187] on div "True False" at bounding box center [848, 164] width 249 height 46
click at [859, 187] on label "False" at bounding box center [905, 164] width 104 height 46
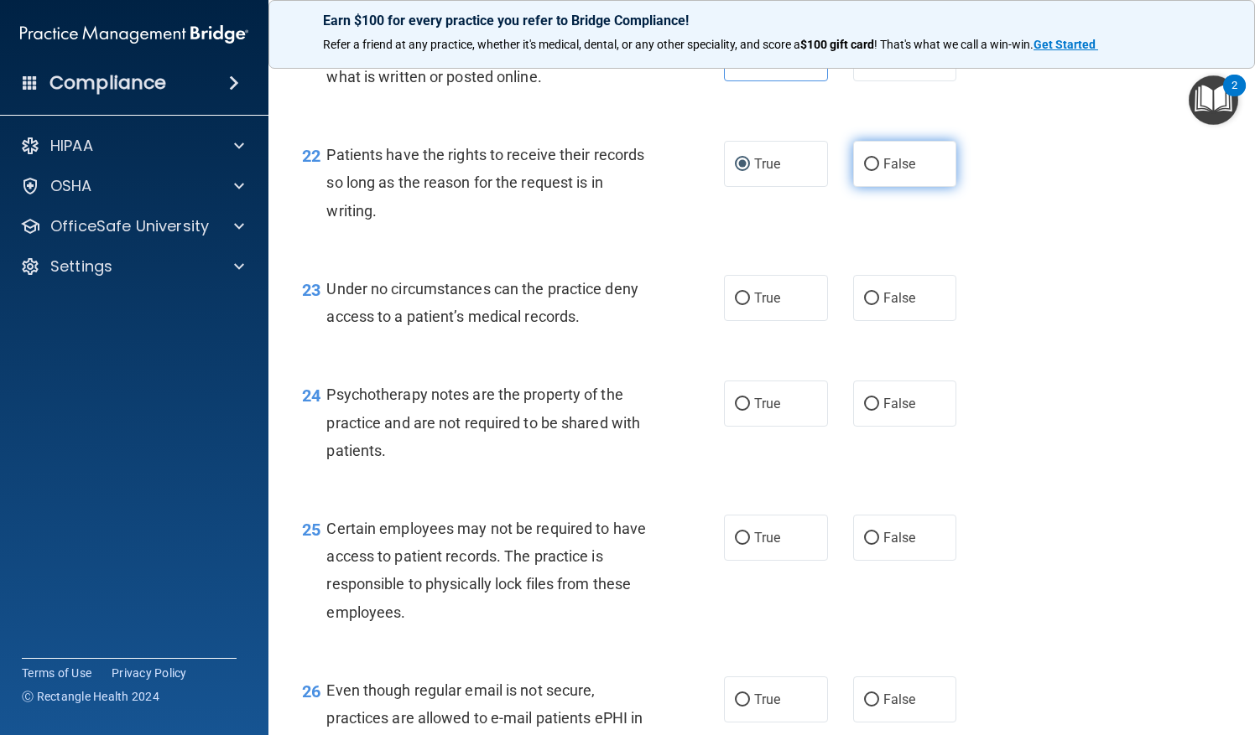
click at [864, 171] on input "False" at bounding box center [871, 165] width 15 height 13
radio input "true"
radio input "false"
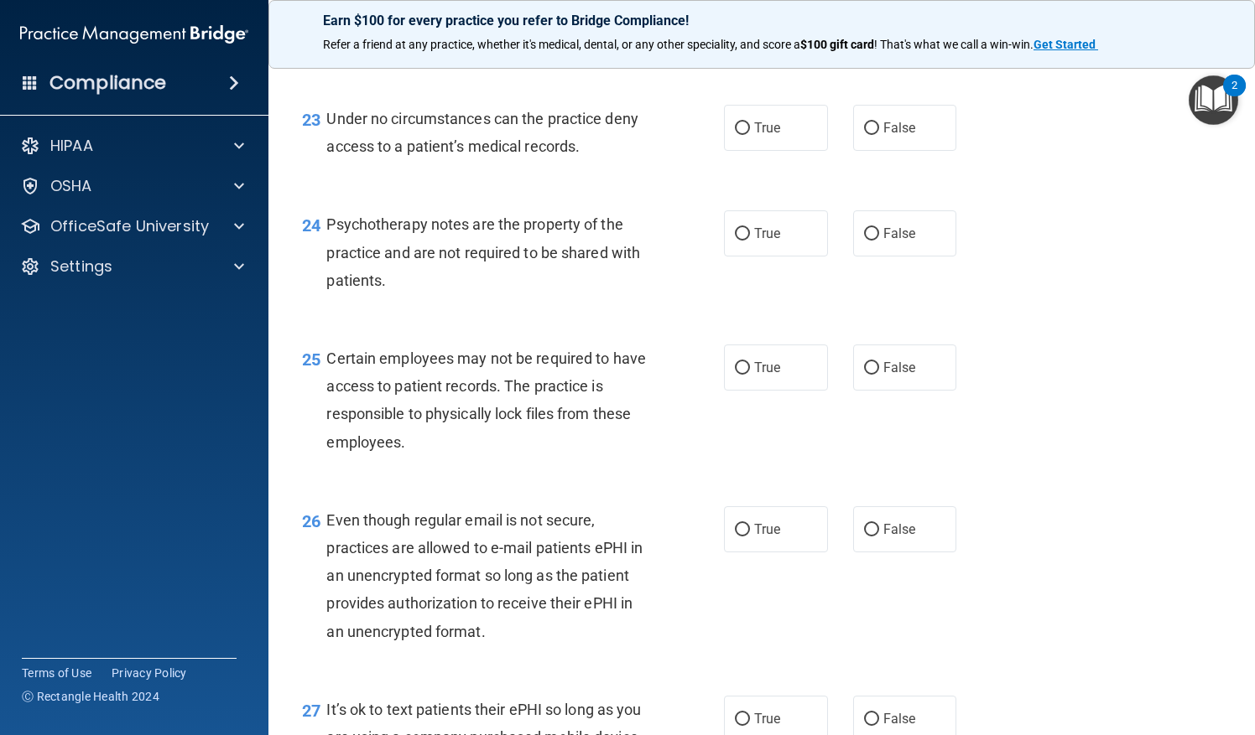
scroll to position [3625, 0]
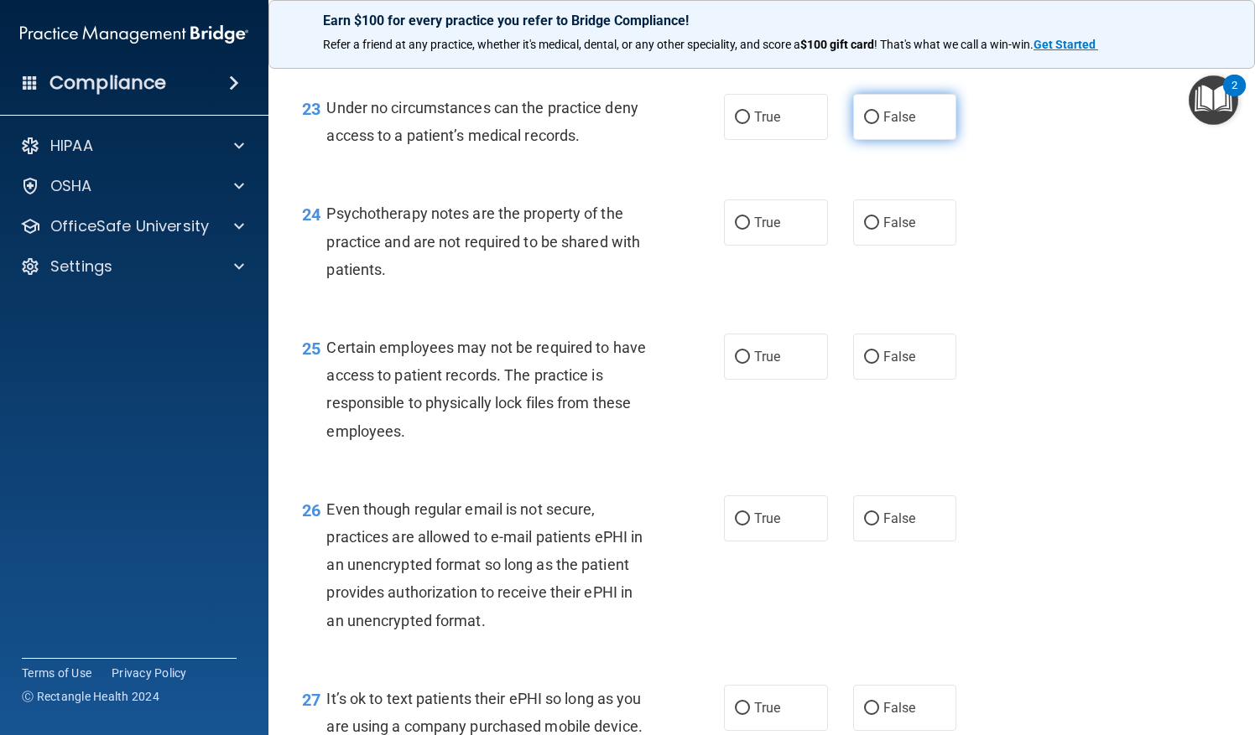
click at [879, 140] on label "False" at bounding box center [905, 117] width 104 height 46
click at [879, 124] on input "False" at bounding box center [871, 118] width 15 height 13
radio input "true"
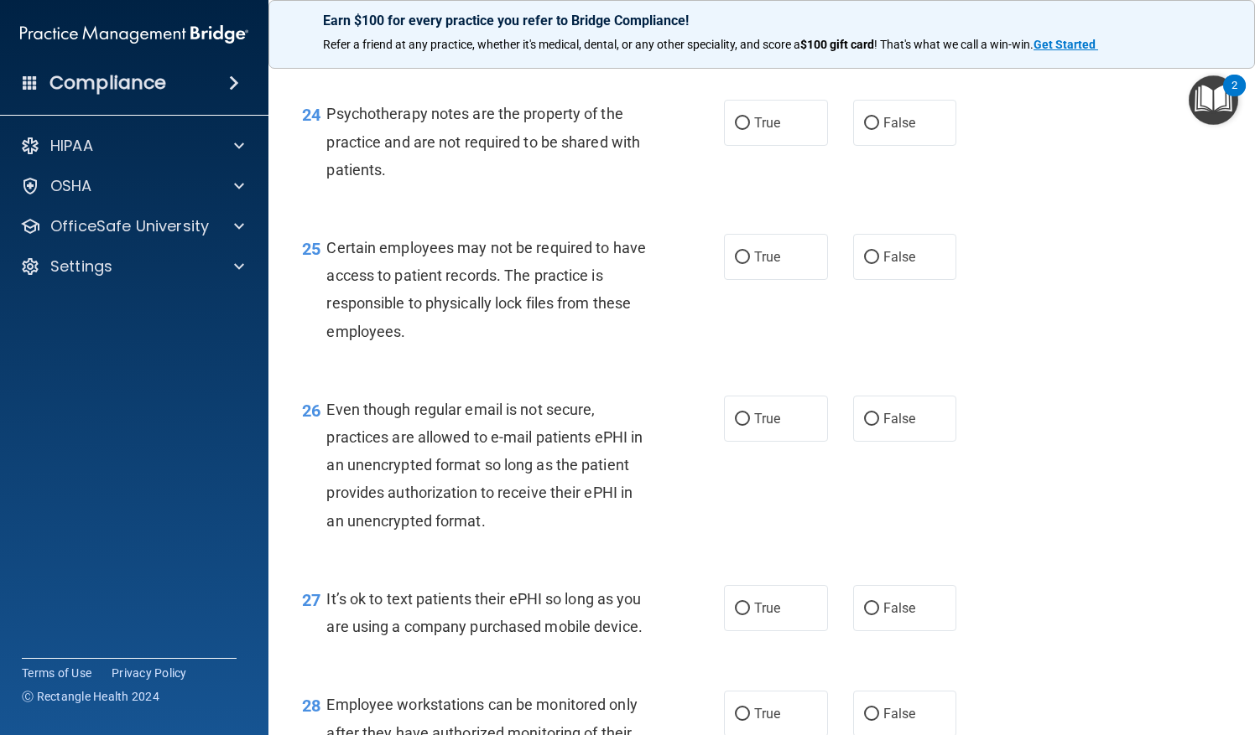
scroll to position [3721, 0]
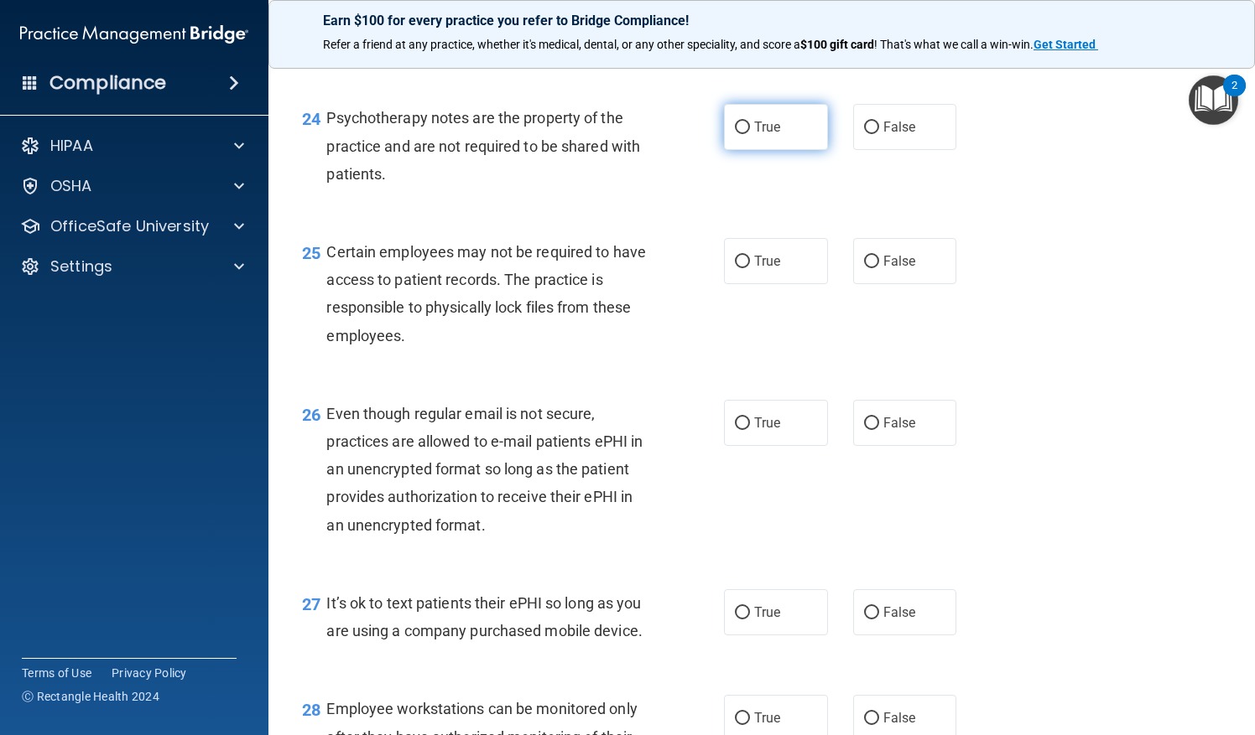
click at [763, 150] on label "True" at bounding box center [776, 127] width 104 height 46
click at [750, 134] on input "True" at bounding box center [742, 128] width 15 height 13
radio input "true"
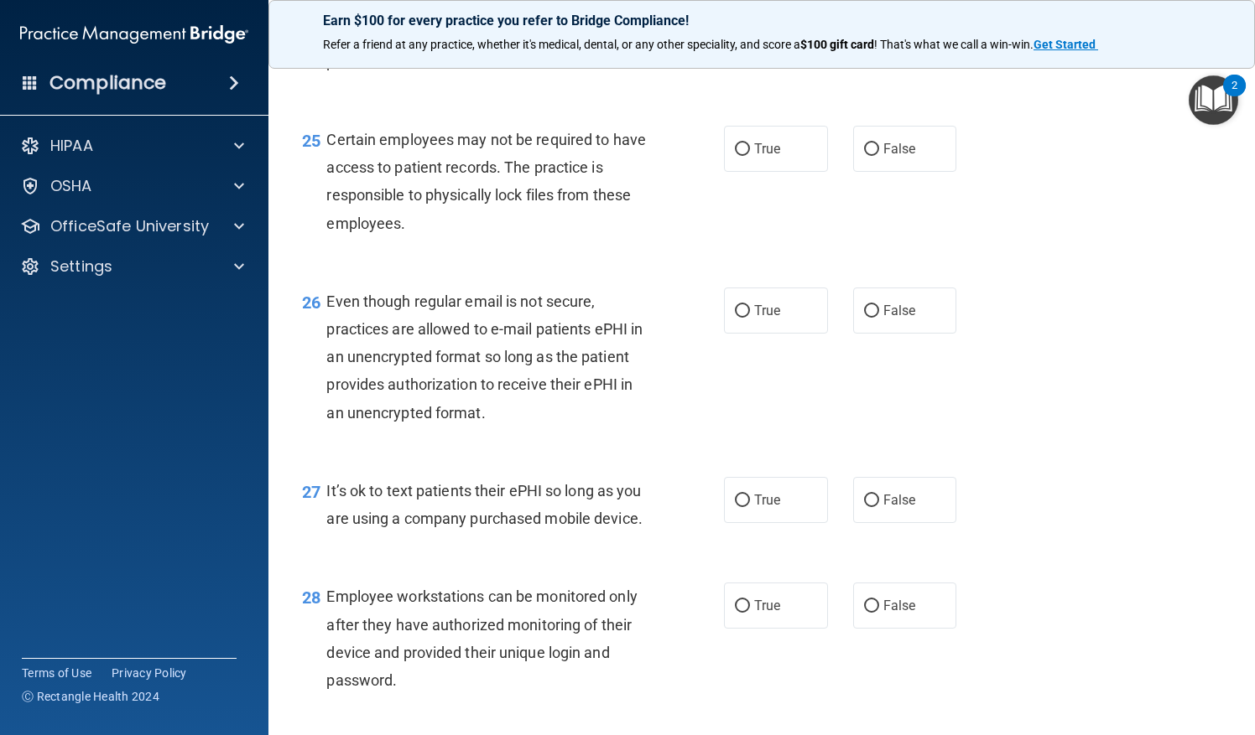
scroll to position [3861, 0]
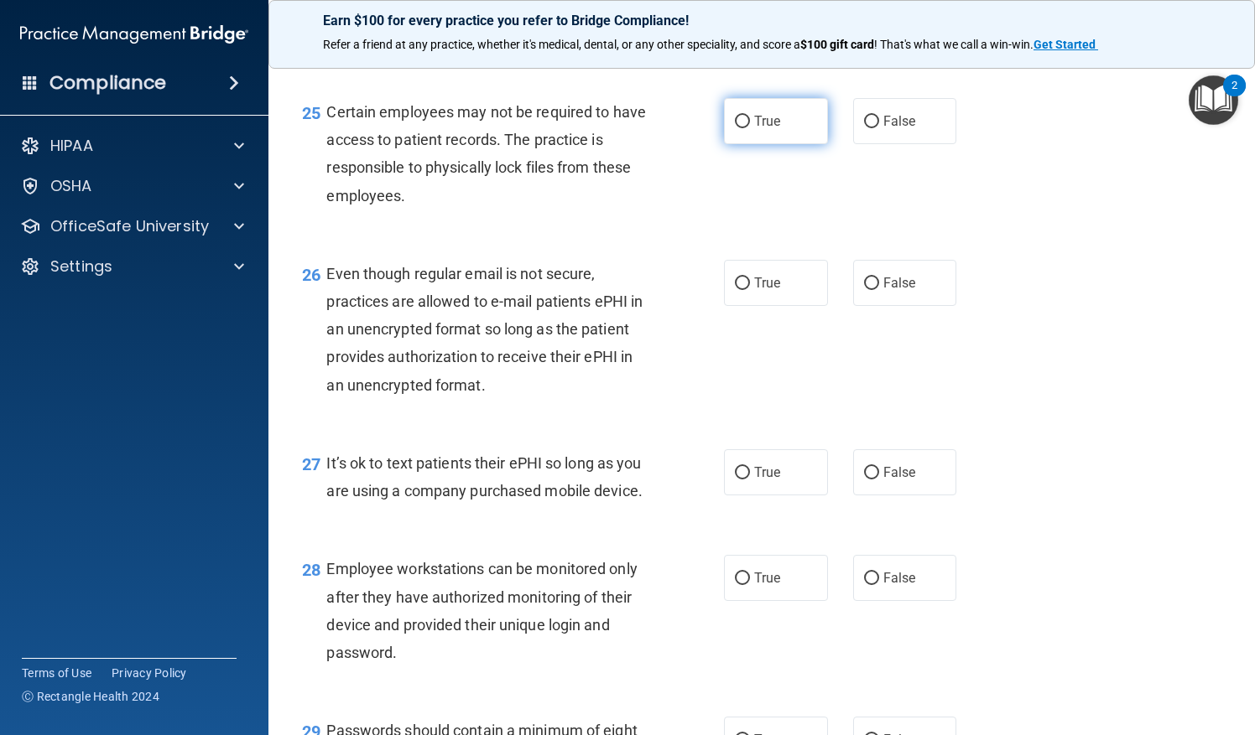
click at [745, 144] on label "True" at bounding box center [776, 121] width 104 height 46
click at [745, 128] on input "True" at bounding box center [742, 122] width 15 height 13
radio input "true"
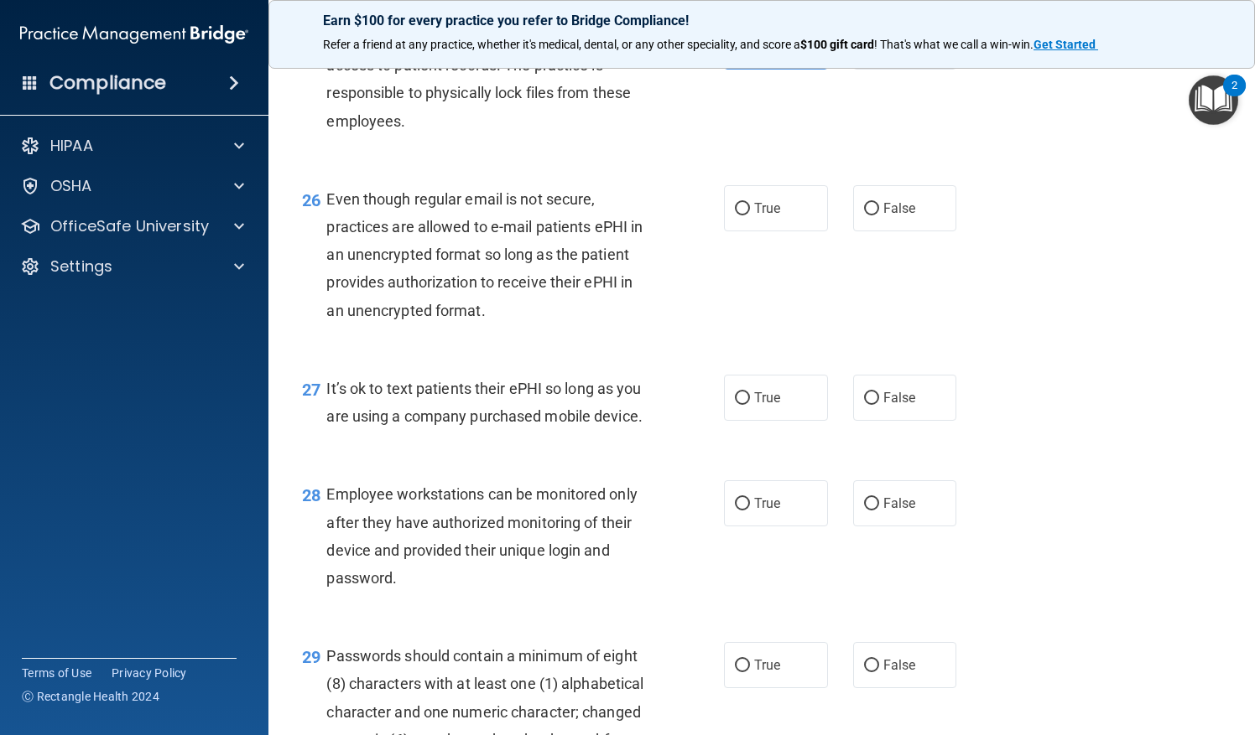
scroll to position [3935, 0]
click at [883, 55] on span "False" at bounding box center [899, 47] width 33 height 16
click at [877, 55] on input "False" at bounding box center [871, 48] width 15 height 13
radio input "true"
radio input "false"
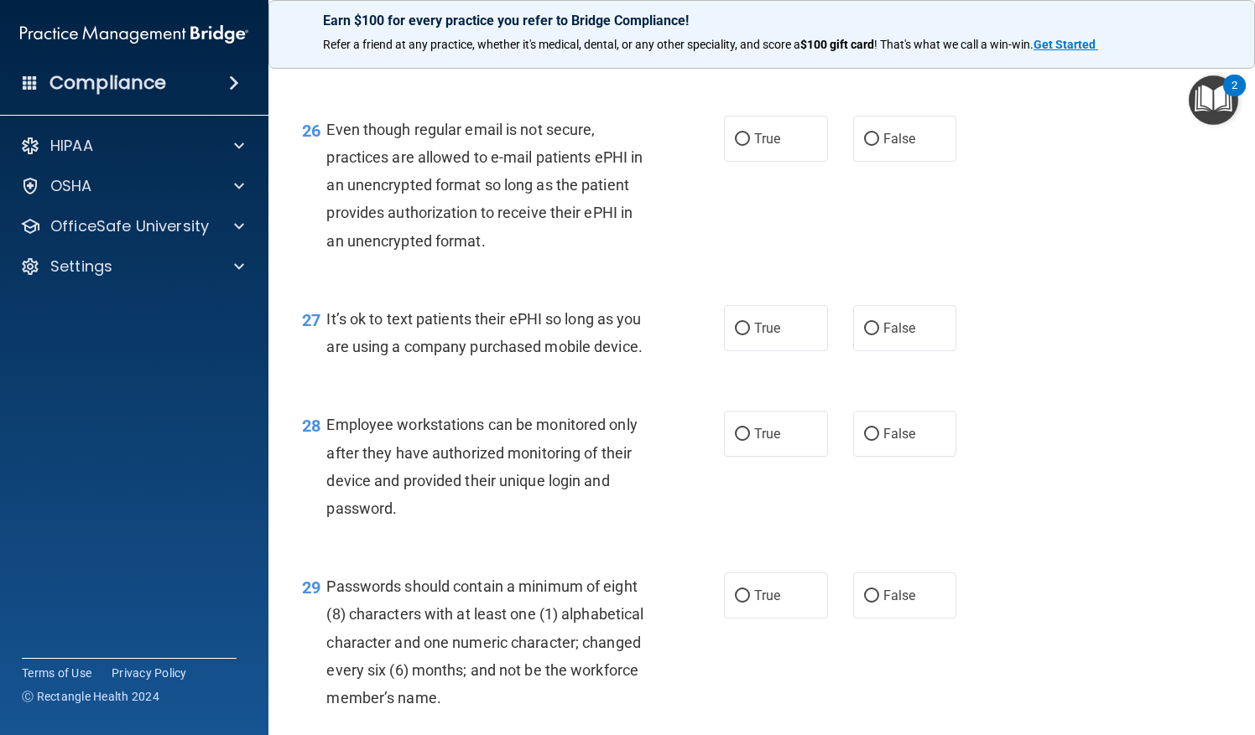
scroll to position [4051, 0]
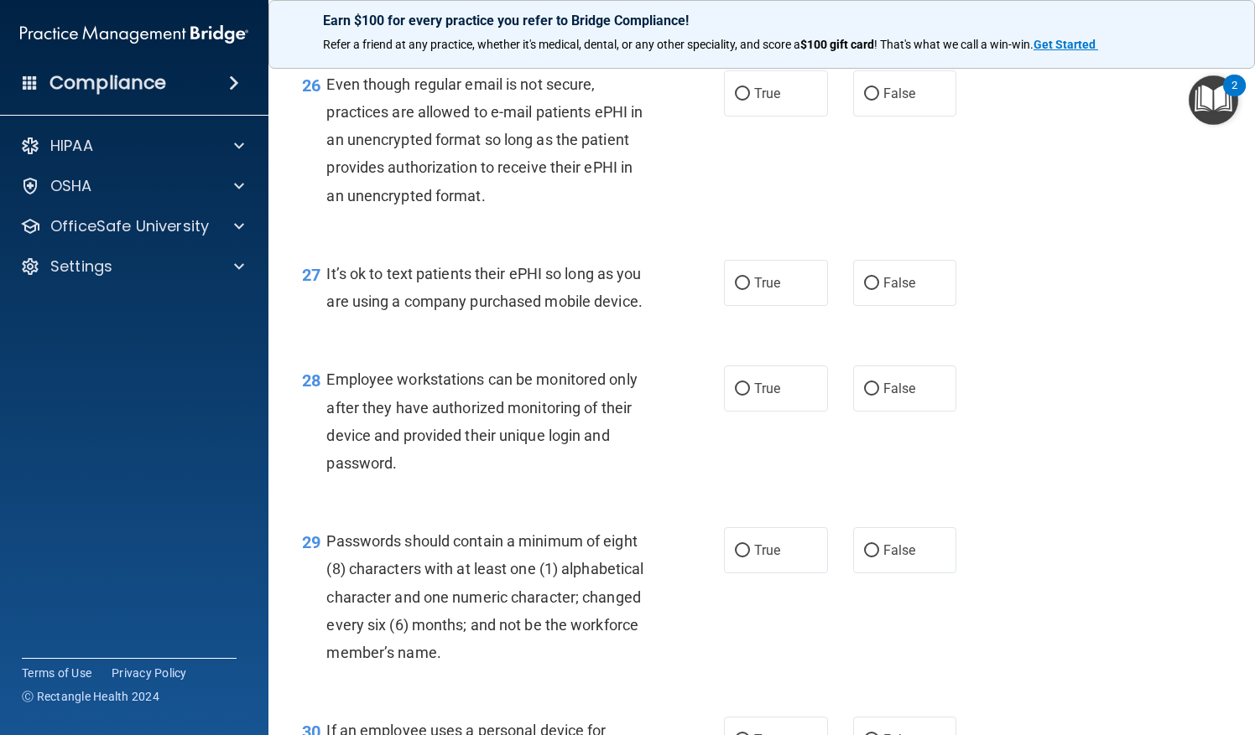
click at [882, 173] on div "26 Even though regular email is not secure, practices are allowed to e-mail pat…" at bounding box center [761, 144] width 944 height 190
click at [887, 117] on label "False" at bounding box center [905, 93] width 104 height 46
click at [879, 101] on input "False" at bounding box center [871, 94] width 15 height 13
radio input "true"
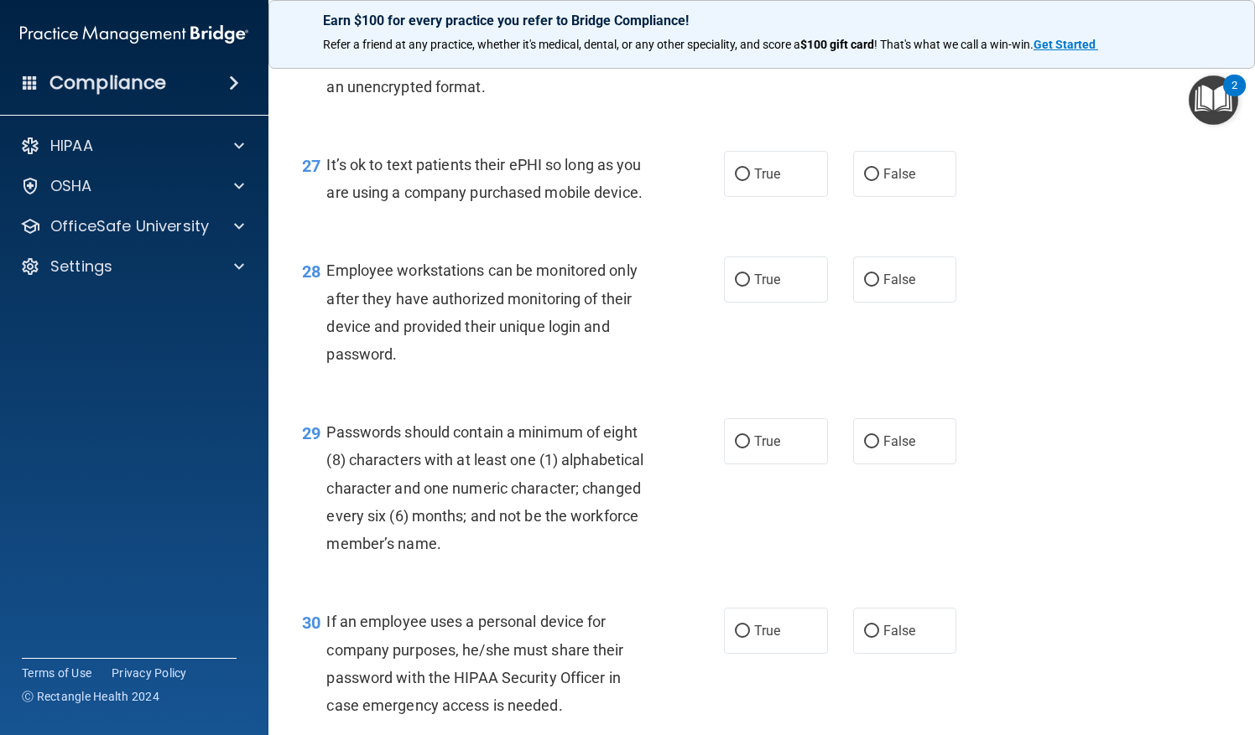
scroll to position [4167, 0]
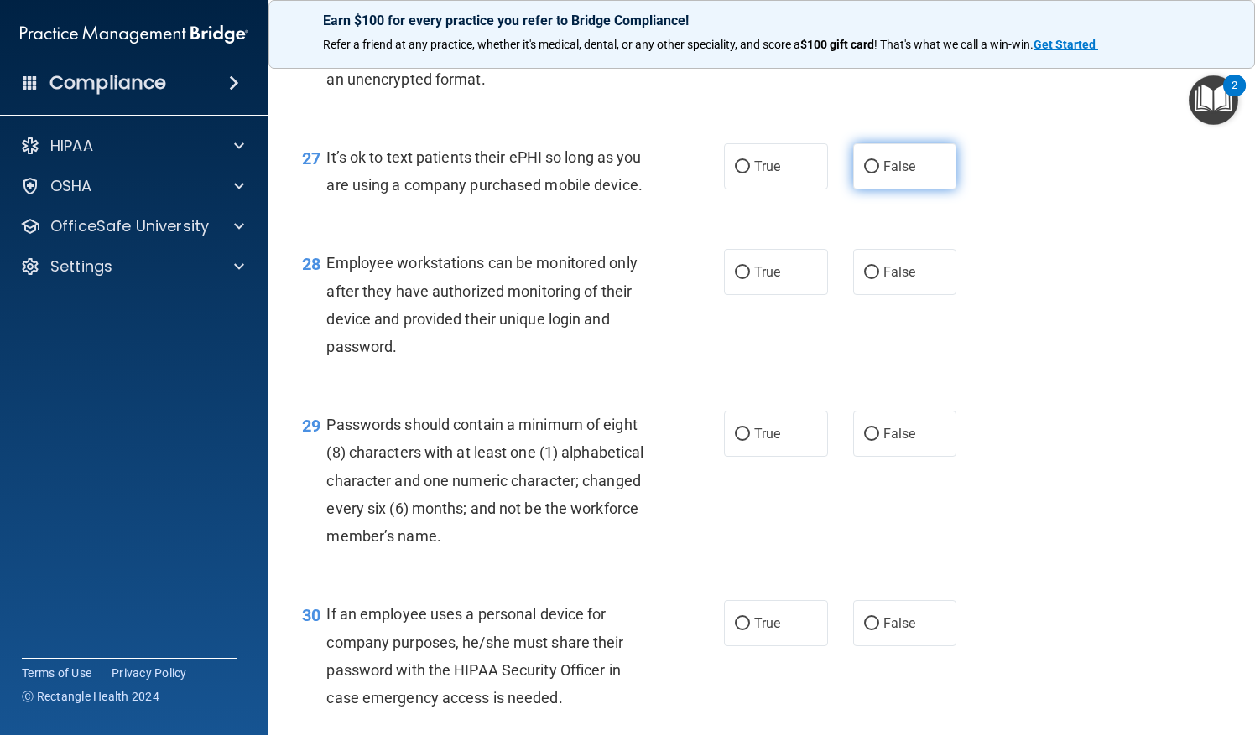
click at [867, 190] on label "False" at bounding box center [905, 166] width 104 height 46
click at [867, 174] on input "False" at bounding box center [871, 167] width 15 height 13
radio input "true"
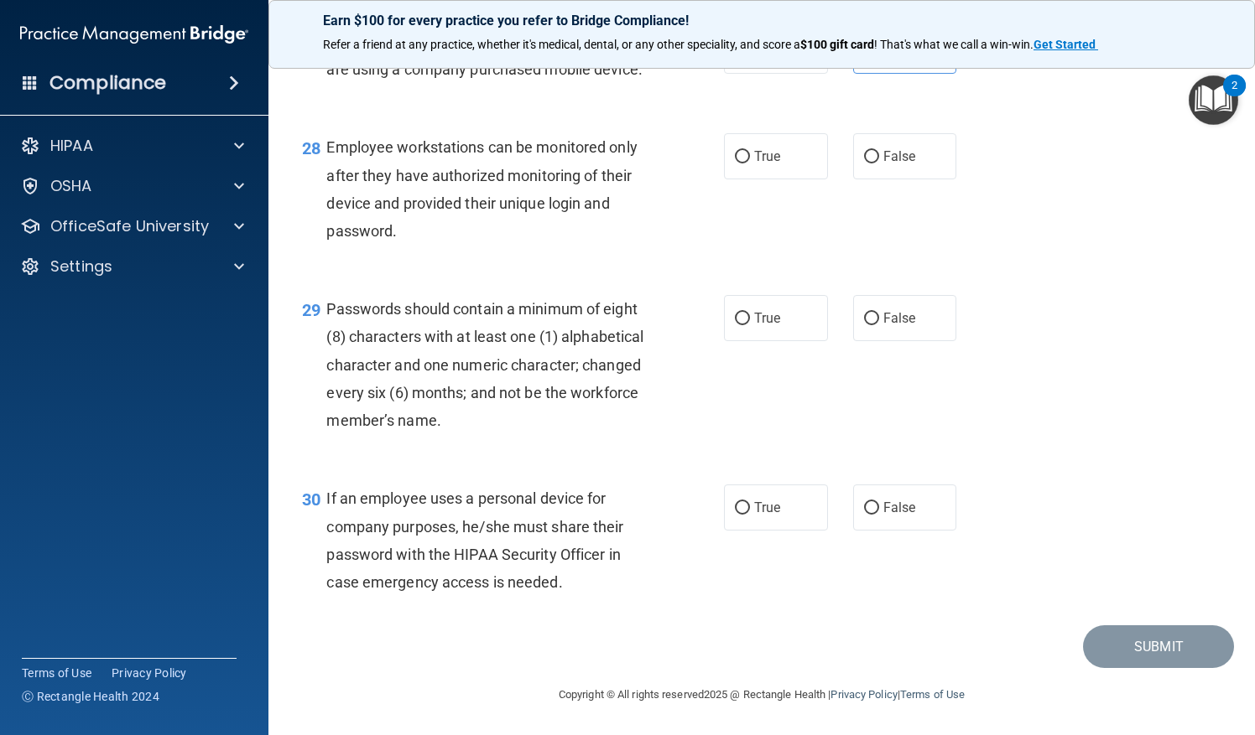
scroll to position [4318, 0]
click at [764, 179] on label "True" at bounding box center [776, 156] width 104 height 46
click at [750, 164] on input "True" at bounding box center [742, 157] width 15 height 13
radio input "true"
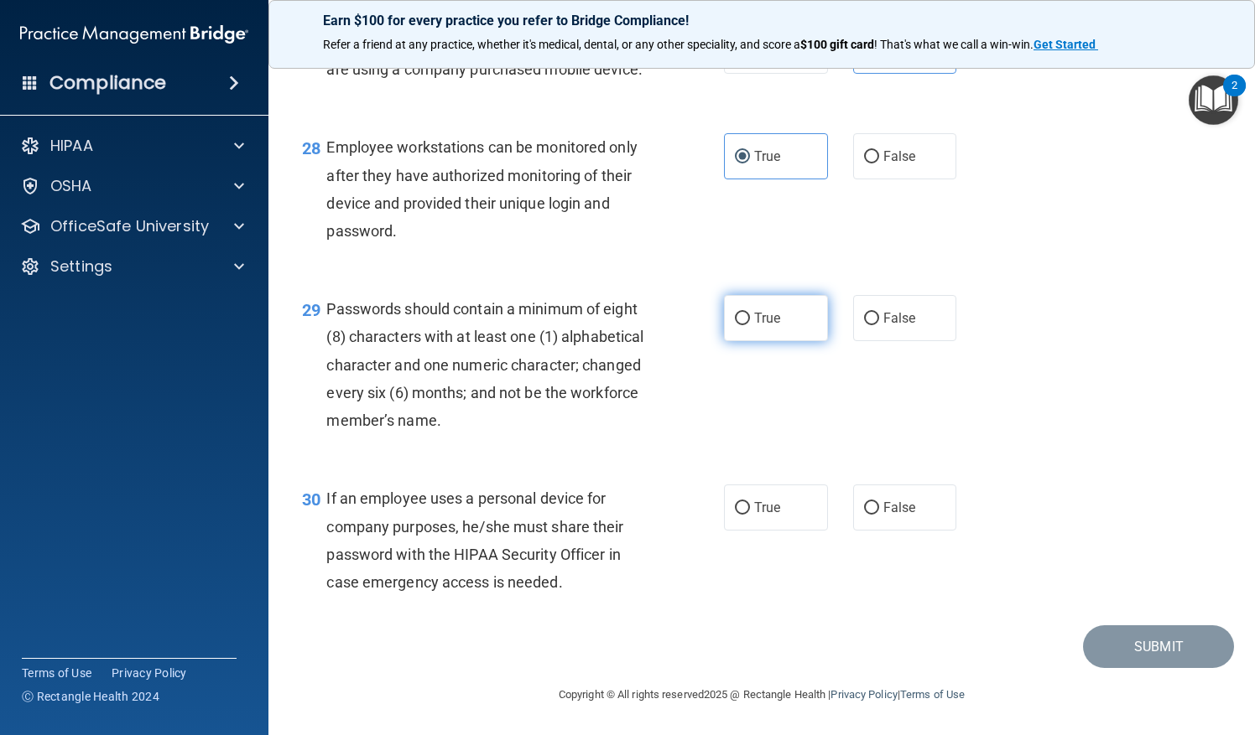
click at [750, 335] on label "True" at bounding box center [776, 318] width 104 height 46
click at [750, 325] on input "True" at bounding box center [742, 319] width 15 height 13
radio input "true"
click at [772, 528] on label "True" at bounding box center [776, 508] width 104 height 46
click at [750, 515] on input "True" at bounding box center [742, 508] width 15 height 13
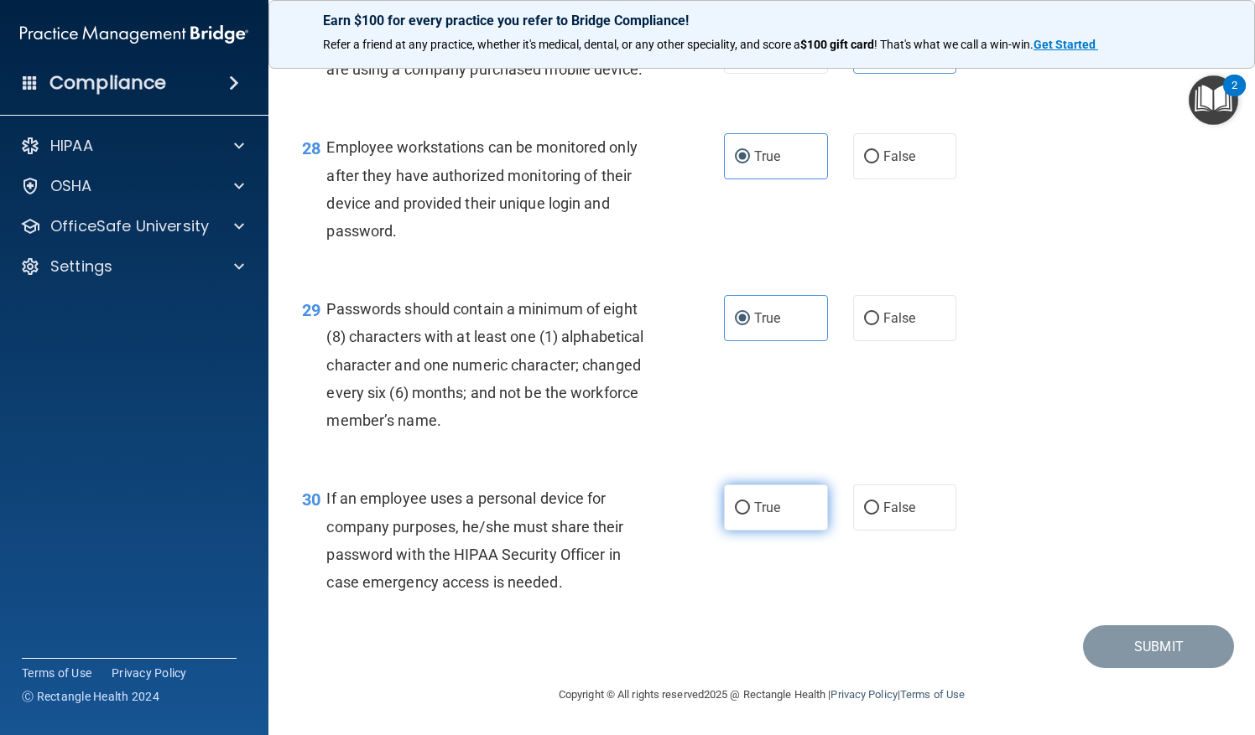
radio input "true"
click at [1130, 638] on button "Submit" at bounding box center [1158, 647] width 151 height 43
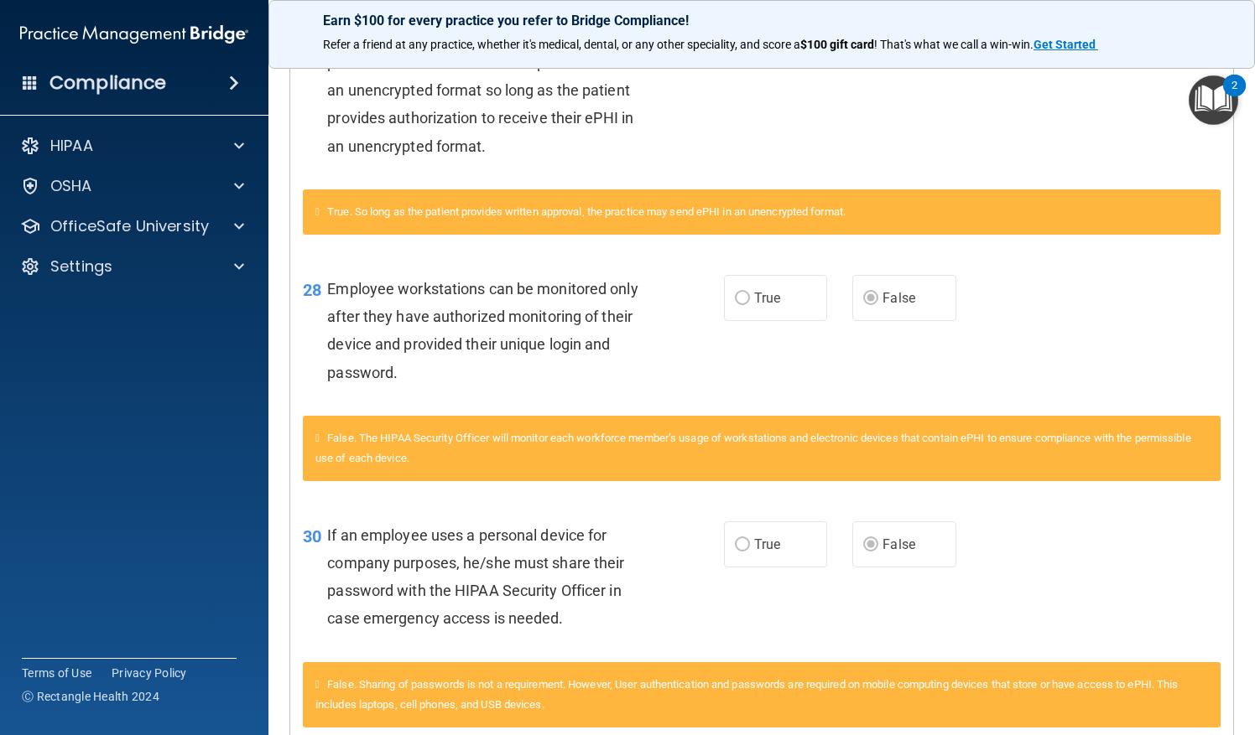
scroll to position [1231, 0]
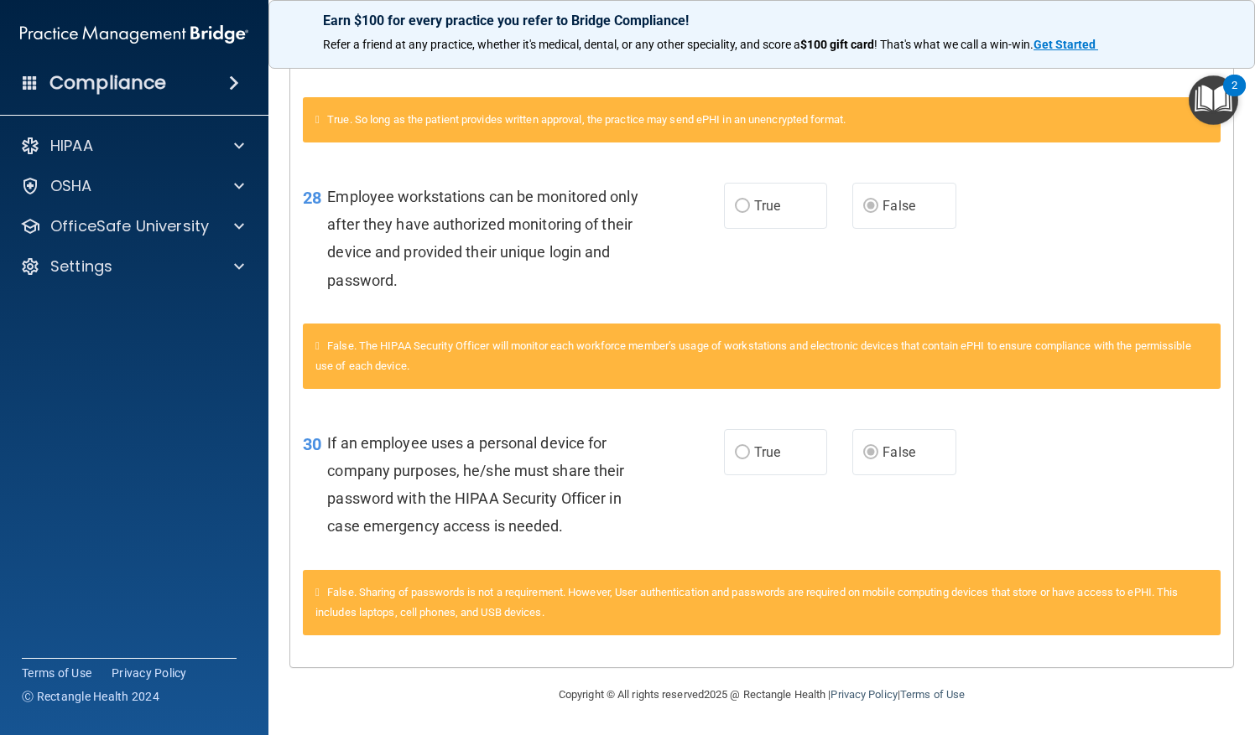
click at [1045, 533] on div "30 If an employee uses a personal device for company purposes, he/she must shar…" at bounding box center [761, 489] width 943 height 162
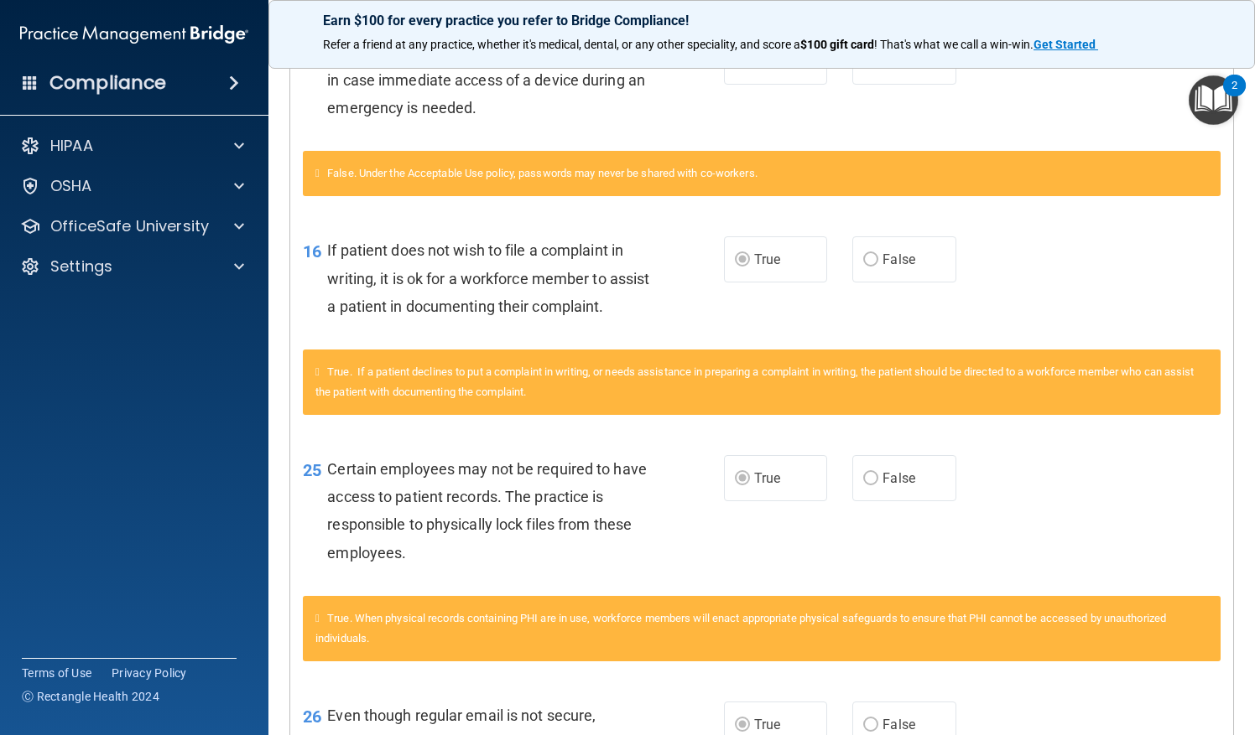
scroll to position [0, 0]
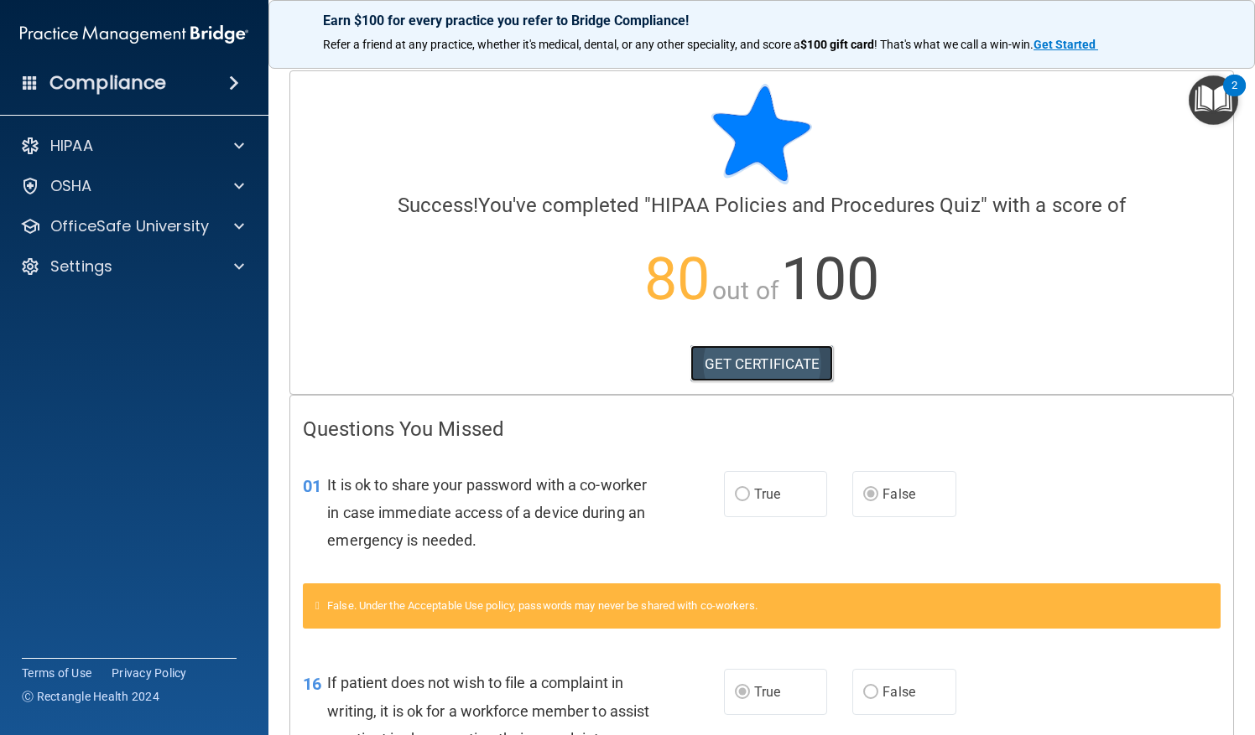
click at [740, 378] on link "GET CERTIFICATE" at bounding box center [761, 364] width 143 height 37
click at [290, 348] on div "Calculating your score.... Success! You've completed " HIPAA Policies and Proce…" at bounding box center [761, 232] width 943 height 323
click at [107, 226] on p "OfficeSafe University" at bounding box center [129, 226] width 159 height 20
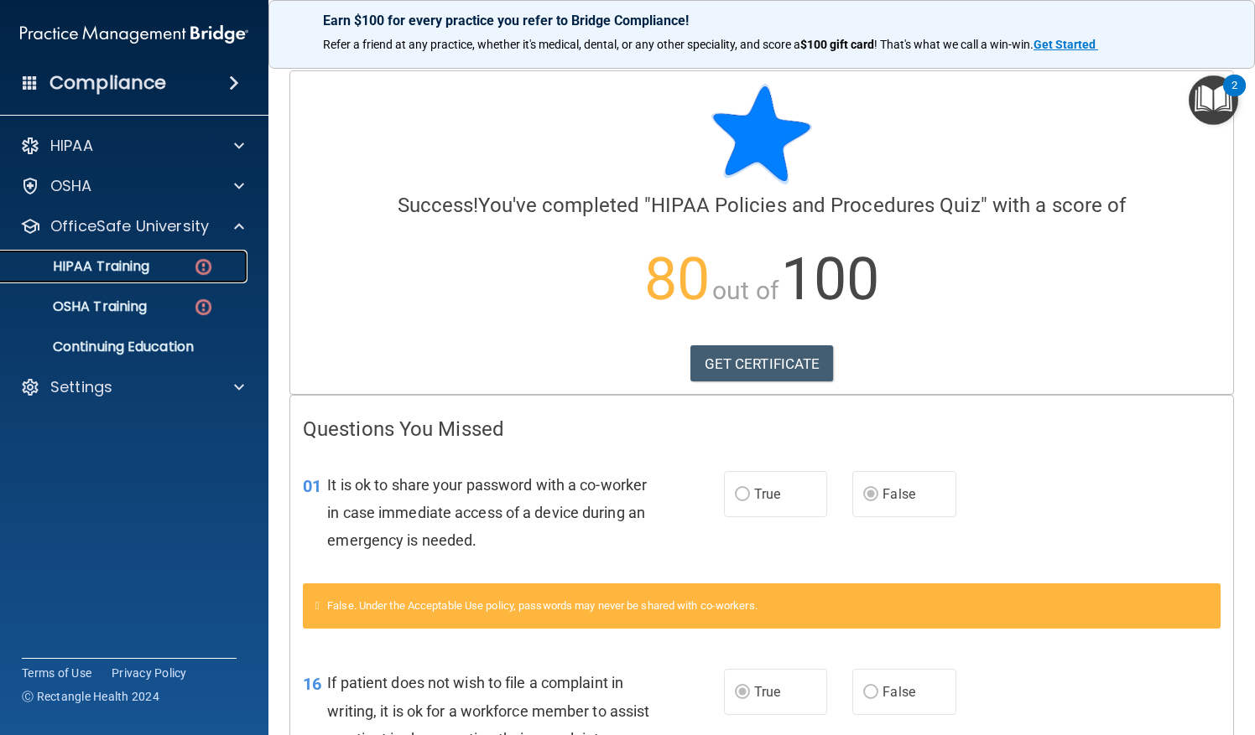
click at [107, 278] on link "HIPAA Training" at bounding box center [115, 267] width 264 height 34
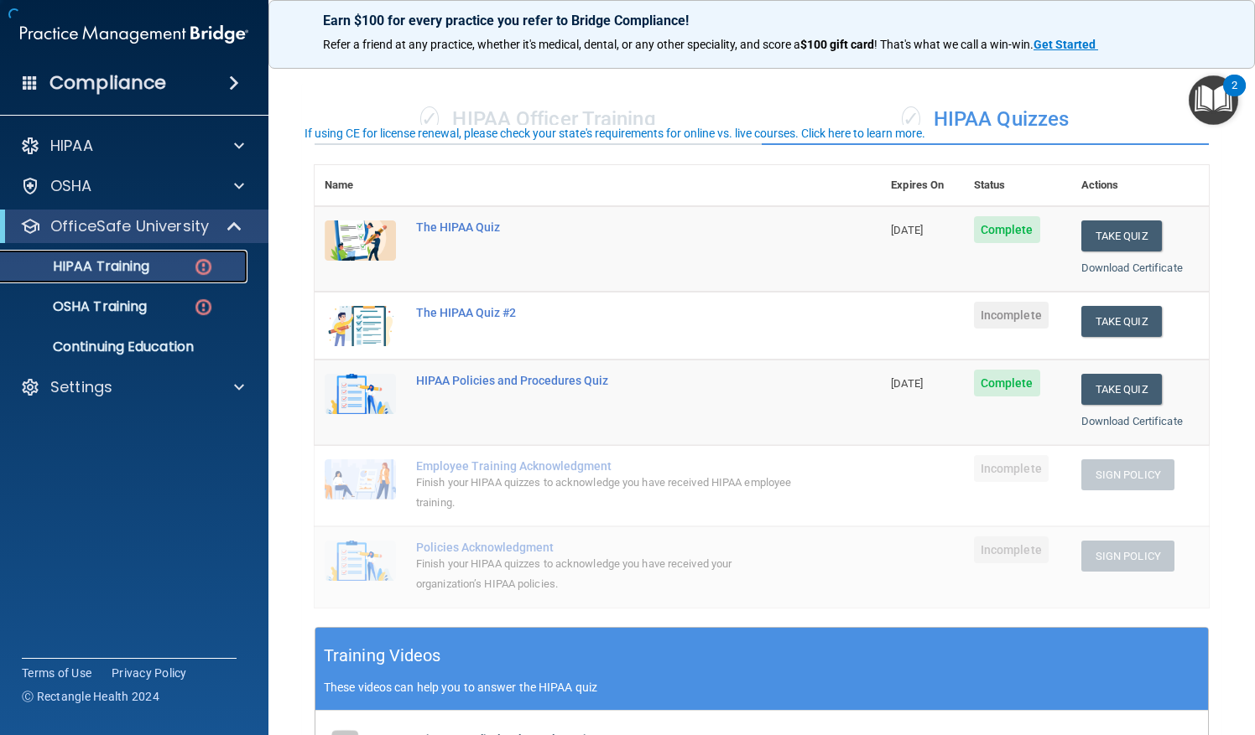
scroll to position [94, 0]
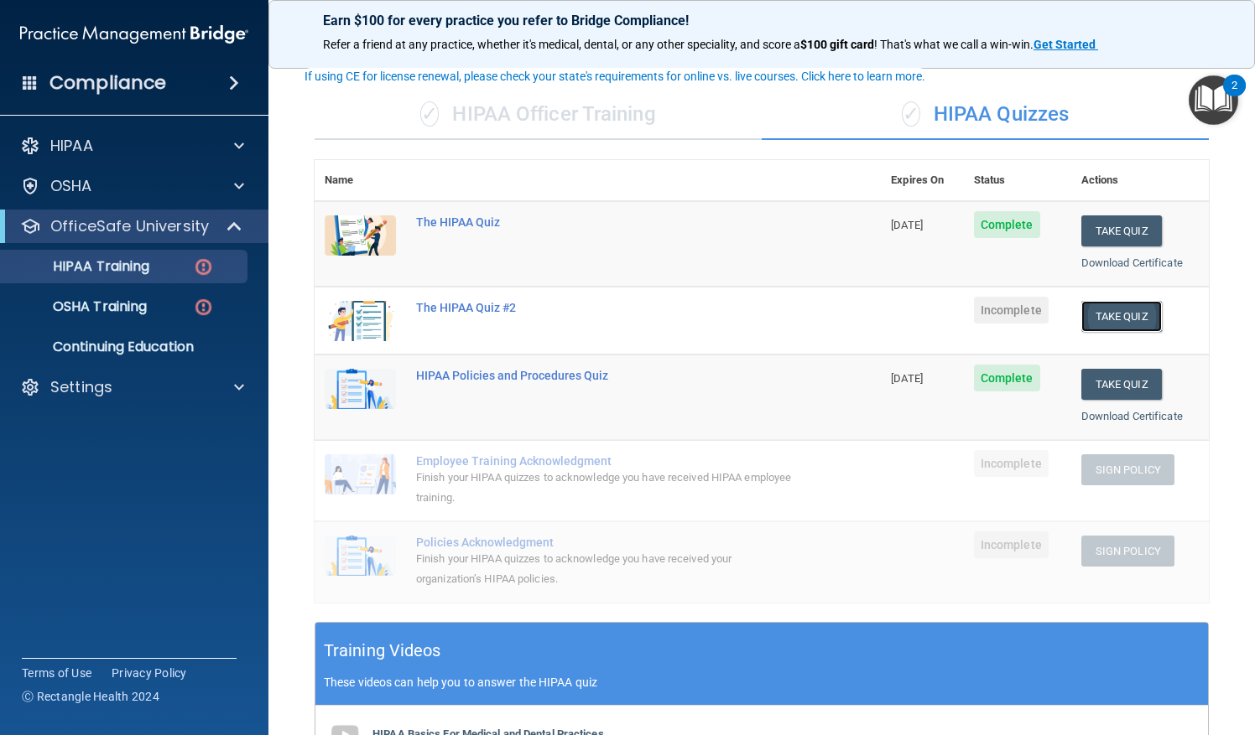
click at [1098, 302] on button "Take Quiz" at bounding box center [1121, 316] width 81 height 31
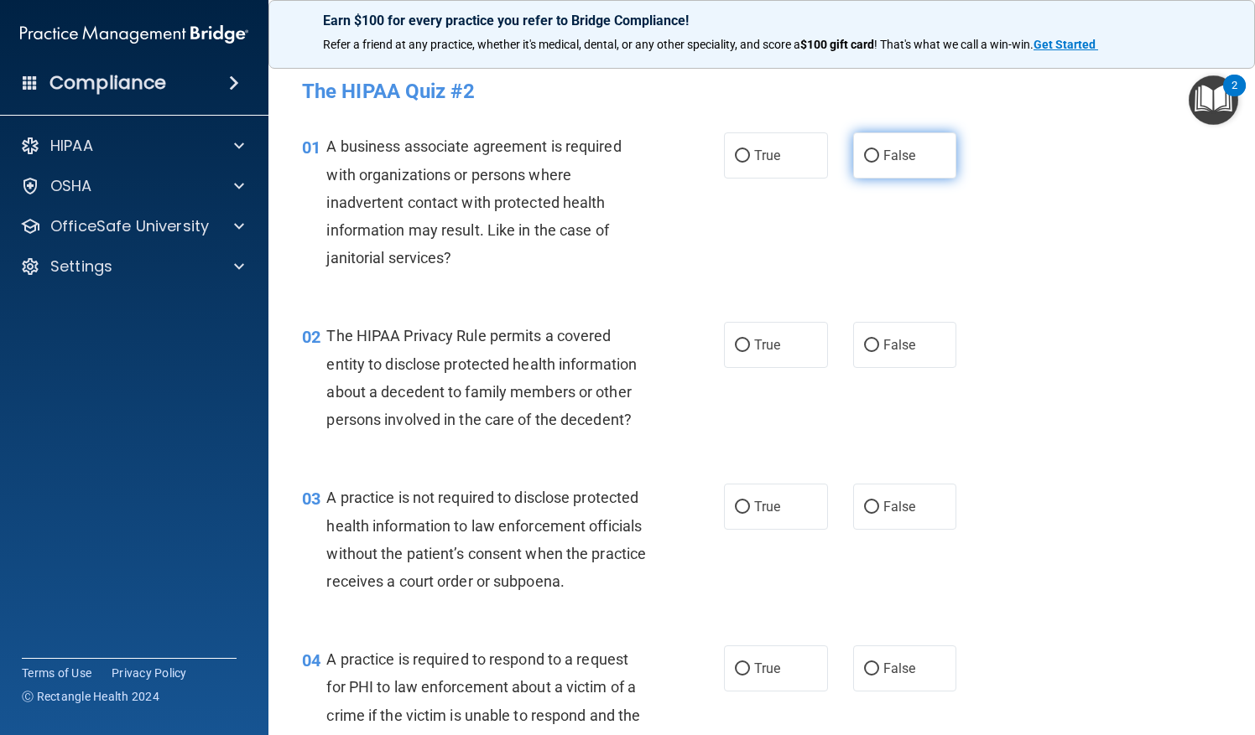
click at [875, 167] on label "False" at bounding box center [905, 156] width 104 height 46
click at [875, 163] on input "False" at bounding box center [871, 156] width 15 height 13
radio input "true"
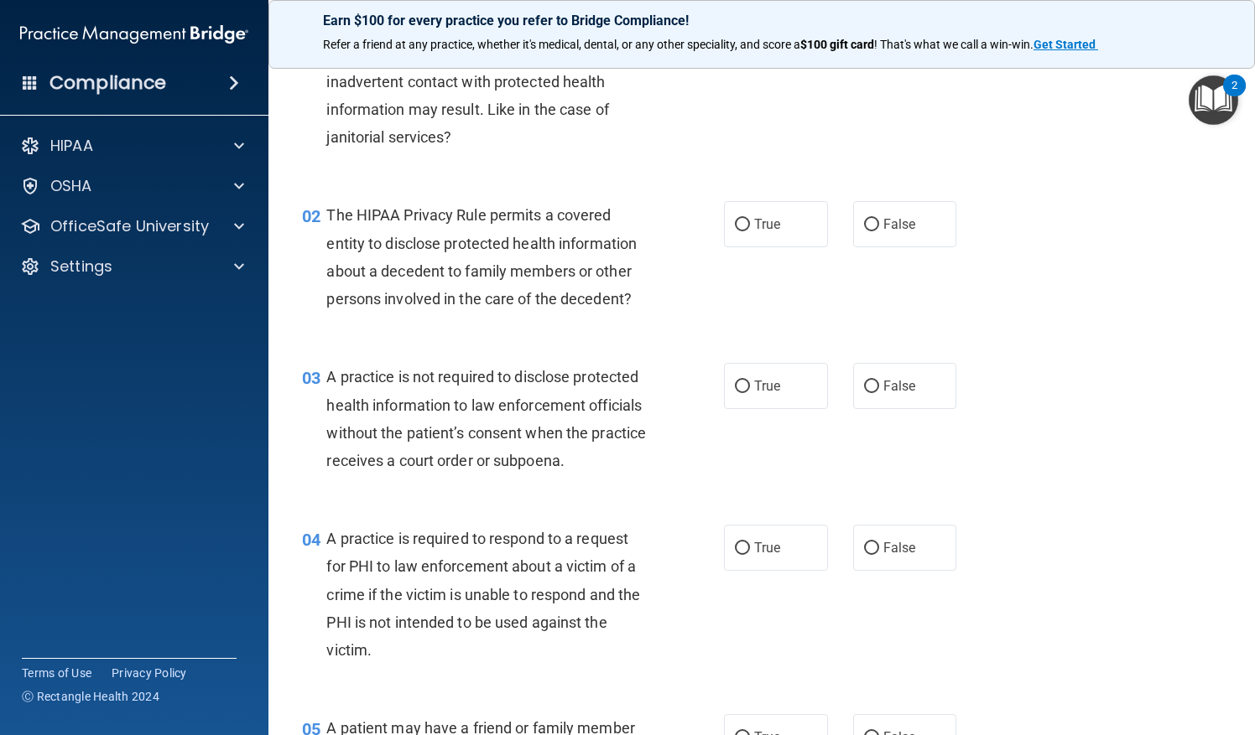
scroll to position [120, 0]
click at [867, 233] on label "False" at bounding box center [905, 225] width 104 height 46
click at [867, 232] on input "False" at bounding box center [871, 226] width 15 height 13
radio input "true"
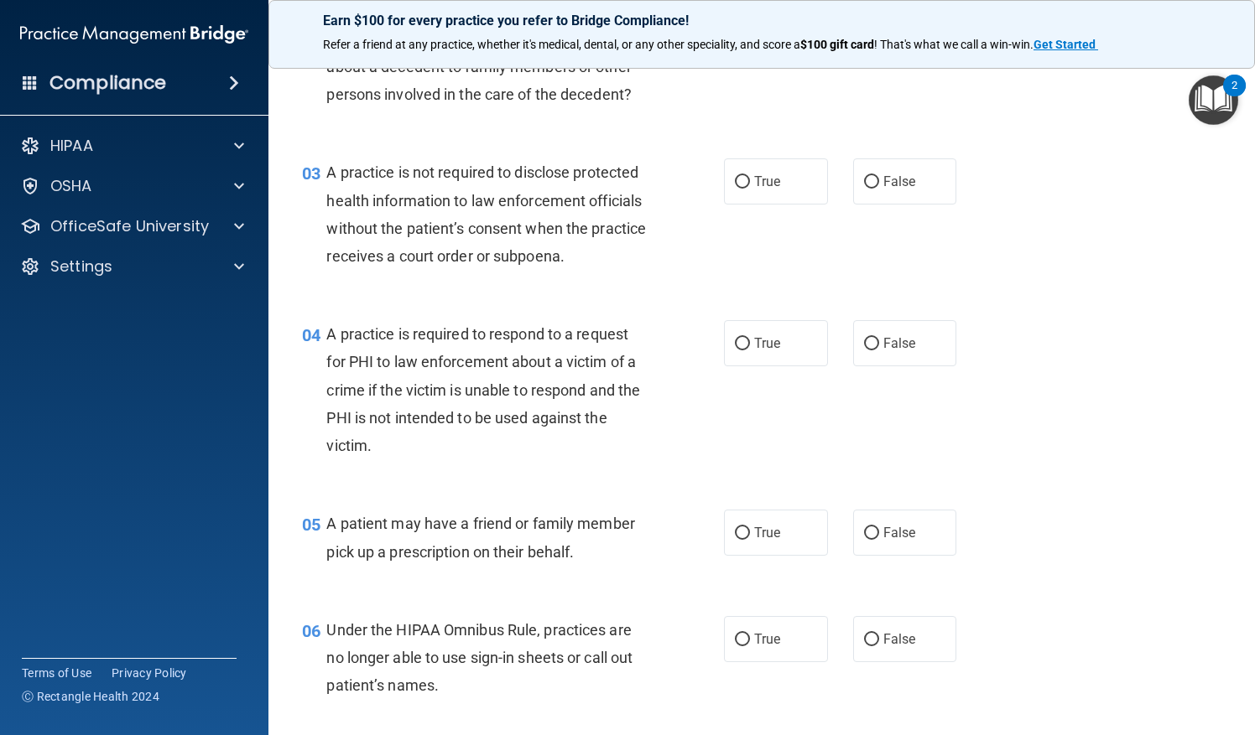
scroll to position [409, 0]
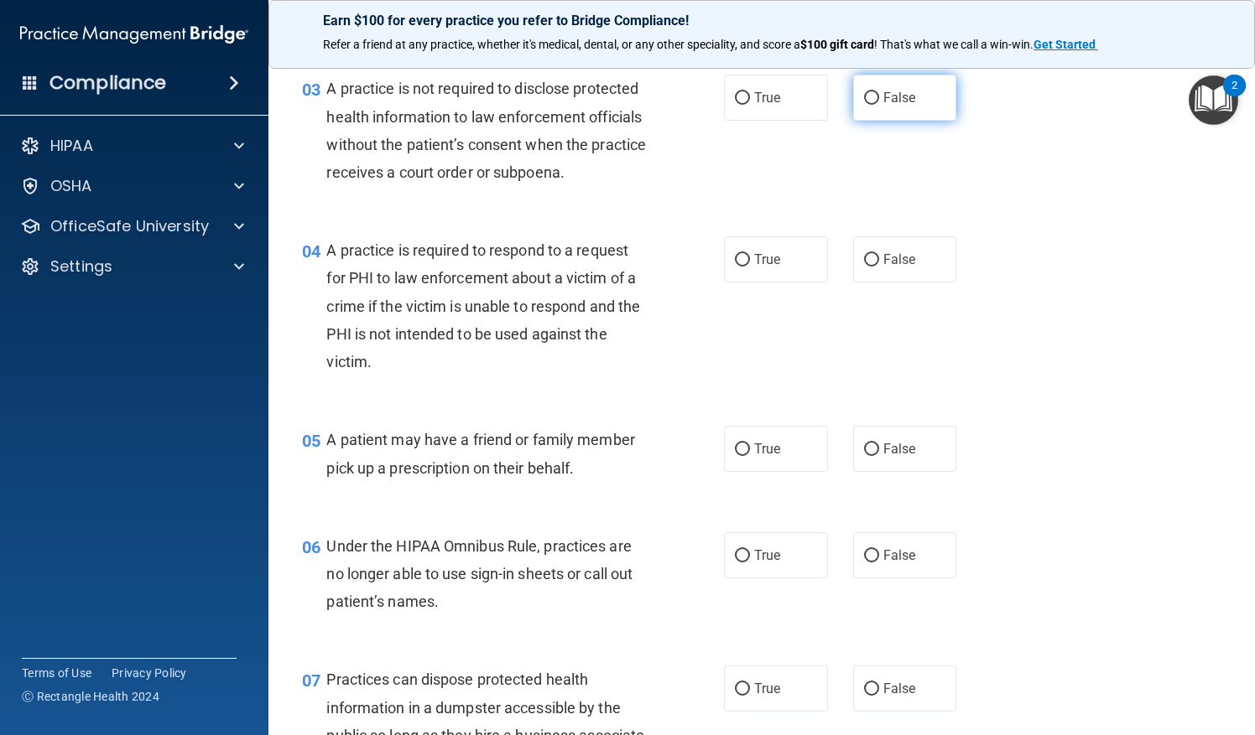
click at [871, 98] on label "False" at bounding box center [905, 98] width 104 height 46
click at [871, 98] on input "False" at bounding box center [871, 98] width 15 height 13
radio input "true"
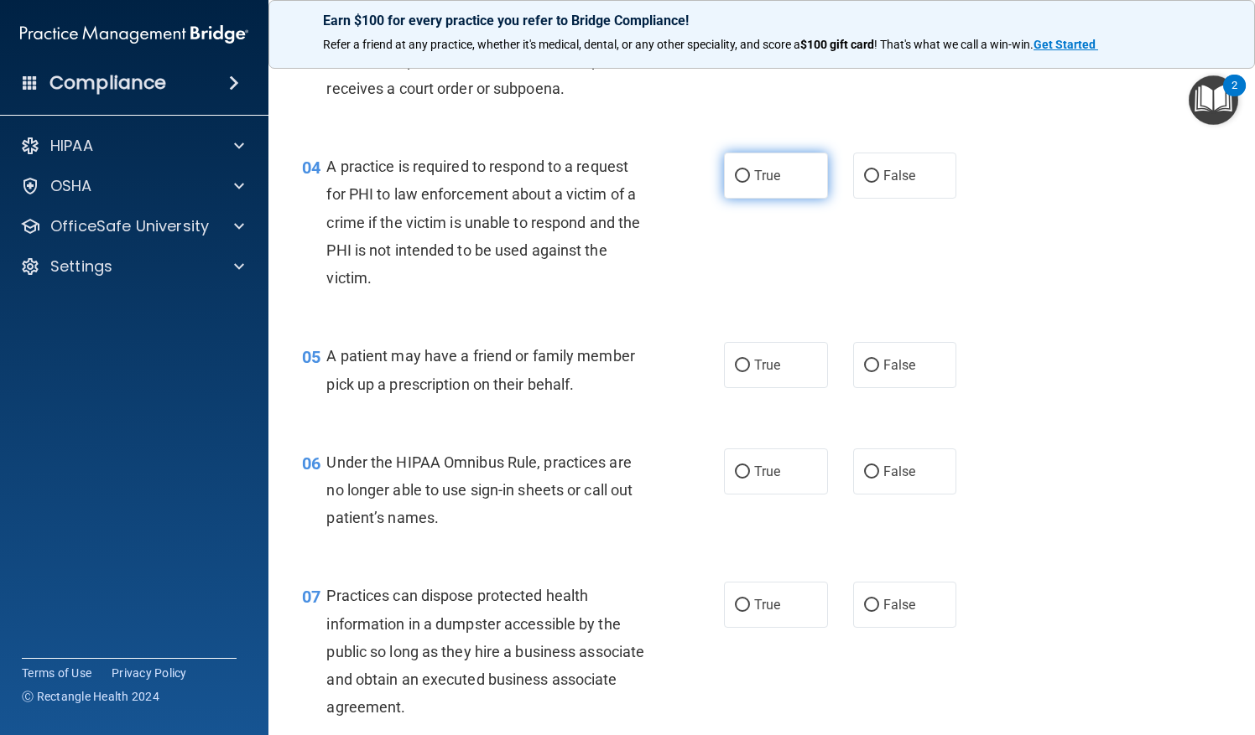
click at [735, 183] on input "True" at bounding box center [742, 176] width 15 height 13
radio input "true"
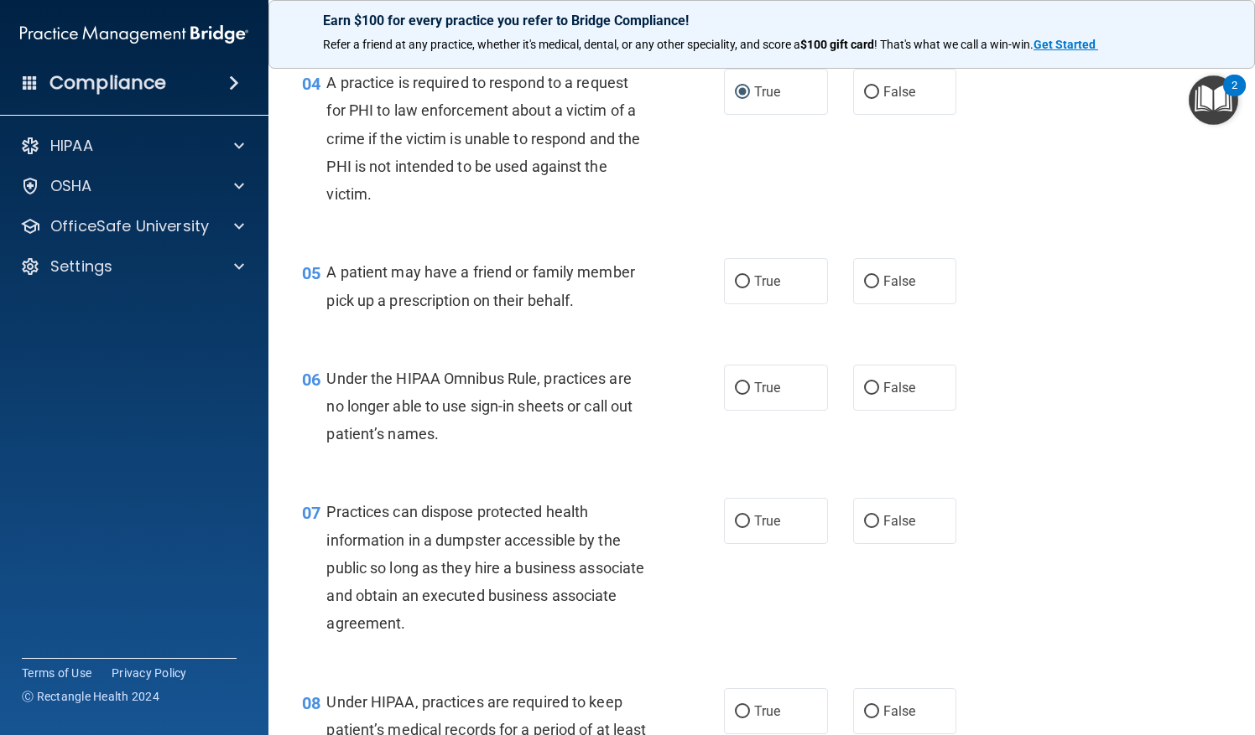
scroll to position [661, 0]
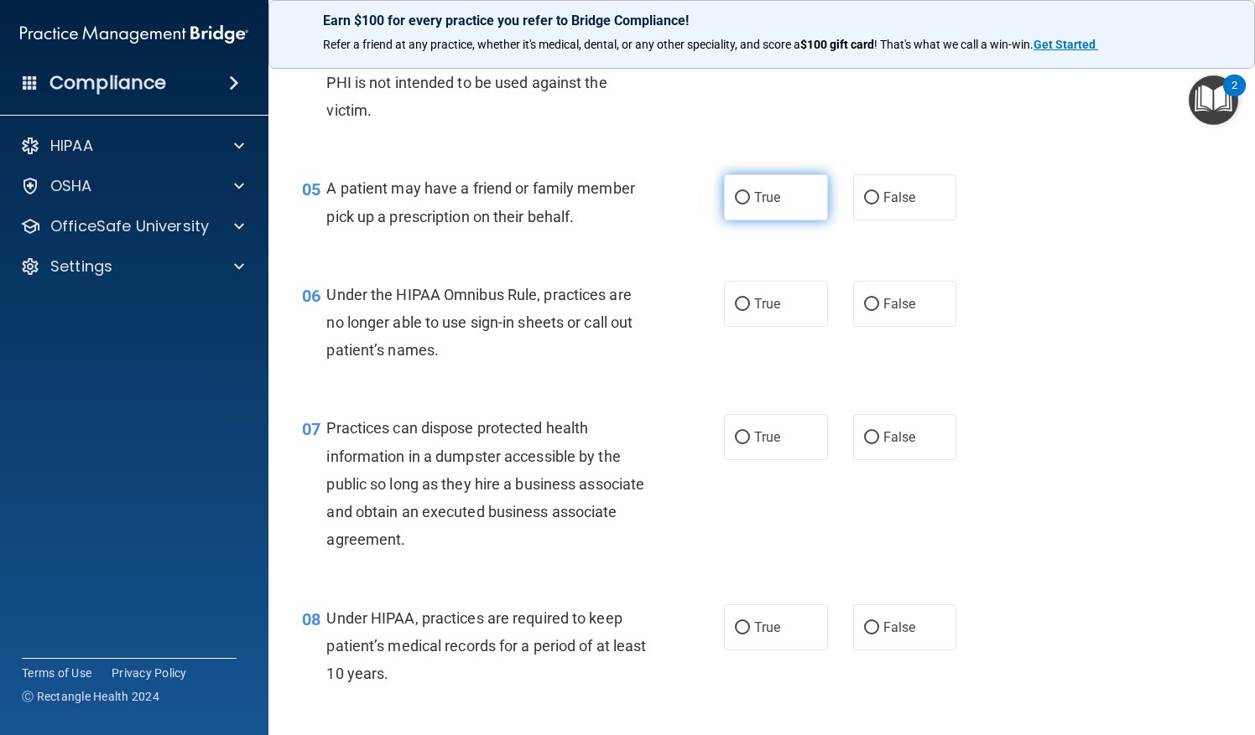
click at [770, 206] on label "True" at bounding box center [776, 197] width 104 height 46
click at [750, 205] on input "True" at bounding box center [742, 198] width 15 height 13
radio input "true"
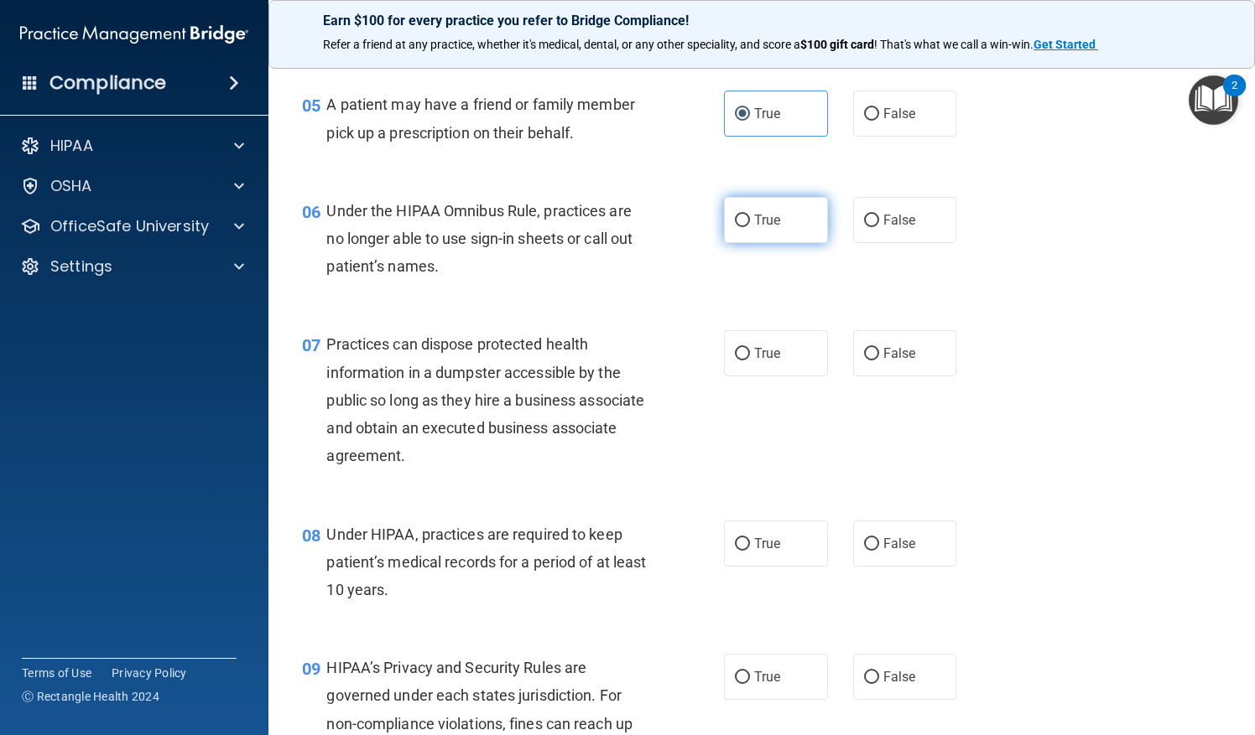
click at [774, 243] on label "True" at bounding box center [776, 220] width 104 height 46
click at [750, 227] on input "True" at bounding box center [742, 221] width 15 height 13
radio input "true"
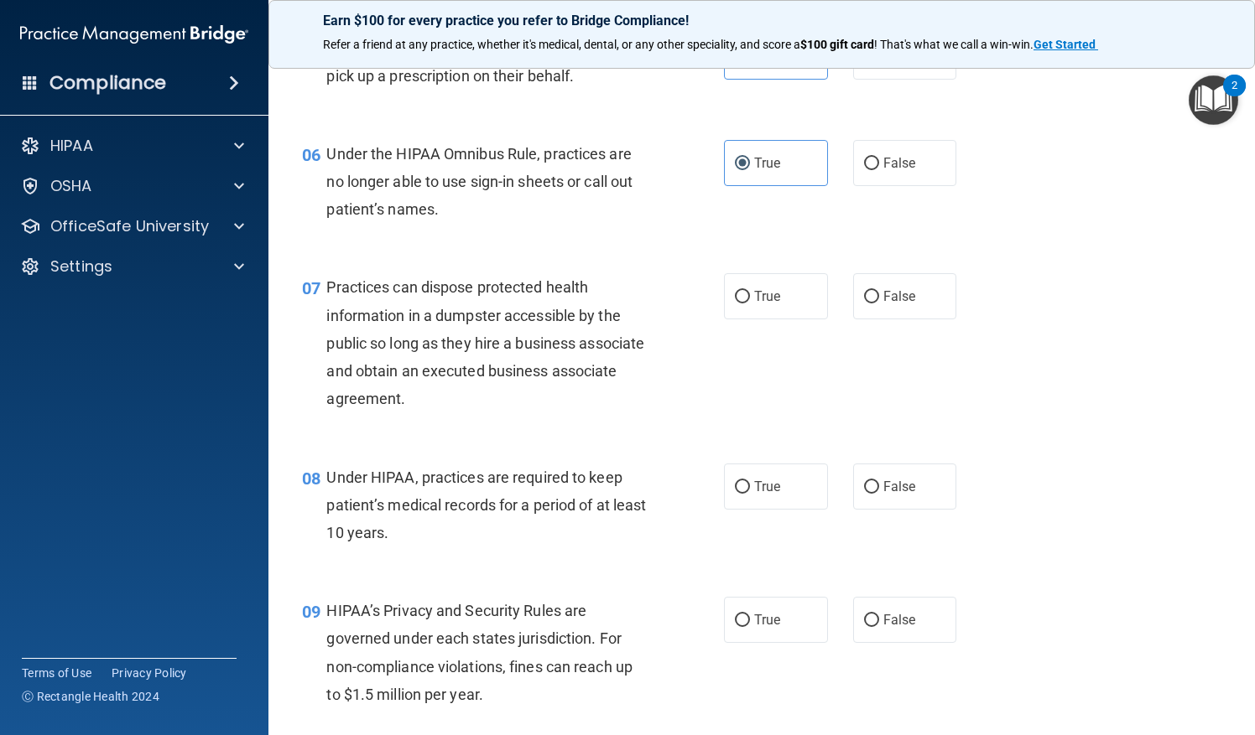
scroll to position [829, 0]
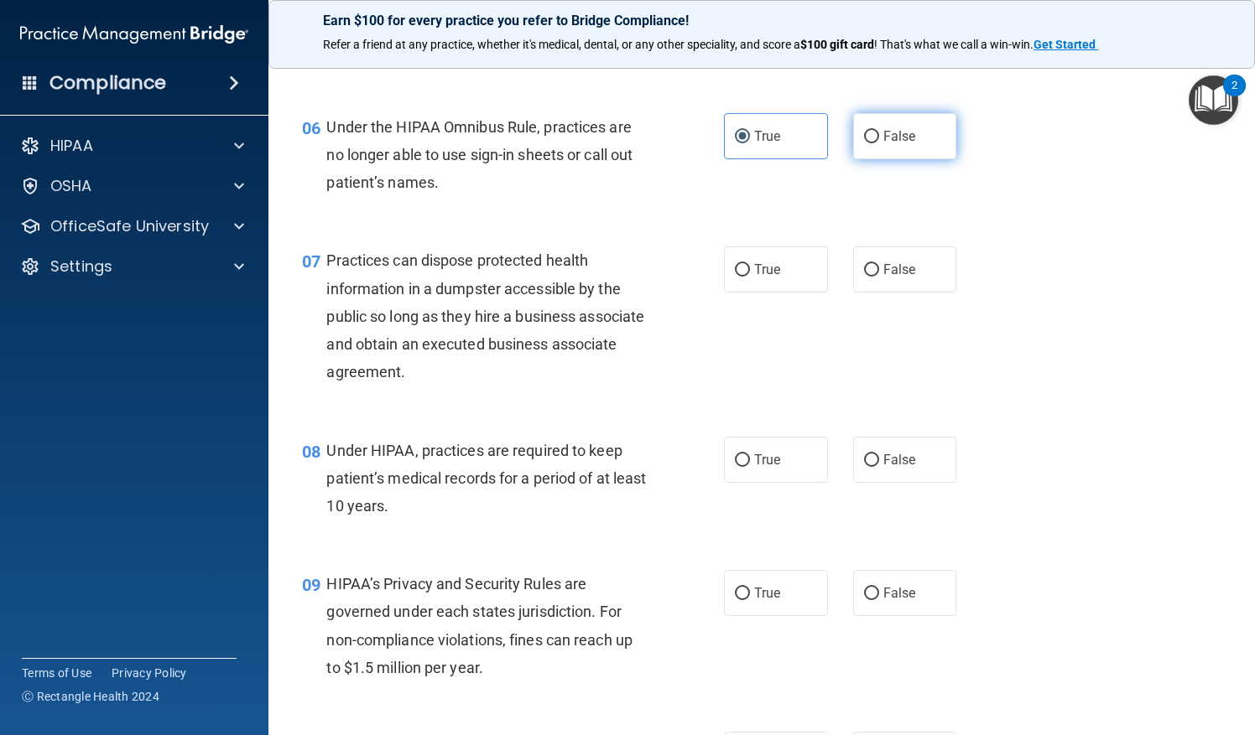
click at [923, 159] on label "False" at bounding box center [905, 136] width 104 height 46
click at [879, 143] on input "False" at bounding box center [871, 137] width 15 height 13
radio input "true"
radio input "false"
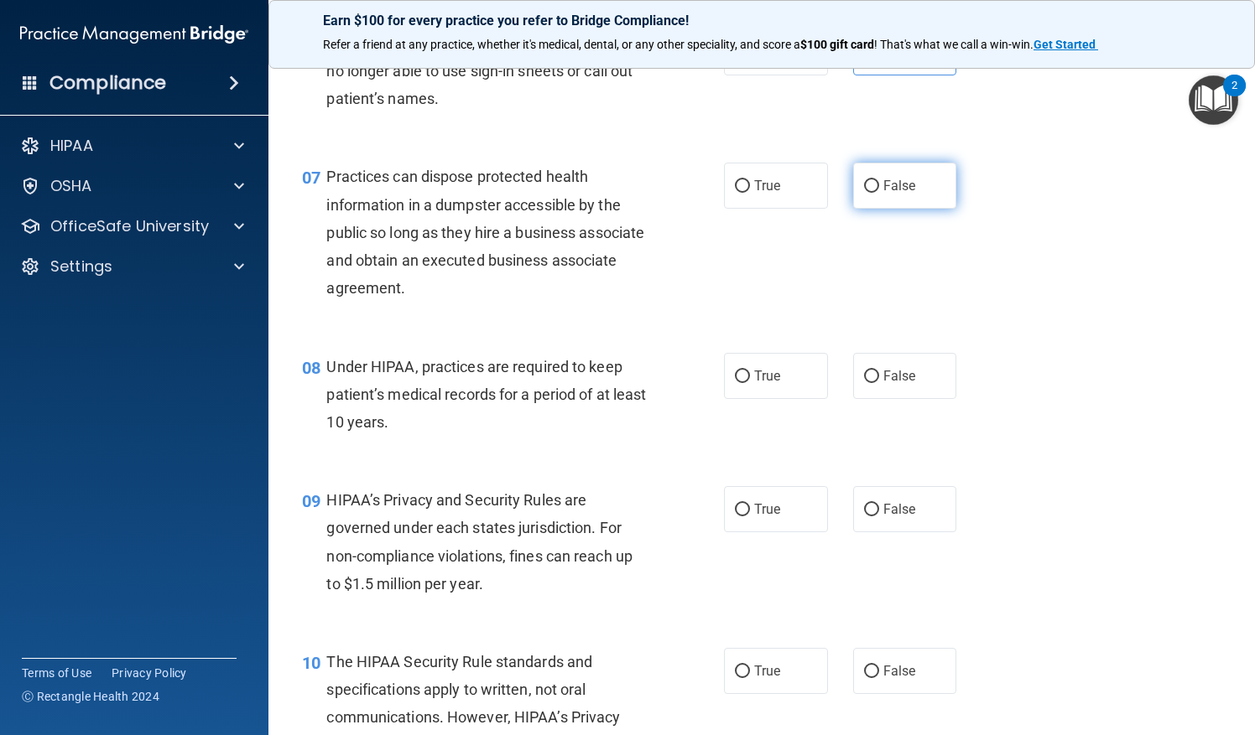
click at [853, 205] on label "False" at bounding box center [905, 186] width 104 height 46
click at [864, 193] on input "False" at bounding box center [871, 186] width 15 height 13
radio input "true"
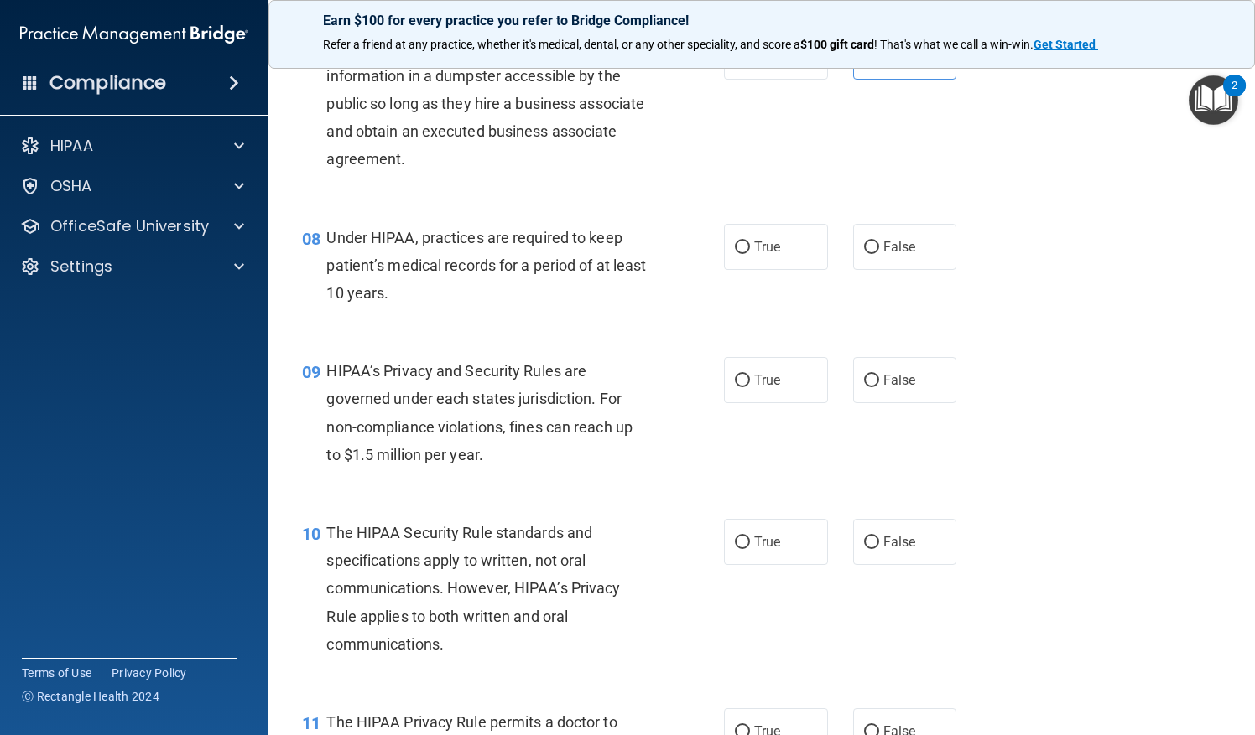
scroll to position [1080, 0]
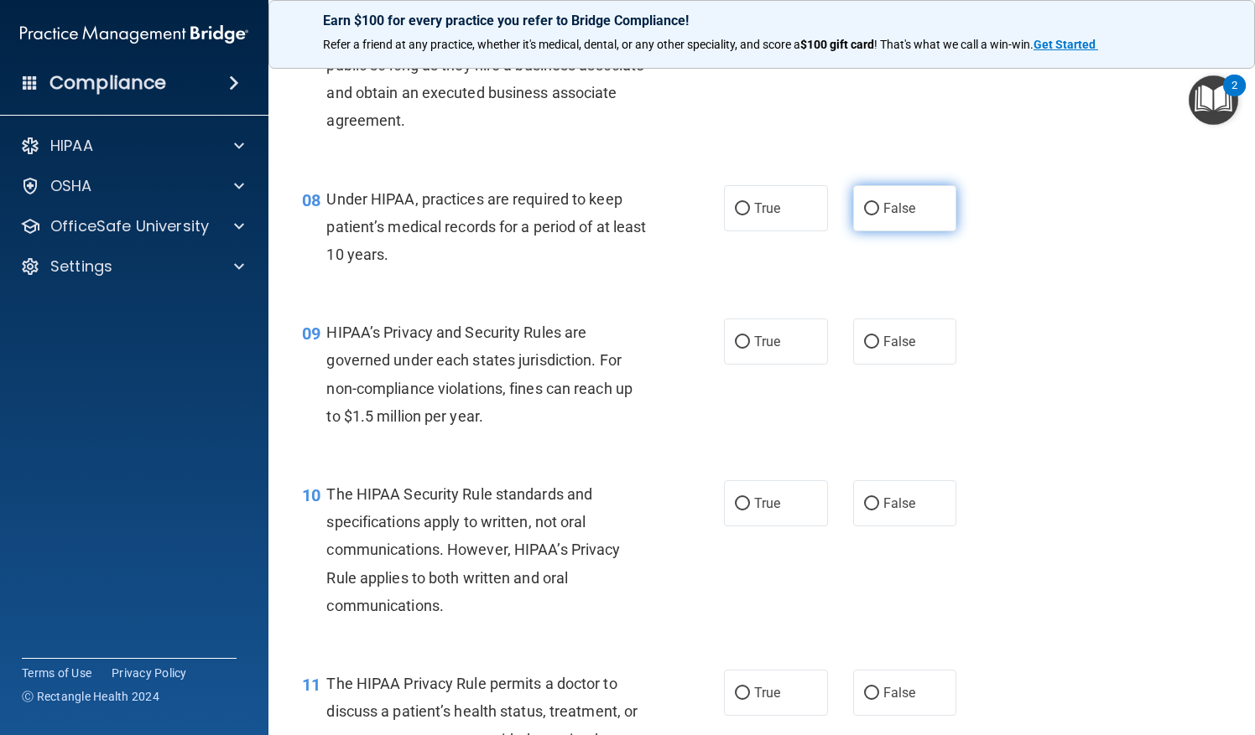
click at [870, 228] on label "False" at bounding box center [905, 208] width 104 height 46
click at [870, 216] on input "False" at bounding box center [871, 209] width 15 height 13
radio input "true"
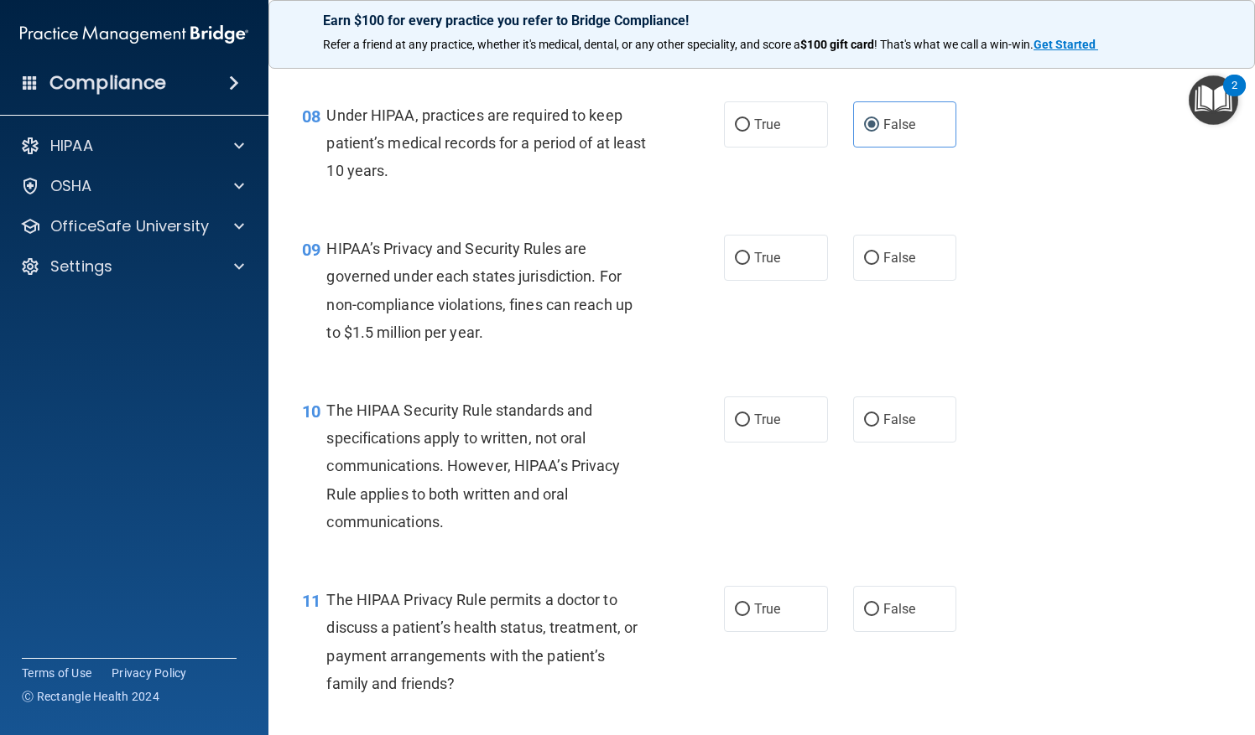
scroll to position [1248, 0]
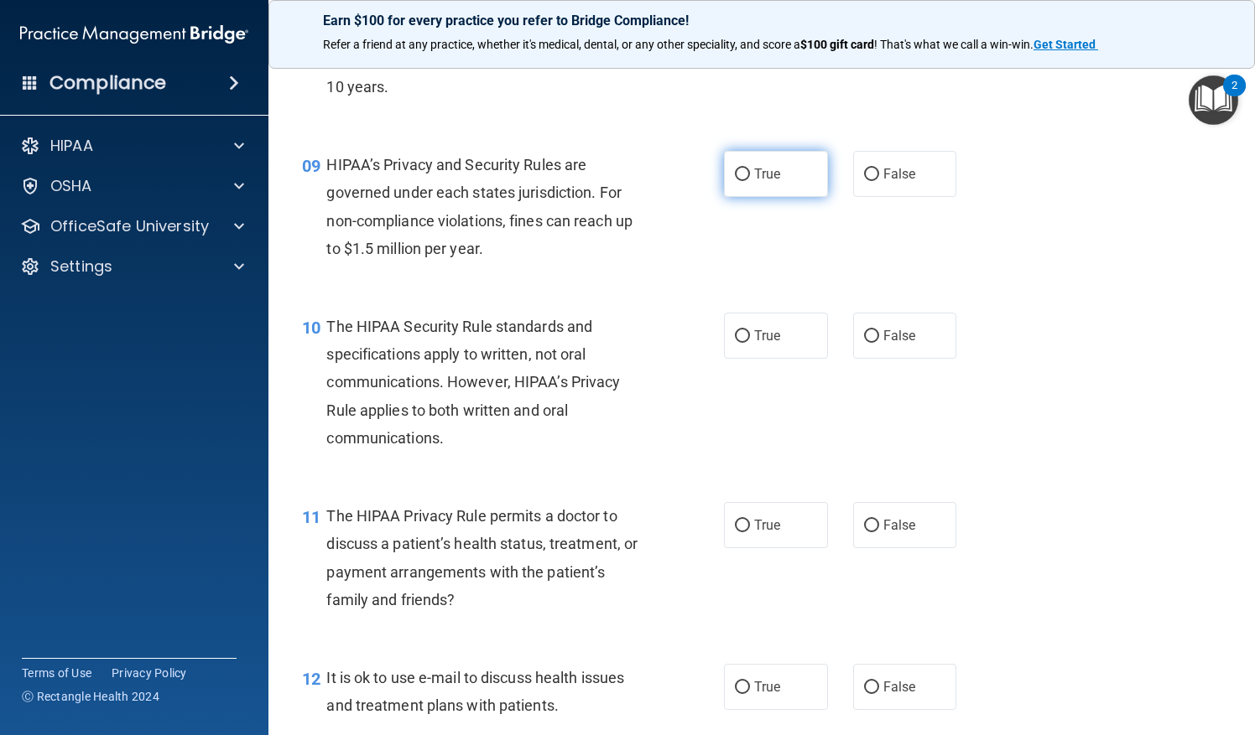
click at [785, 197] on label "True" at bounding box center [776, 174] width 104 height 46
click at [750, 181] on input "True" at bounding box center [742, 175] width 15 height 13
radio input "true"
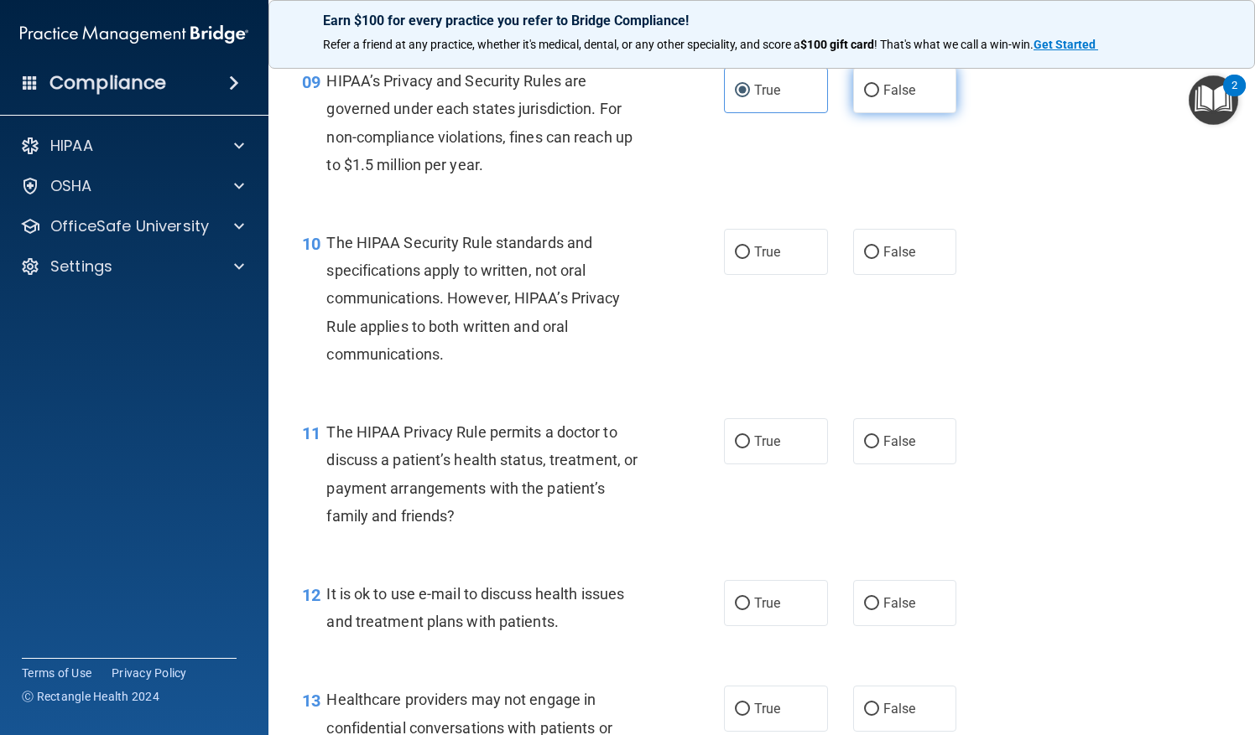
click at [874, 113] on label "False" at bounding box center [905, 90] width 104 height 46
drag, startPoint x: 874, startPoint y: 141, endPoint x: 870, endPoint y: 128, distance: 13.3
click at [870, 113] on label "False" at bounding box center [905, 90] width 104 height 46
click at [870, 97] on input "False" at bounding box center [871, 91] width 15 height 13
radio input "true"
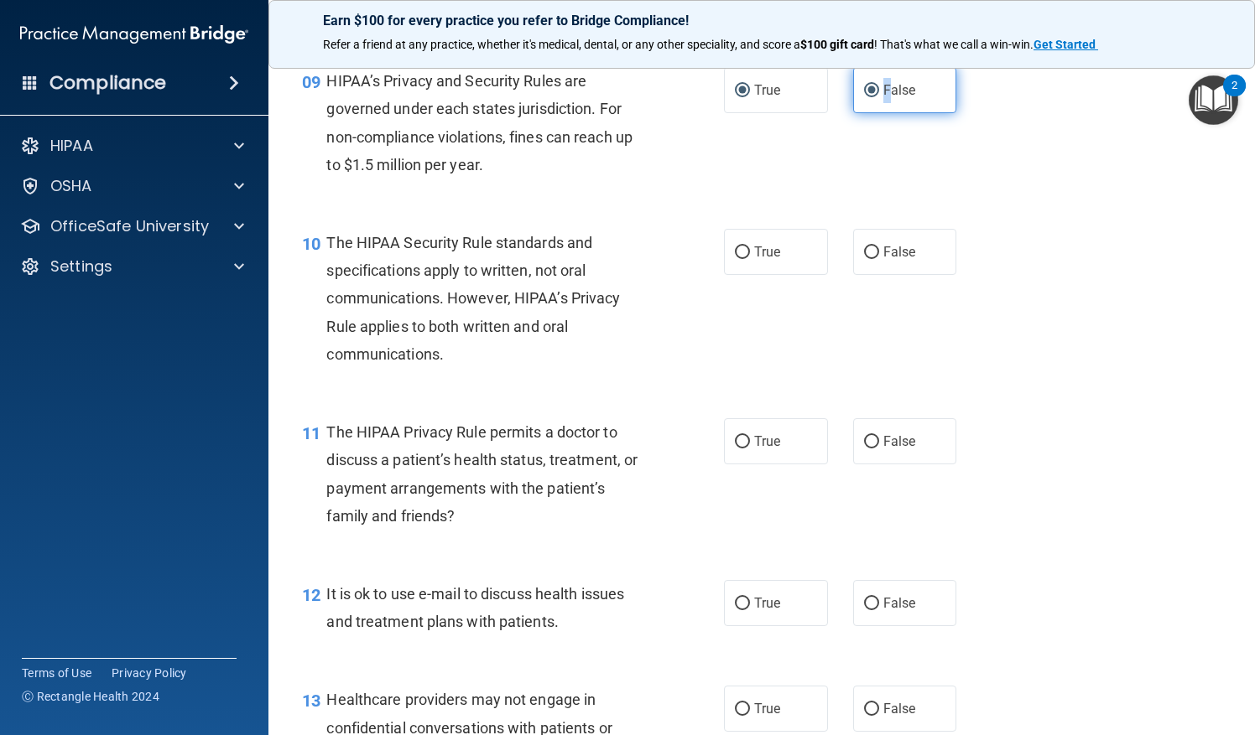
radio input "false"
click at [693, 315] on div "10 The HIPAA Security Rule standards and specifications apply to written, not o…" at bounding box center [513, 303] width 472 height 148
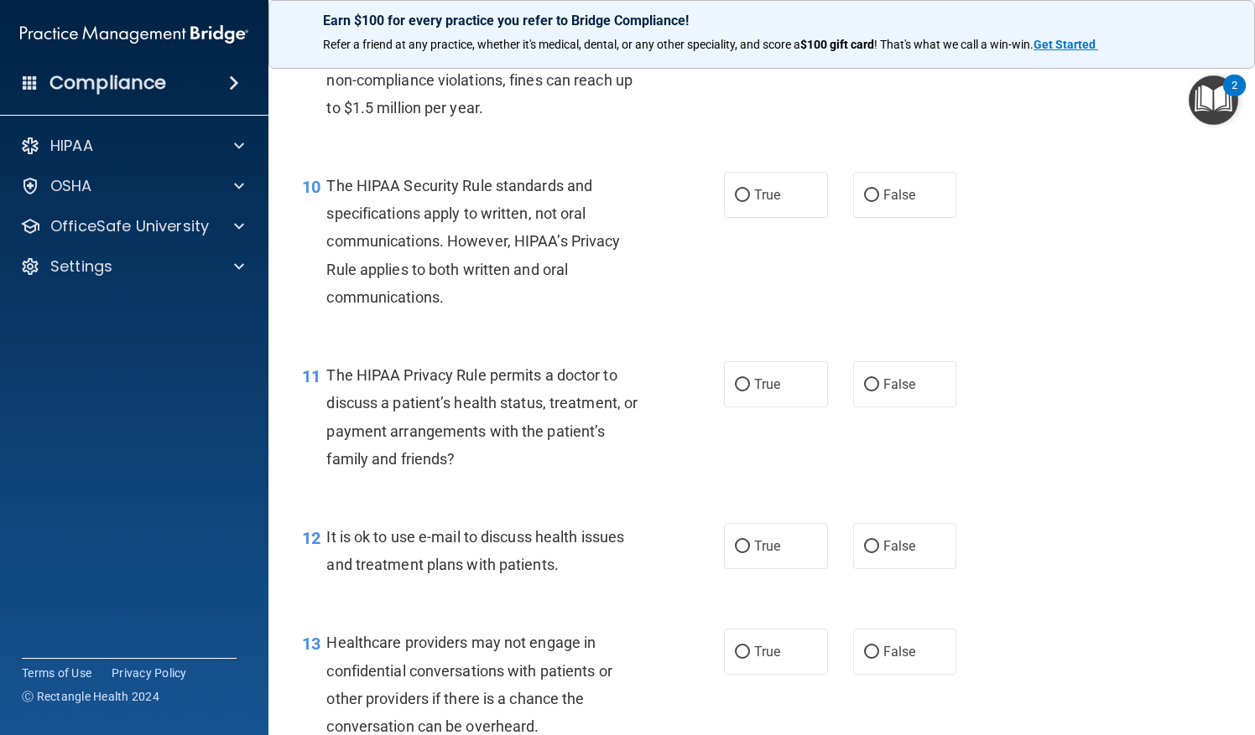
scroll to position [1416, 0]
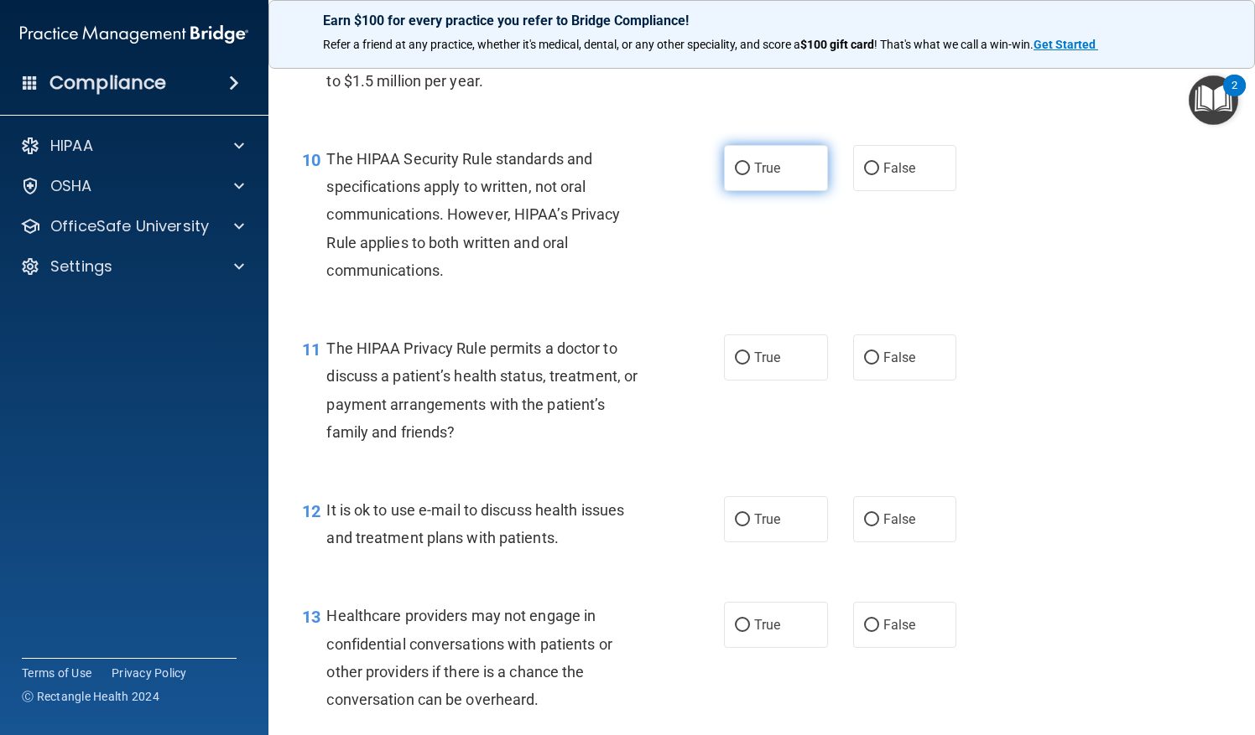
click at [793, 191] on label "True" at bounding box center [776, 168] width 104 height 46
click at [750, 175] on input "True" at bounding box center [742, 169] width 15 height 13
radio input "true"
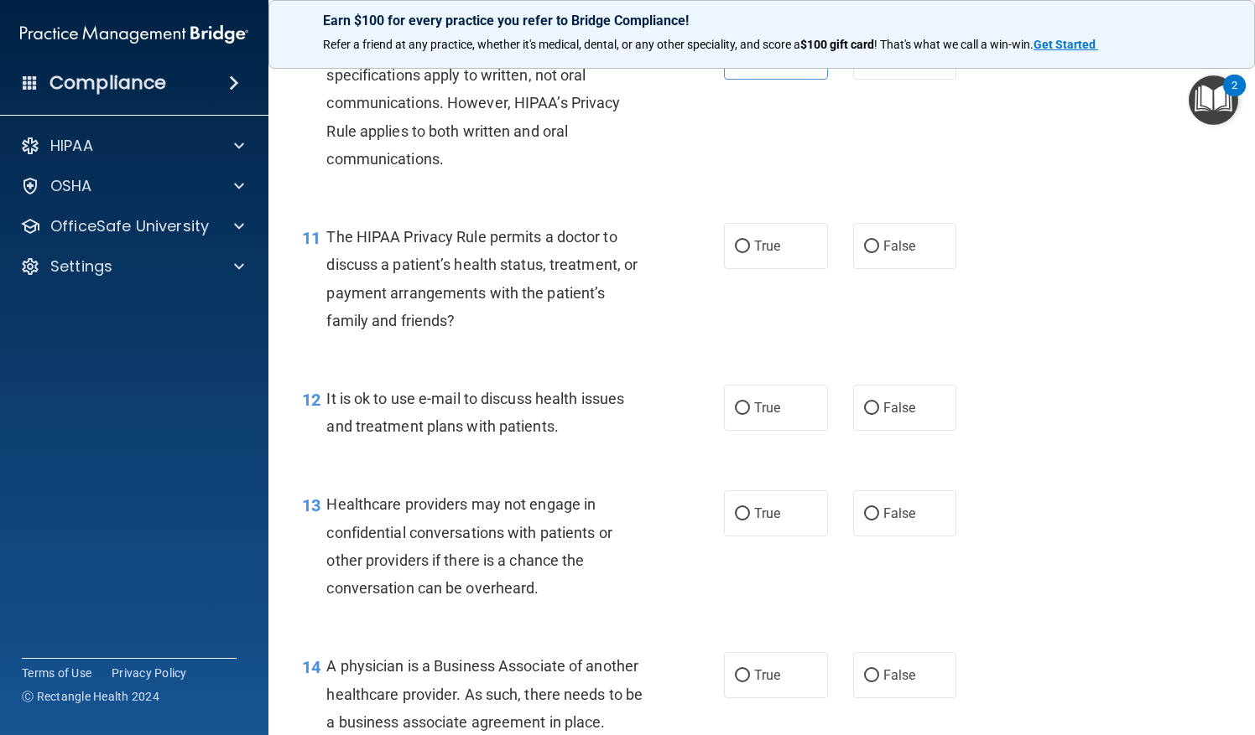
scroll to position [1583, 0]
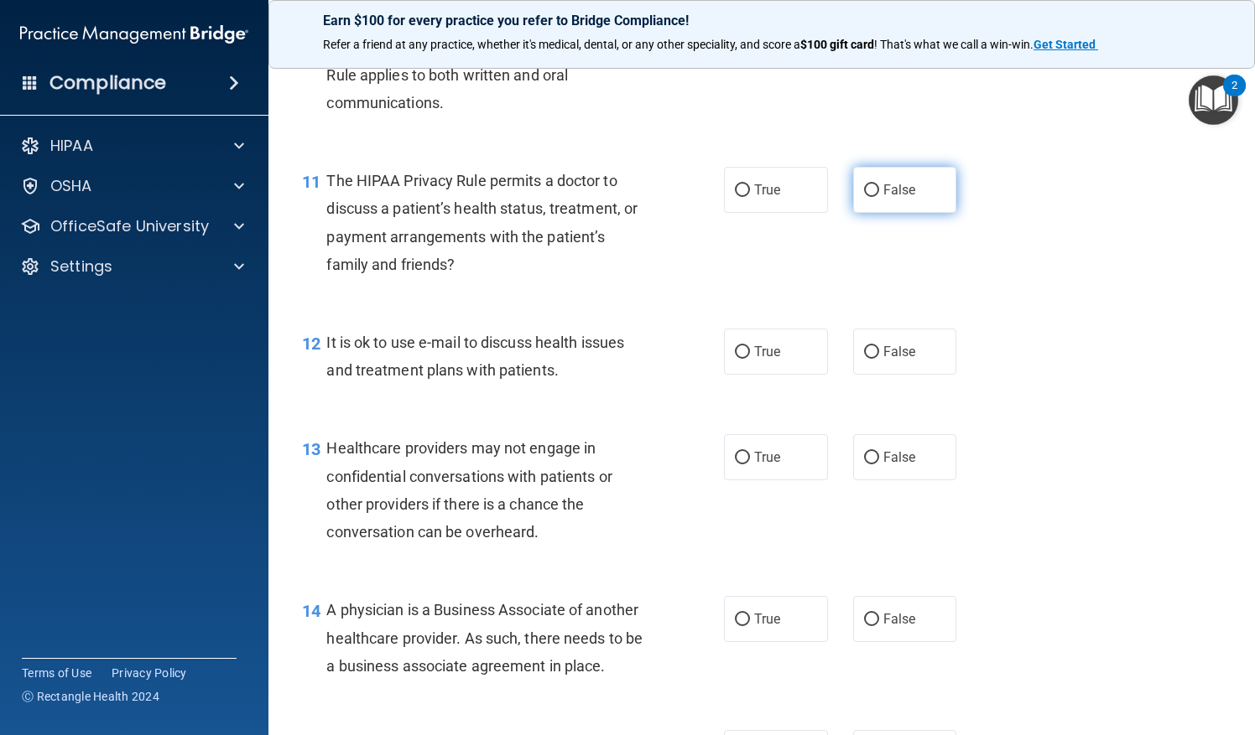
click at [874, 209] on label "False" at bounding box center [905, 190] width 104 height 46
click at [874, 197] on input "False" at bounding box center [871, 191] width 15 height 13
radio input "true"
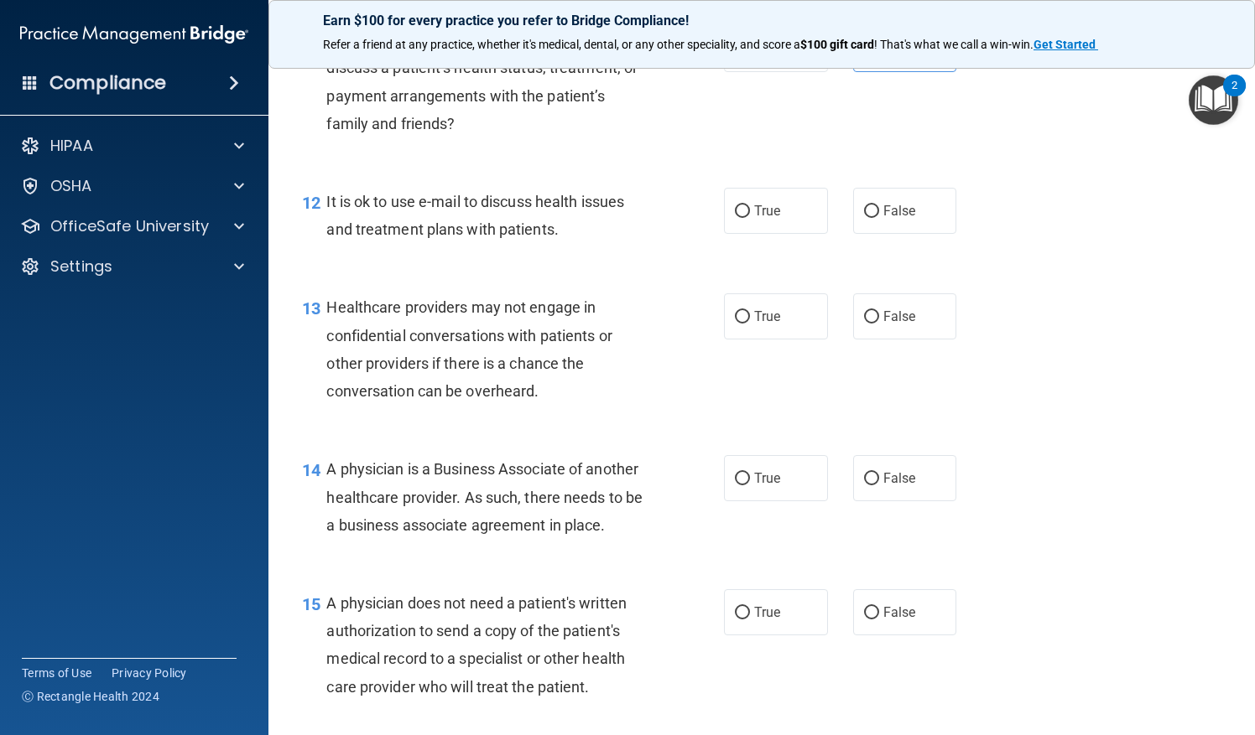
scroll to position [1751, 0]
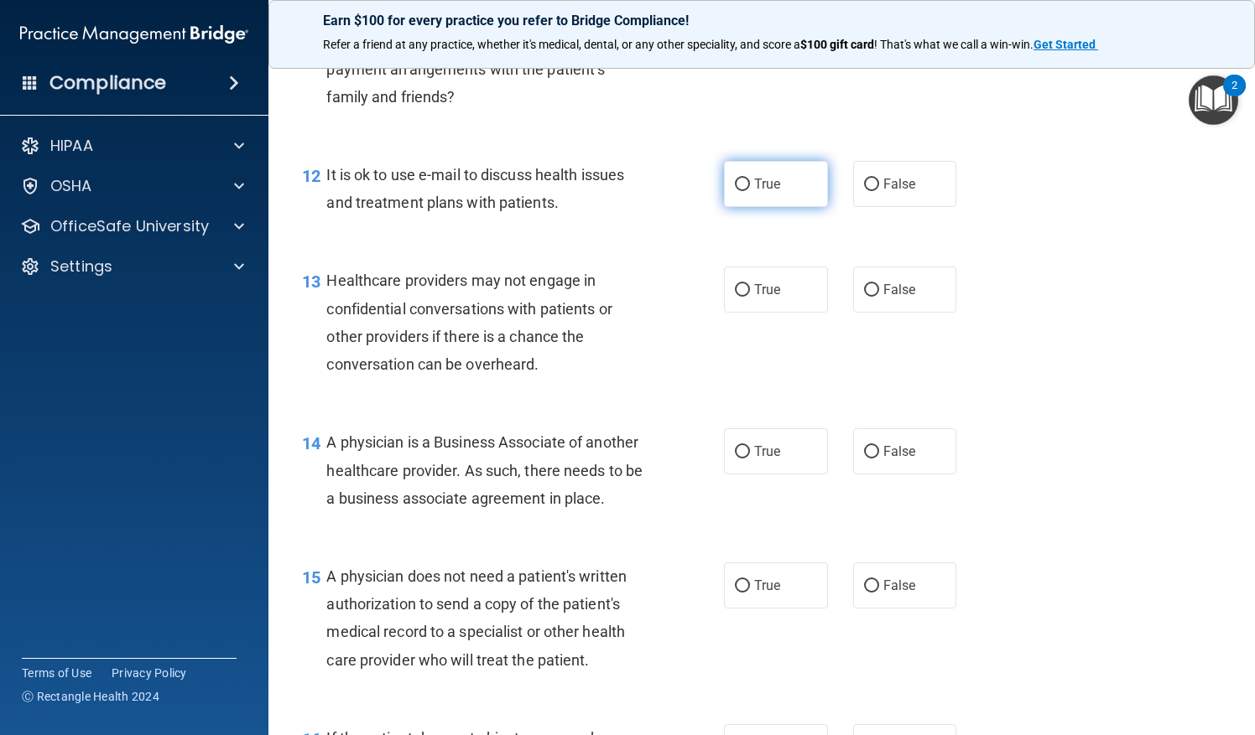
click at [768, 192] on span "True" at bounding box center [767, 184] width 26 height 16
click at [750, 191] on input "True" at bounding box center [742, 185] width 15 height 13
radio input "true"
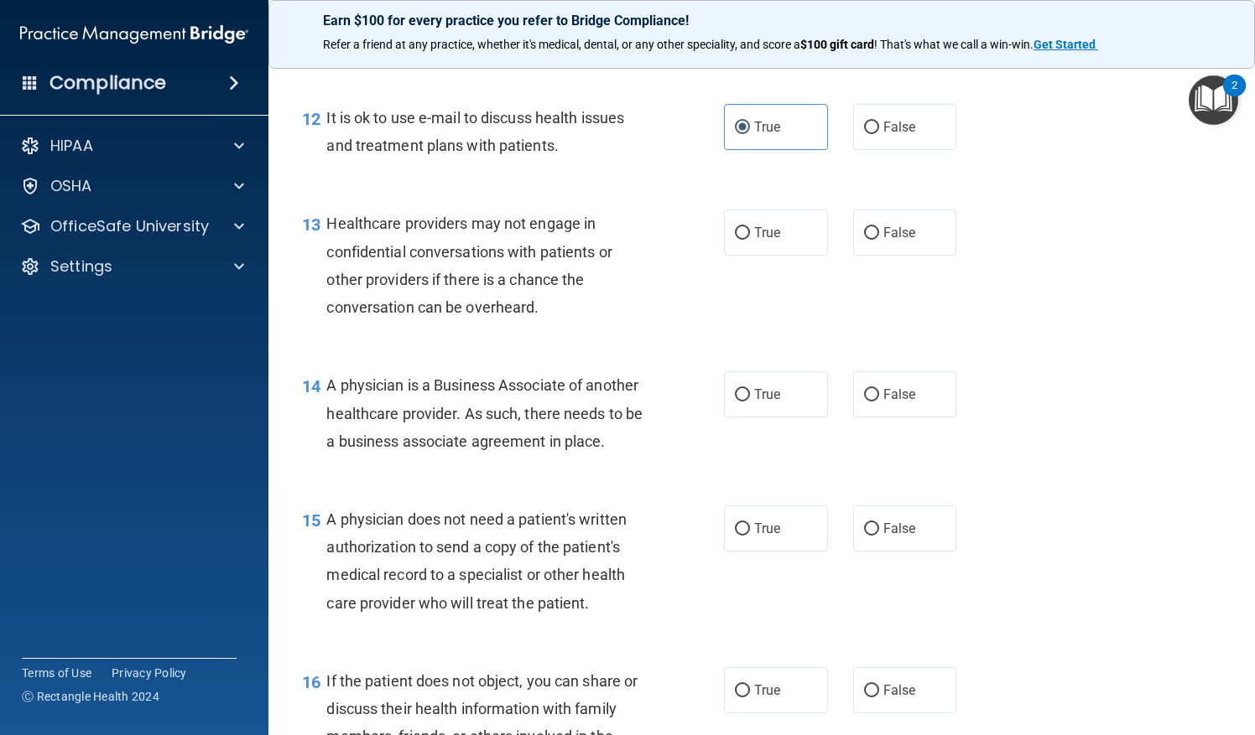
scroll to position [1835, 0]
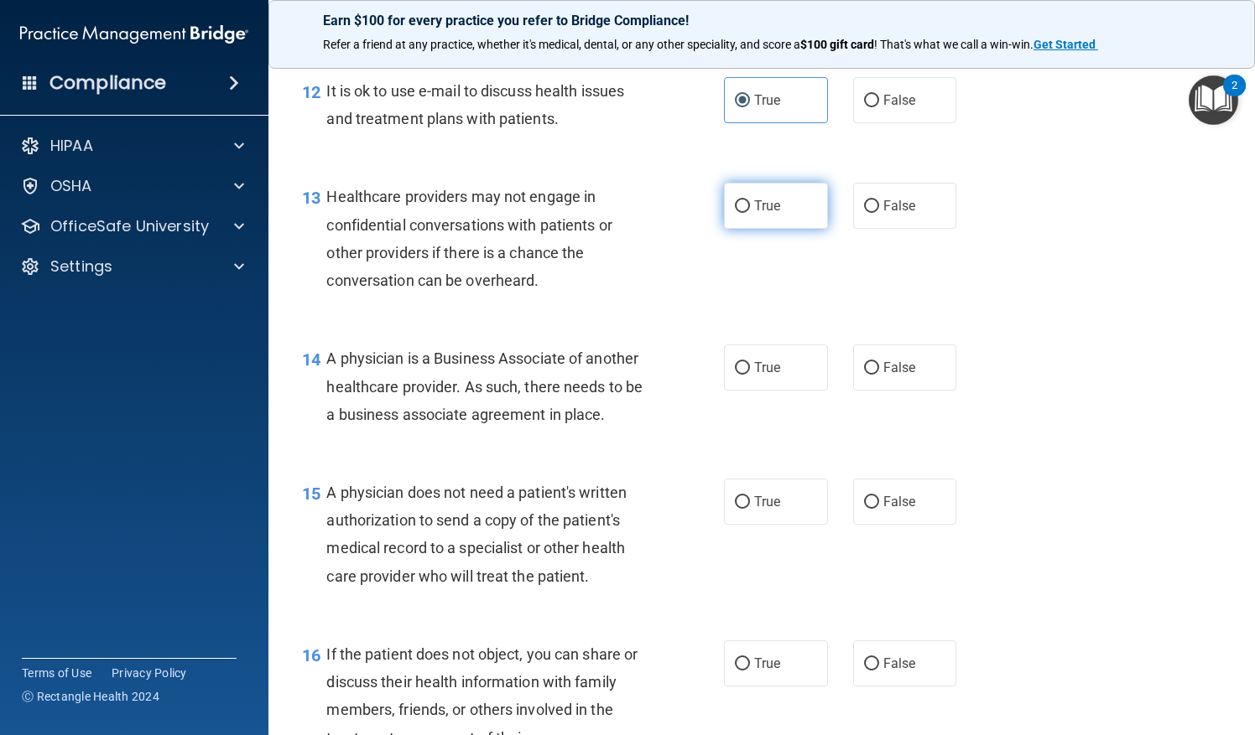
click at [792, 229] on label "True" at bounding box center [776, 206] width 104 height 46
click at [750, 213] on input "True" at bounding box center [742, 206] width 15 height 13
radio input "true"
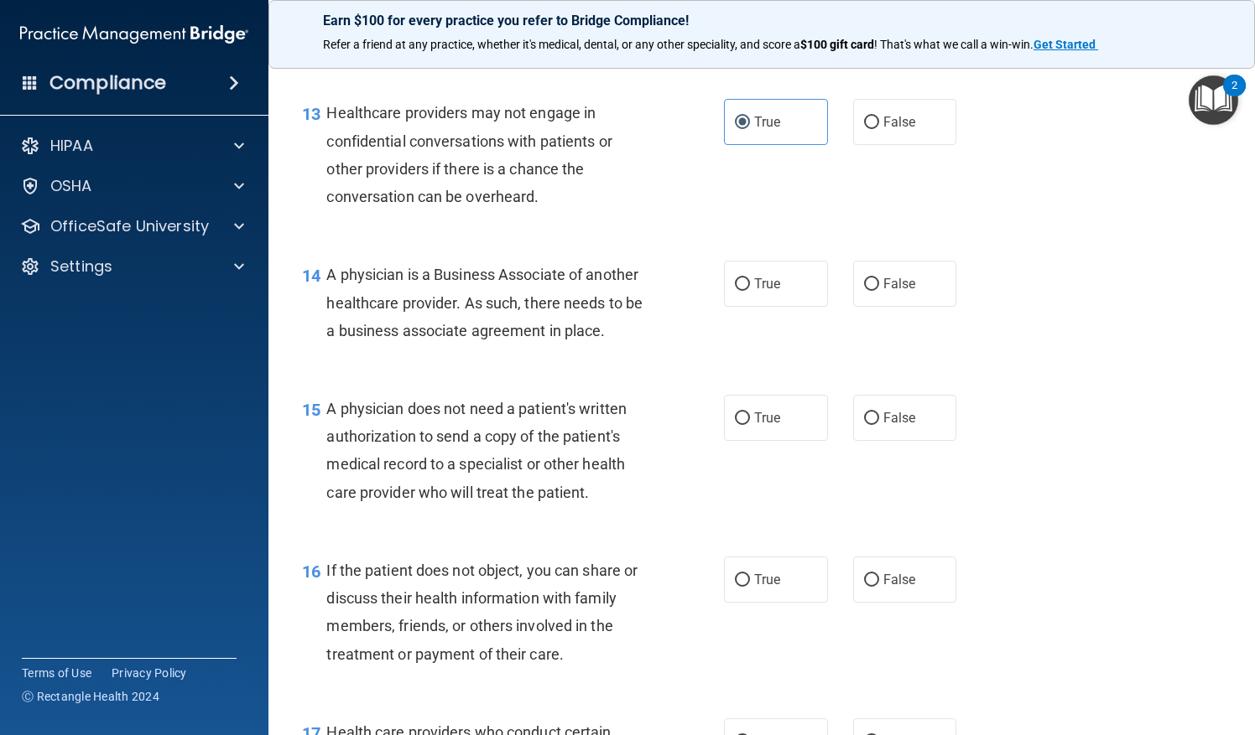
scroll to position [2003, 0]
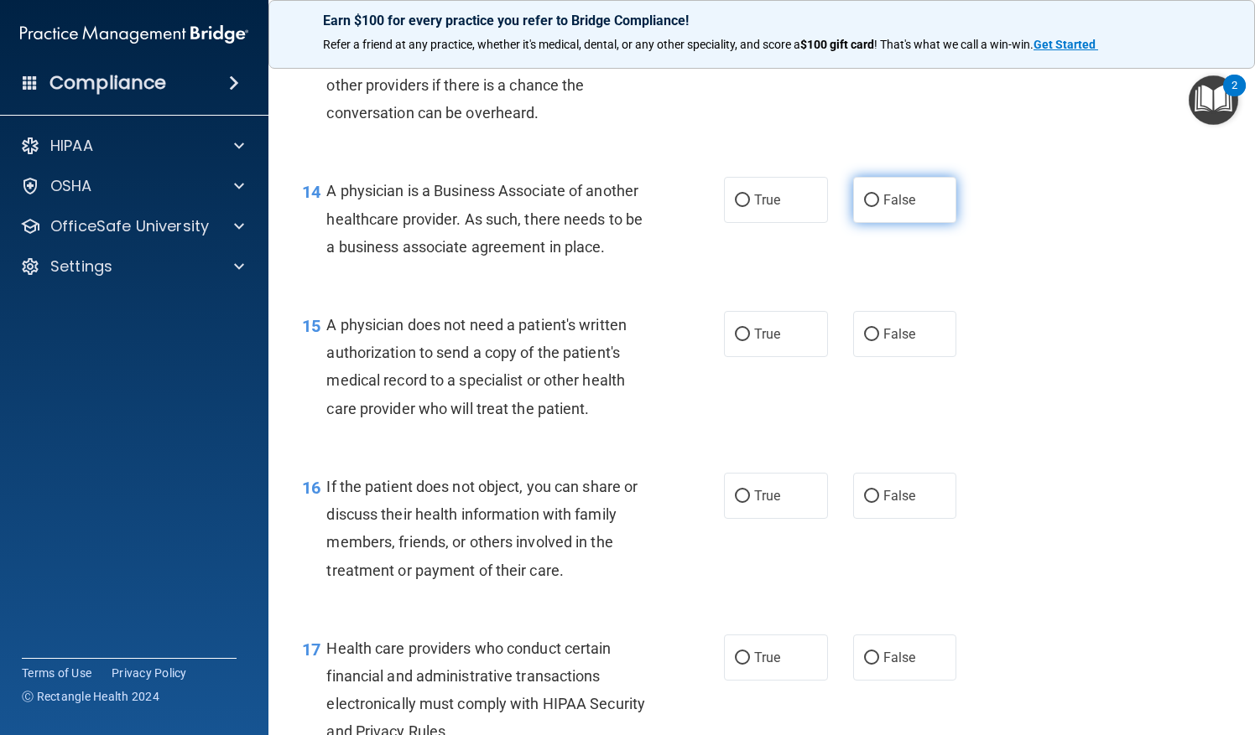
click at [883, 208] on span "False" at bounding box center [899, 200] width 33 height 16
click at [877, 207] on input "False" at bounding box center [871, 201] width 15 height 13
radio input "true"
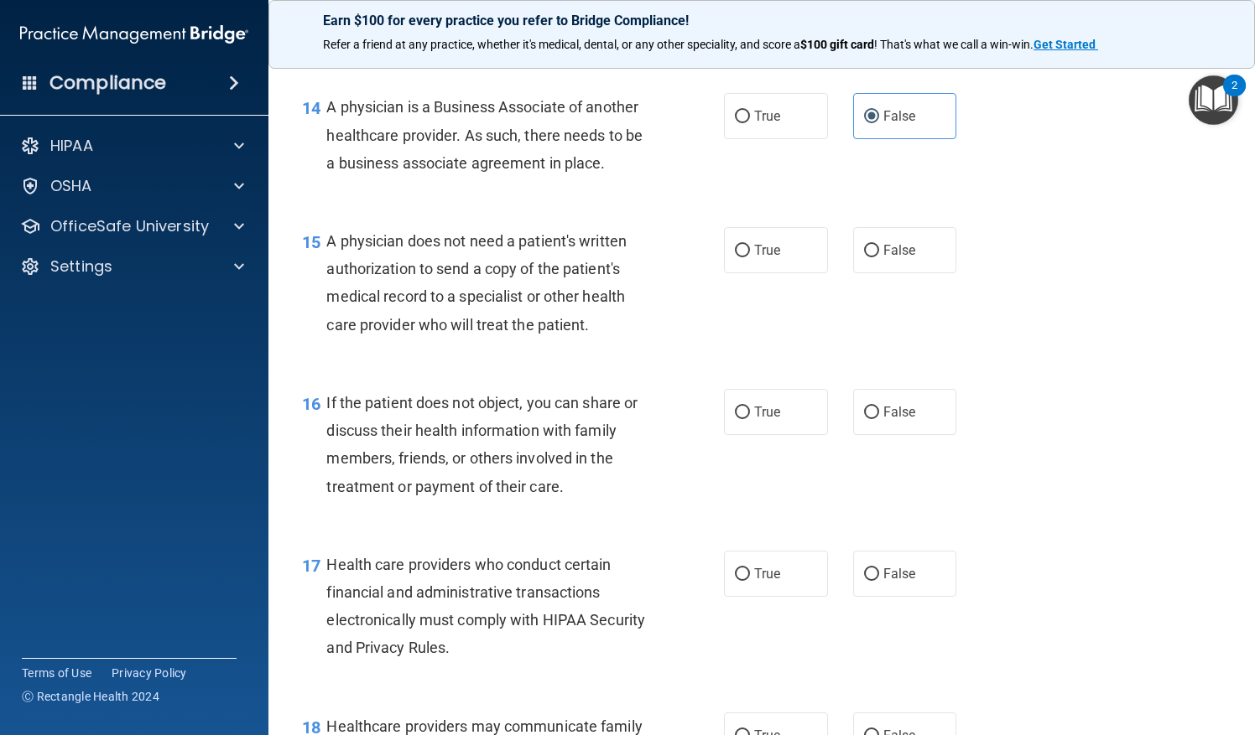
scroll to position [2170, 0]
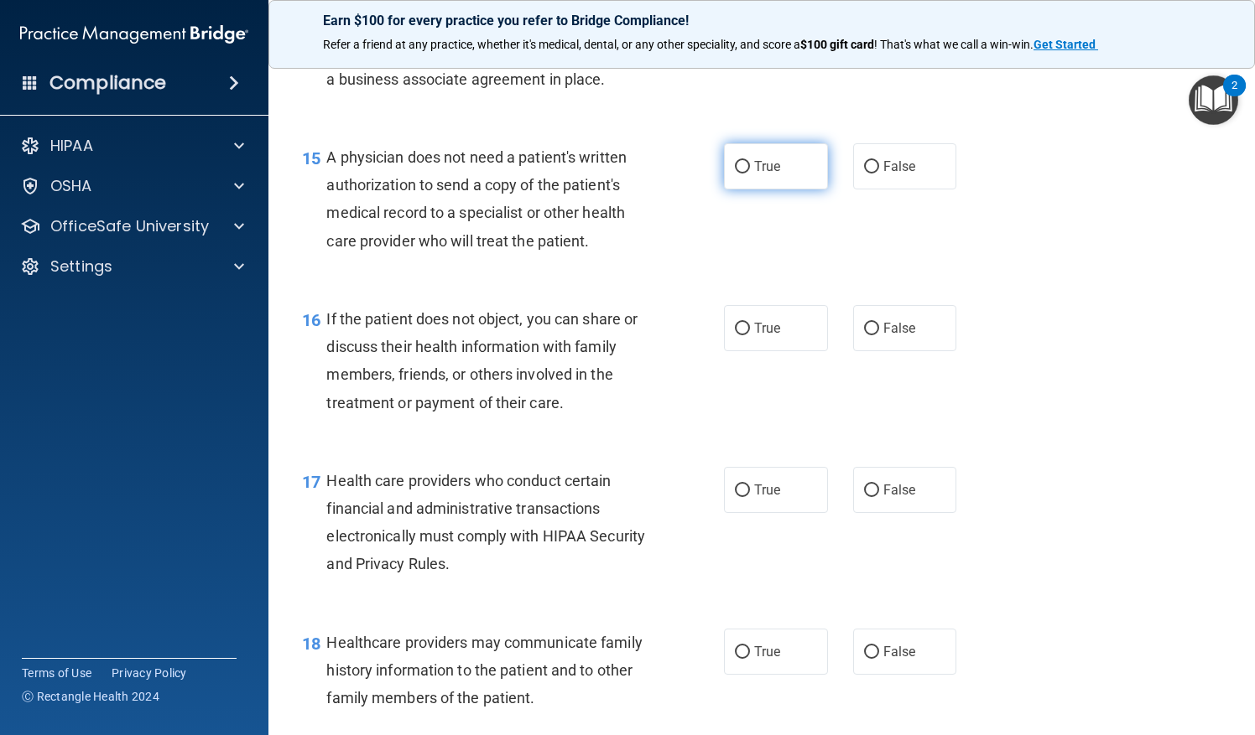
click at [756, 190] on label "True" at bounding box center [776, 166] width 104 height 46
click at [750, 174] on input "True" at bounding box center [742, 167] width 15 height 13
radio input "true"
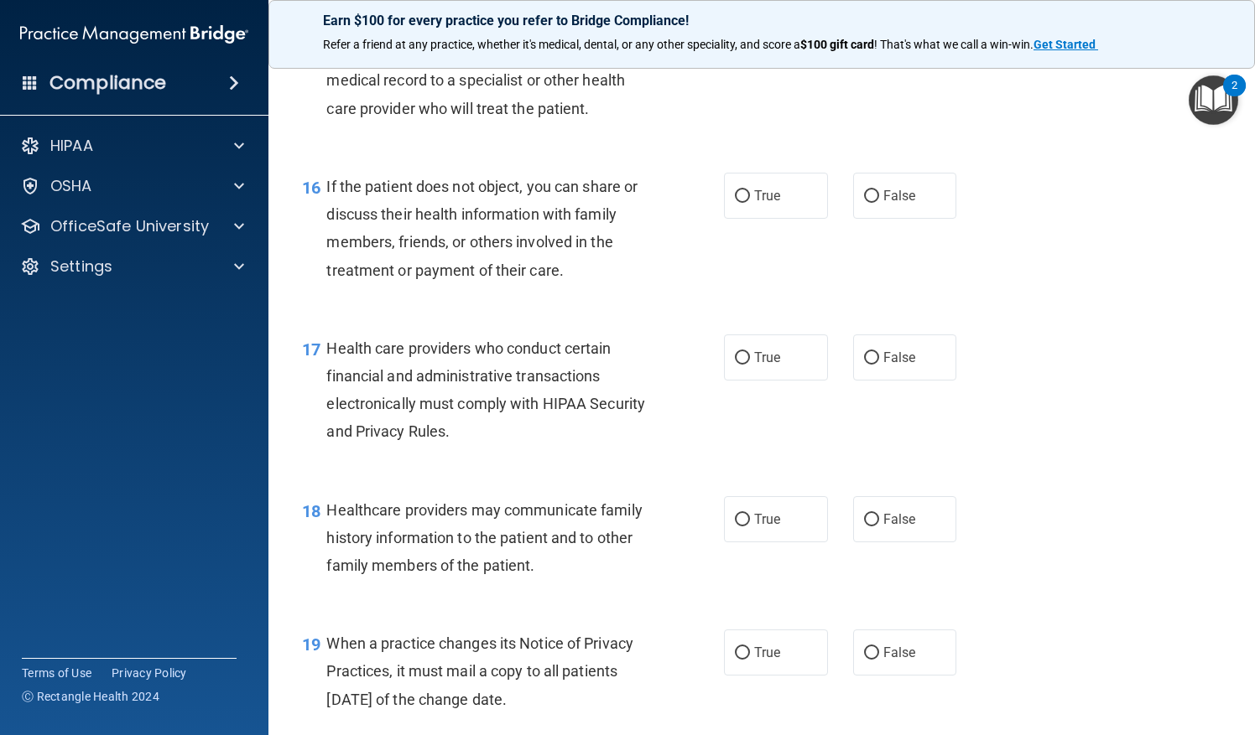
scroll to position [2338, 0]
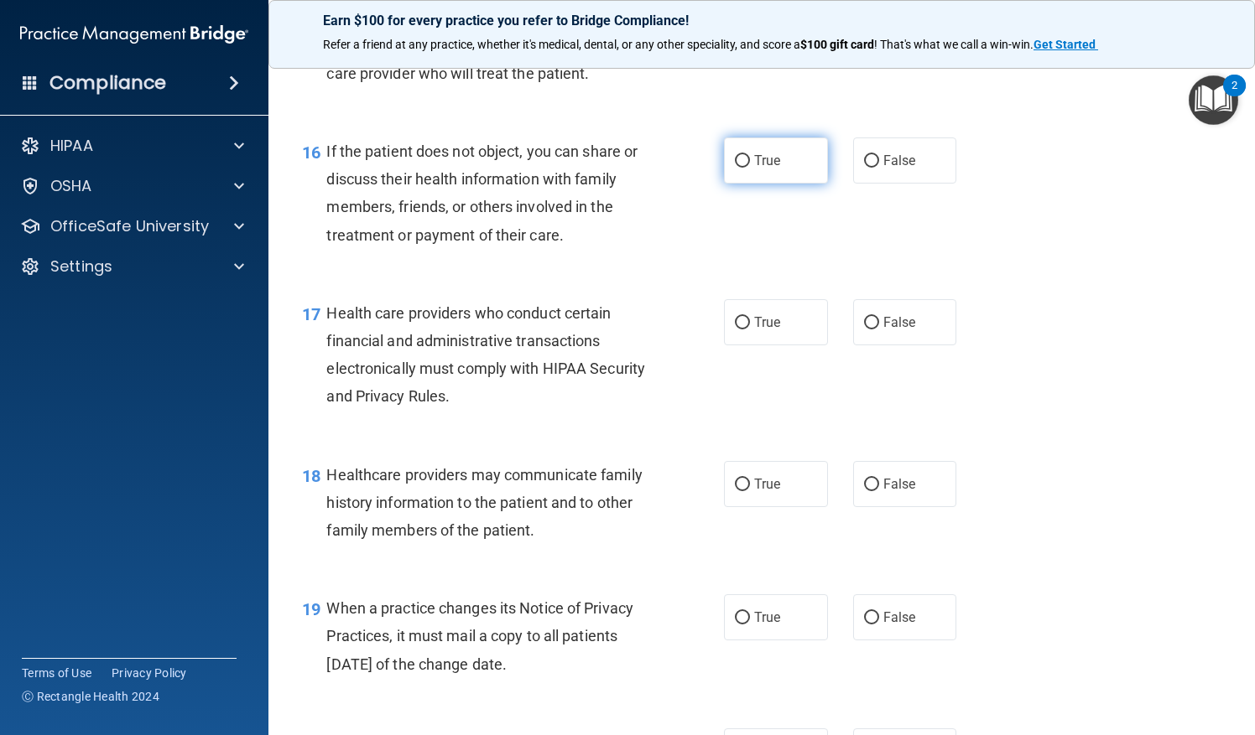
click at [758, 169] on span "True" at bounding box center [767, 161] width 26 height 16
click at [750, 168] on input "True" at bounding box center [742, 161] width 15 height 13
radio input "true"
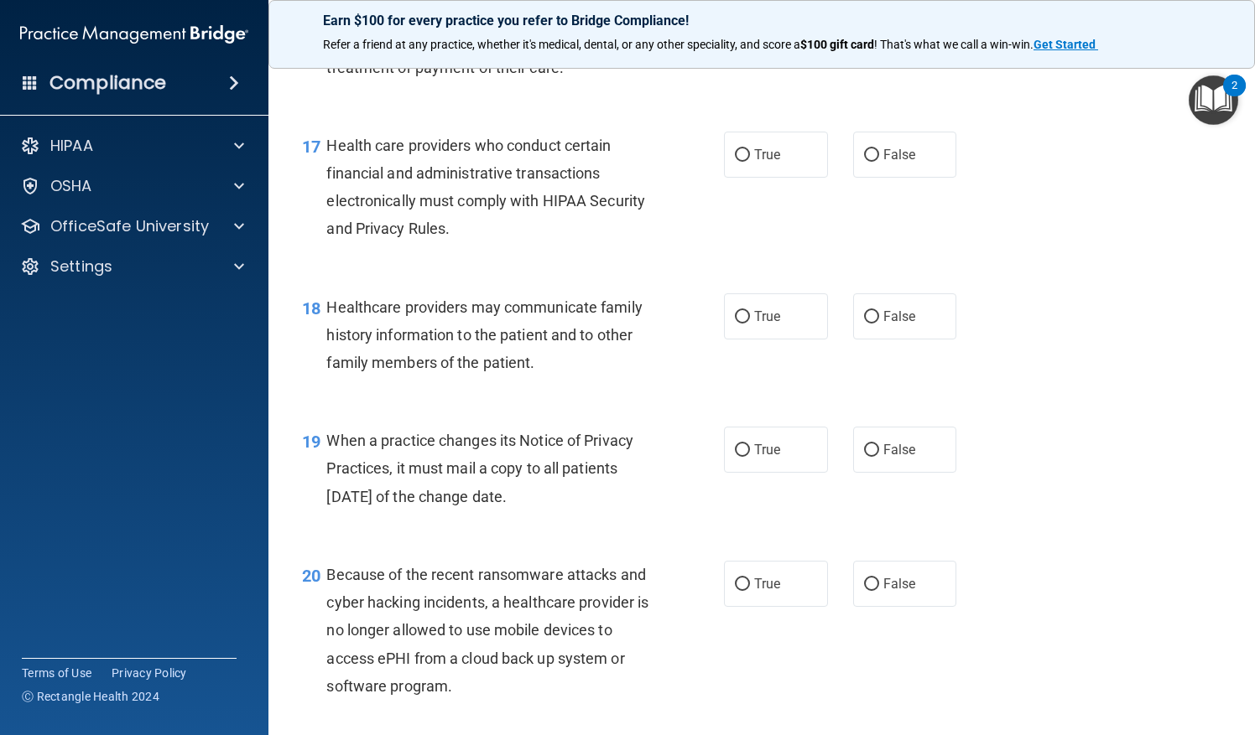
scroll to position [2422, 0]
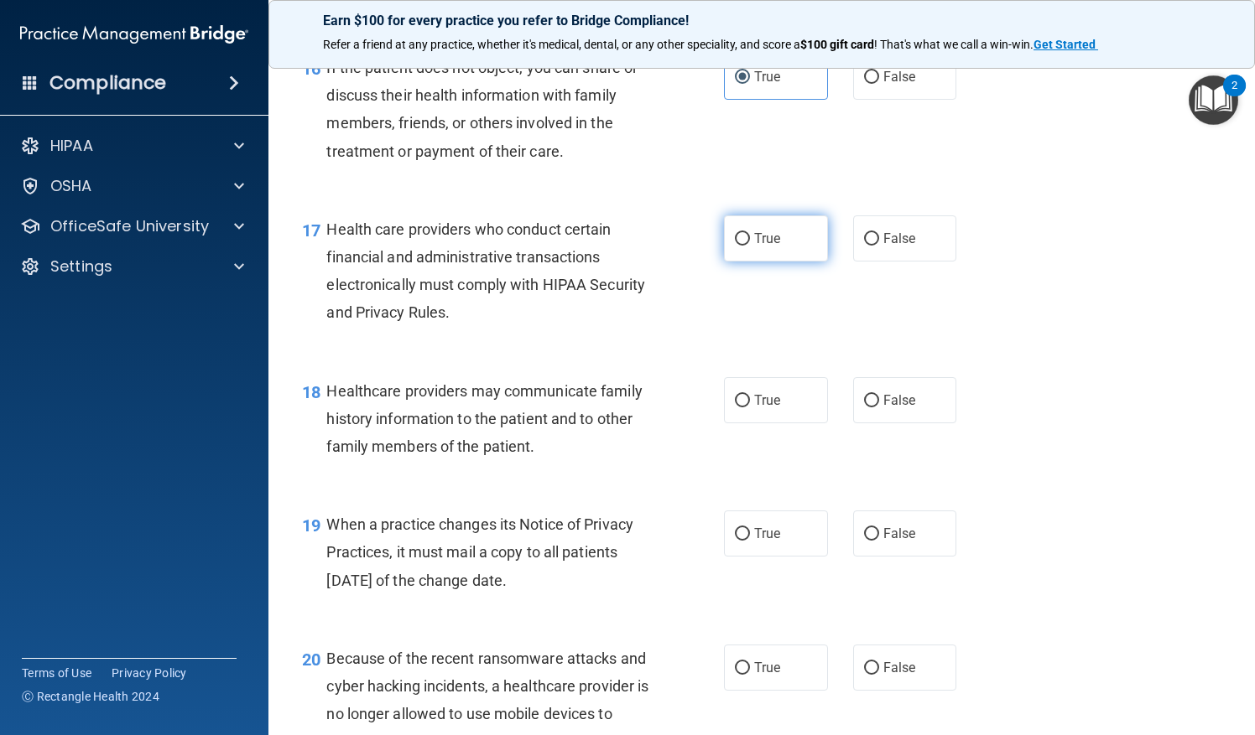
click at [729, 258] on label "True" at bounding box center [776, 239] width 104 height 46
click at [735, 246] on input "True" at bounding box center [742, 239] width 15 height 13
radio input "true"
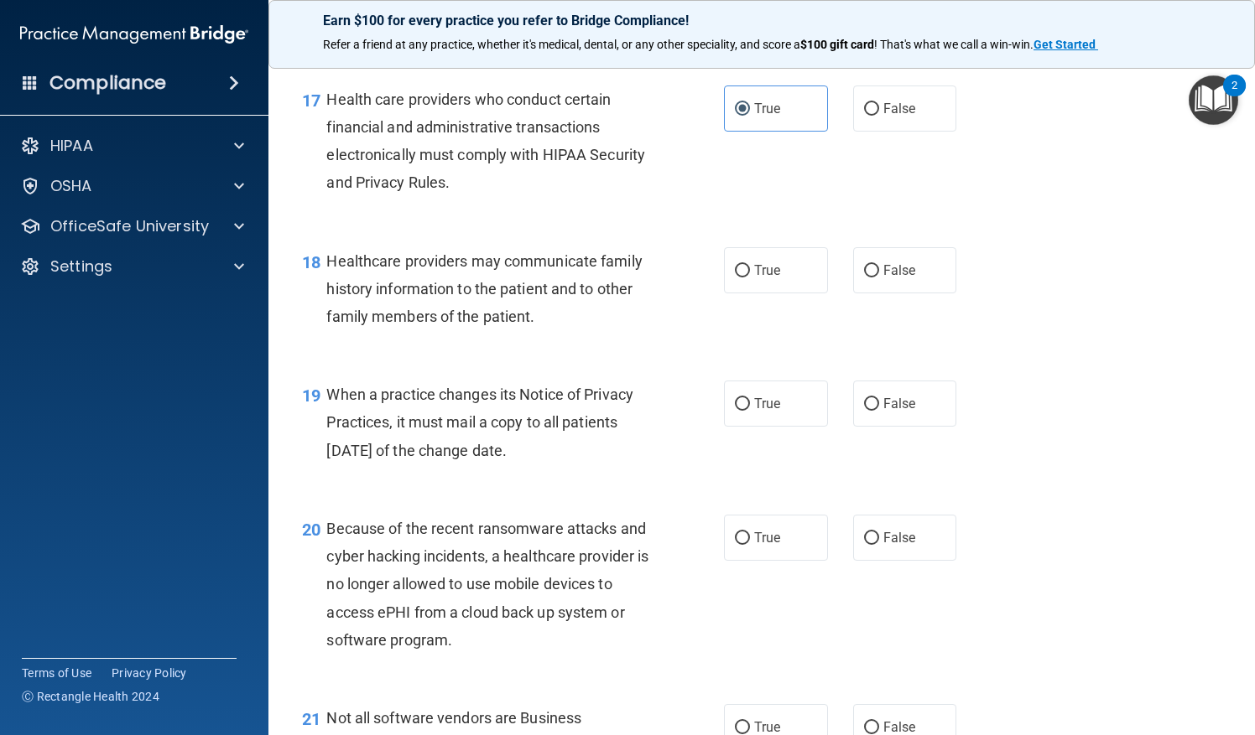
scroll to position [2590, 0]
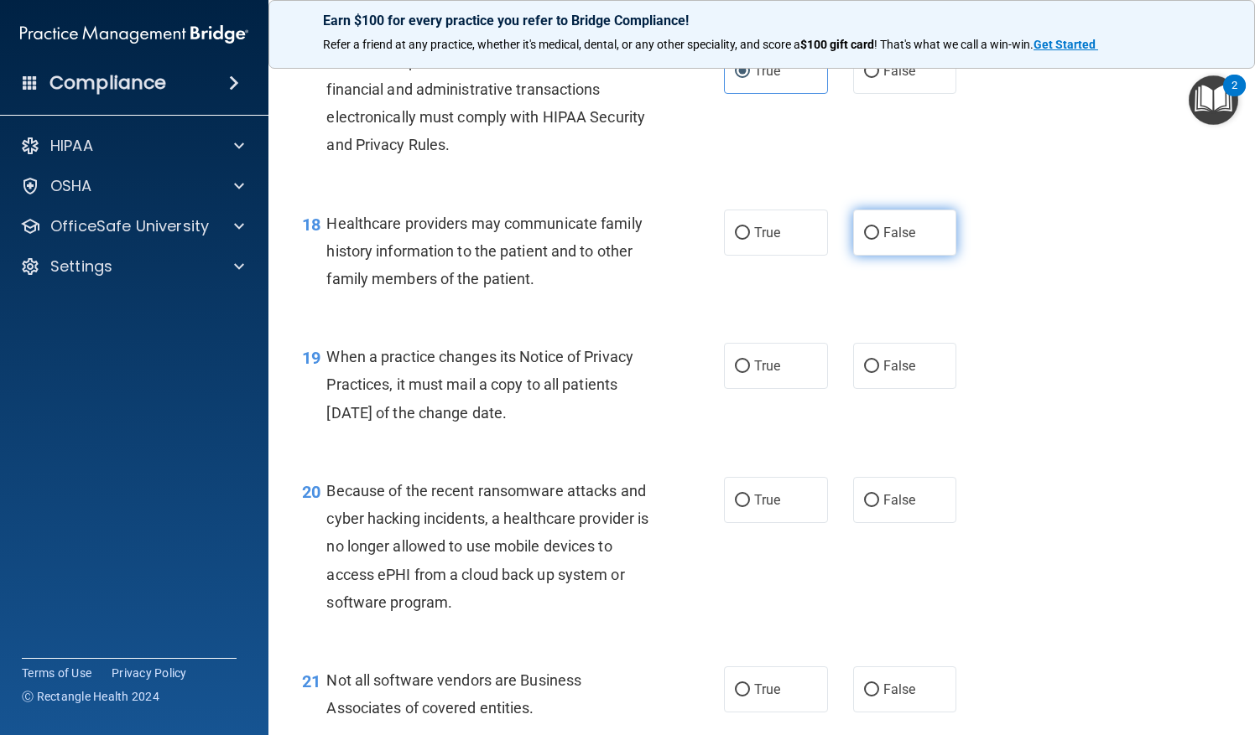
click at [871, 256] on label "False" at bounding box center [905, 233] width 104 height 46
click at [871, 240] on input "False" at bounding box center [871, 233] width 15 height 13
radio input "true"
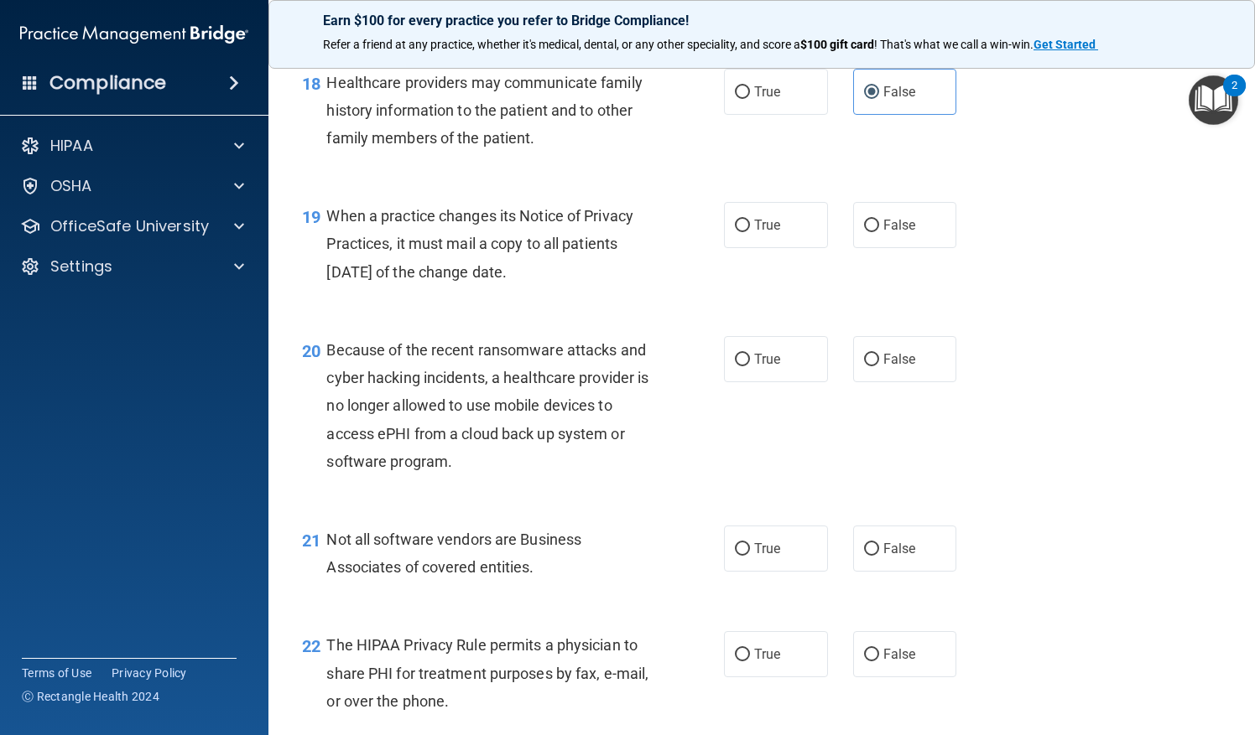
scroll to position [2757, 0]
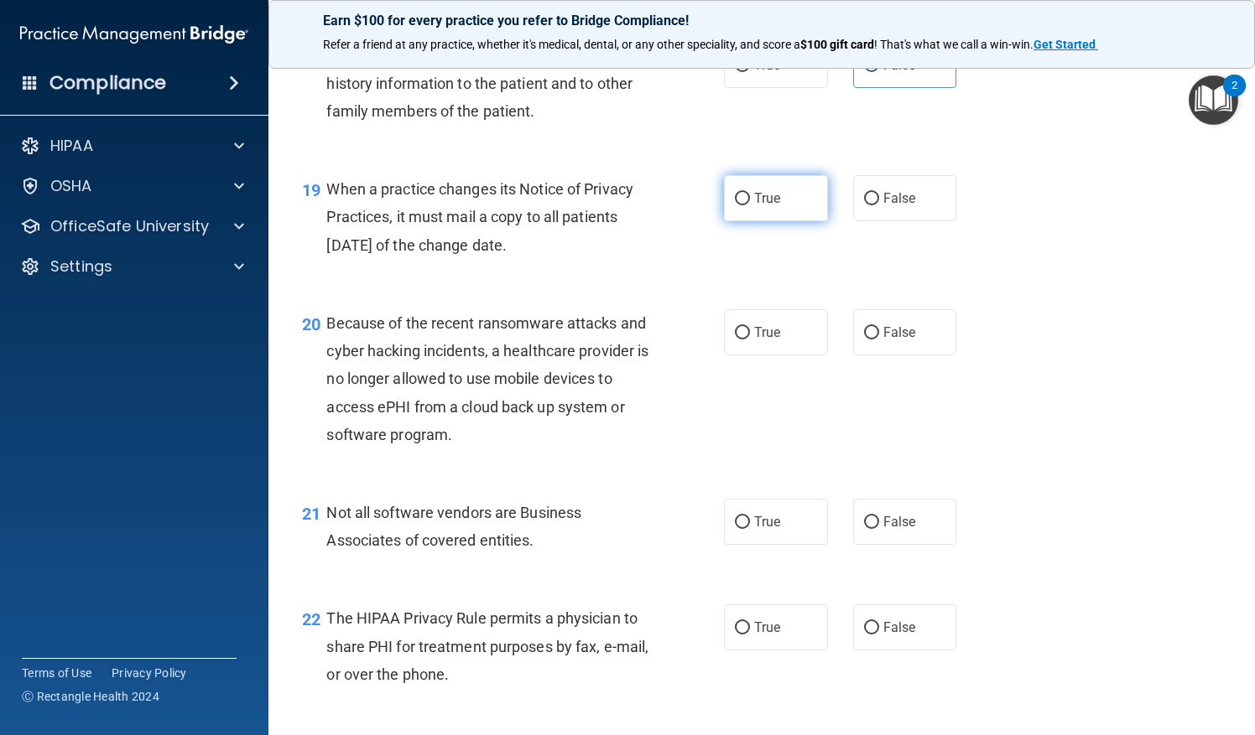
click at [776, 221] on label "True" at bounding box center [776, 198] width 104 height 46
click at [750, 205] on input "True" at bounding box center [742, 199] width 15 height 13
radio input "true"
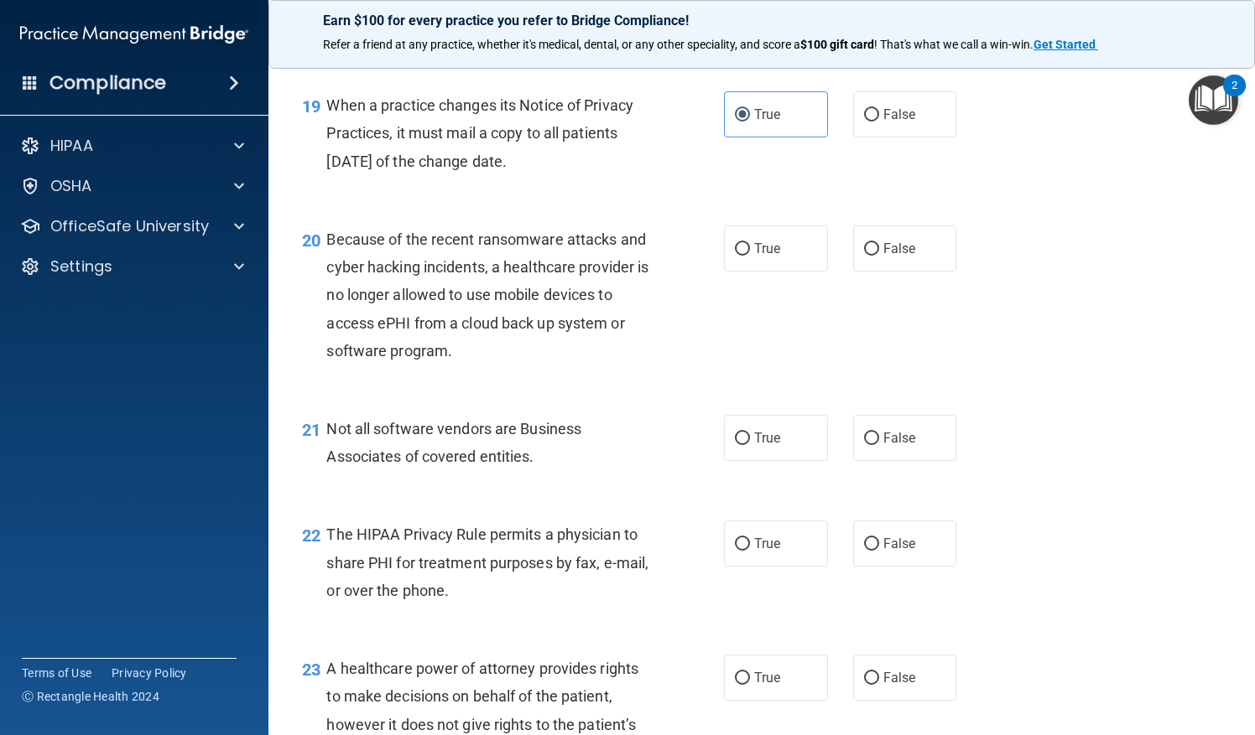
scroll to position [2925, 0]
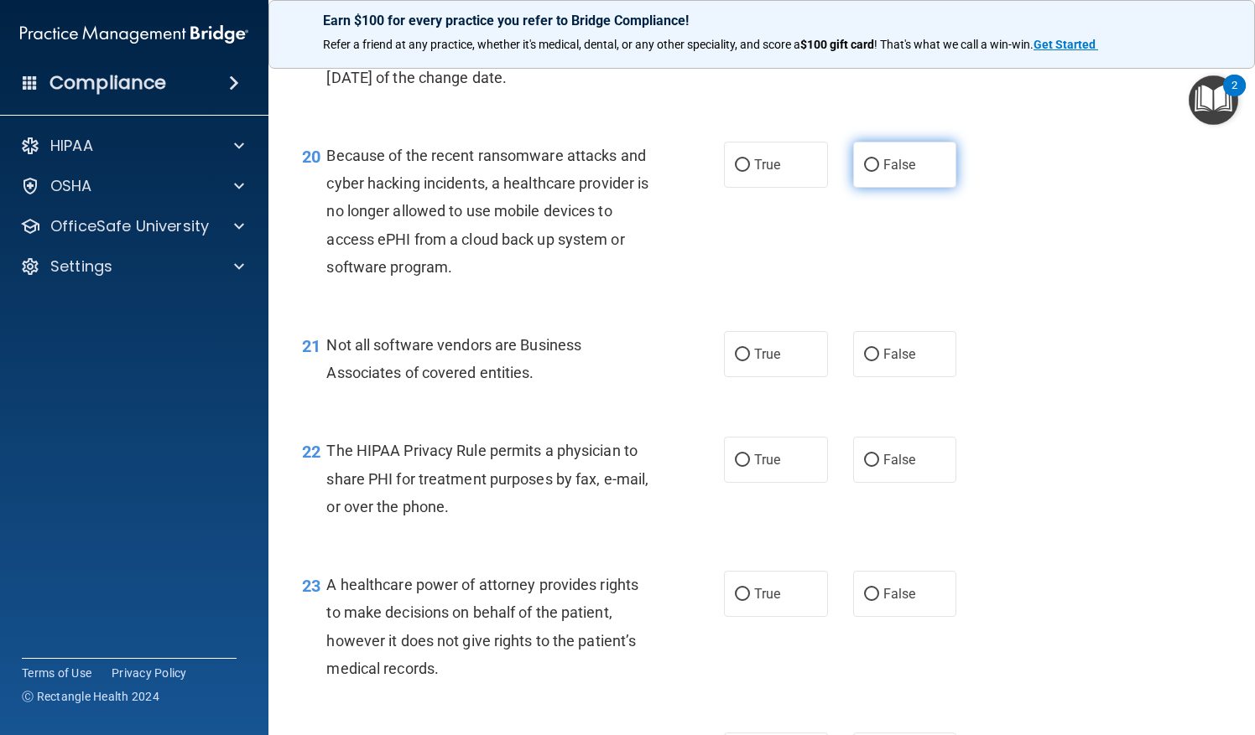
click at [865, 172] on input "False" at bounding box center [871, 165] width 15 height 13
radio input "true"
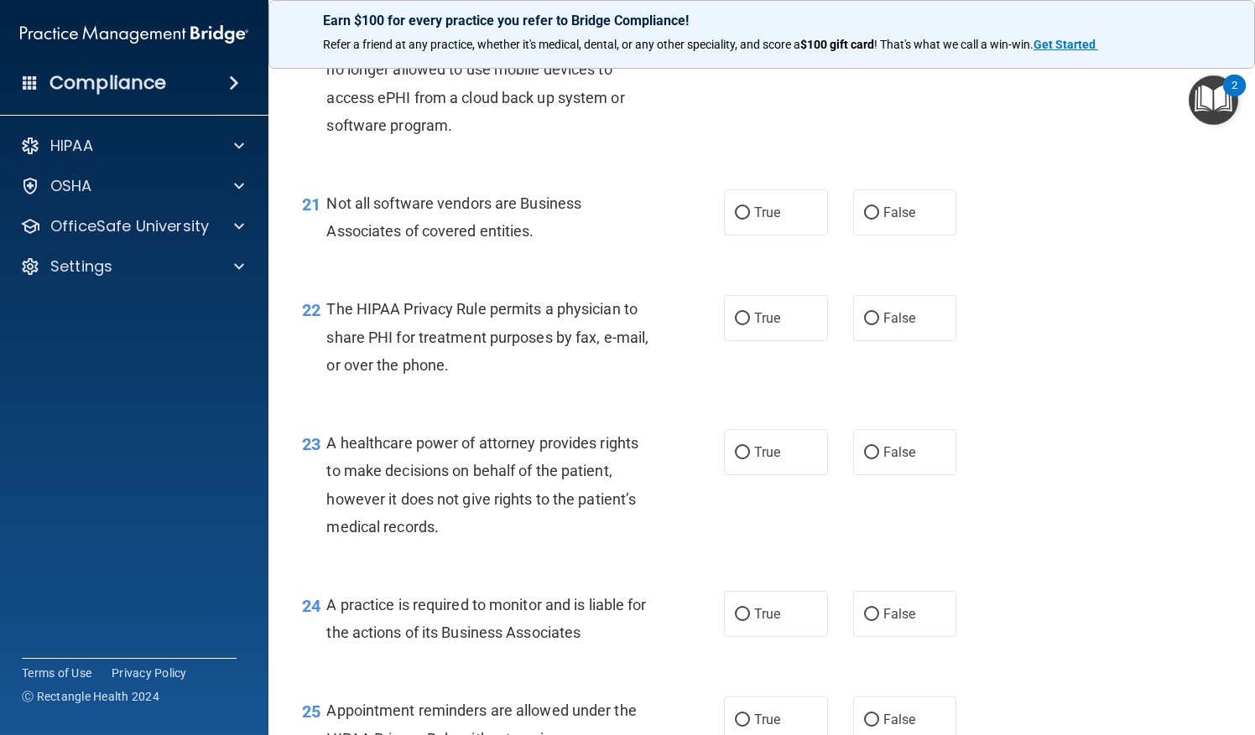
scroll to position [3093, 0]
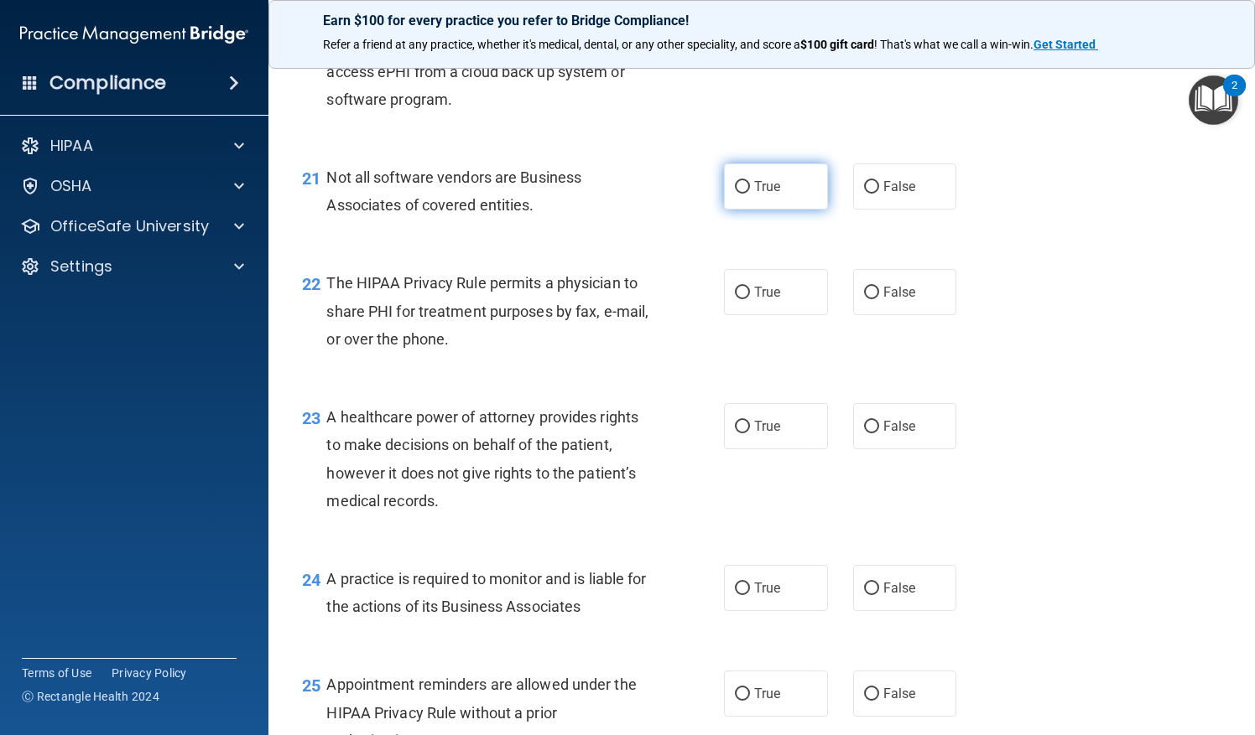
click at [773, 210] on label "True" at bounding box center [776, 187] width 104 height 46
click at [750, 194] on input "True" at bounding box center [742, 187] width 15 height 13
radio input "true"
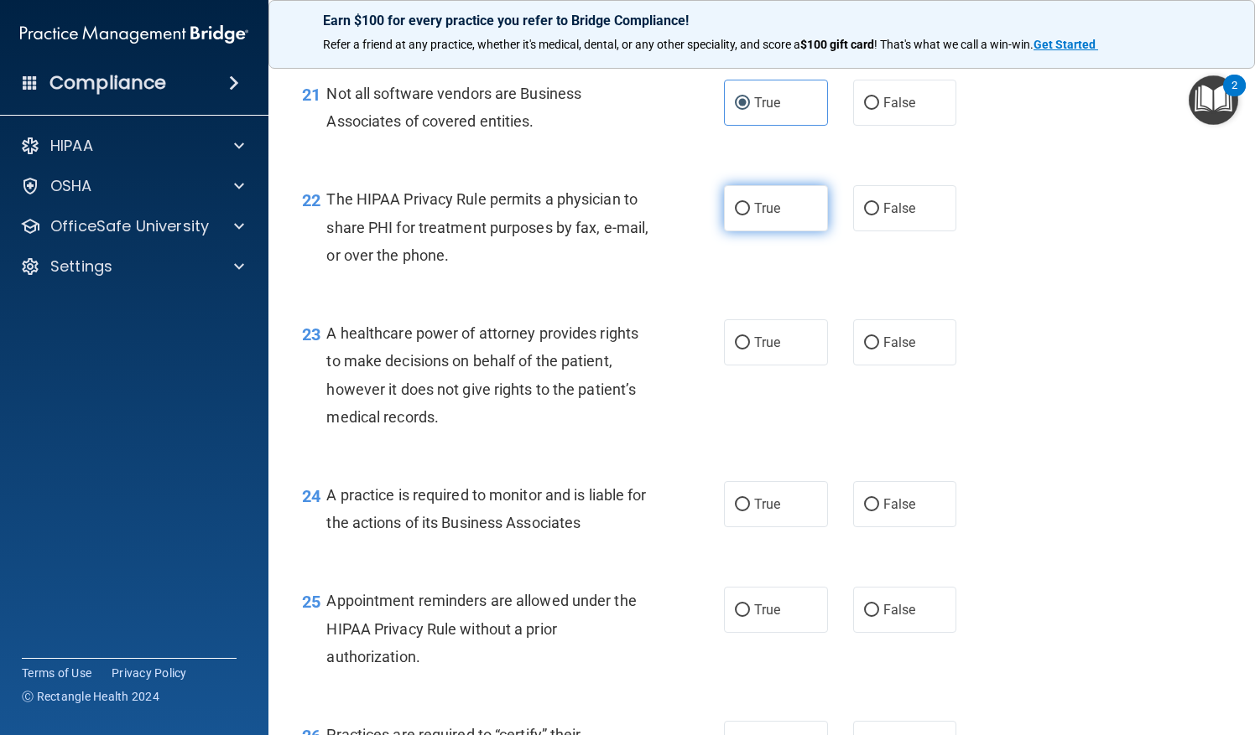
click at [754, 216] on span "True" at bounding box center [767, 208] width 26 height 16
click at [749, 216] on input "True" at bounding box center [742, 209] width 15 height 13
radio input "true"
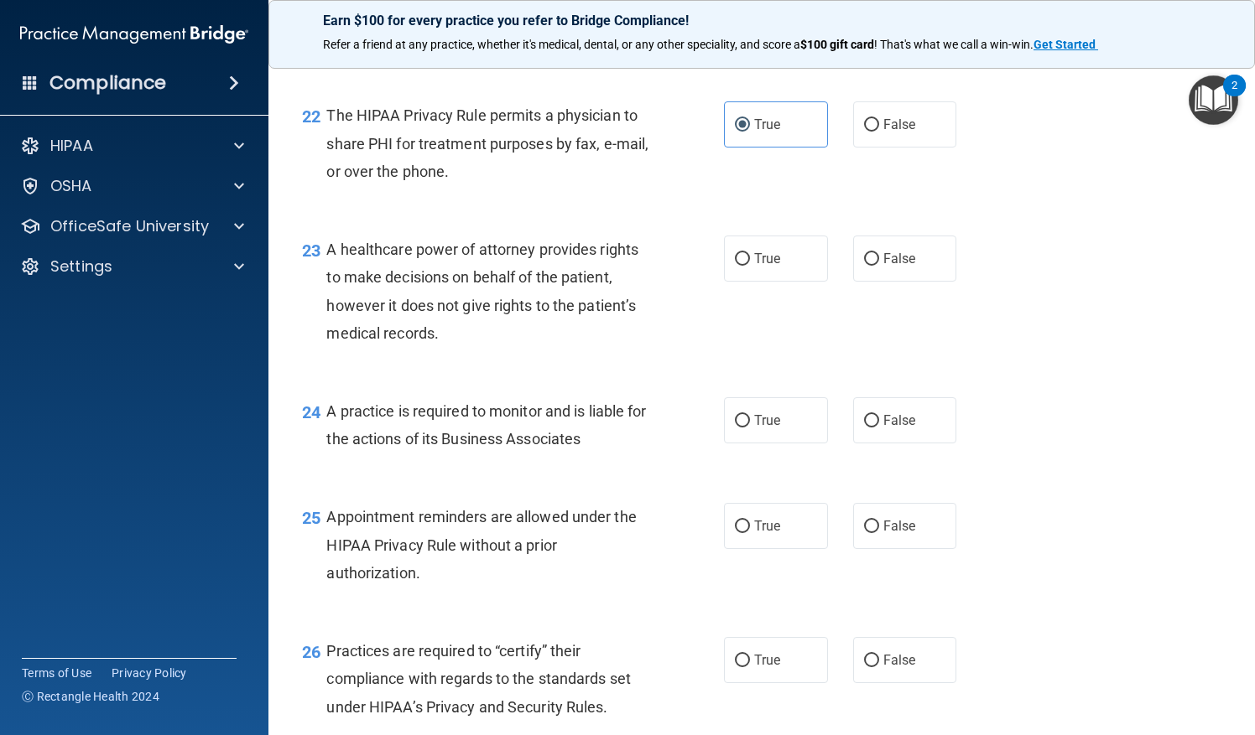
scroll to position [3345, 0]
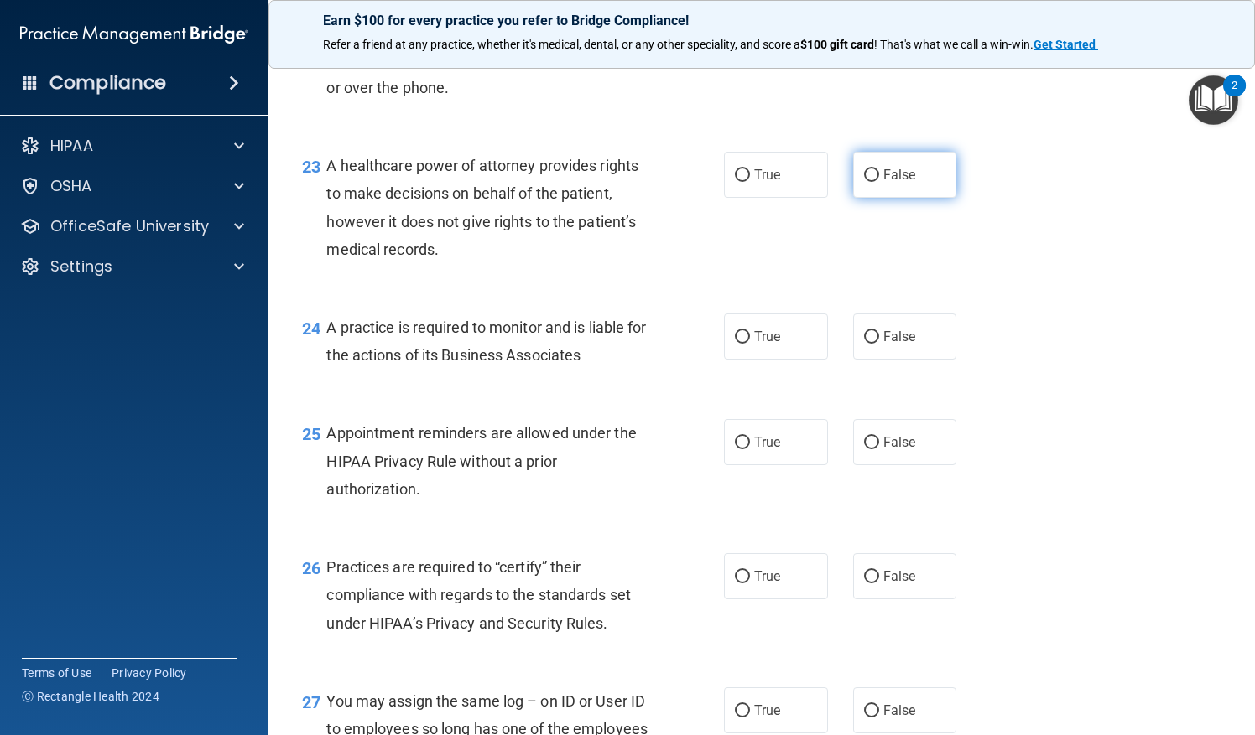
click at [899, 190] on label "False" at bounding box center [905, 175] width 104 height 46
click at [879, 182] on input "False" at bounding box center [871, 175] width 15 height 13
radio input "true"
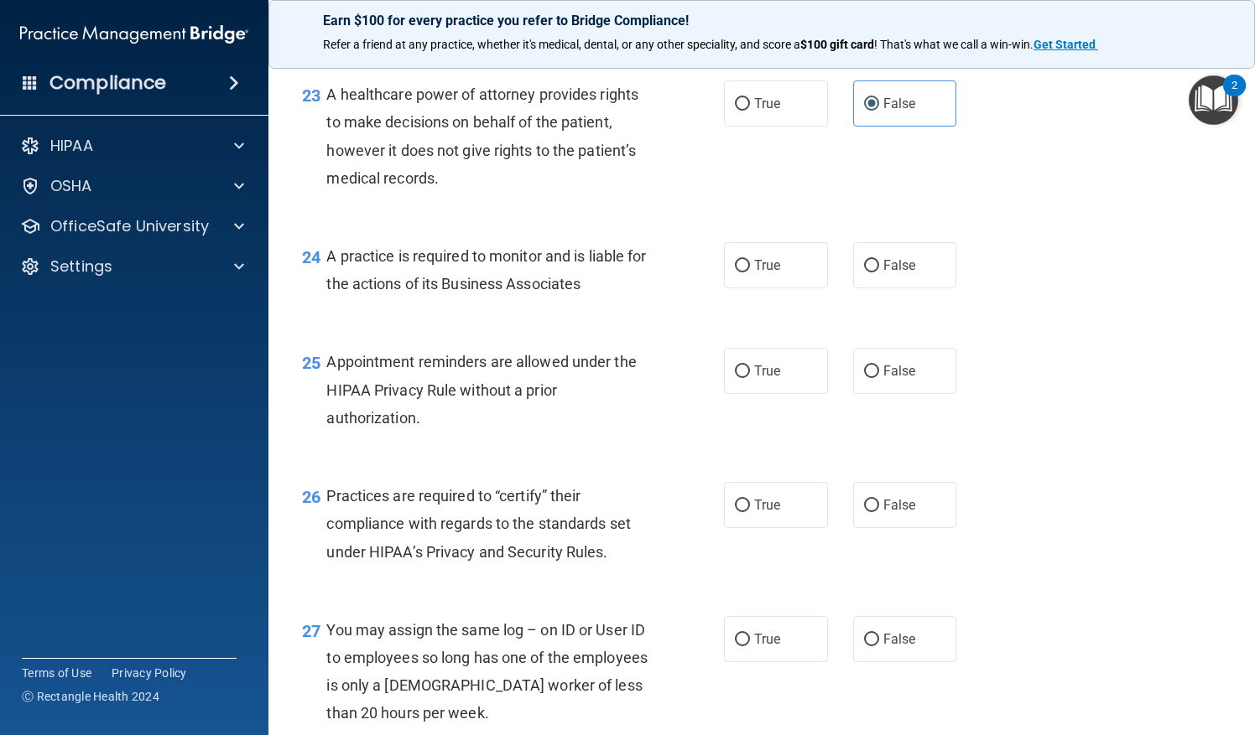
scroll to position [3404, 0]
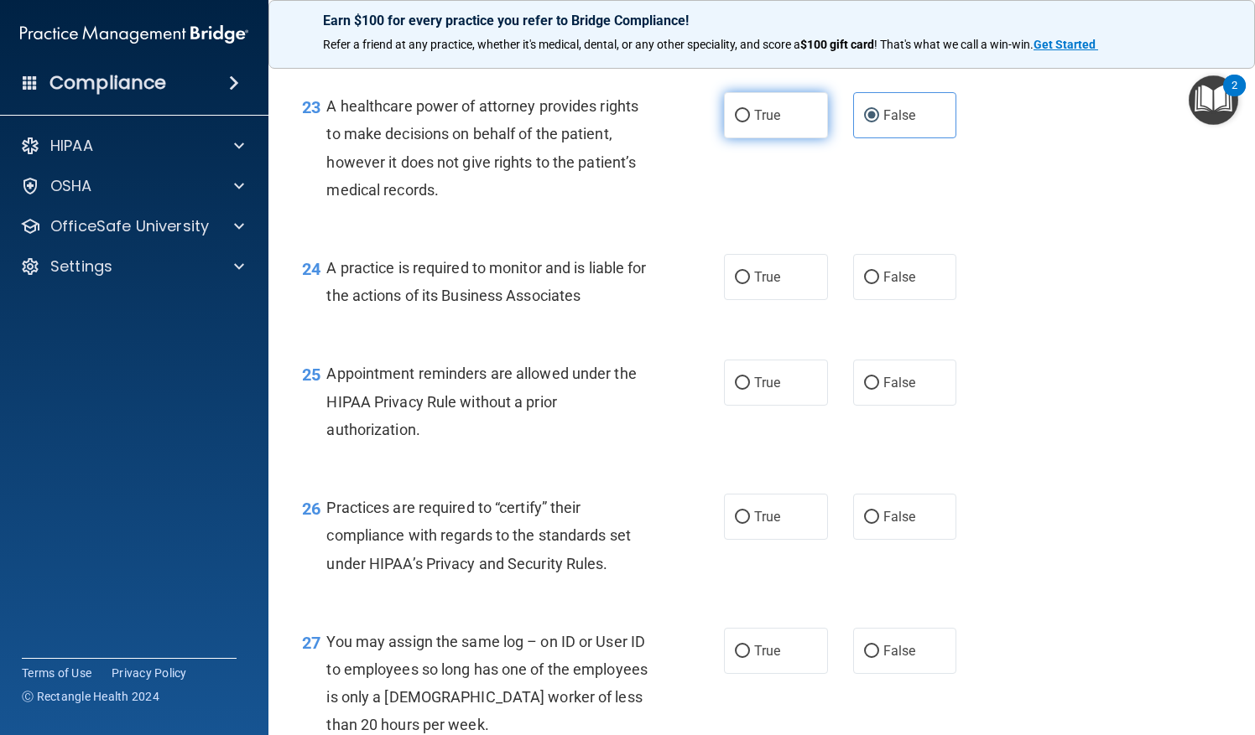
click at [735, 122] on input "True" at bounding box center [742, 116] width 15 height 13
radio input "true"
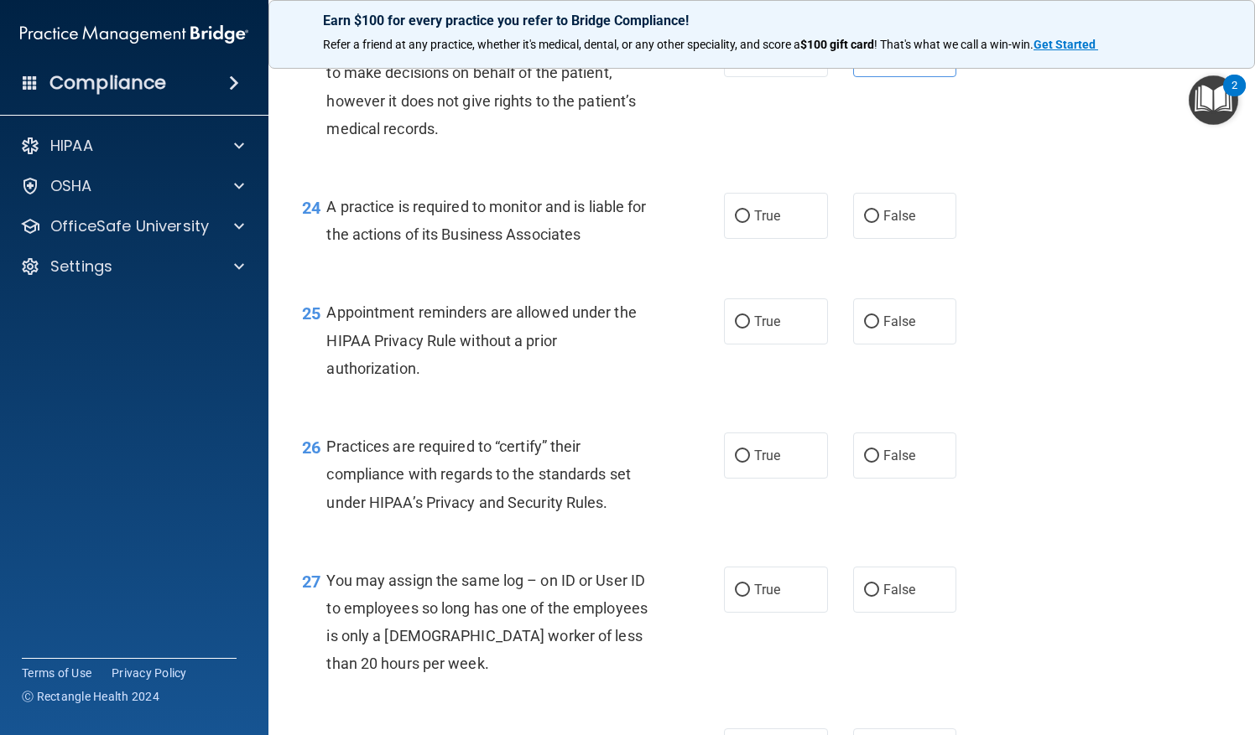
scroll to position [3452, 0]
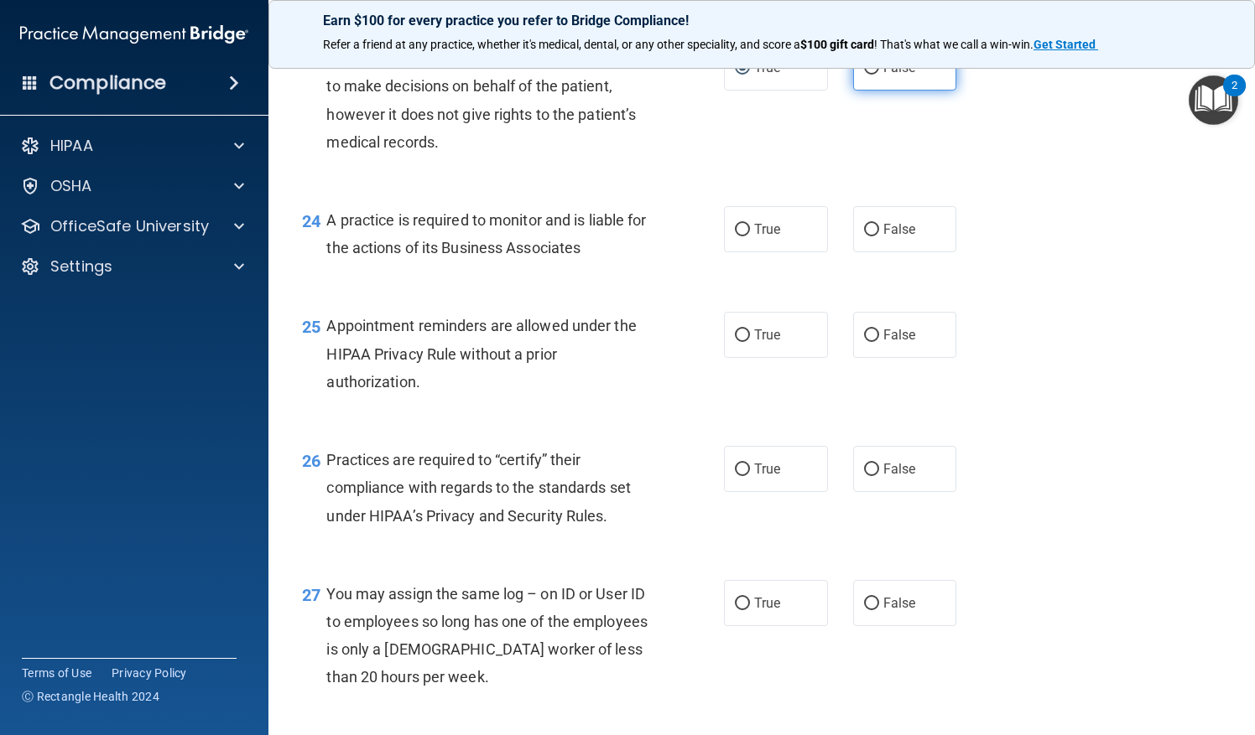
click at [888, 91] on label "False" at bounding box center [905, 67] width 104 height 46
click at [879, 75] on input "False" at bounding box center [871, 68] width 15 height 13
radio input "true"
radio input "false"
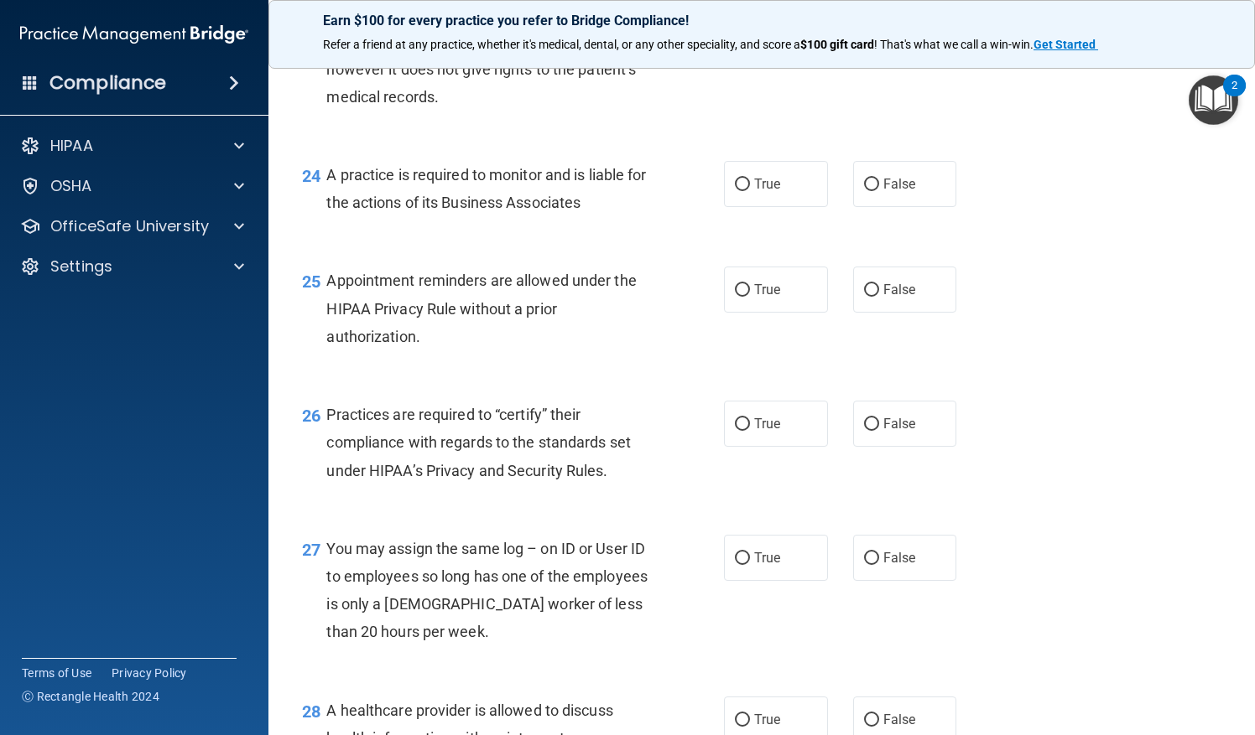
scroll to position [3507, 0]
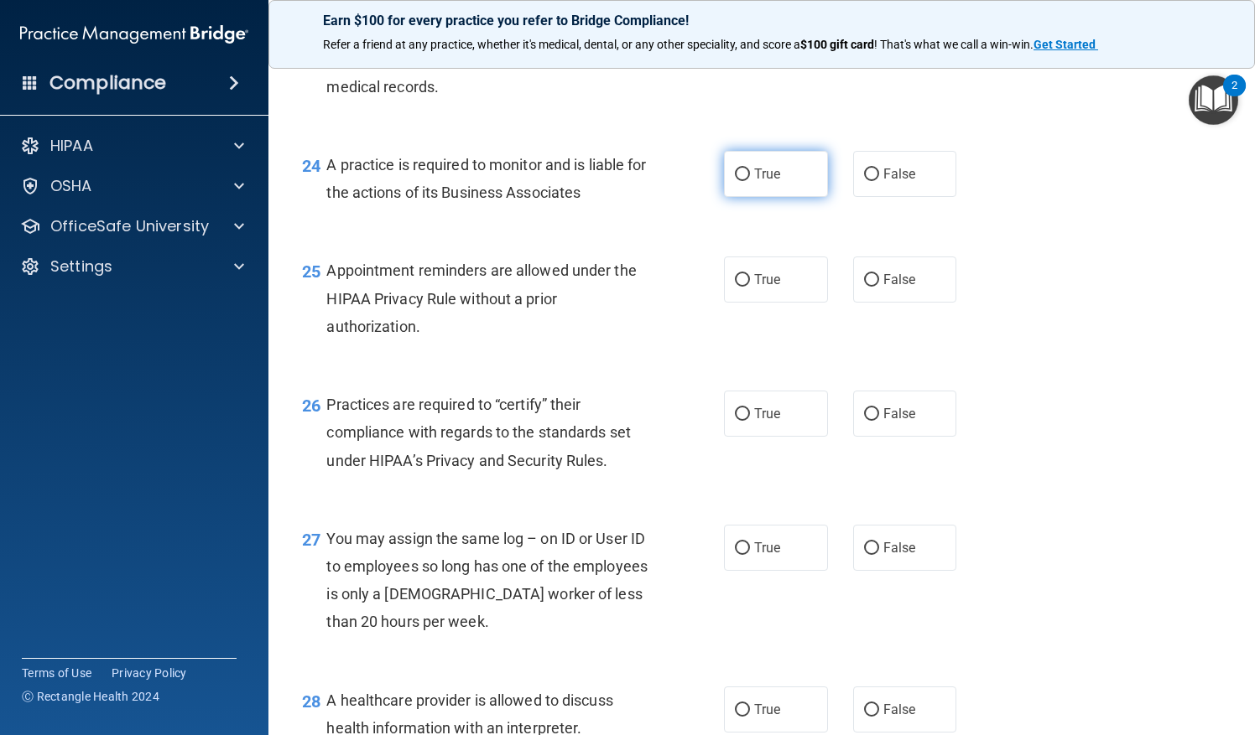
click at [755, 182] on span "True" at bounding box center [767, 174] width 26 height 16
click at [750, 181] on input "True" at bounding box center [742, 175] width 15 height 13
radio input "true"
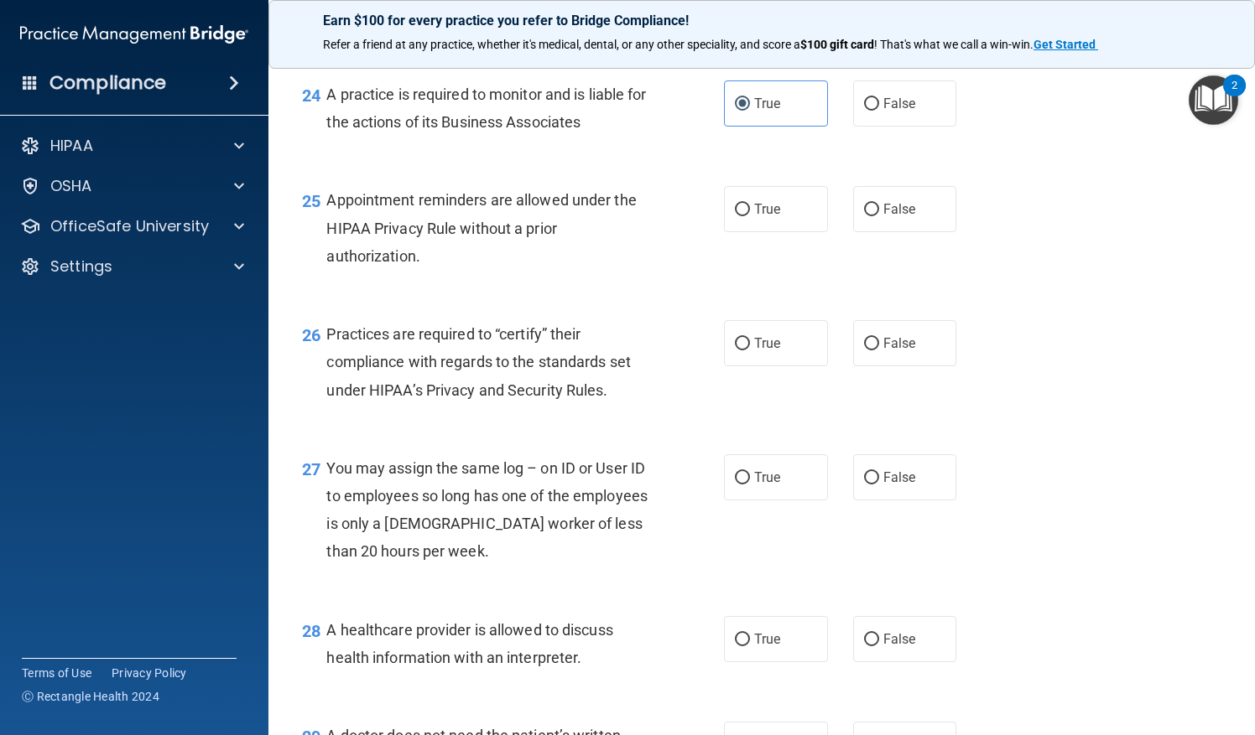
scroll to position [3583, 0]
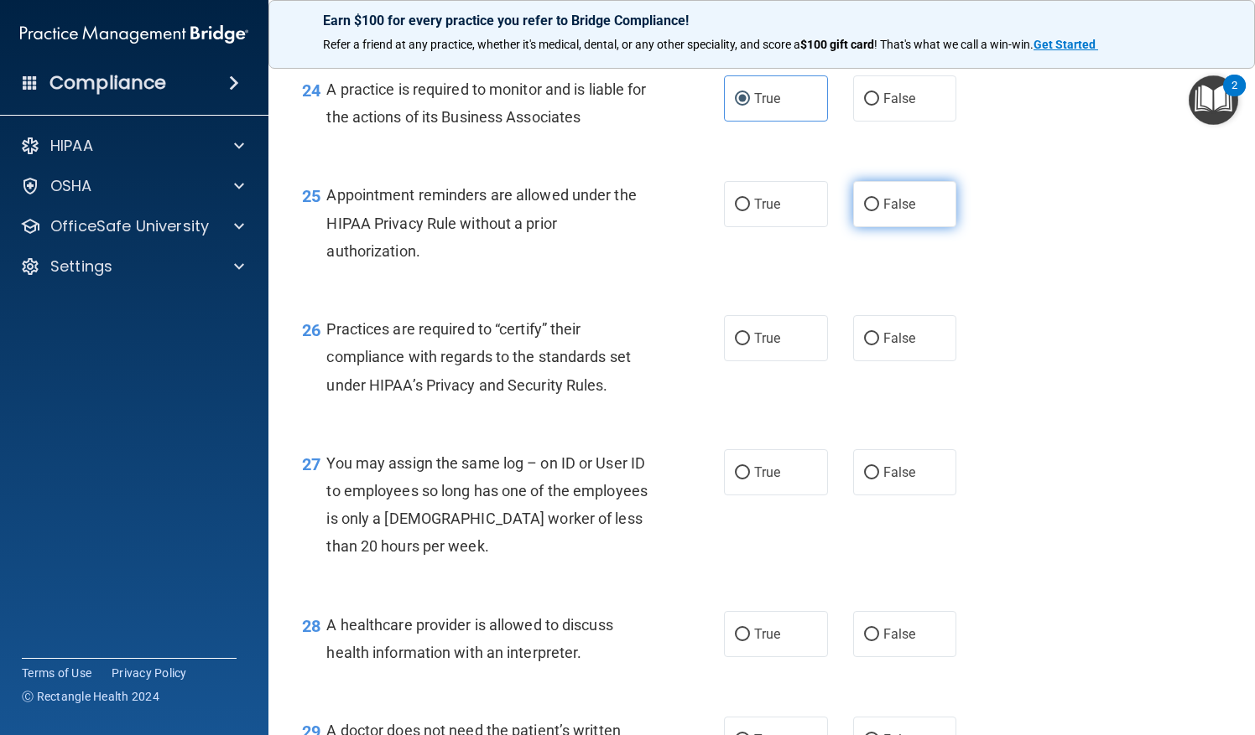
click at [853, 227] on label "False" at bounding box center [905, 204] width 104 height 46
click at [864, 211] on input "False" at bounding box center [871, 205] width 15 height 13
radio input "true"
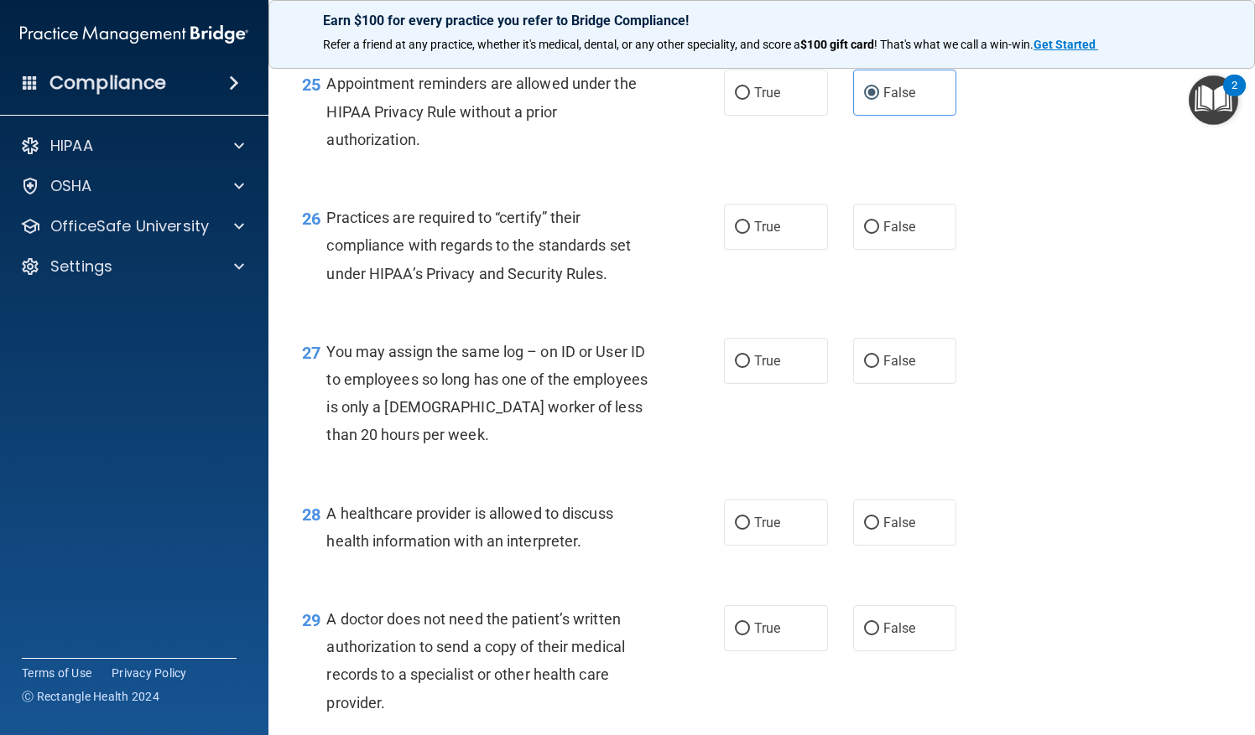
scroll to position [3699, 0]
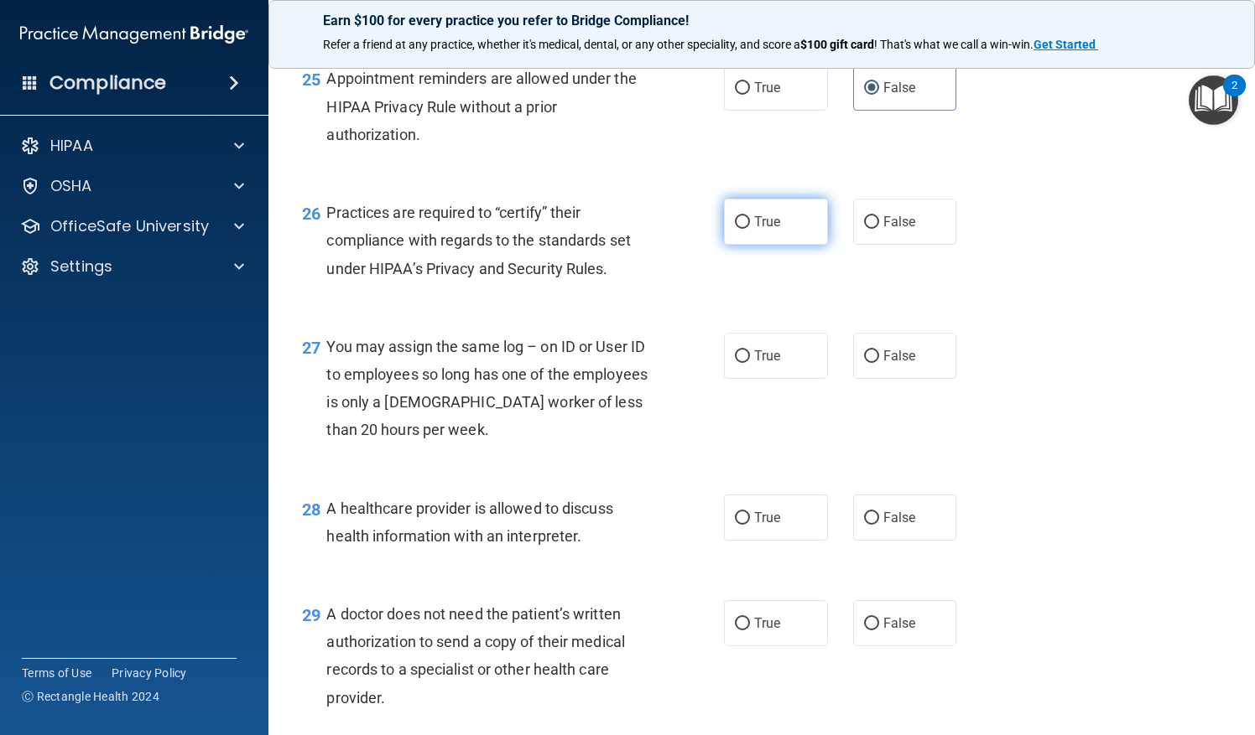
click at [763, 230] on span "True" at bounding box center [767, 222] width 26 height 16
click at [750, 229] on input "True" at bounding box center [742, 222] width 15 height 13
radio input "true"
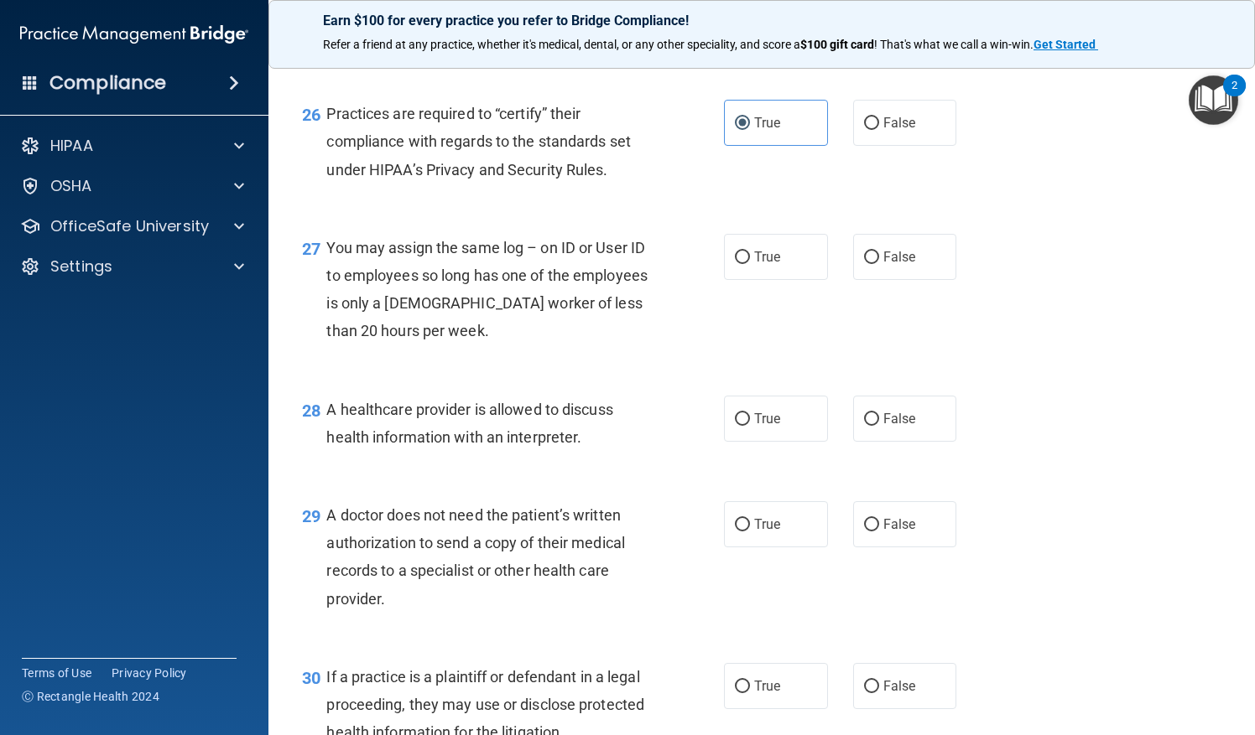
scroll to position [3802, 0]
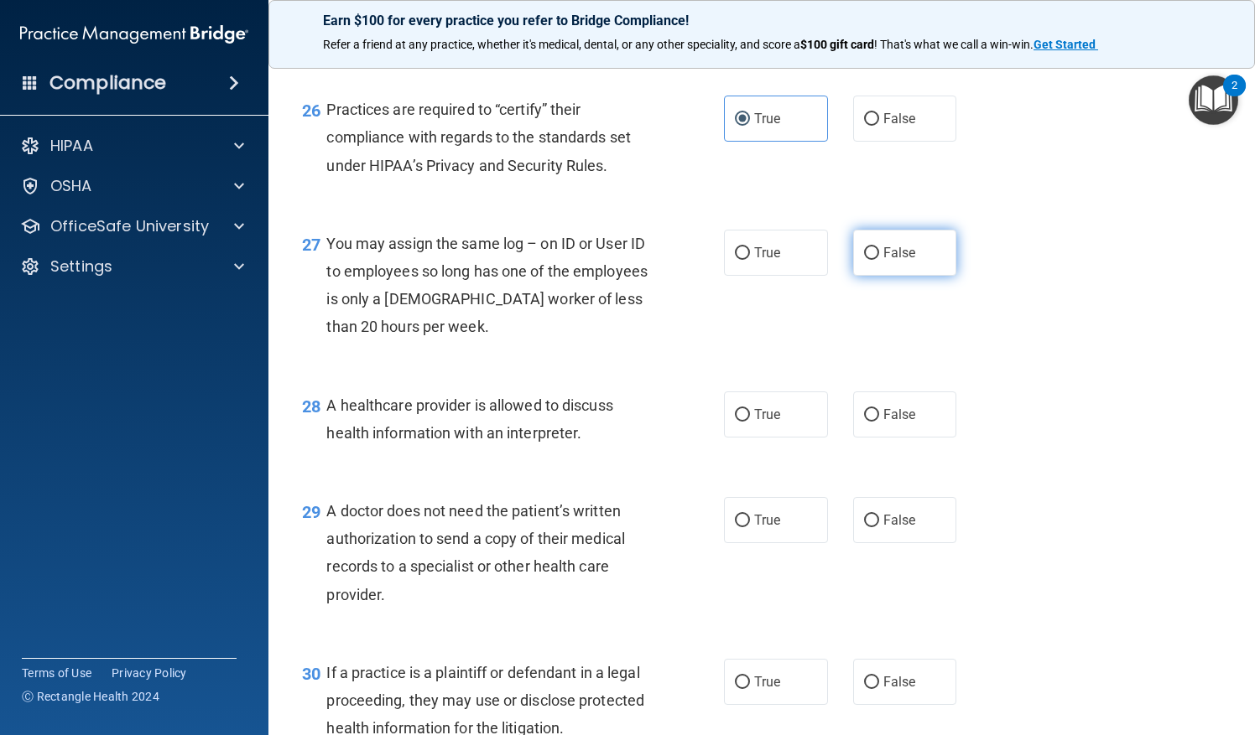
click at [879, 276] on label "False" at bounding box center [905, 253] width 104 height 46
click at [879, 260] on input "False" at bounding box center [871, 253] width 15 height 13
radio input "true"
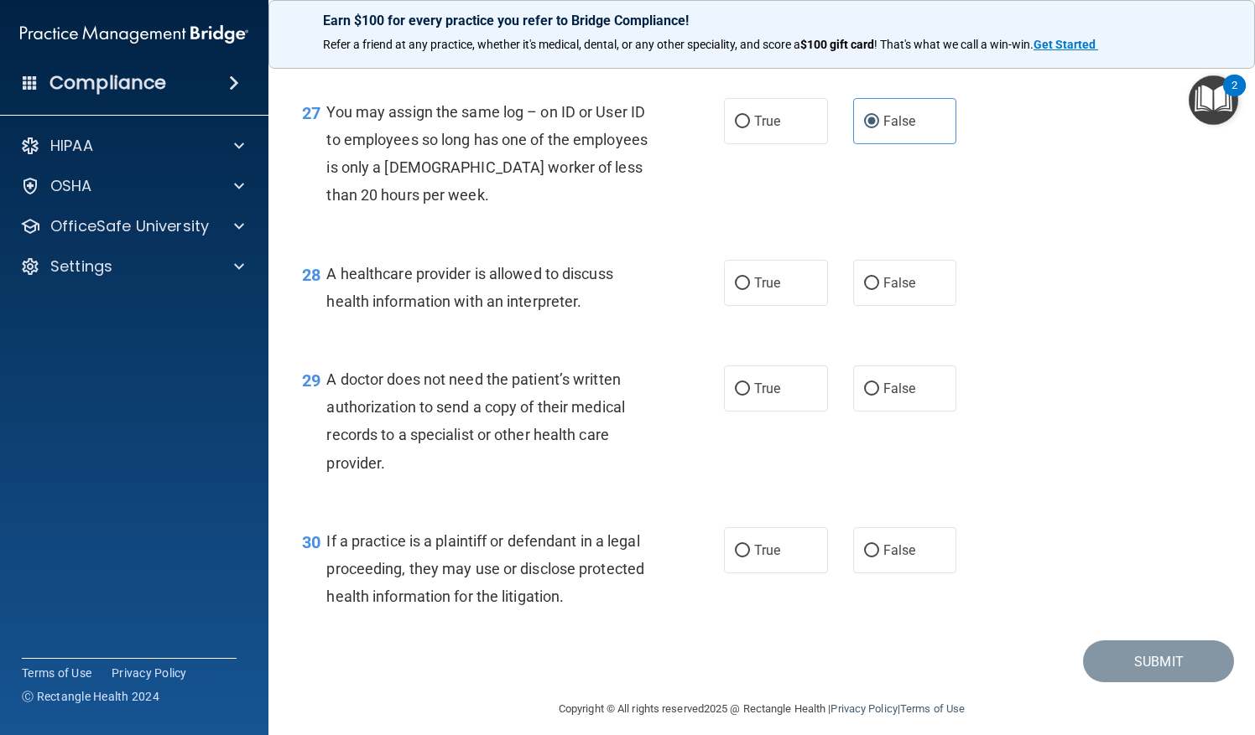
scroll to position [3937, 0]
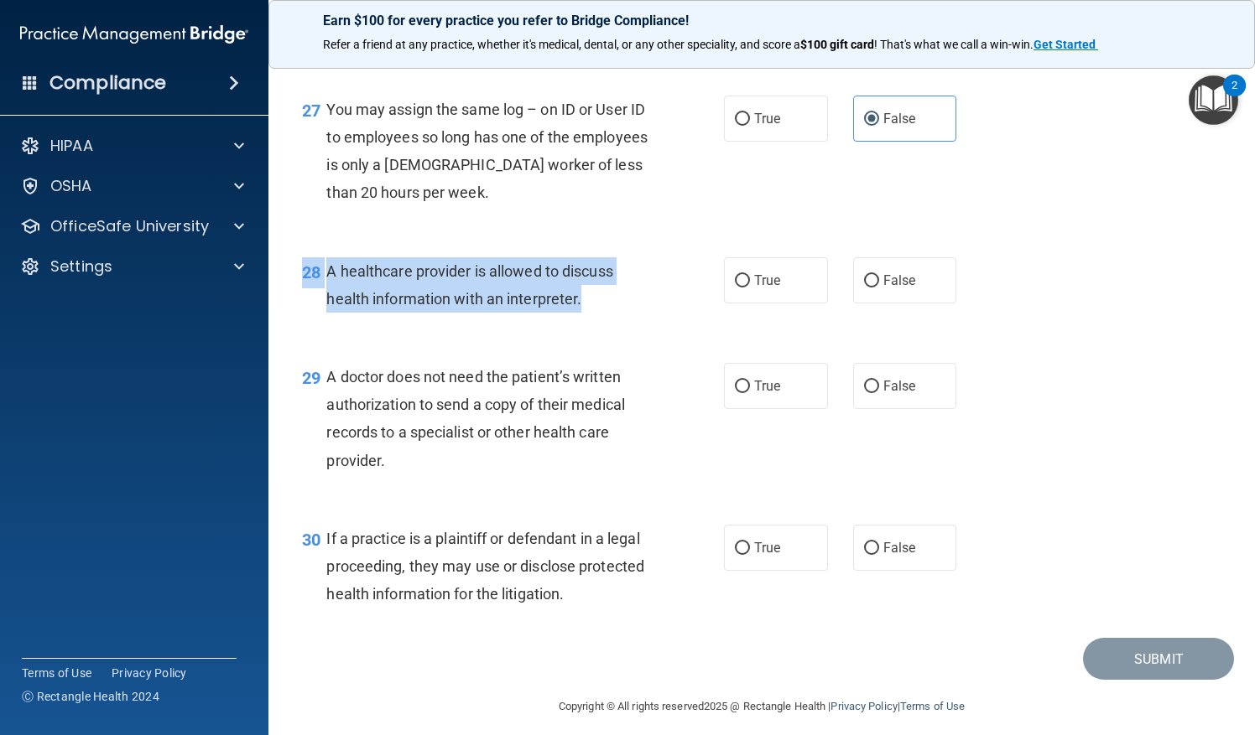
drag, startPoint x: 697, startPoint y: 364, endPoint x: 711, endPoint y: 348, distance: 21.4
click at [711, 342] on div "28 A healthcare provider is allowed to discuss health information with an inter…" at bounding box center [761, 289] width 944 height 106
click at [711, 321] on div "28 A healthcare provider is allowed to discuss health information with an inter…" at bounding box center [513, 289] width 472 height 64
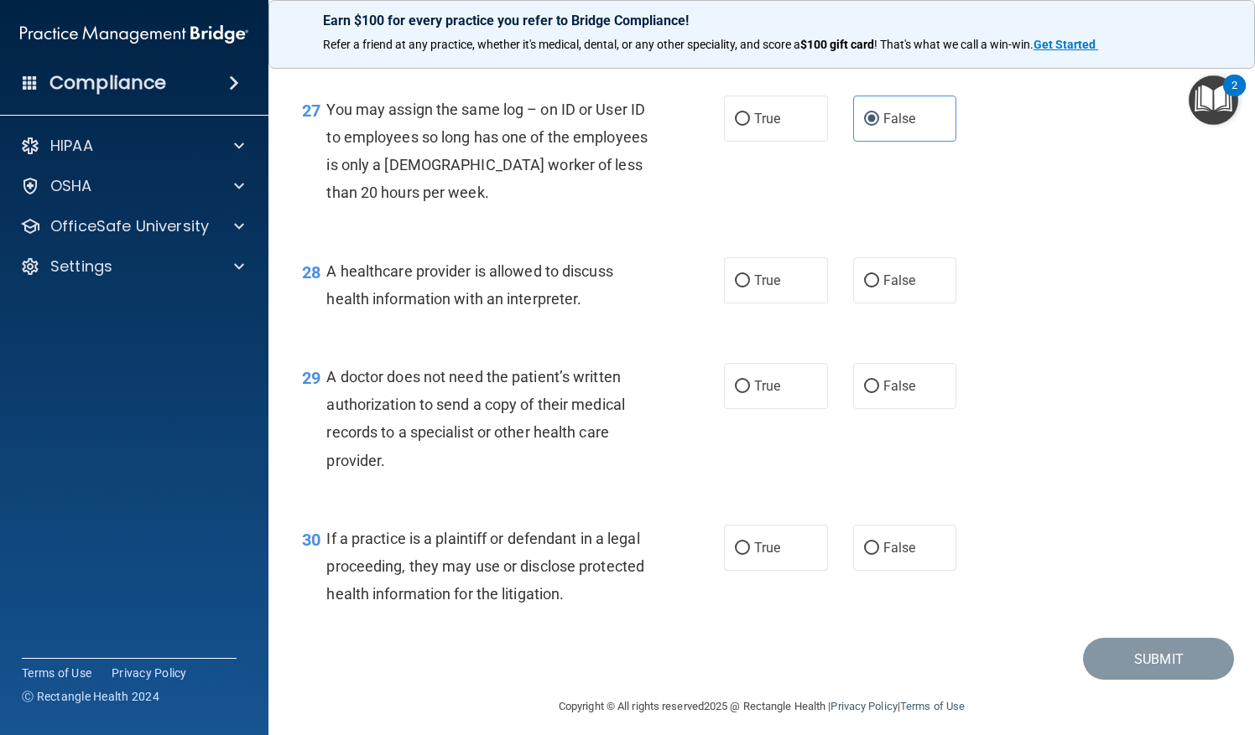
click at [689, 342] on div "28 A healthcare provider is allowed to discuss health information with an inter…" at bounding box center [761, 289] width 944 height 106
click at [886, 304] on label "False" at bounding box center [905, 280] width 104 height 46
click at [879, 288] on input "False" at bounding box center [871, 281] width 15 height 13
radio input "true"
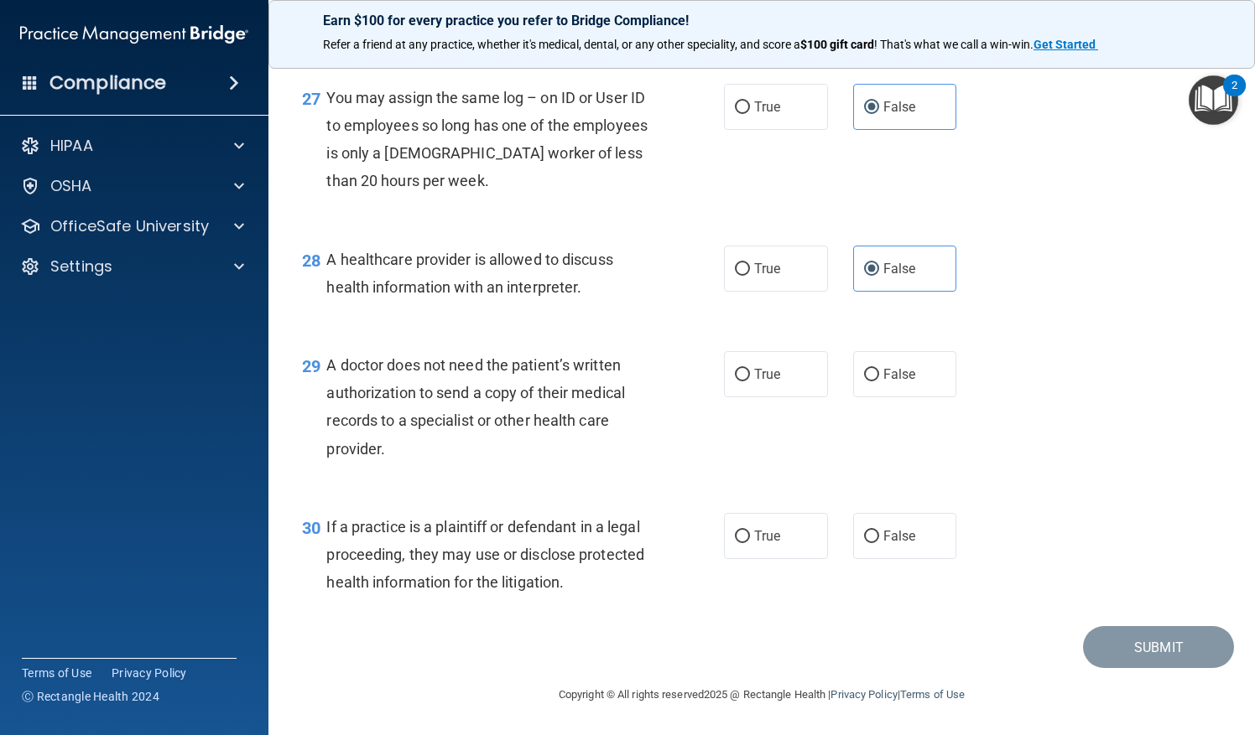
scroll to position [3975, 0]
click at [761, 386] on label "True" at bounding box center [776, 374] width 104 height 46
click at [750, 382] on input "True" at bounding box center [742, 375] width 15 height 13
radio input "true"
click at [761, 545] on label "True" at bounding box center [776, 536] width 104 height 46
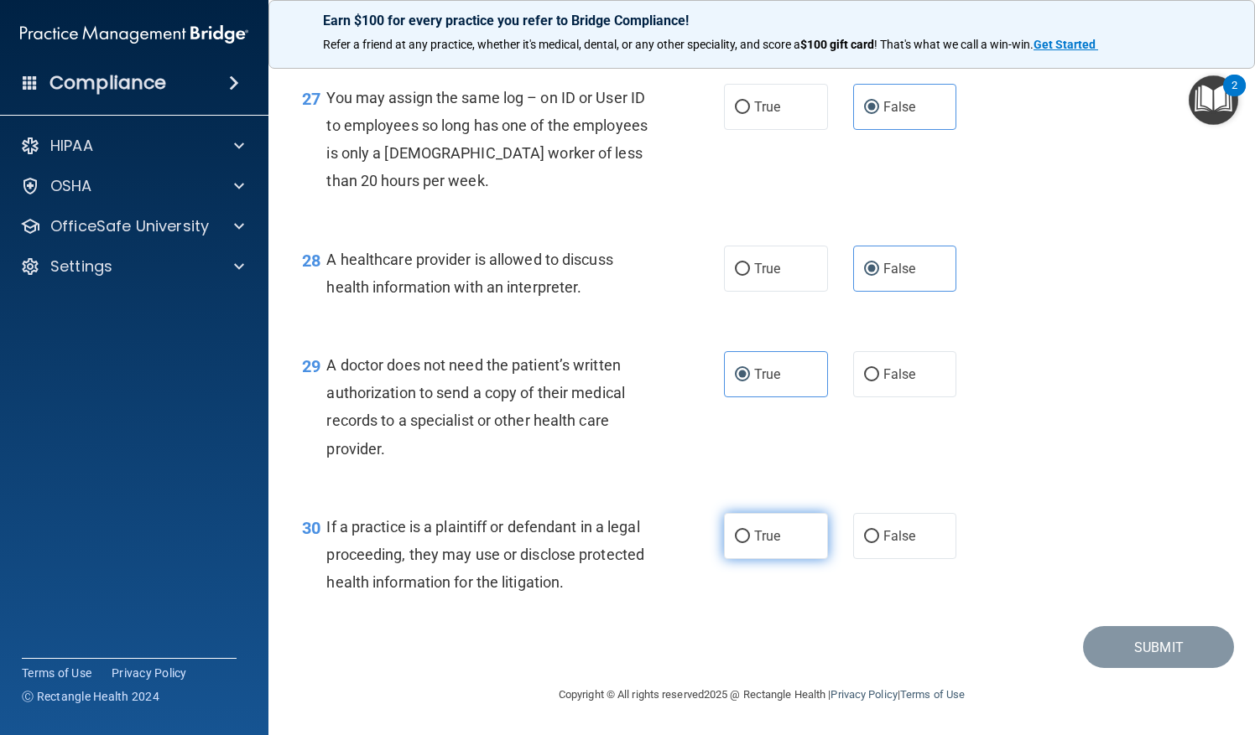
click at [750, 543] on input "True" at bounding box center [742, 537] width 15 height 13
radio input "true"
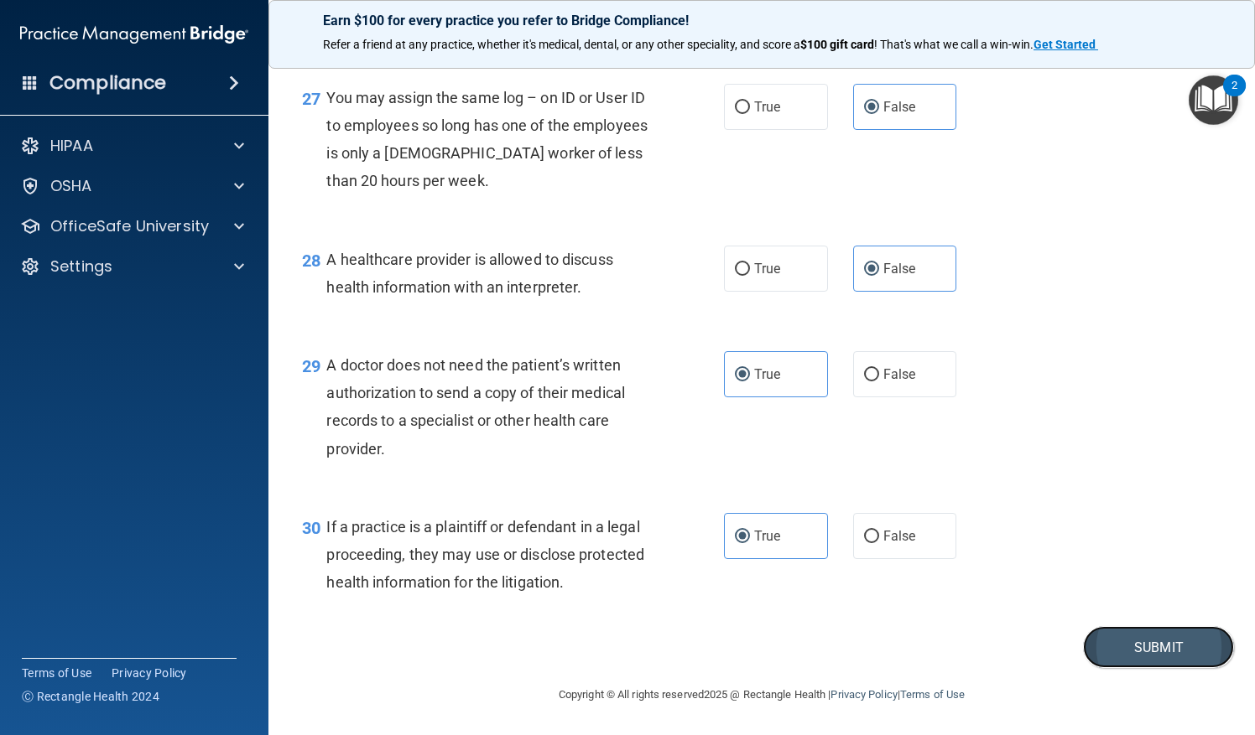
click at [1125, 663] on button "Submit" at bounding box center [1158, 647] width 151 height 43
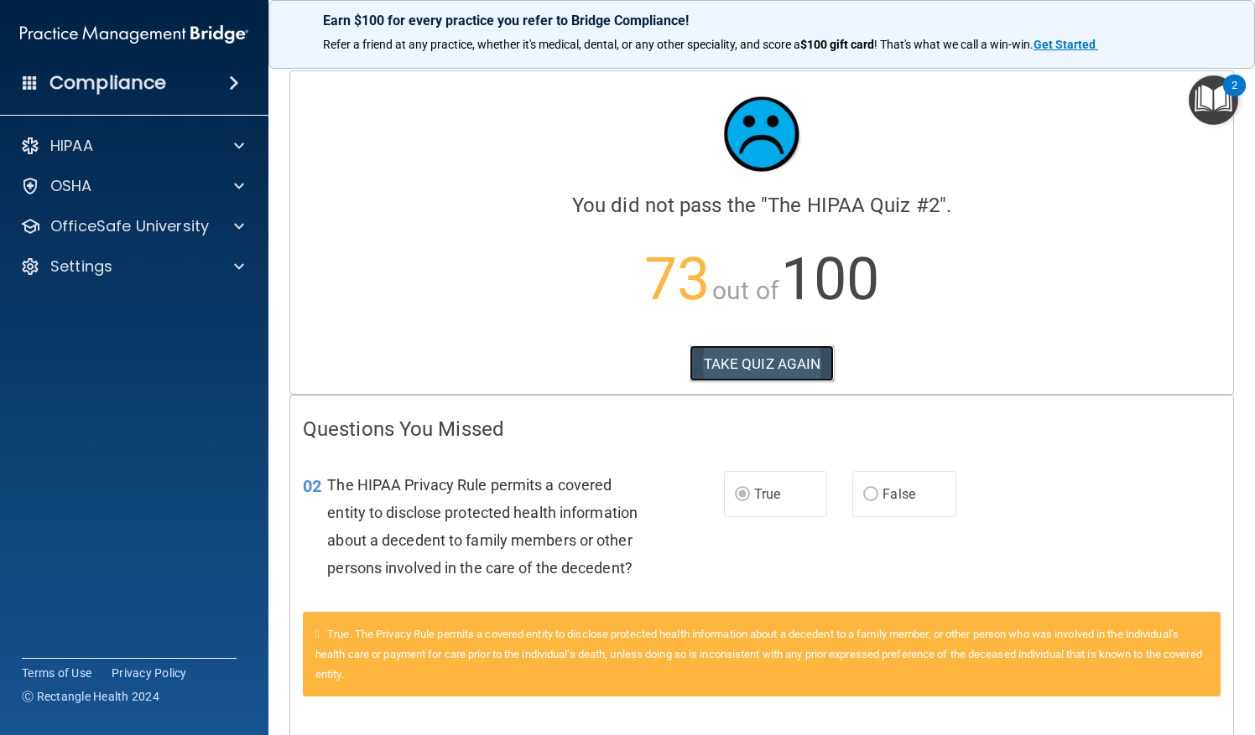
click at [769, 362] on button "TAKE QUIZ AGAIN" at bounding box center [761, 364] width 145 height 37
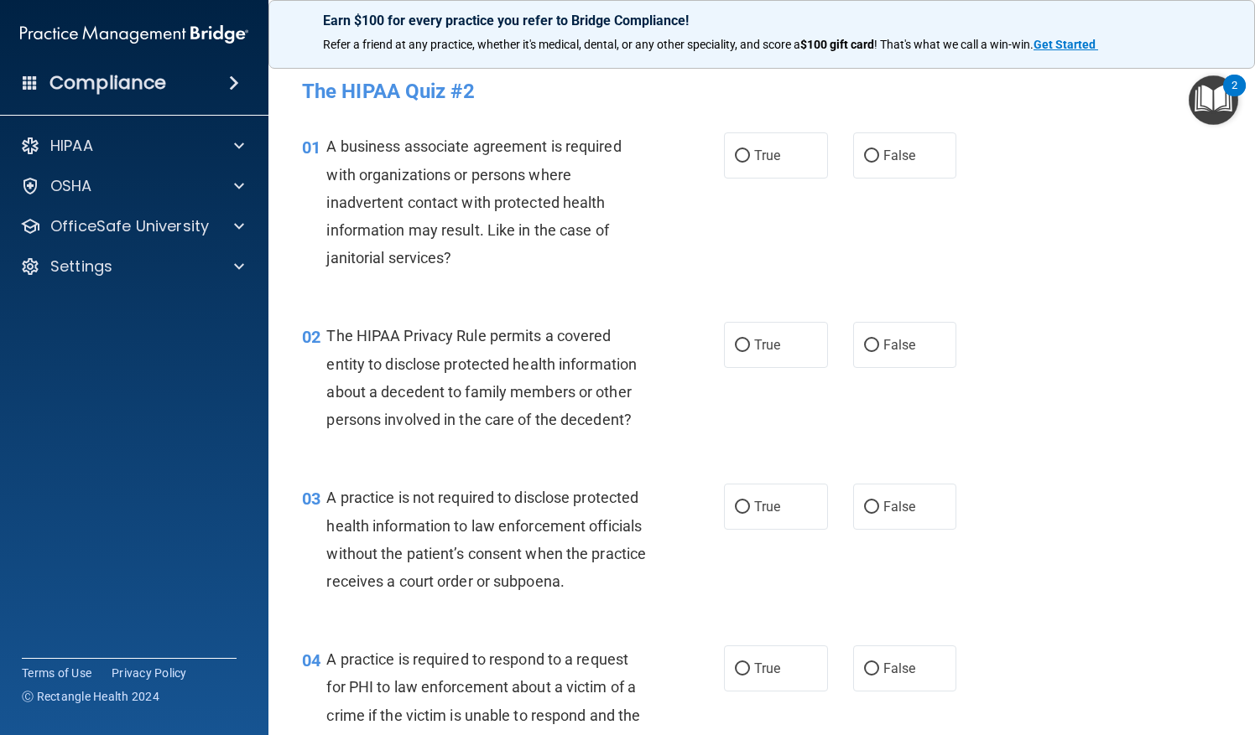
click at [635, 196] on div "A business associate agreement is required with organizations or persons where …" at bounding box center [493, 202] width 335 height 139
click at [869, 150] on input "False" at bounding box center [871, 156] width 15 height 13
radio input "true"
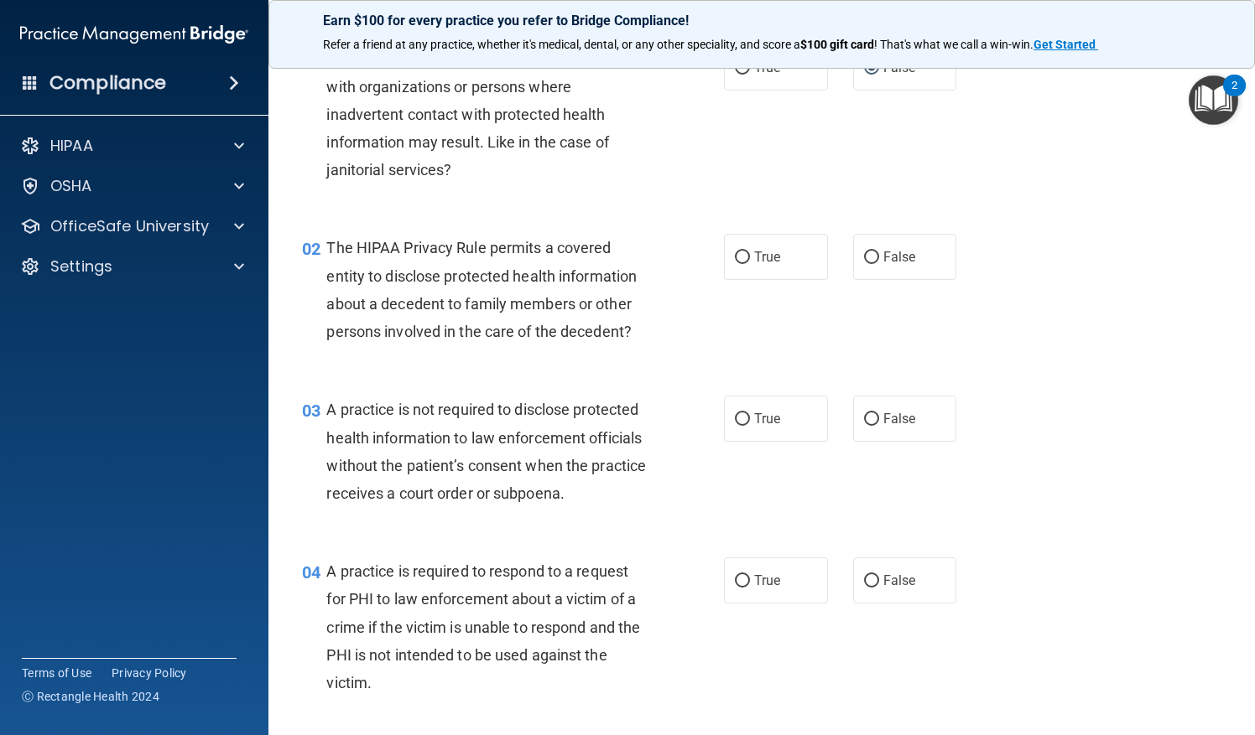
scroll to position [89, 0]
click at [778, 258] on label "True" at bounding box center [776, 256] width 104 height 46
click at [750, 258] on input "True" at bounding box center [742, 257] width 15 height 13
radio input "true"
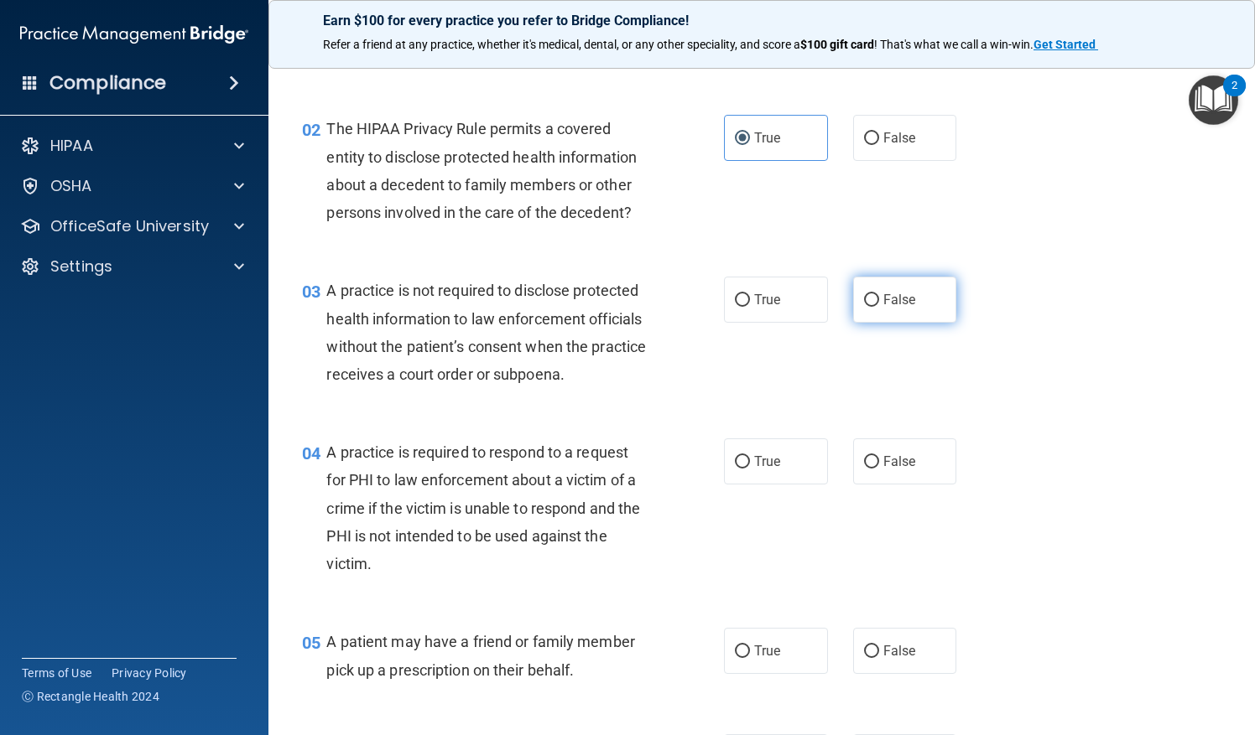
click at [875, 310] on label "False" at bounding box center [905, 300] width 104 height 46
click at [875, 307] on input "False" at bounding box center [871, 300] width 15 height 13
radio input "true"
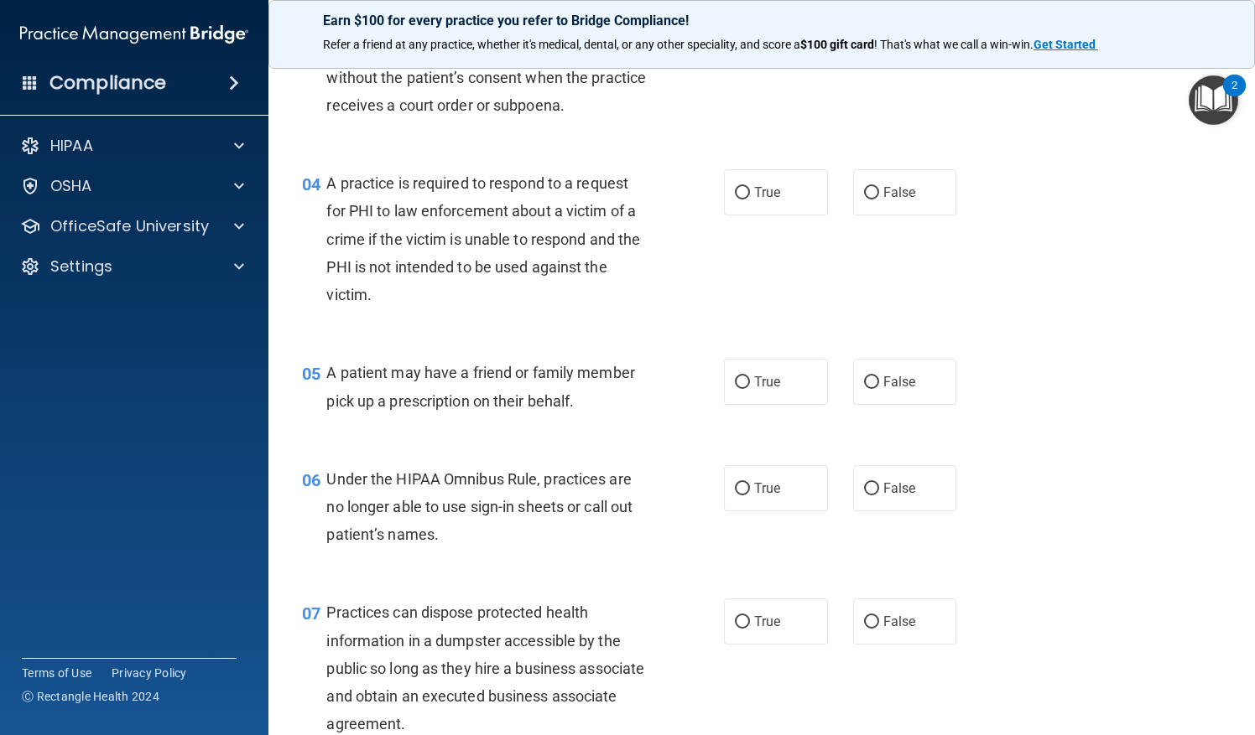
scroll to position [506, 0]
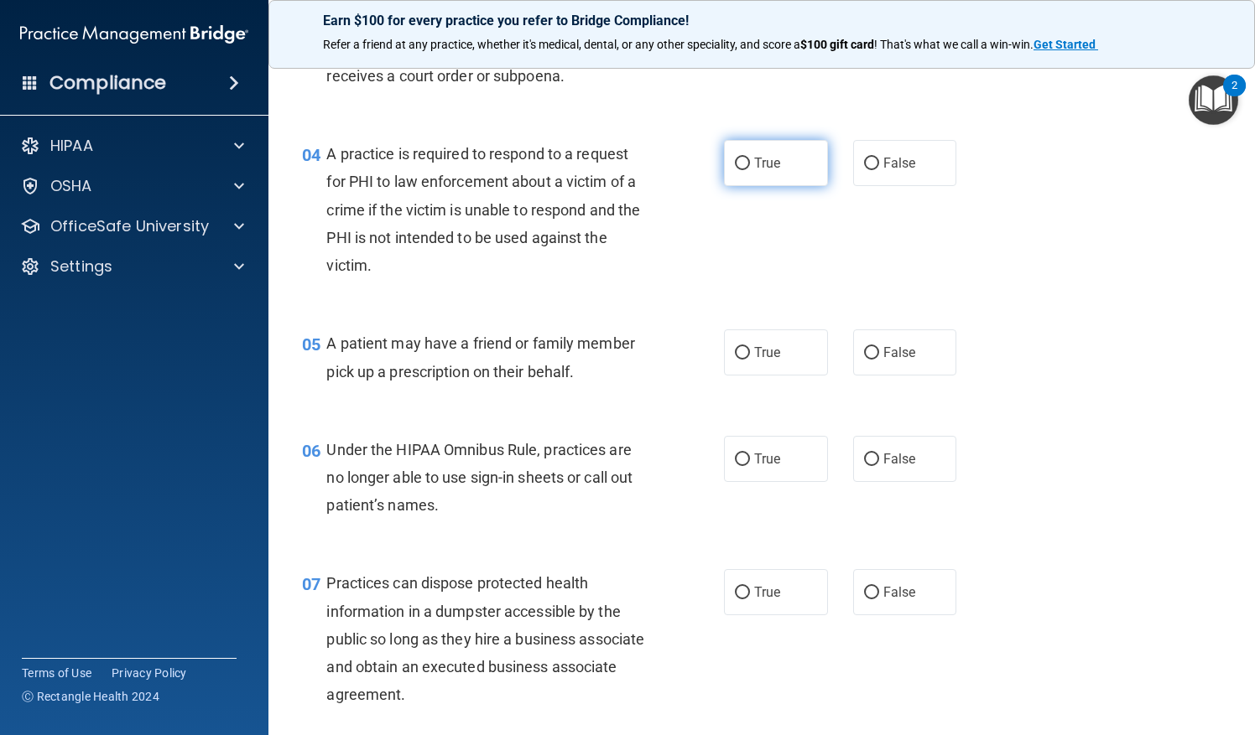
click at [754, 171] on span "True" at bounding box center [767, 163] width 26 height 16
click at [750, 170] on input "True" at bounding box center [742, 164] width 15 height 13
radio input "true"
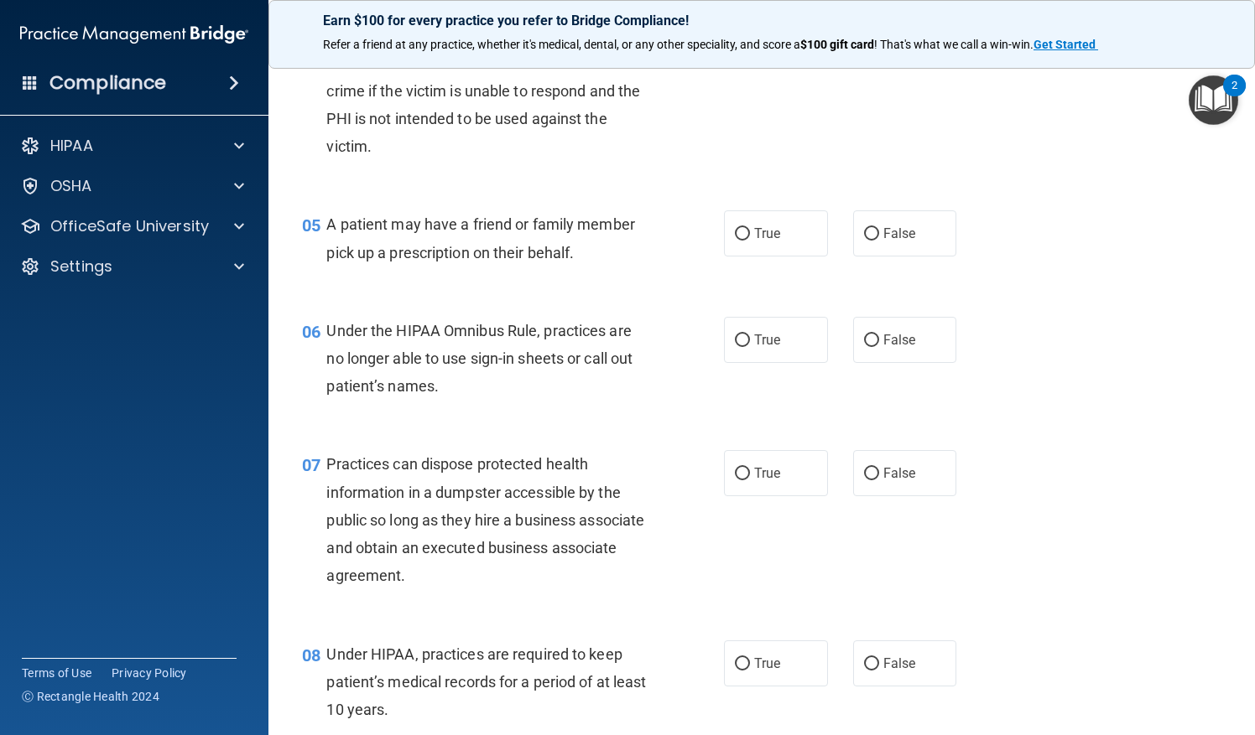
scroll to position [628, 0]
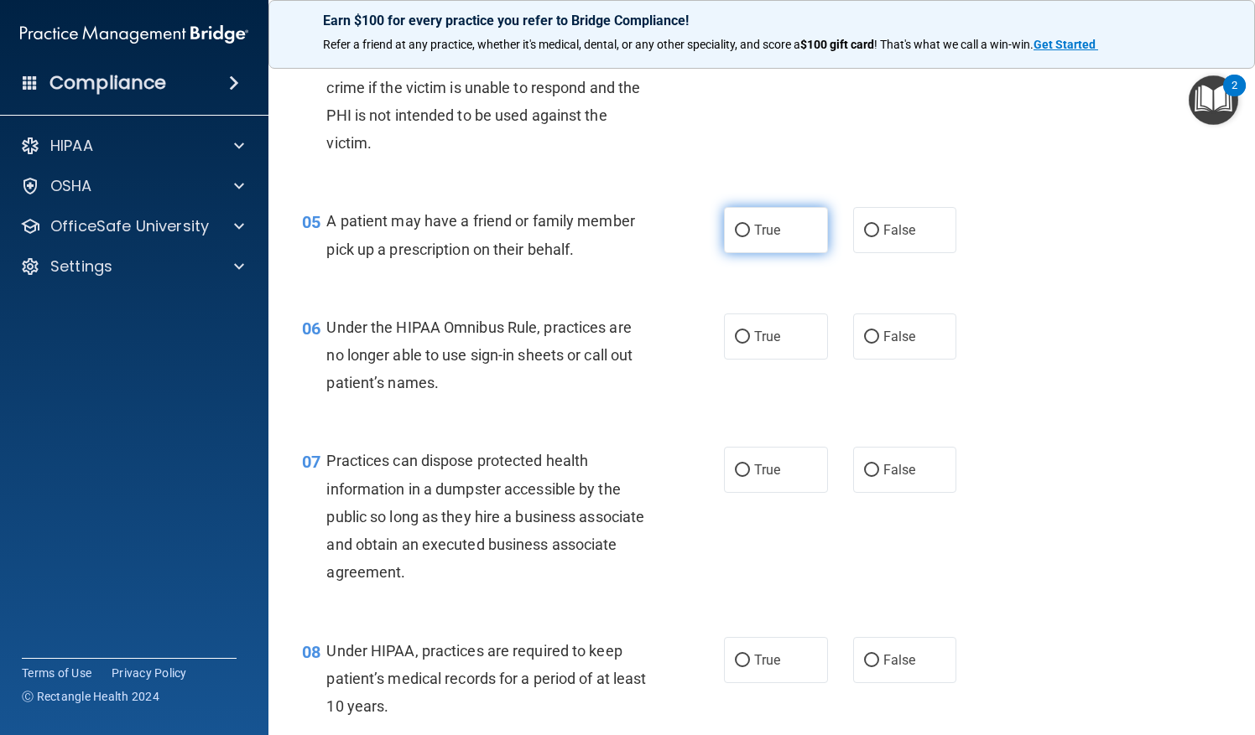
click at [758, 253] on label "True" at bounding box center [776, 230] width 104 height 46
click at [750, 237] on input "True" at bounding box center [742, 231] width 15 height 13
radio input "true"
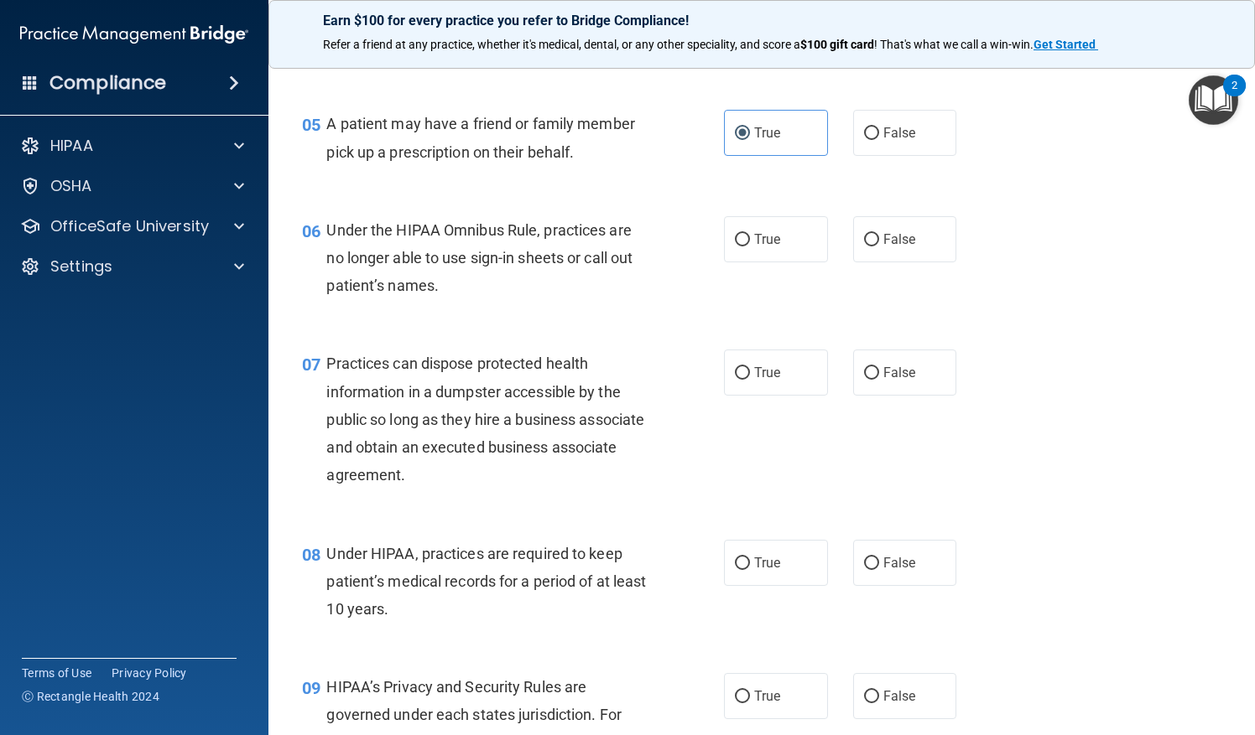
scroll to position [729, 0]
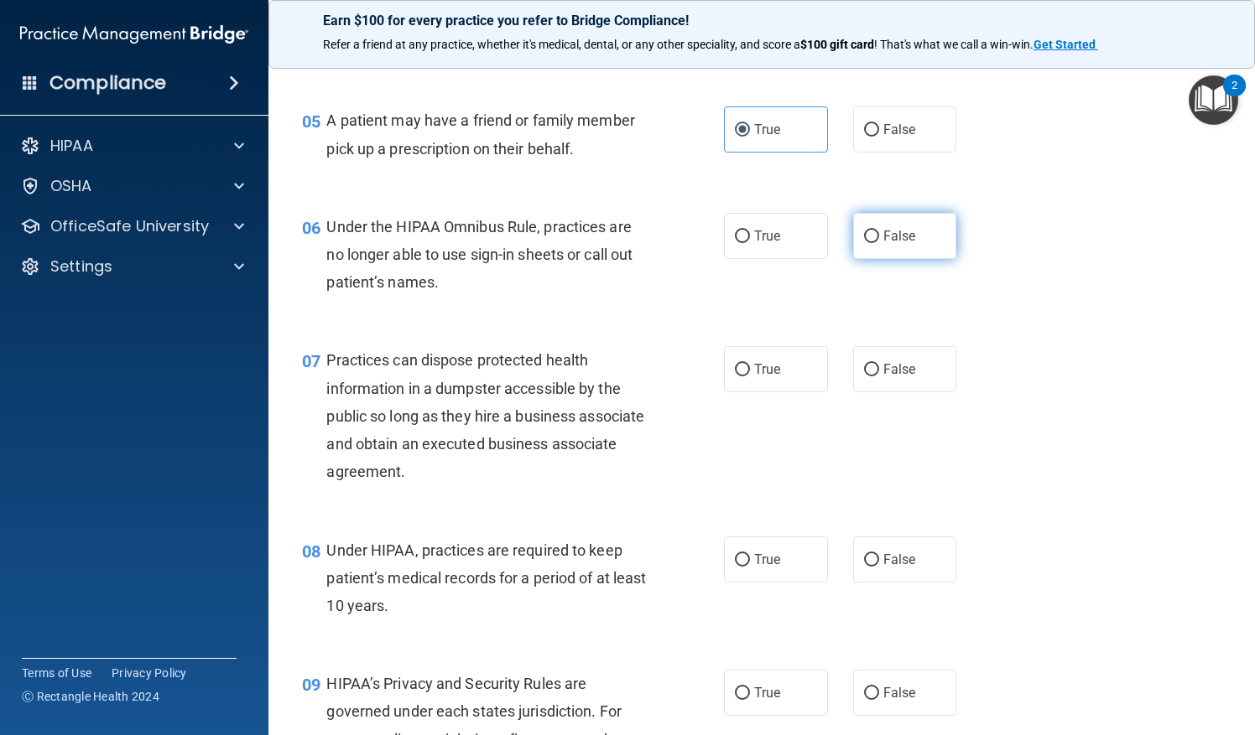
click at [884, 244] on span "False" at bounding box center [899, 236] width 33 height 16
click at [879, 243] on input "False" at bounding box center [871, 237] width 15 height 13
radio input "true"
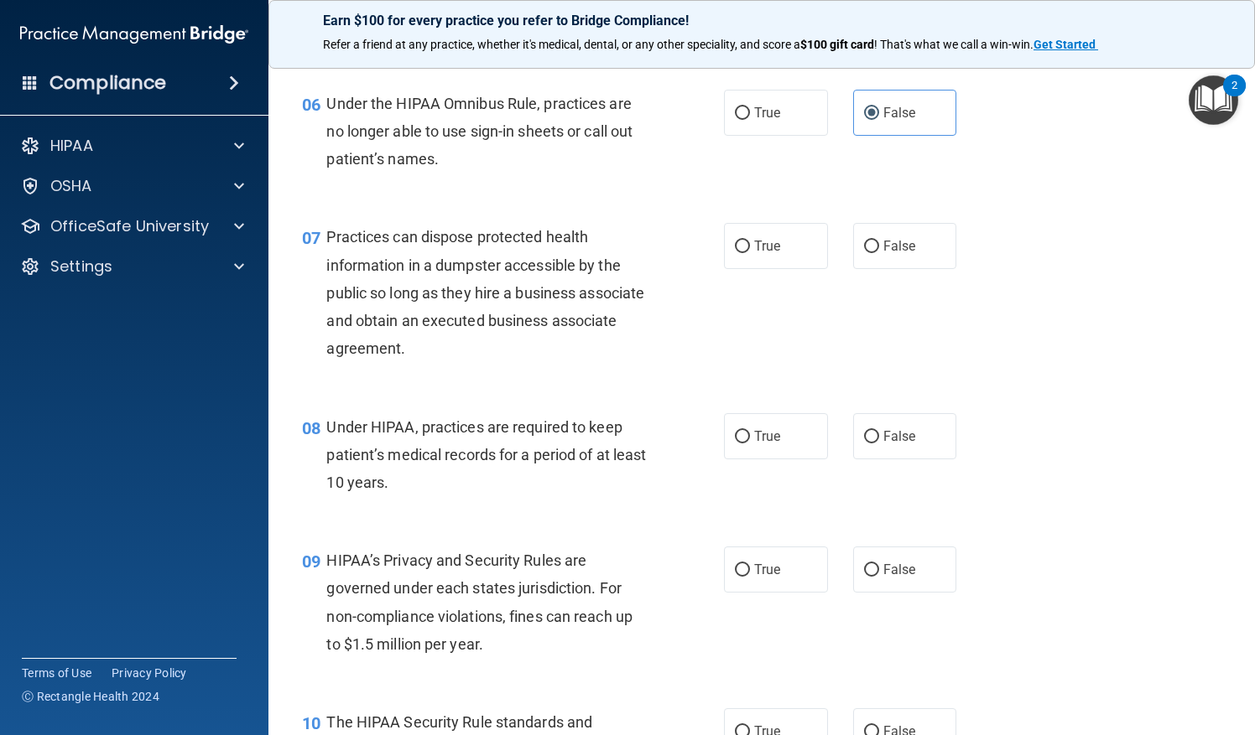
scroll to position [869, 0]
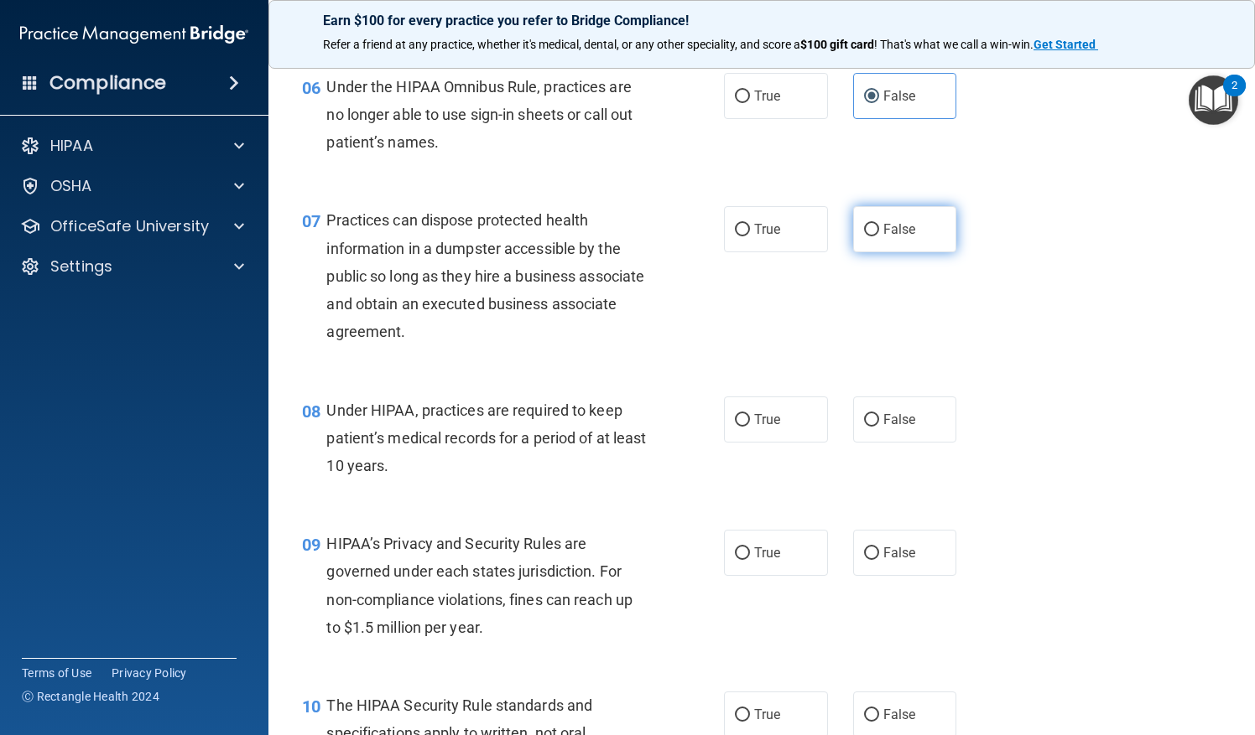
click at [914, 252] on label "False" at bounding box center [905, 229] width 104 height 46
click at [879, 236] on input "False" at bounding box center [871, 230] width 15 height 13
radio input "true"
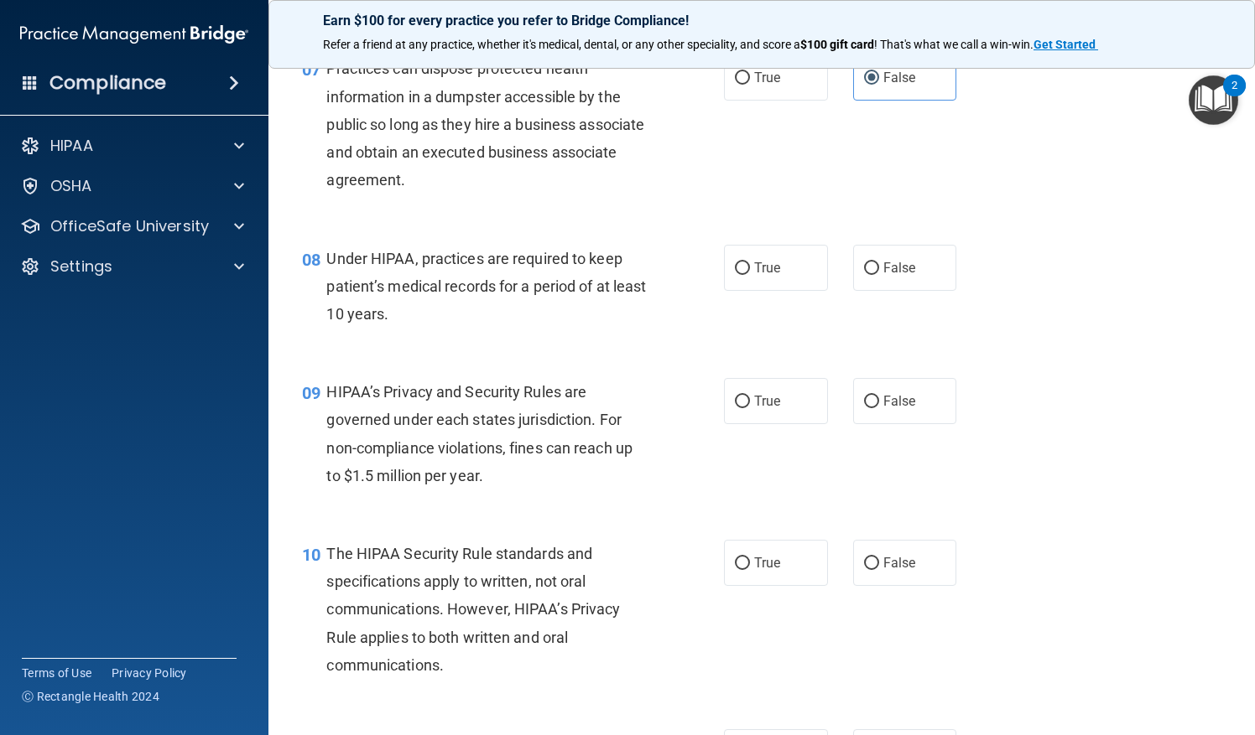
scroll to position [1021, 0]
click at [883, 275] on span "False" at bounding box center [899, 267] width 33 height 16
click at [879, 274] on input "False" at bounding box center [871, 268] width 15 height 13
radio input "true"
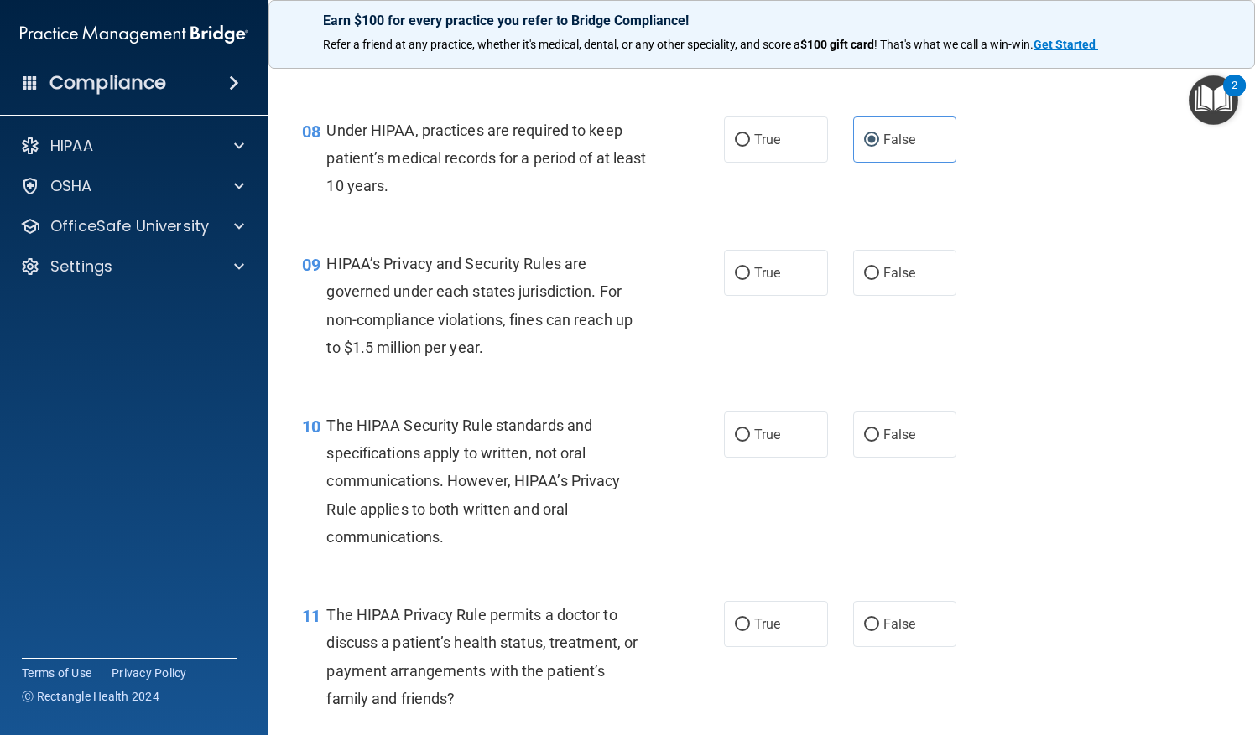
scroll to position [1159, 0]
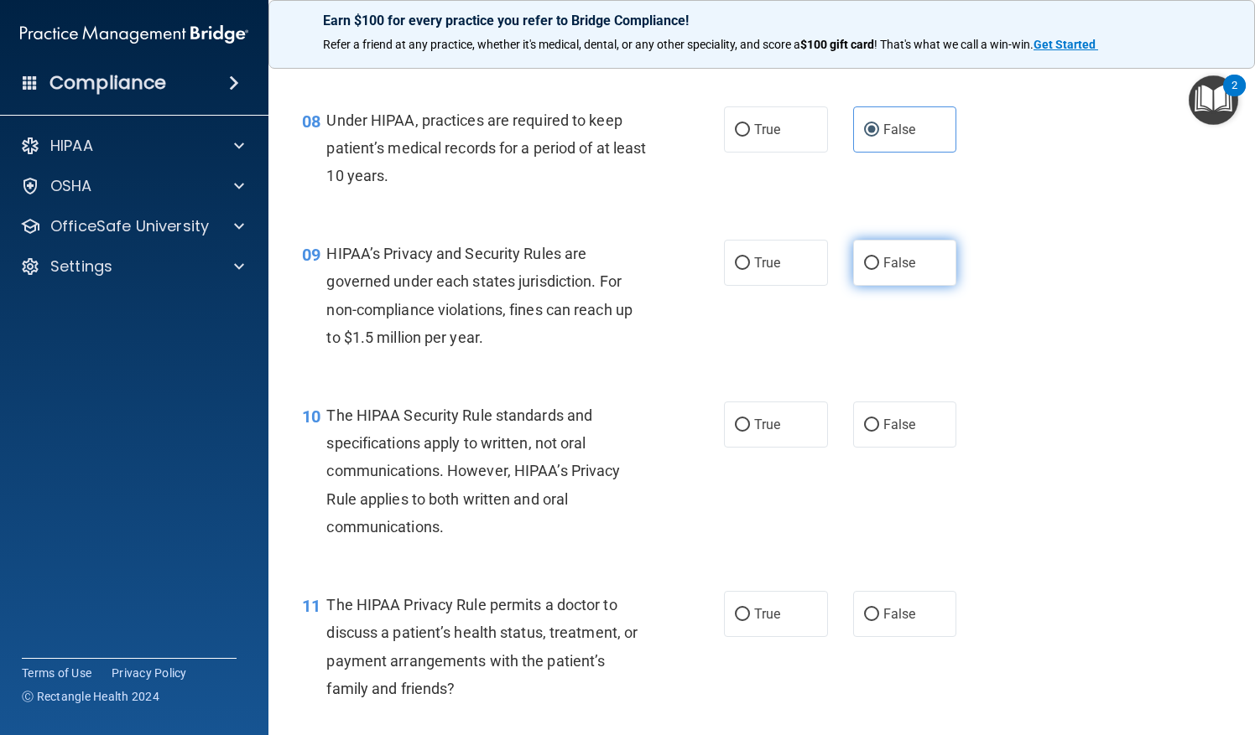
click at [865, 286] on label "False" at bounding box center [905, 263] width 104 height 46
click at [865, 270] on input "False" at bounding box center [871, 263] width 15 height 13
radio input "true"
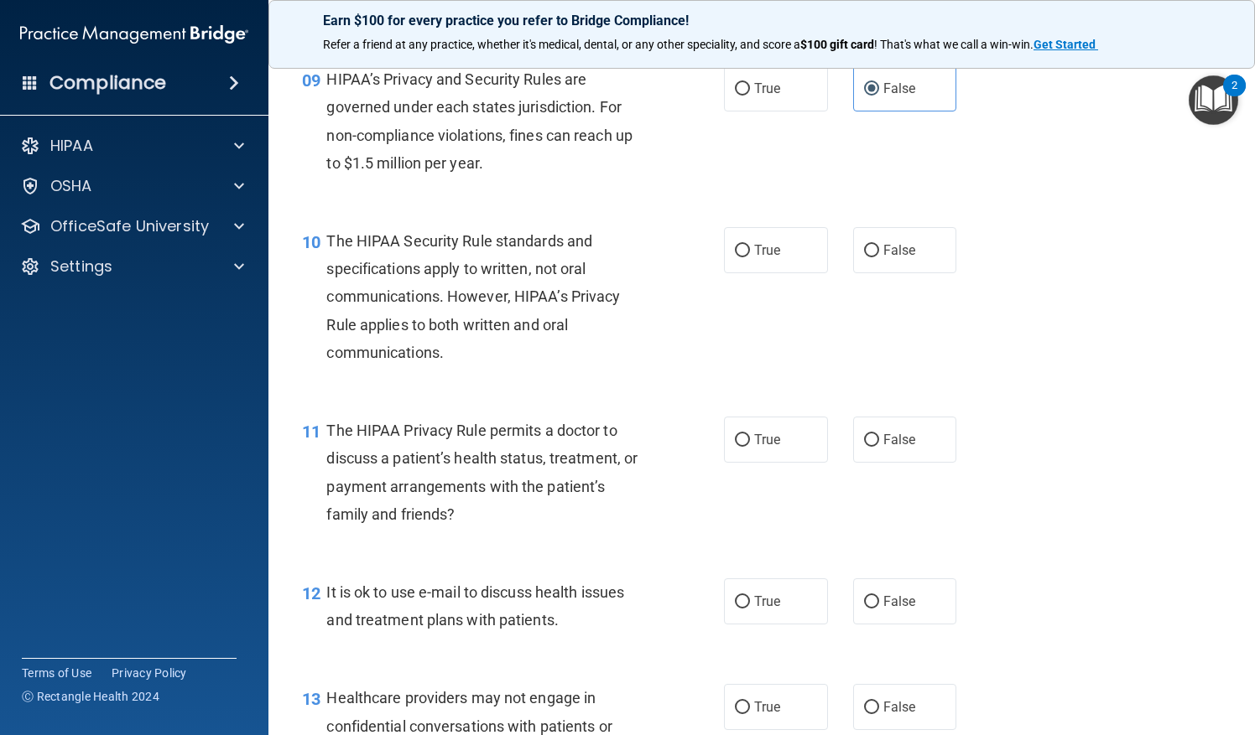
scroll to position [1333, 0]
click at [772, 258] on span "True" at bounding box center [767, 250] width 26 height 16
click at [750, 257] on input "True" at bounding box center [742, 251] width 15 height 13
radio input "true"
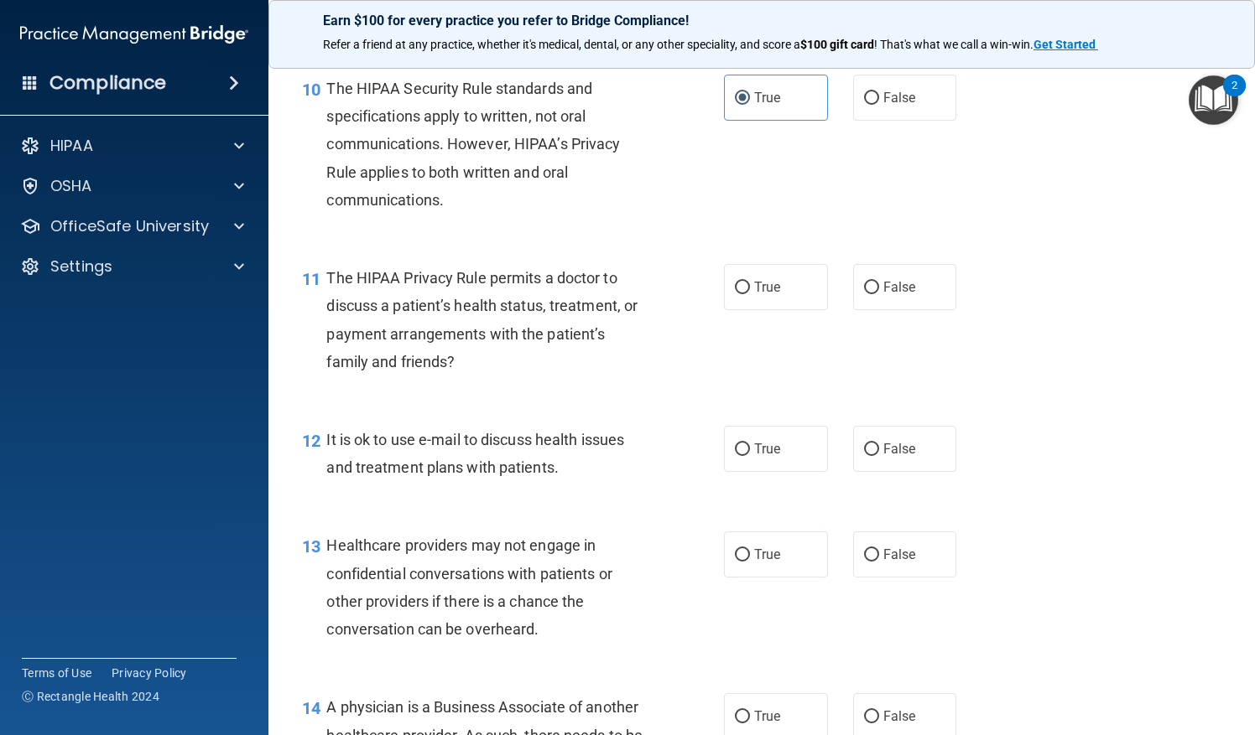
scroll to position [1486, 0]
click at [761, 310] on label "True" at bounding box center [776, 287] width 104 height 46
click at [750, 294] on input "True" at bounding box center [742, 288] width 15 height 13
radio input "true"
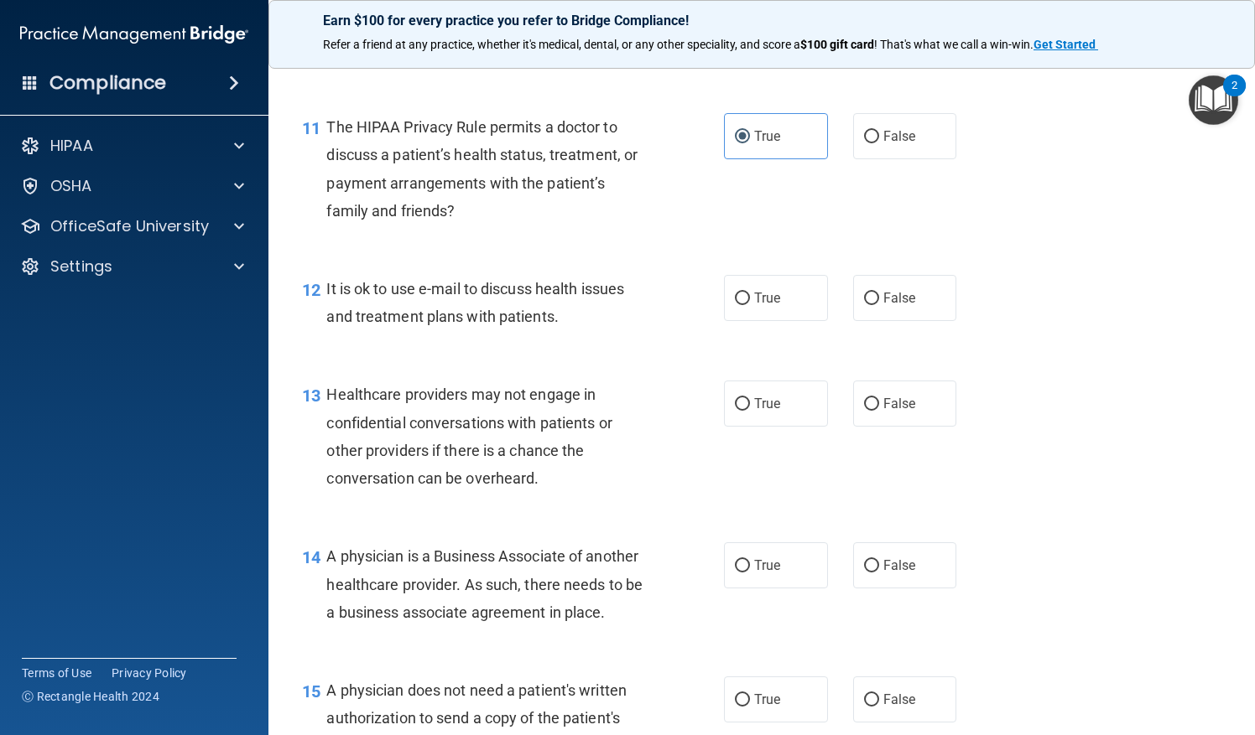
scroll to position [1637, 0]
click at [759, 306] on span "True" at bounding box center [767, 298] width 26 height 16
click at [750, 305] on input "True" at bounding box center [742, 299] width 15 height 13
radio input "true"
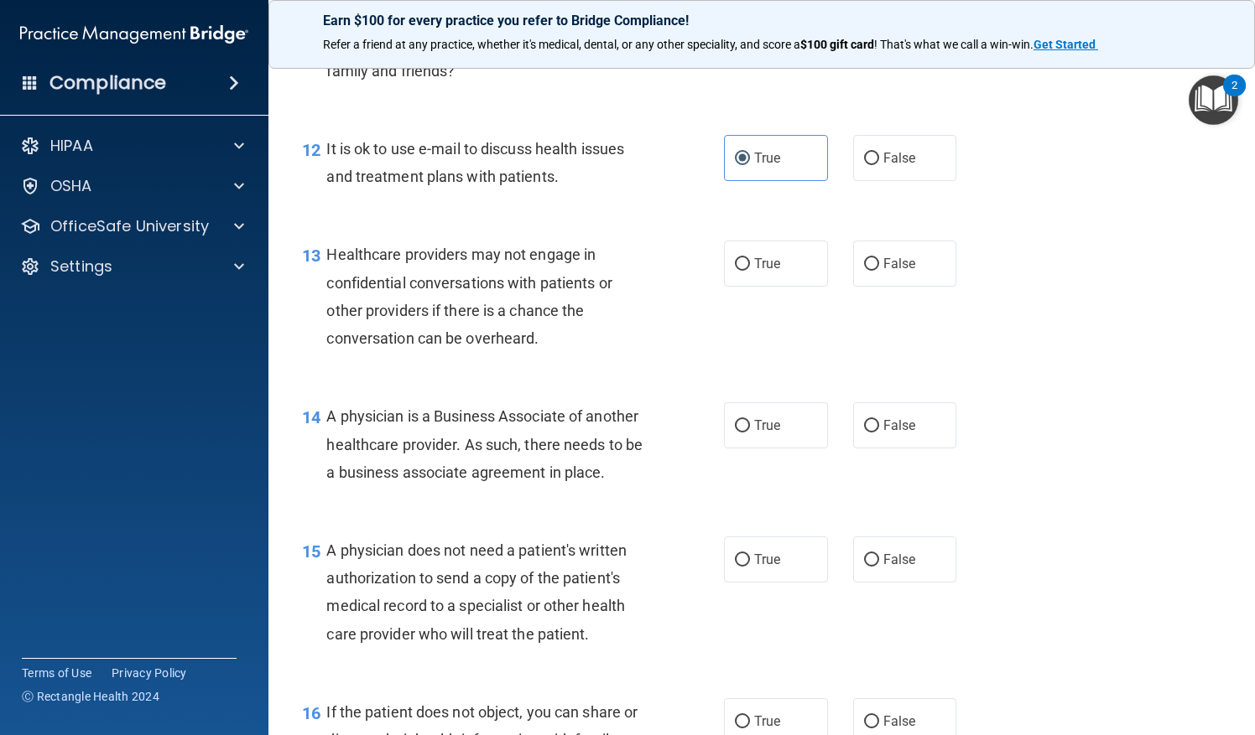
scroll to position [1787, 0]
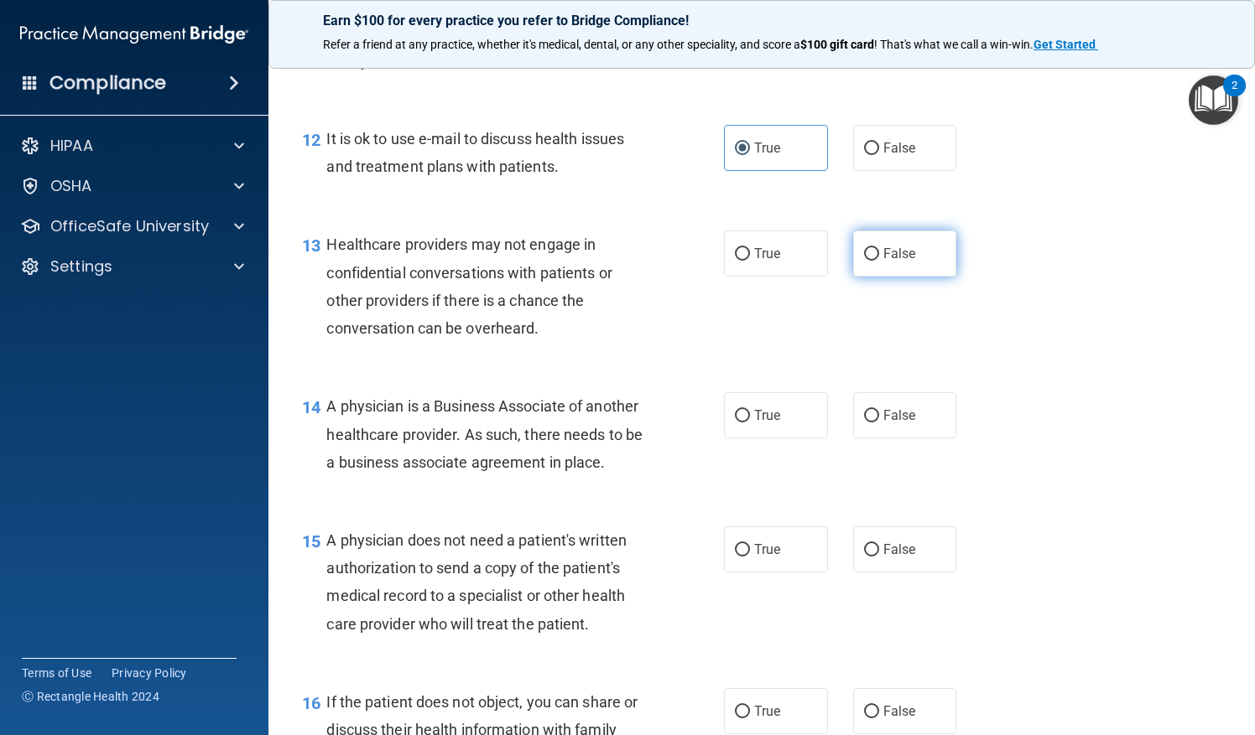
click at [886, 262] on span "False" at bounding box center [899, 254] width 33 height 16
click at [879, 261] on input "False" at bounding box center [871, 254] width 15 height 13
radio input "true"
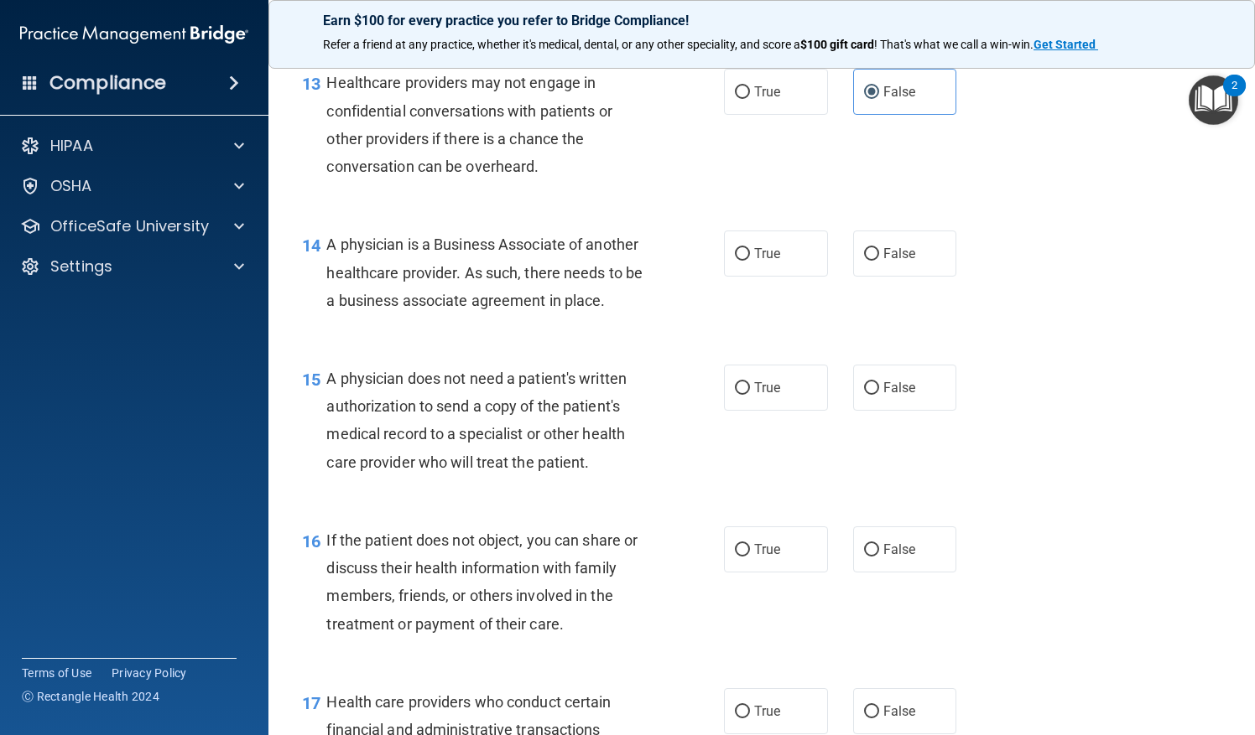
scroll to position [1950, 0]
click at [902, 276] on label "False" at bounding box center [905, 253] width 104 height 46
click at [879, 260] on input "False" at bounding box center [871, 253] width 15 height 13
radio input "true"
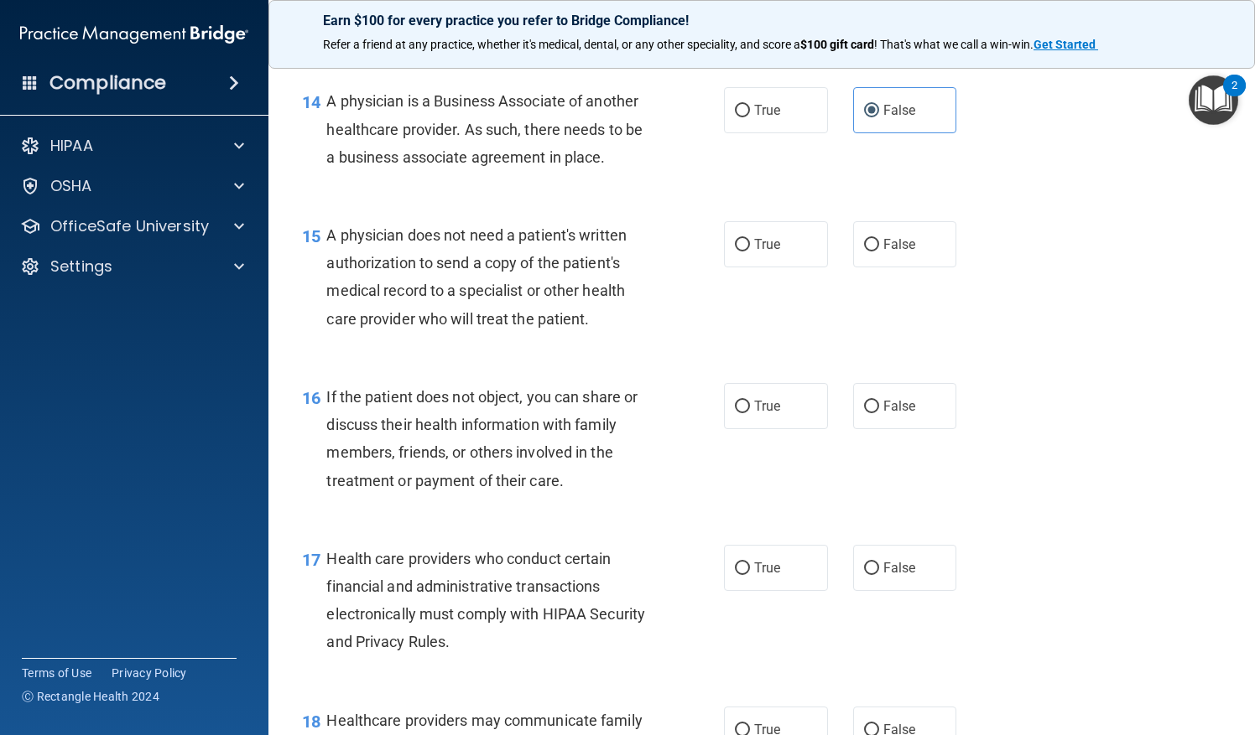
scroll to position [2093, 0]
click at [726, 267] on label "True" at bounding box center [776, 244] width 104 height 46
click at [735, 251] on input "True" at bounding box center [742, 244] width 15 height 13
radio input "true"
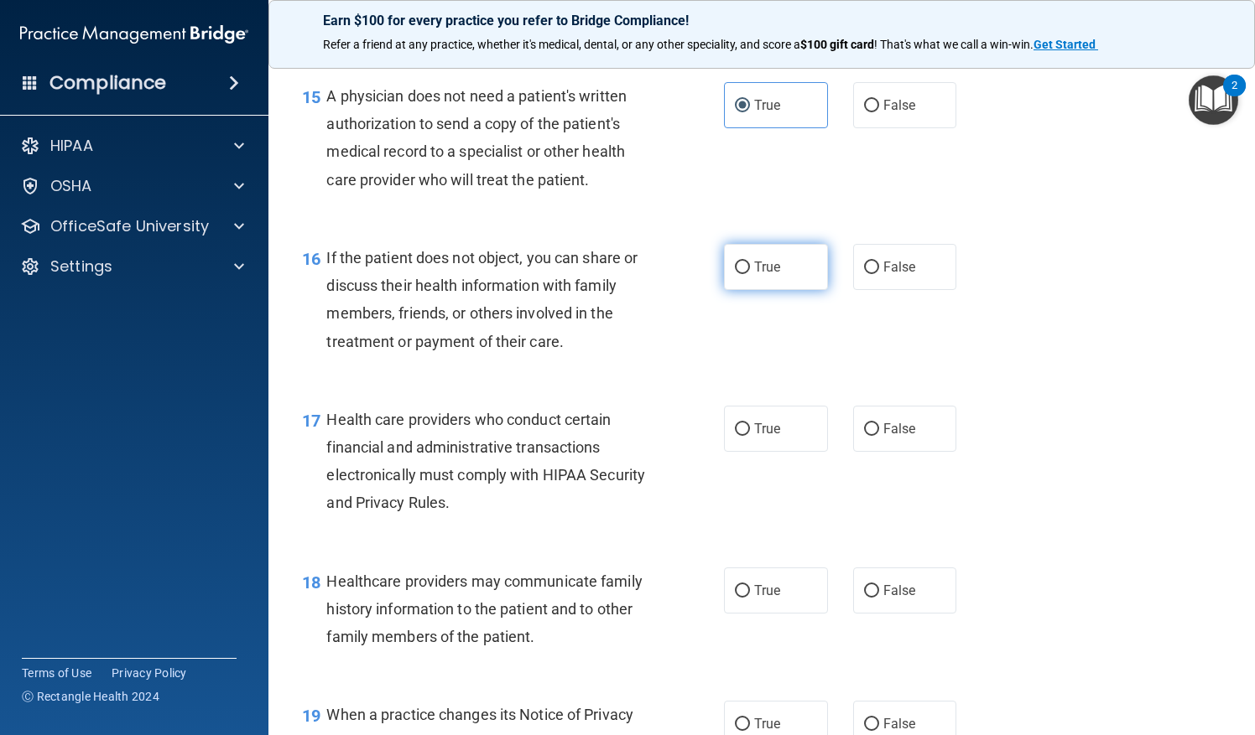
click at [735, 274] on input "True" at bounding box center [742, 268] width 15 height 13
radio input "true"
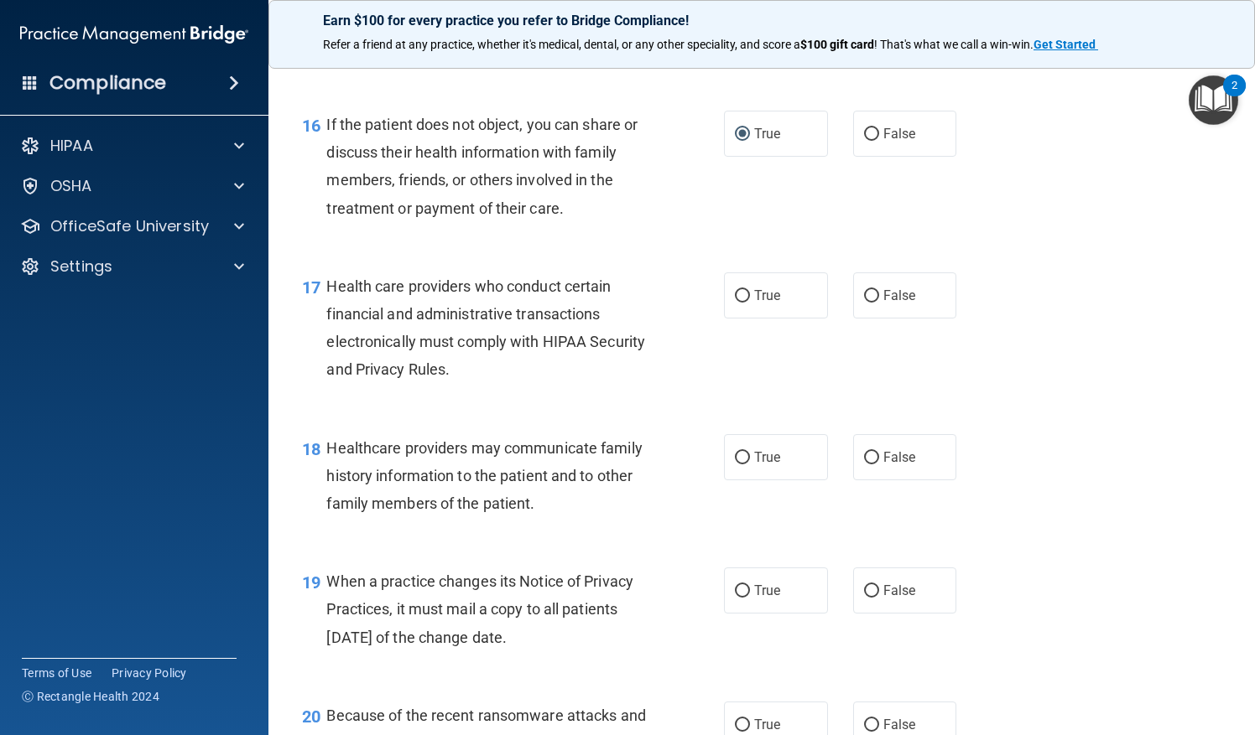
scroll to position [2369, 0]
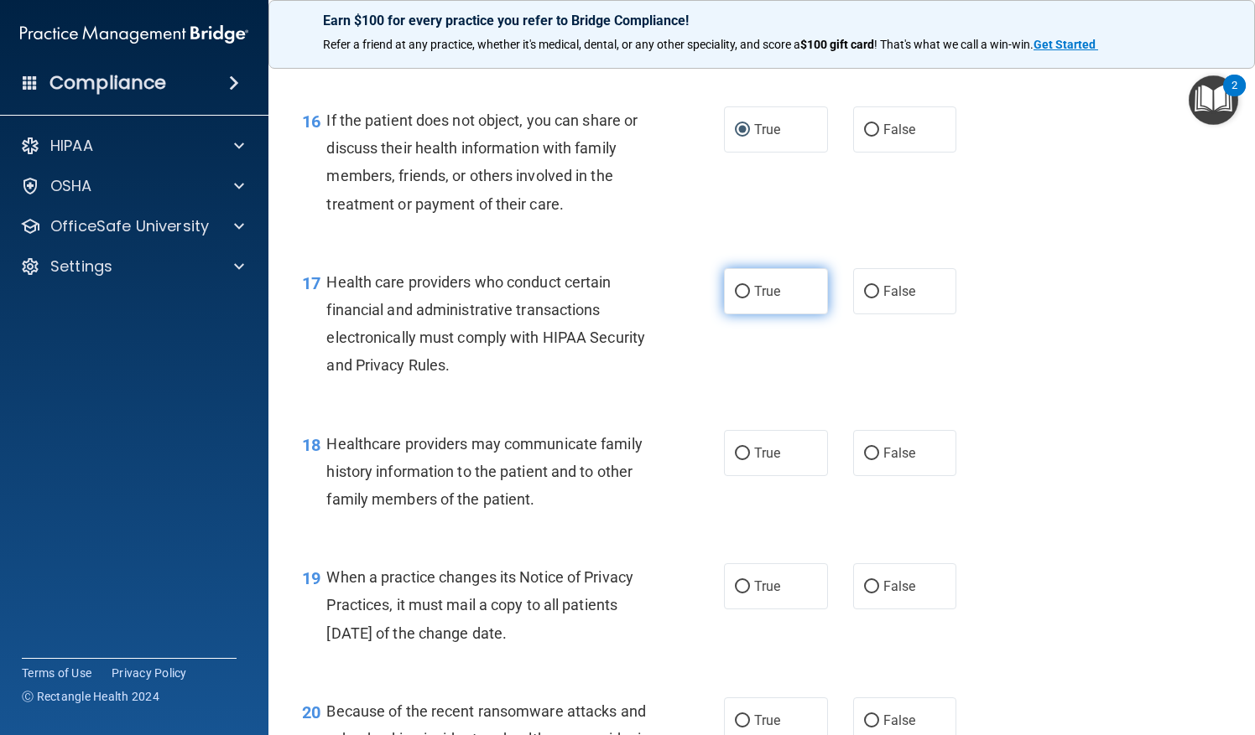
click at [760, 314] on label "True" at bounding box center [776, 291] width 104 height 46
click at [750, 299] on input "True" at bounding box center [742, 292] width 15 height 13
radio input "true"
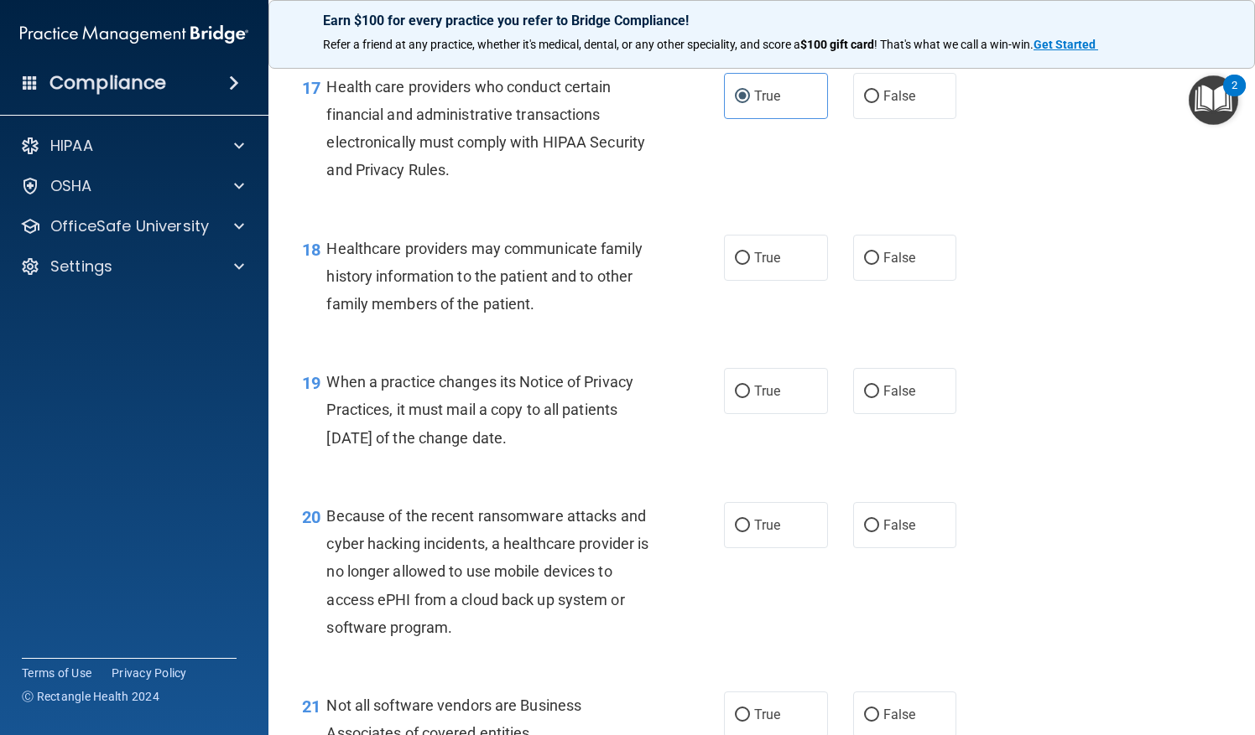
scroll to position [2589, 0]
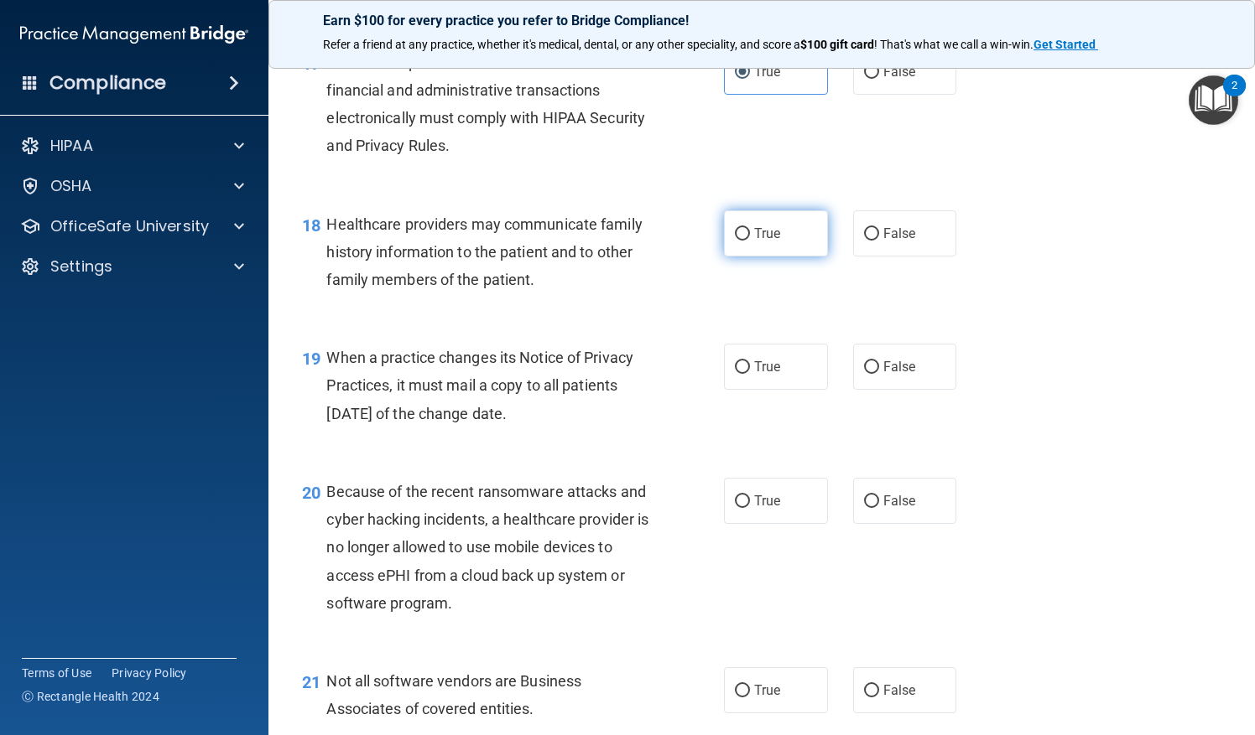
click at [770, 243] on label "True" at bounding box center [776, 234] width 104 height 46
click at [750, 241] on input "True" at bounding box center [742, 234] width 15 height 13
radio input "true"
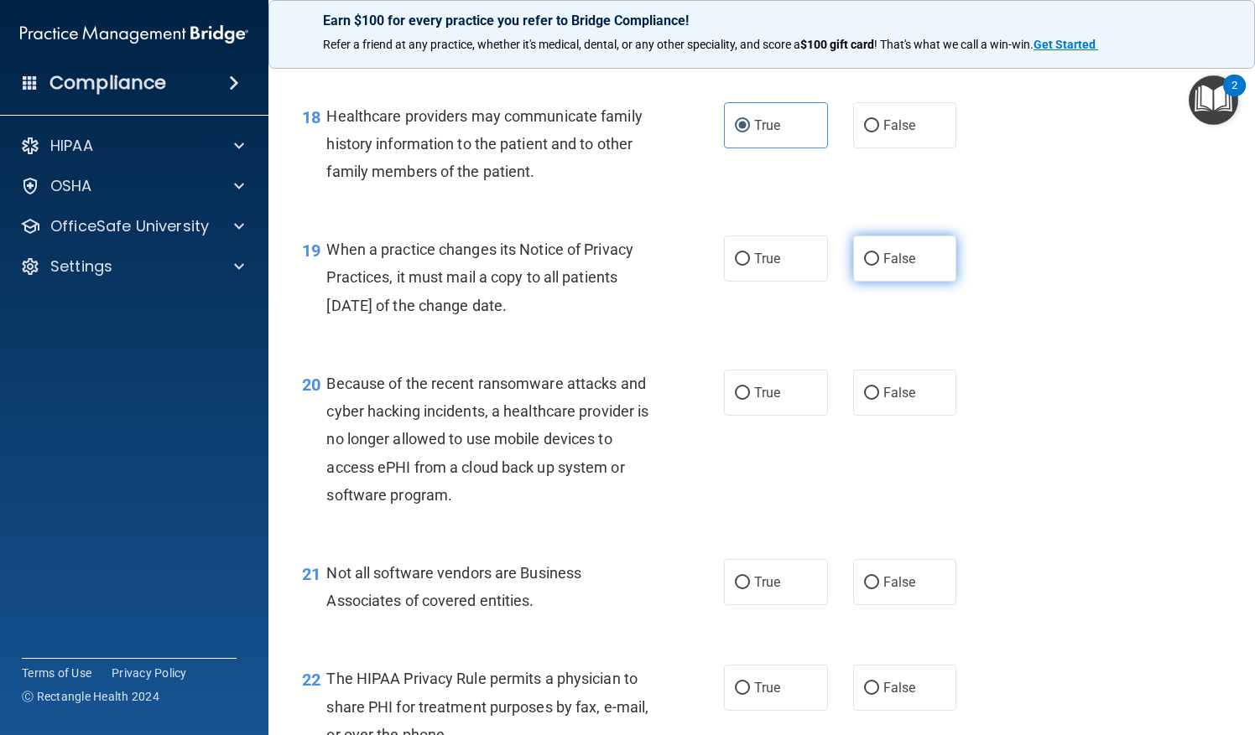
click at [899, 282] on label "False" at bounding box center [905, 259] width 104 height 46
click at [879, 266] on input "False" at bounding box center [871, 259] width 15 height 13
radio input "true"
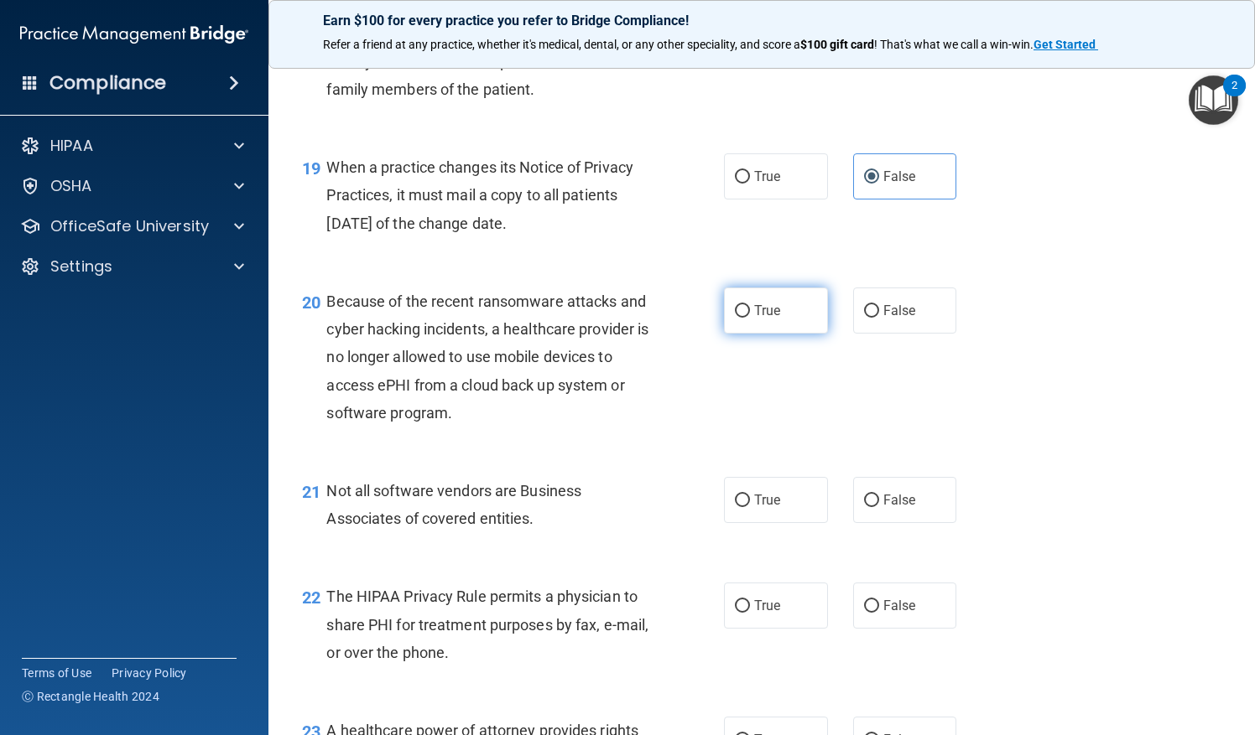
scroll to position [2789, 0]
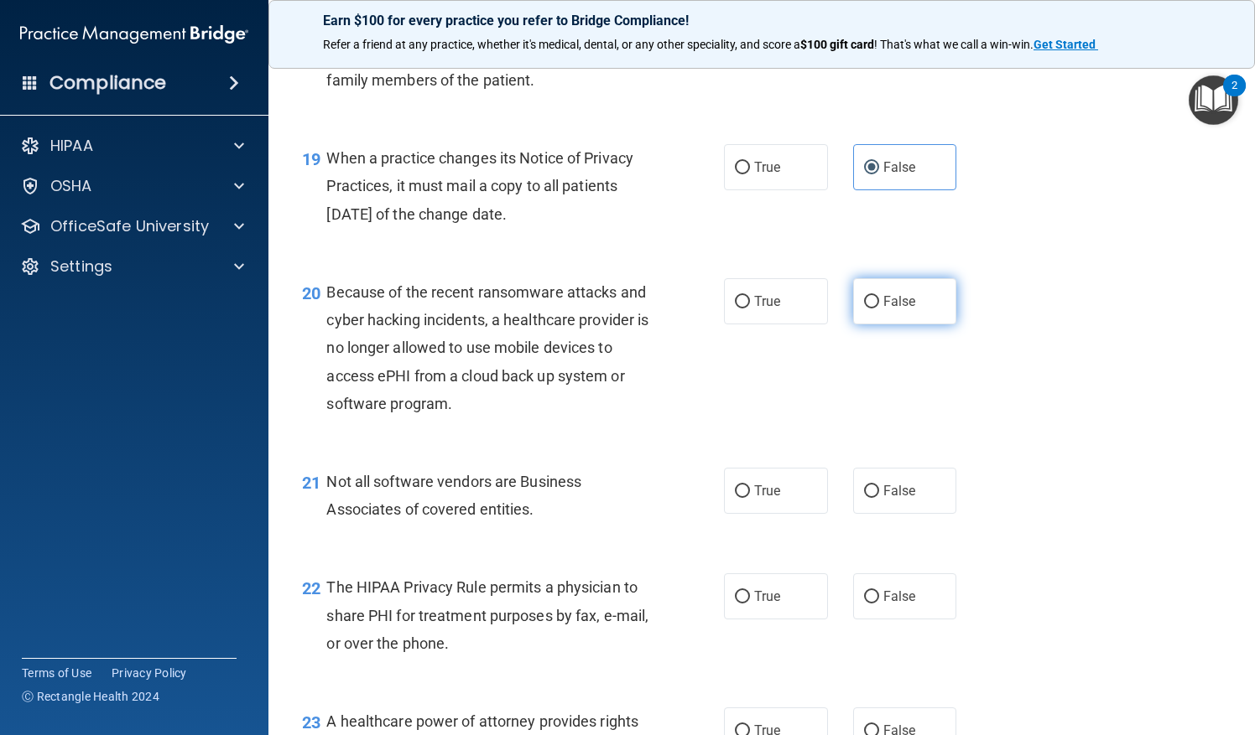
click at [886, 325] on label "False" at bounding box center [905, 301] width 104 height 46
click at [879, 309] on input "False" at bounding box center [871, 302] width 15 height 13
radio input "true"
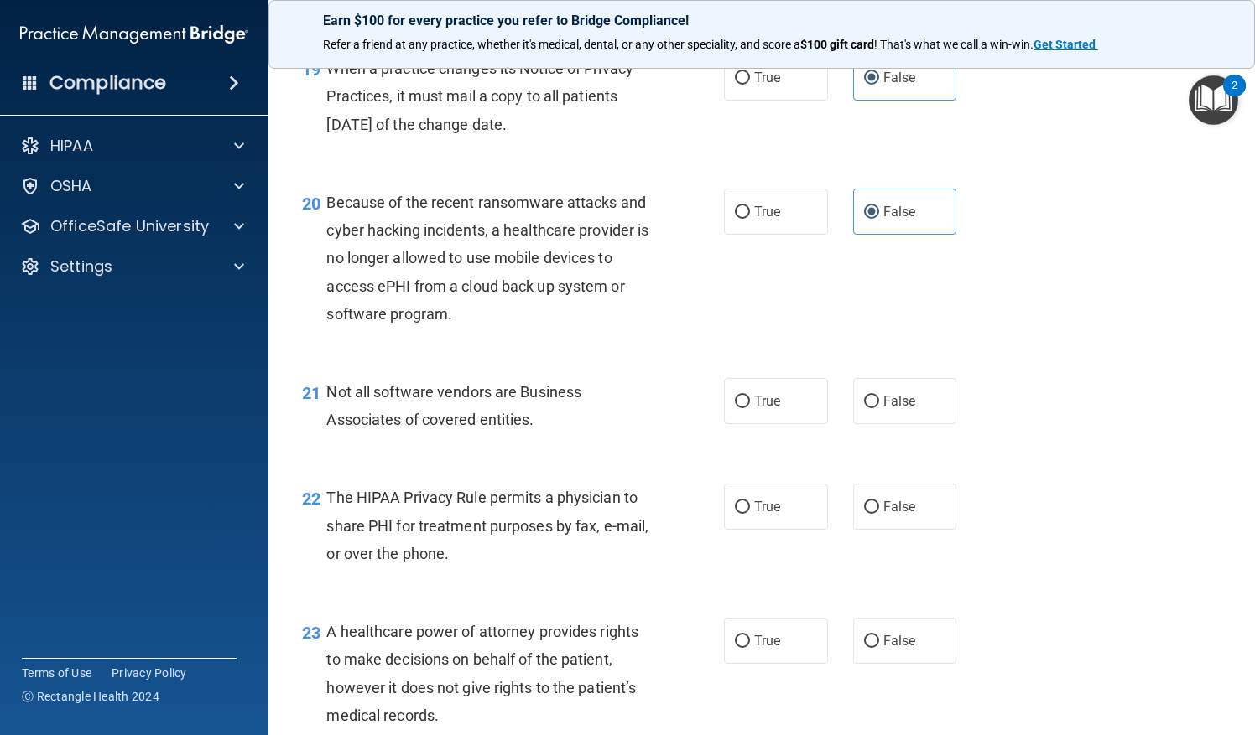
scroll to position [2934, 0]
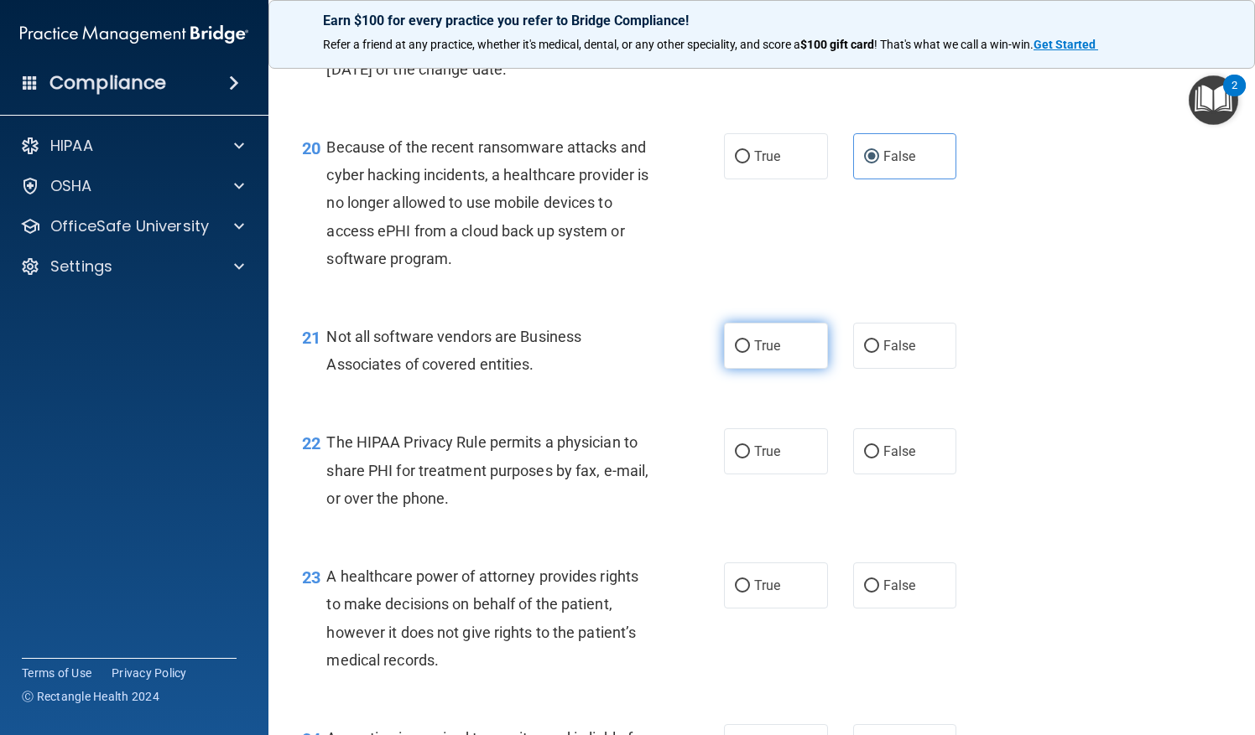
click at [755, 369] on label "True" at bounding box center [776, 346] width 104 height 46
click at [750, 353] on input "True" at bounding box center [742, 346] width 15 height 13
radio input "true"
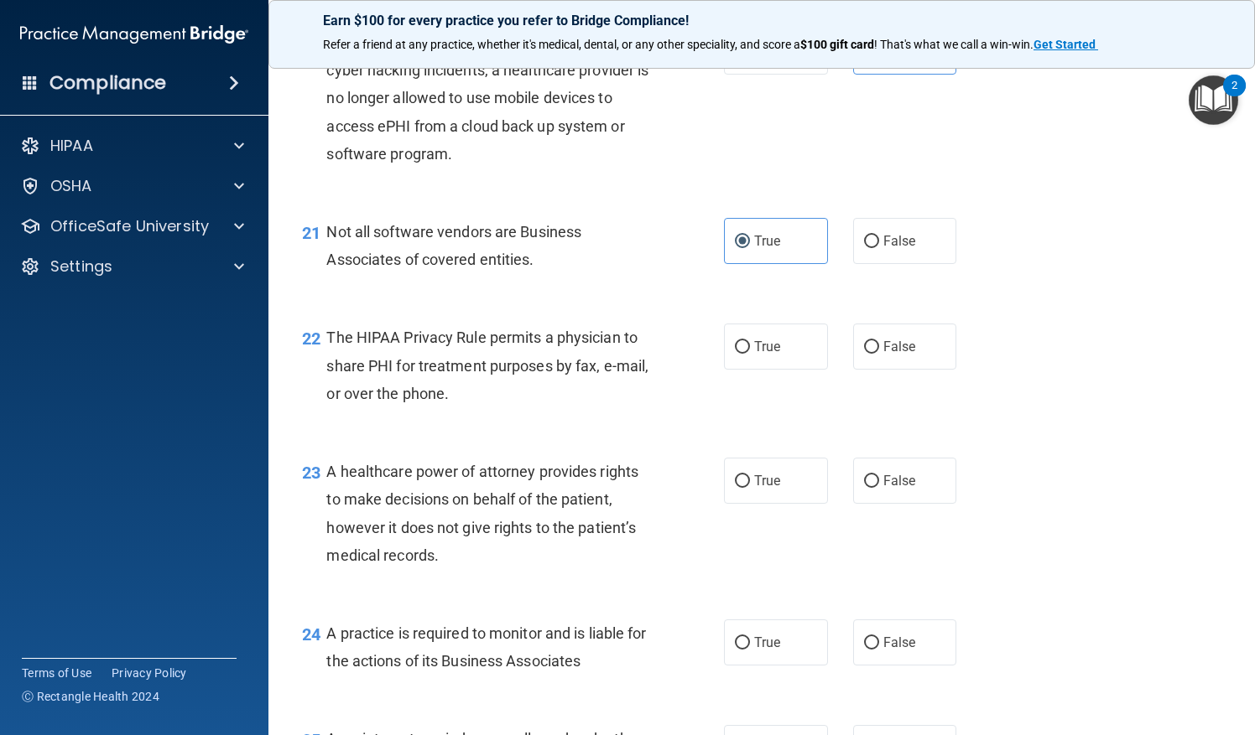
scroll to position [3050, 0]
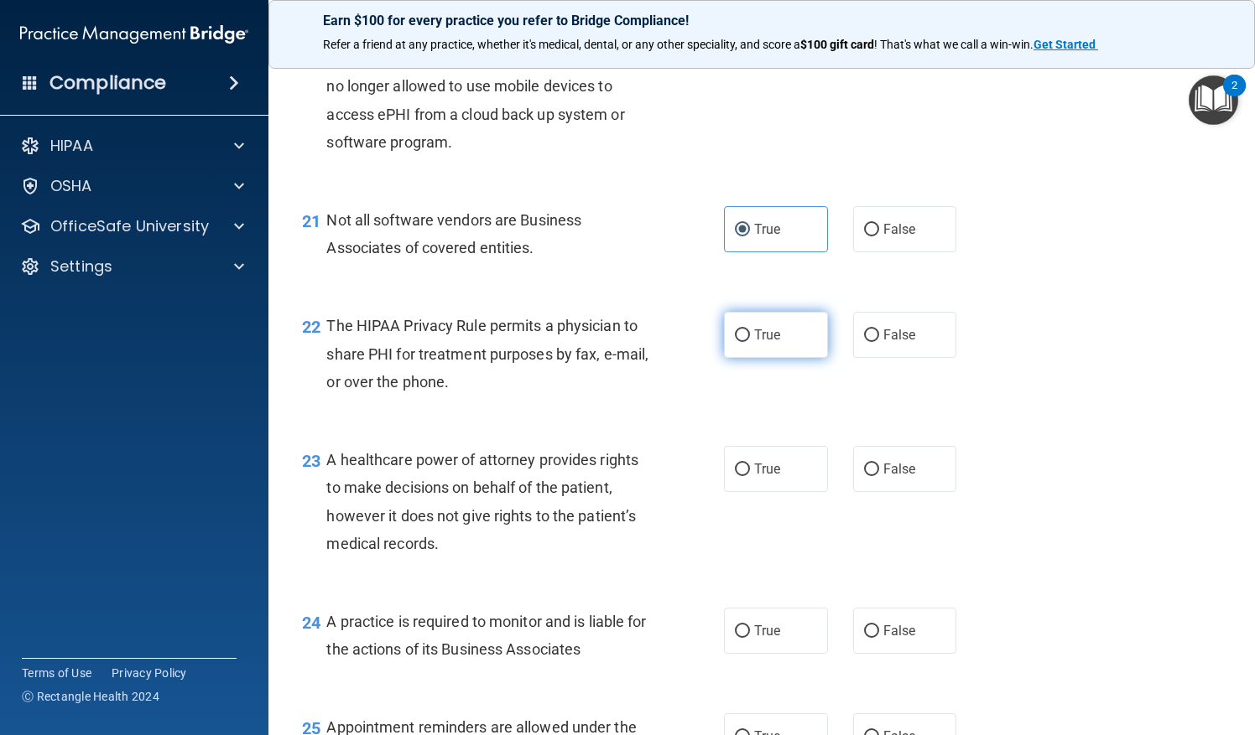
click at [752, 358] on label "True" at bounding box center [776, 335] width 104 height 46
click at [750, 342] on input "True" at bounding box center [742, 336] width 15 height 13
radio input "true"
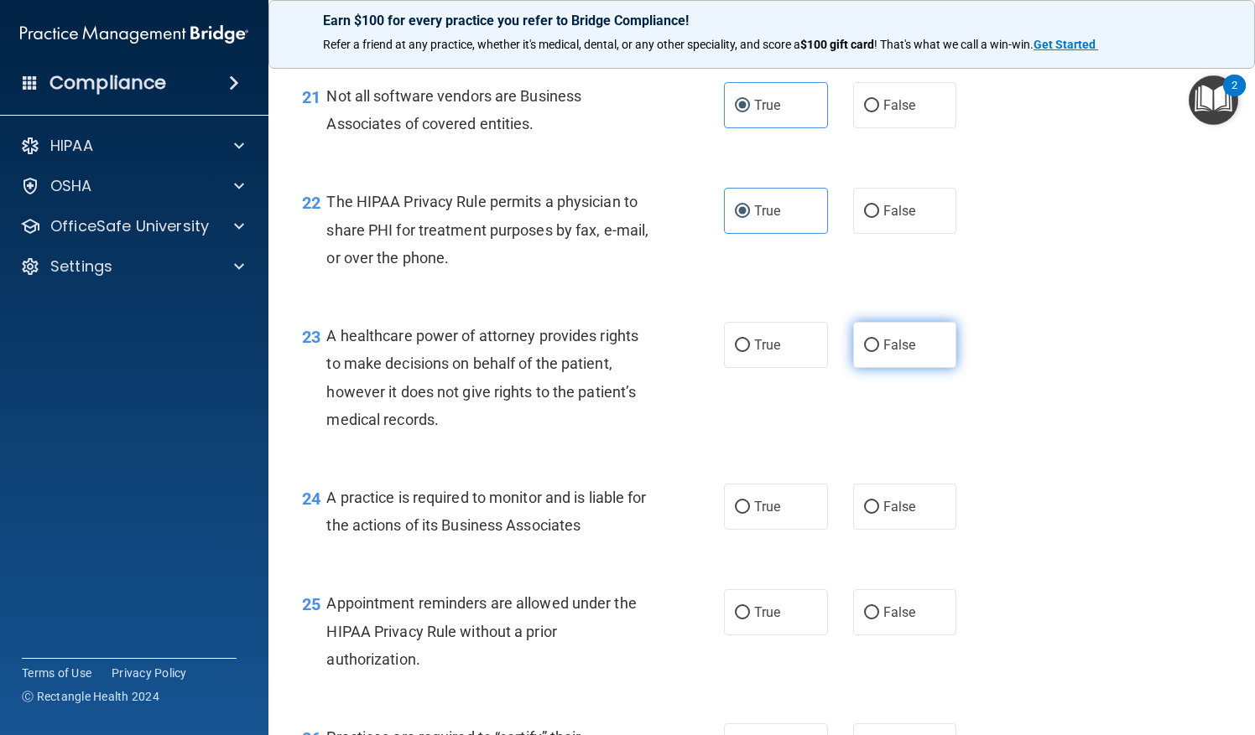
click at [871, 368] on label "False" at bounding box center [905, 345] width 104 height 46
click at [871, 352] on input "False" at bounding box center [871, 346] width 15 height 13
radio input "true"
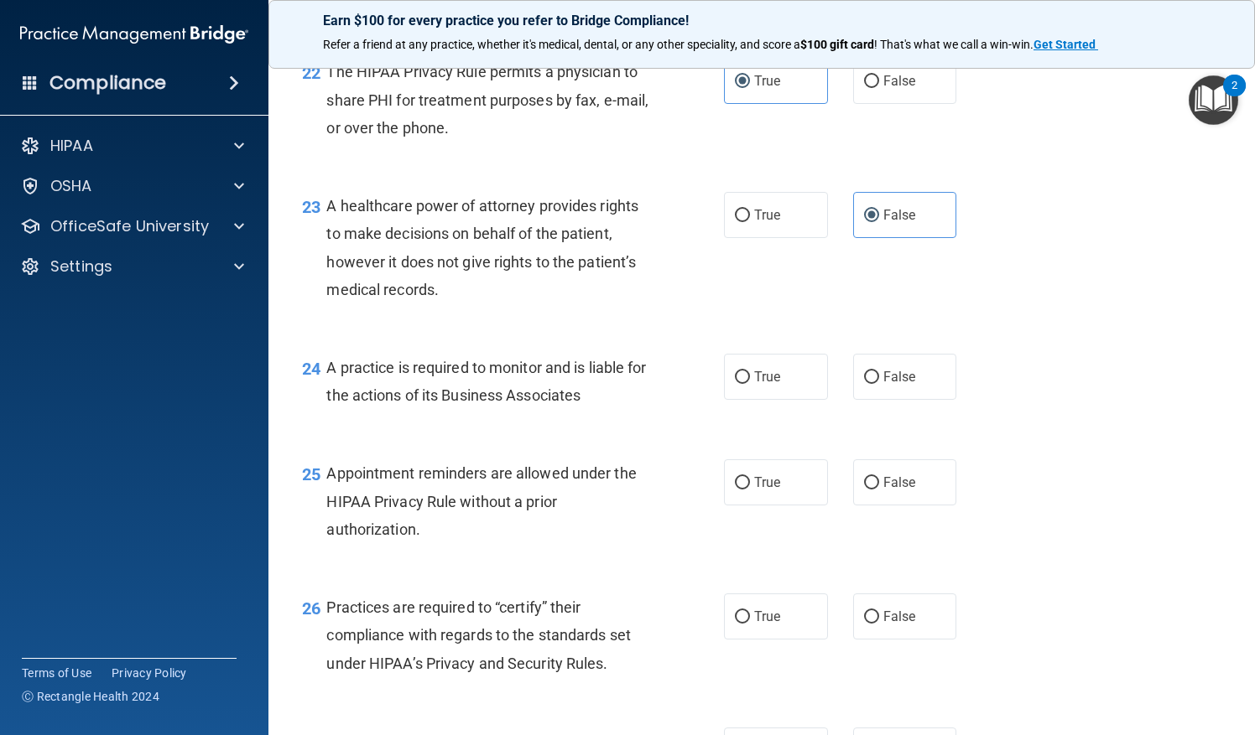
scroll to position [3312, 0]
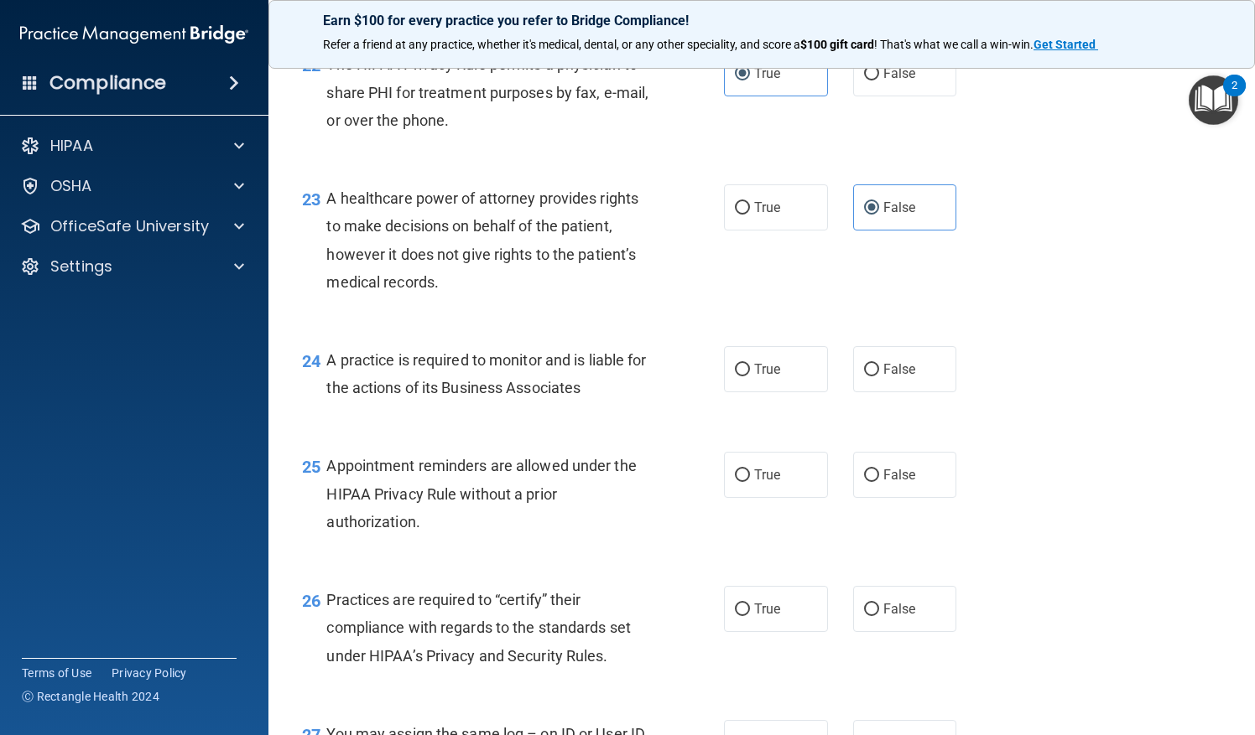
click at [841, 392] on div "True False" at bounding box center [848, 369] width 249 height 46
click at [864, 377] on input "False" at bounding box center [871, 370] width 15 height 13
radio input "true"
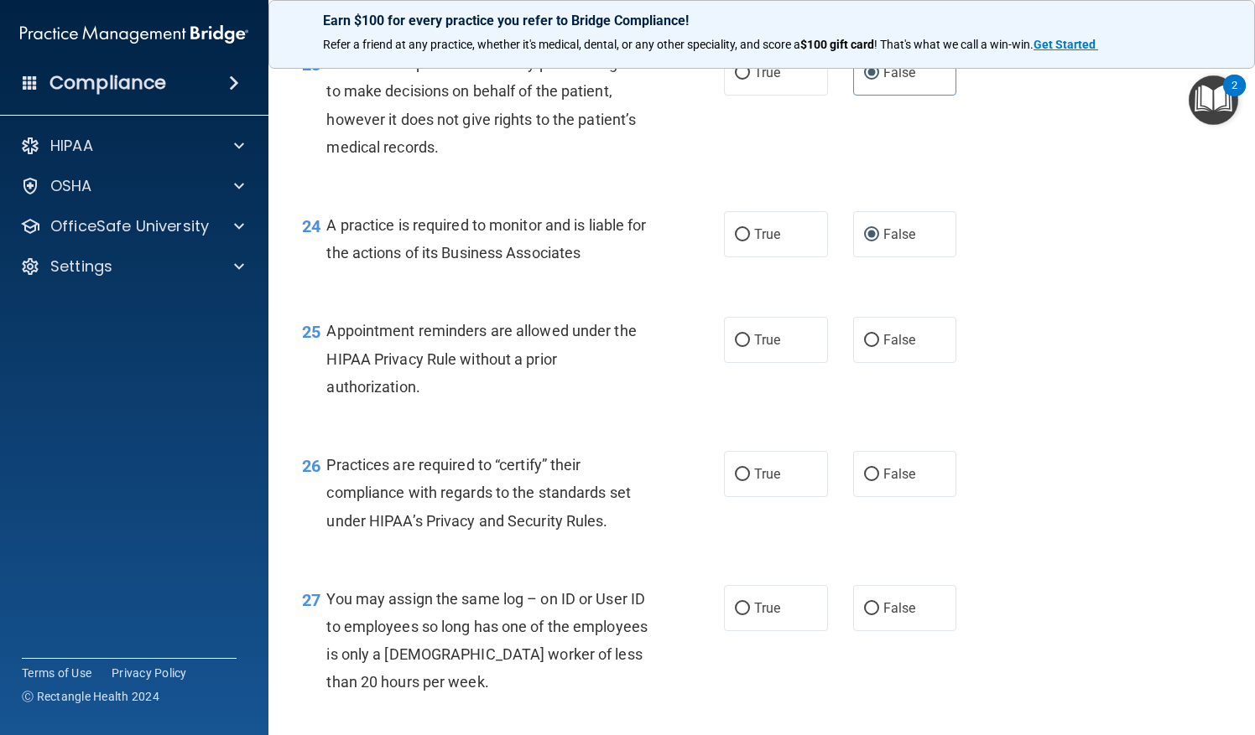
scroll to position [3450, 0]
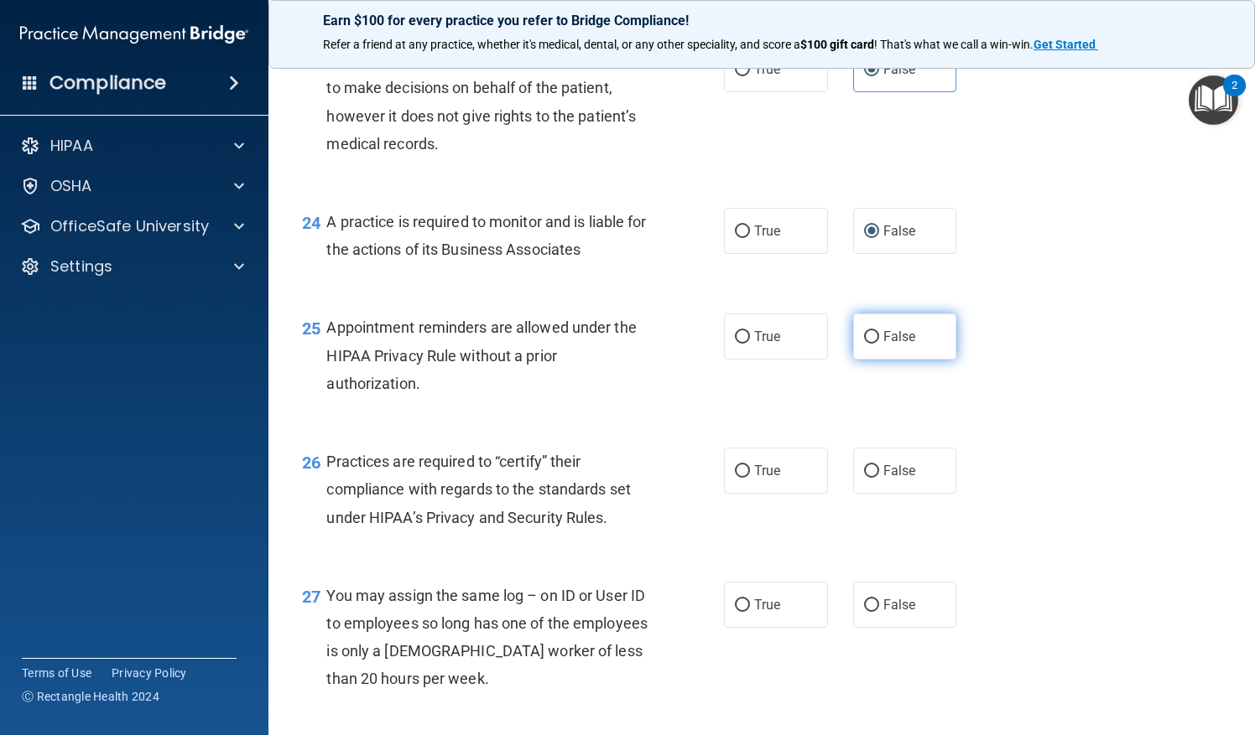
click at [895, 345] on span "False" at bounding box center [899, 337] width 33 height 16
click at [879, 344] on input "False" at bounding box center [871, 337] width 15 height 13
radio input "true"
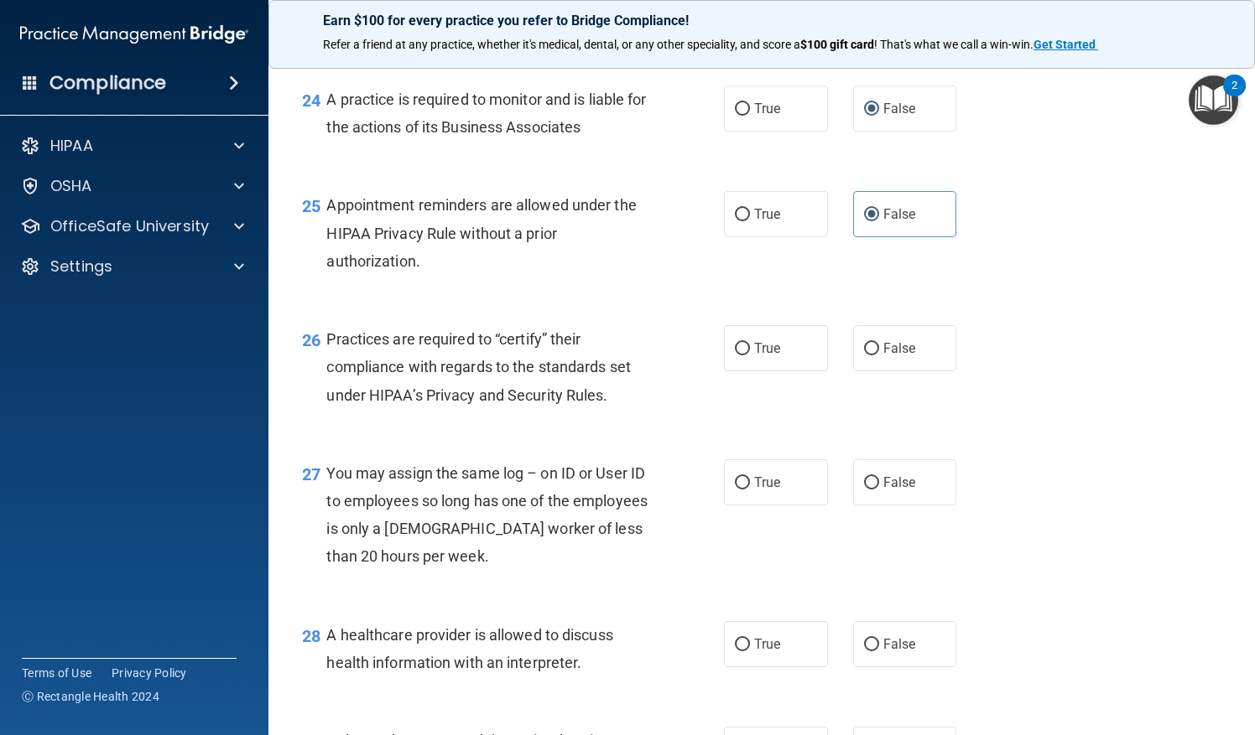
scroll to position [3573, 0]
click at [891, 356] on span "False" at bounding box center [899, 348] width 33 height 16
click at [879, 355] on input "False" at bounding box center [871, 348] width 15 height 13
radio input "true"
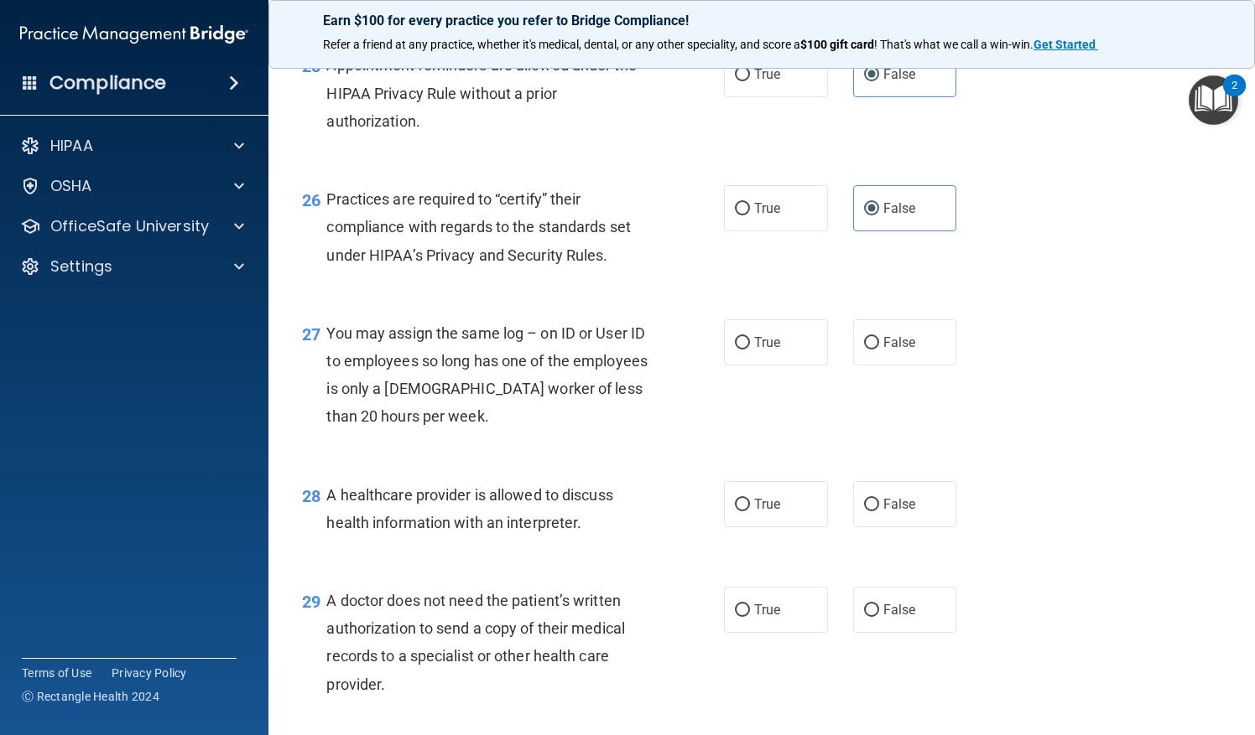
scroll to position [3714, 0]
click at [928, 361] on label "False" at bounding box center [905, 341] width 104 height 46
click at [879, 348] on input "False" at bounding box center [871, 341] width 15 height 13
radio input "true"
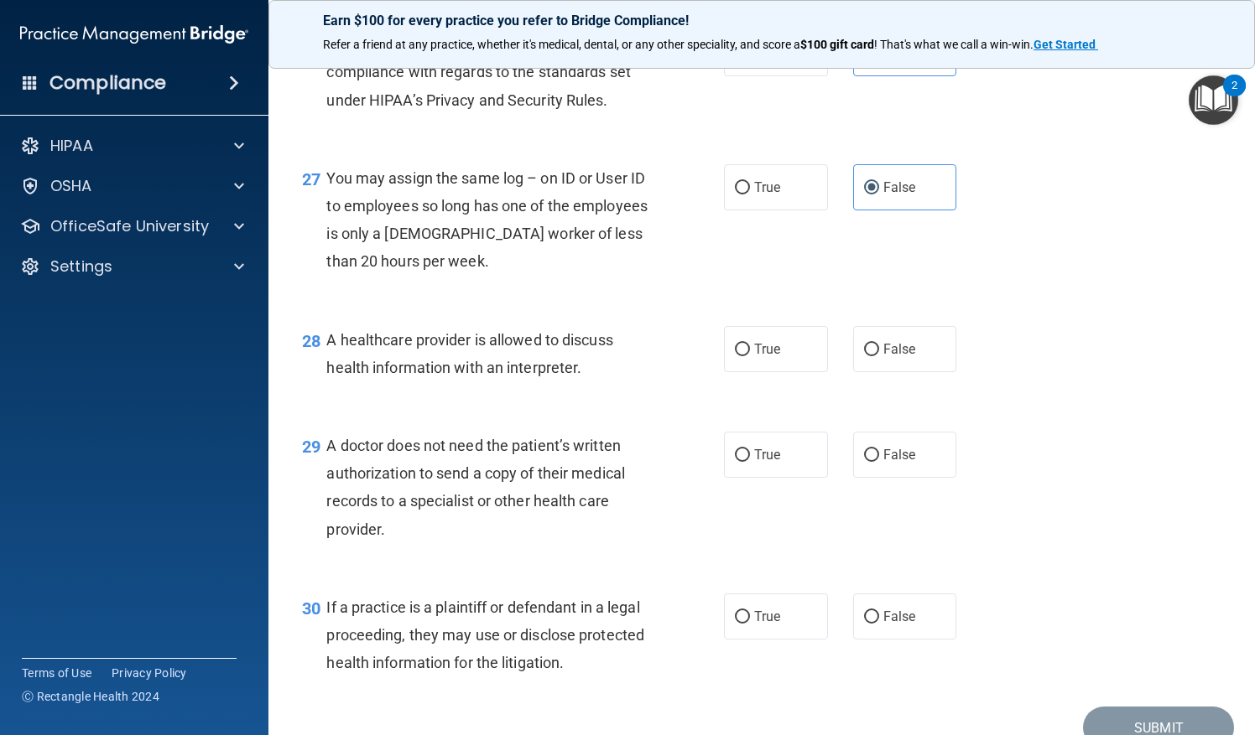
scroll to position [3869, 0]
click at [755, 356] on span "True" at bounding box center [767, 348] width 26 height 16
click at [750, 356] on input "True" at bounding box center [742, 349] width 15 height 13
radio input "true"
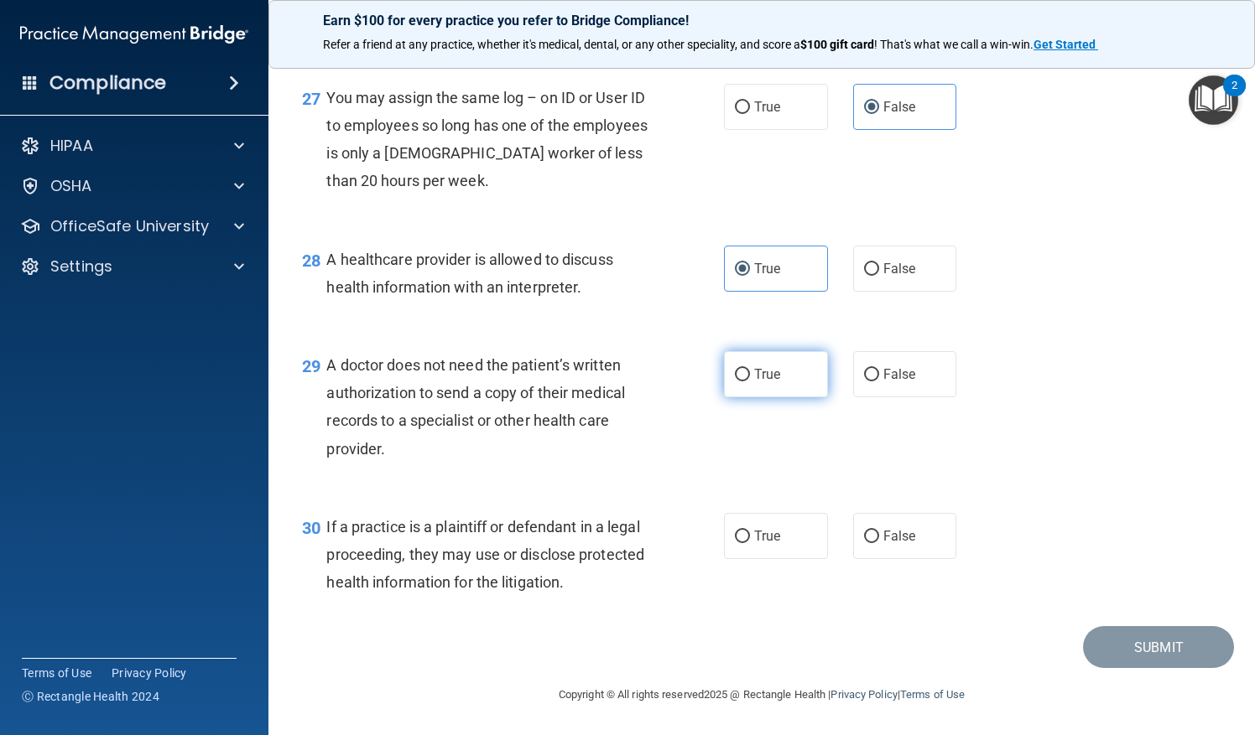
click at [768, 371] on span "True" at bounding box center [767, 374] width 26 height 16
click at [750, 371] on input "True" at bounding box center [742, 375] width 15 height 13
radio input "true"
click at [724, 555] on label "True" at bounding box center [776, 536] width 104 height 46
click at [735, 543] on input "True" at bounding box center [742, 537] width 15 height 13
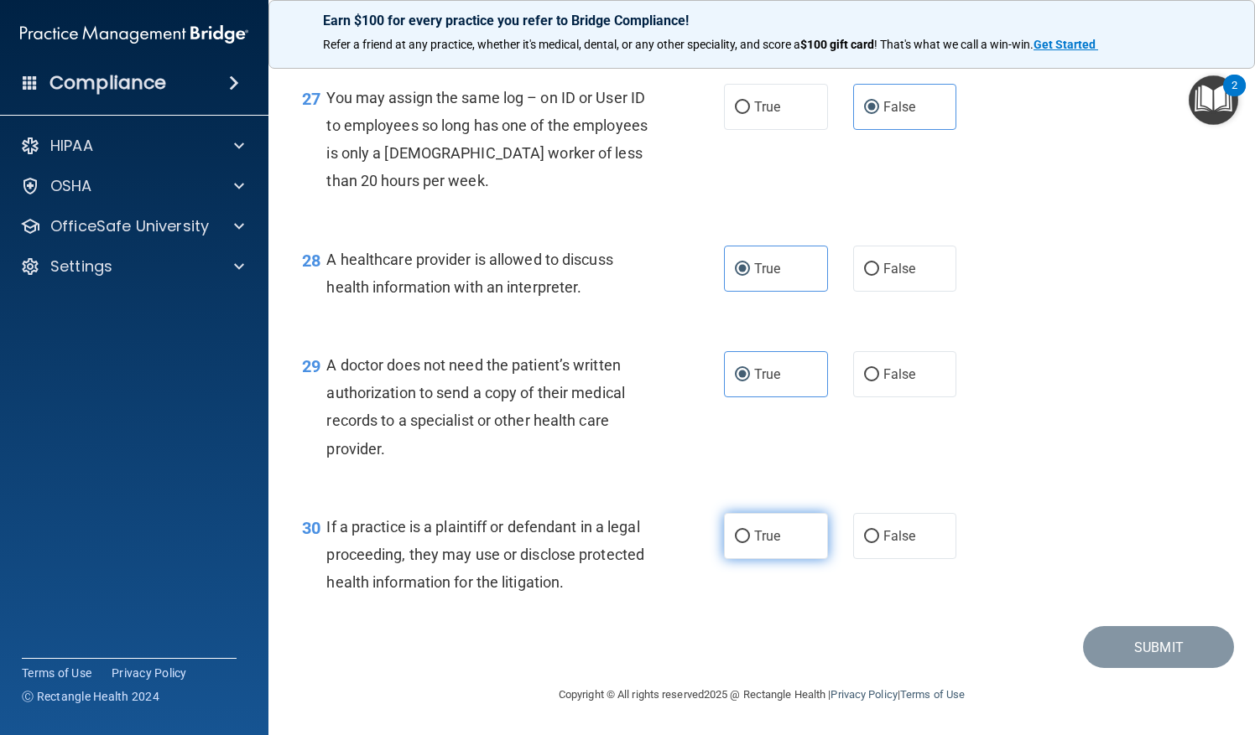
radio input "true"
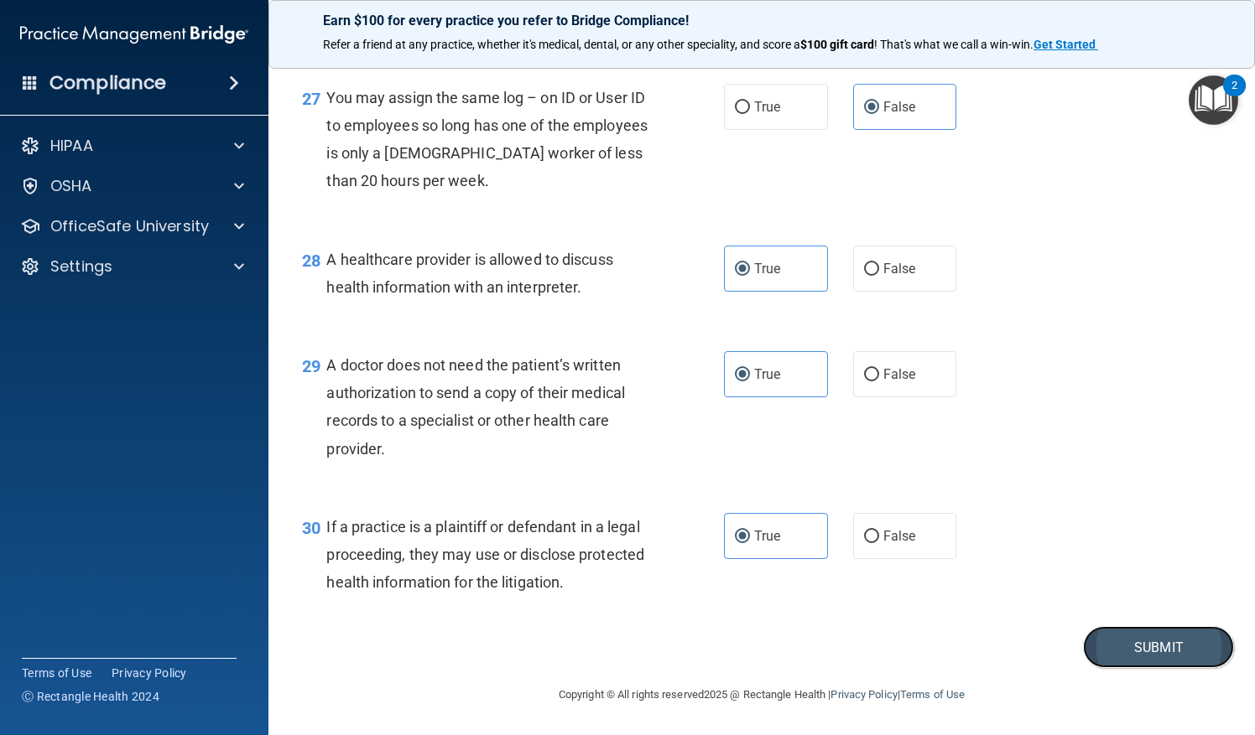
click at [1167, 647] on button "Submit" at bounding box center [1158, 647] width 151 height 43
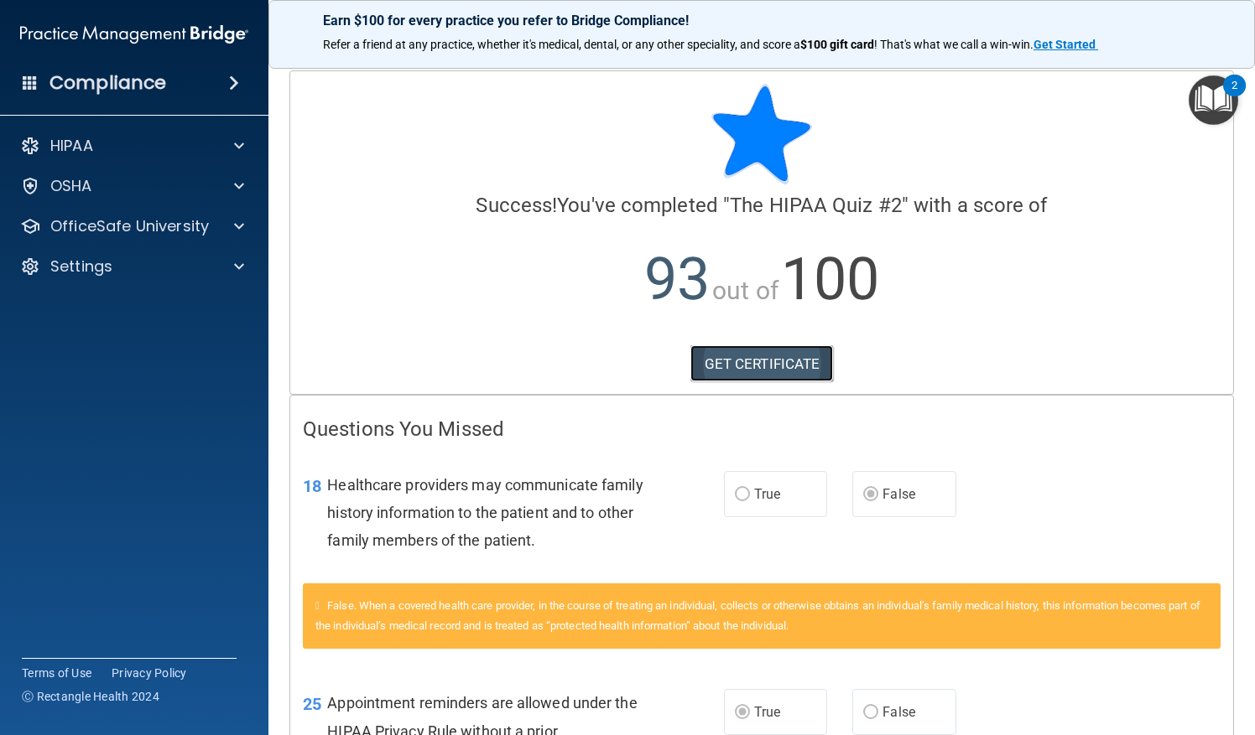
click at [736, 361] on link "GET CERTIFICATE" at bounding box center [761, 364] width 143 height 37
click at [143, 226] on p "OfficeSafe University" at bounding box center [129, 226] width 159 height 20
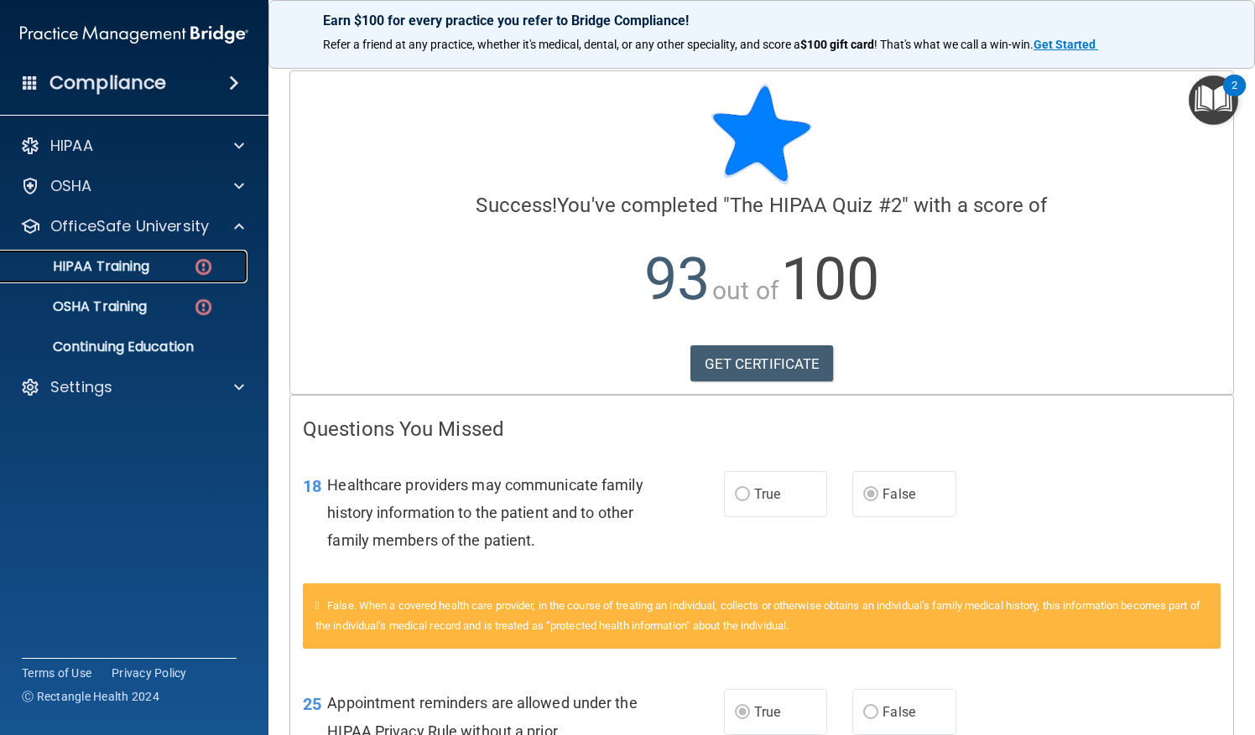
click at [174, 278] on link "HIPAA Training" at bounding box center [115, 267] width 264 height 34
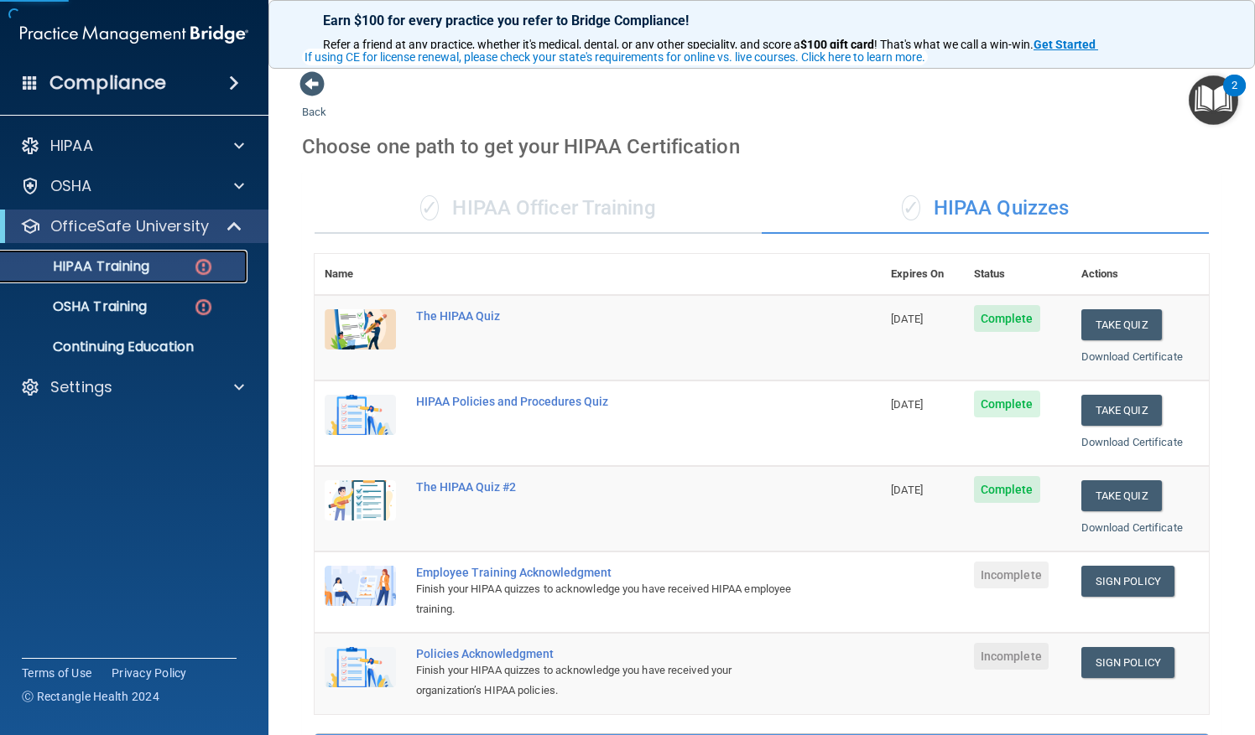
scroll to position [188, 0]
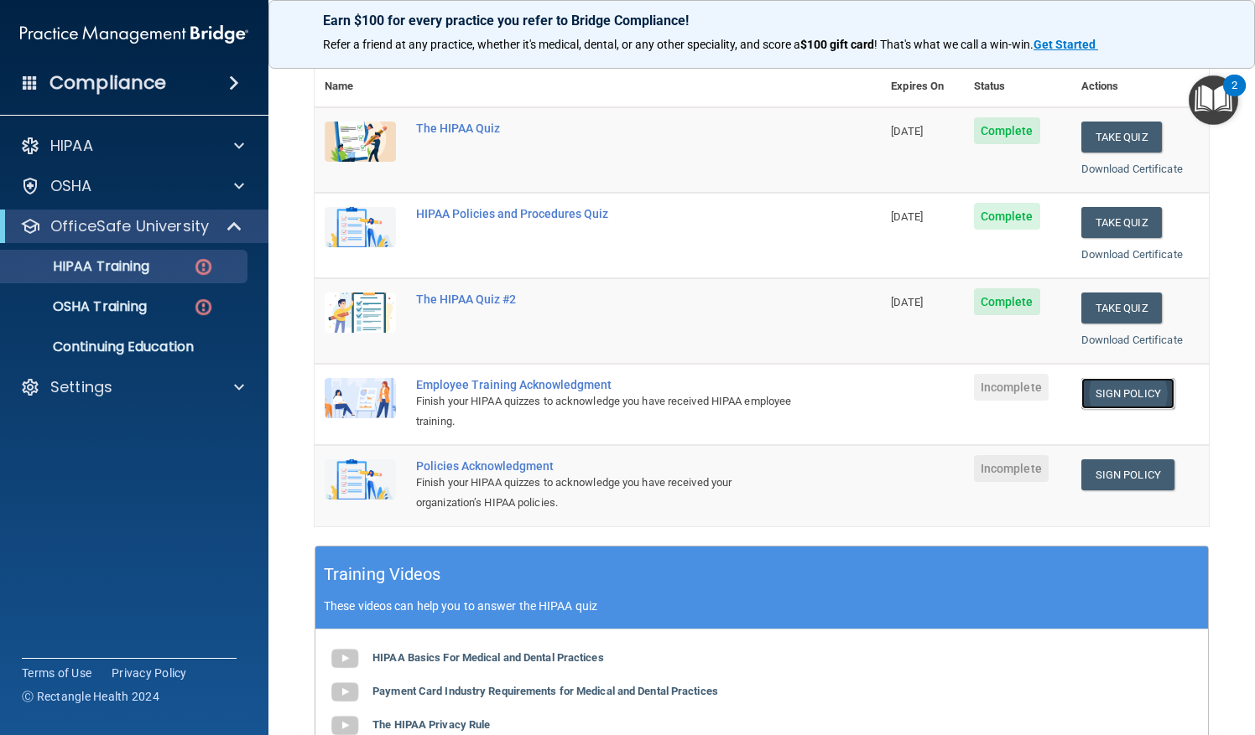
click at [1129, 389] on link "Sign Policy" at bounding box center [1127, 393] width 93 height 31
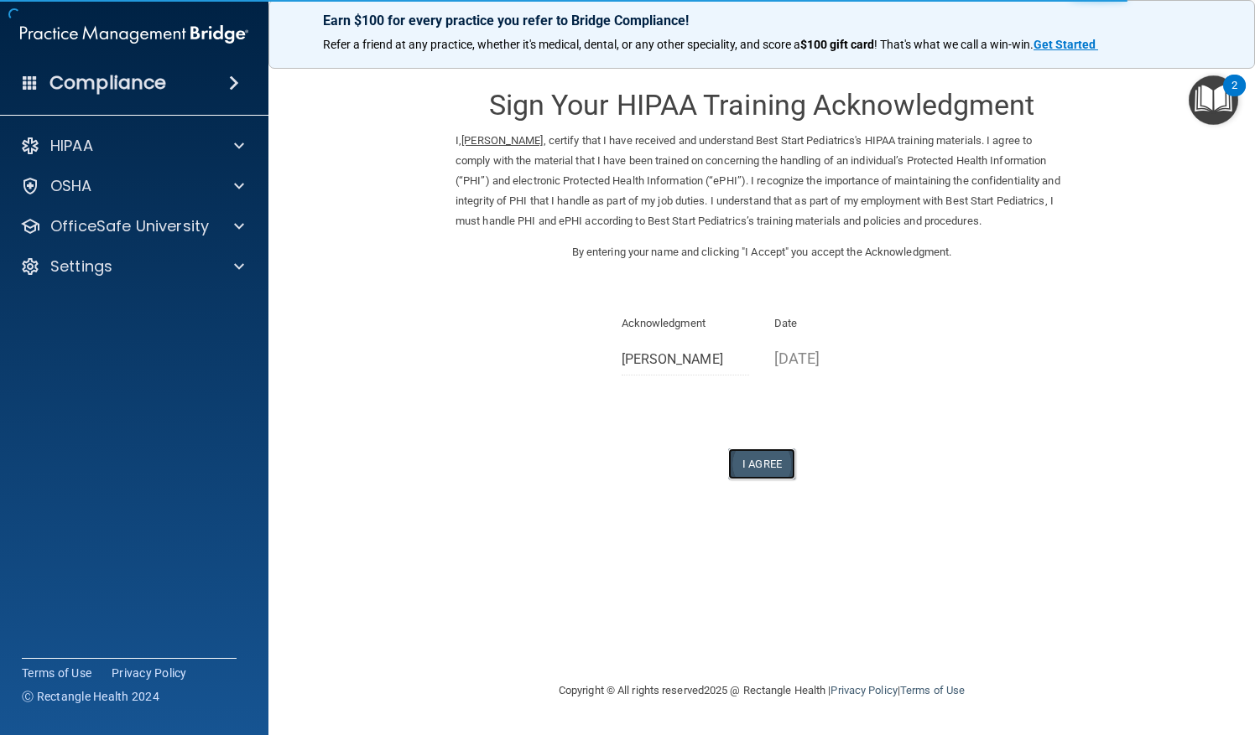
click at [767, 460] on button "I Agree" at bounding box center [761, 464] width 67 height 31
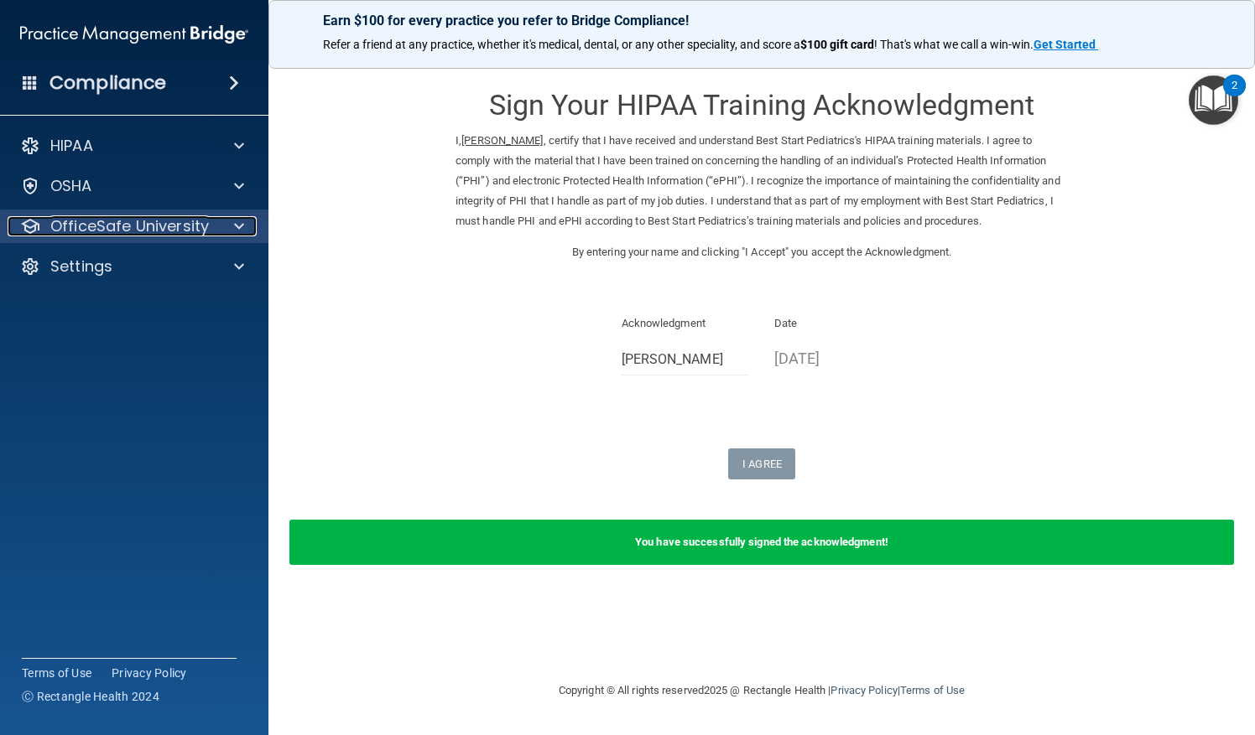
click at [121, 223] on p "OfficeSafe University" at bounding box center [129, 226] width 159 height 20
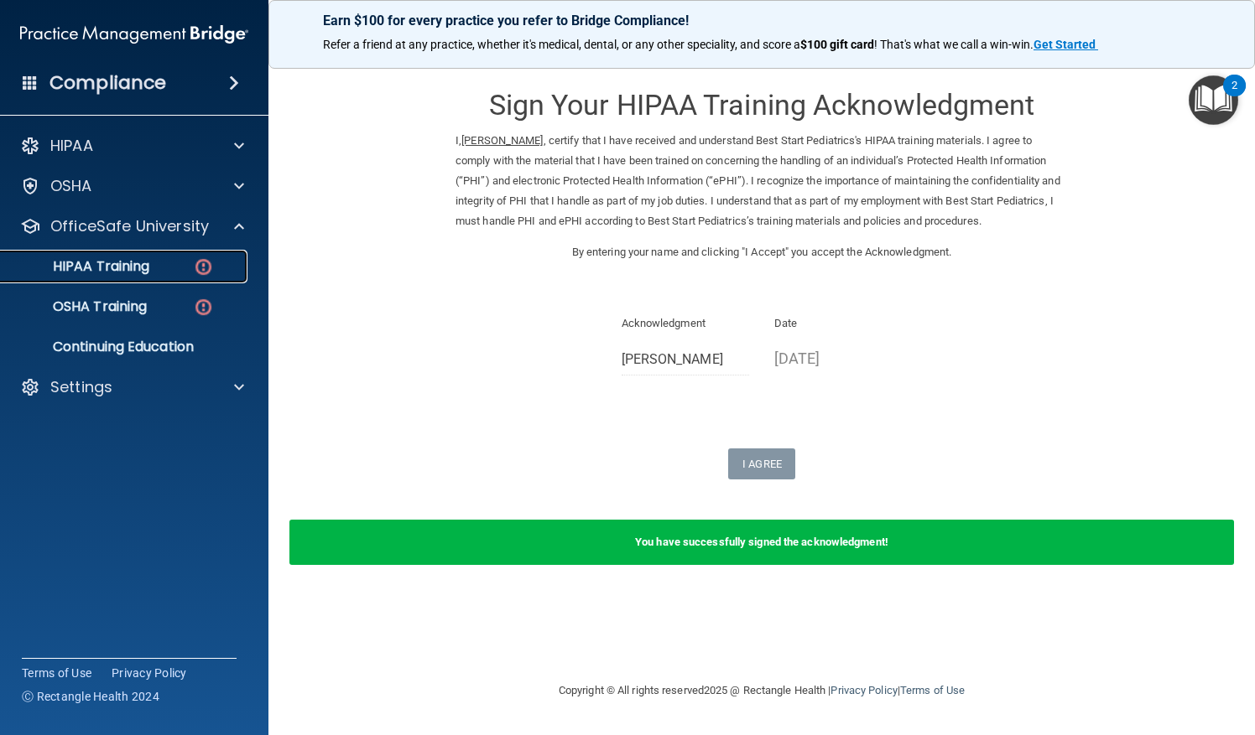
click at [132, 277] on link "HIPAA Training" at bounding box center [115, 267] width 264 height 34
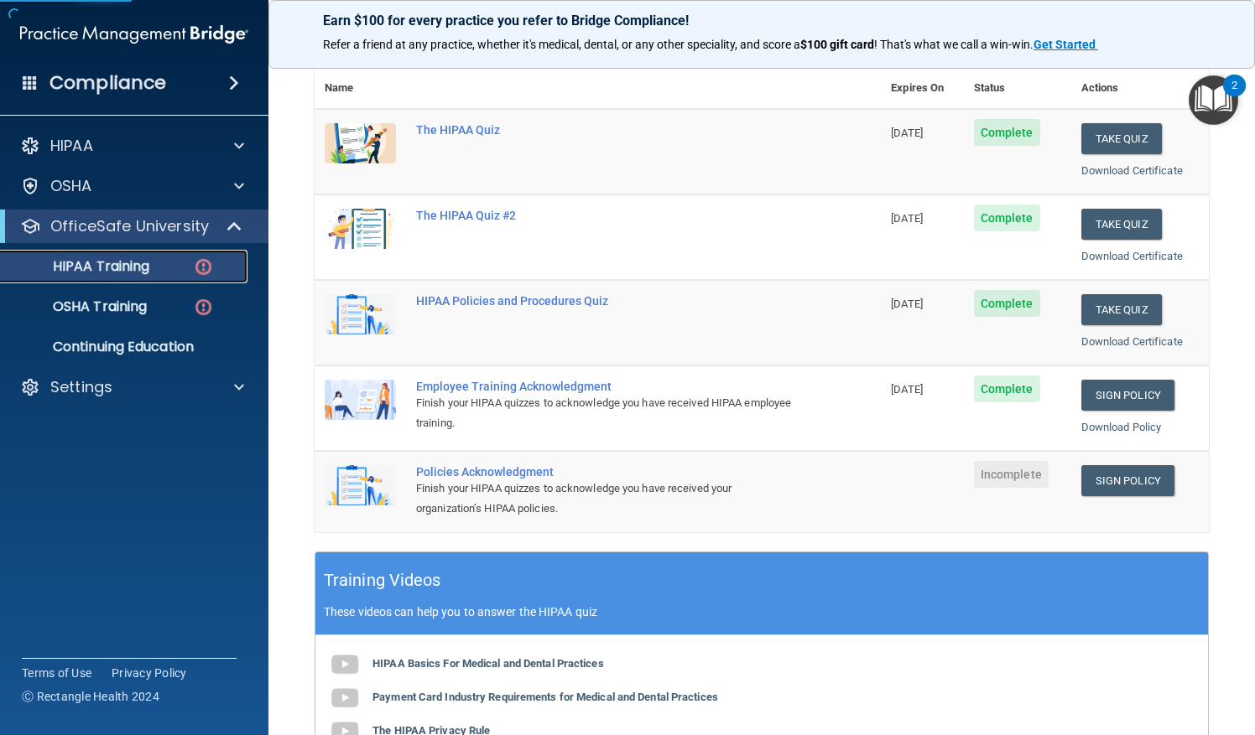
scroll to position [200, 0]
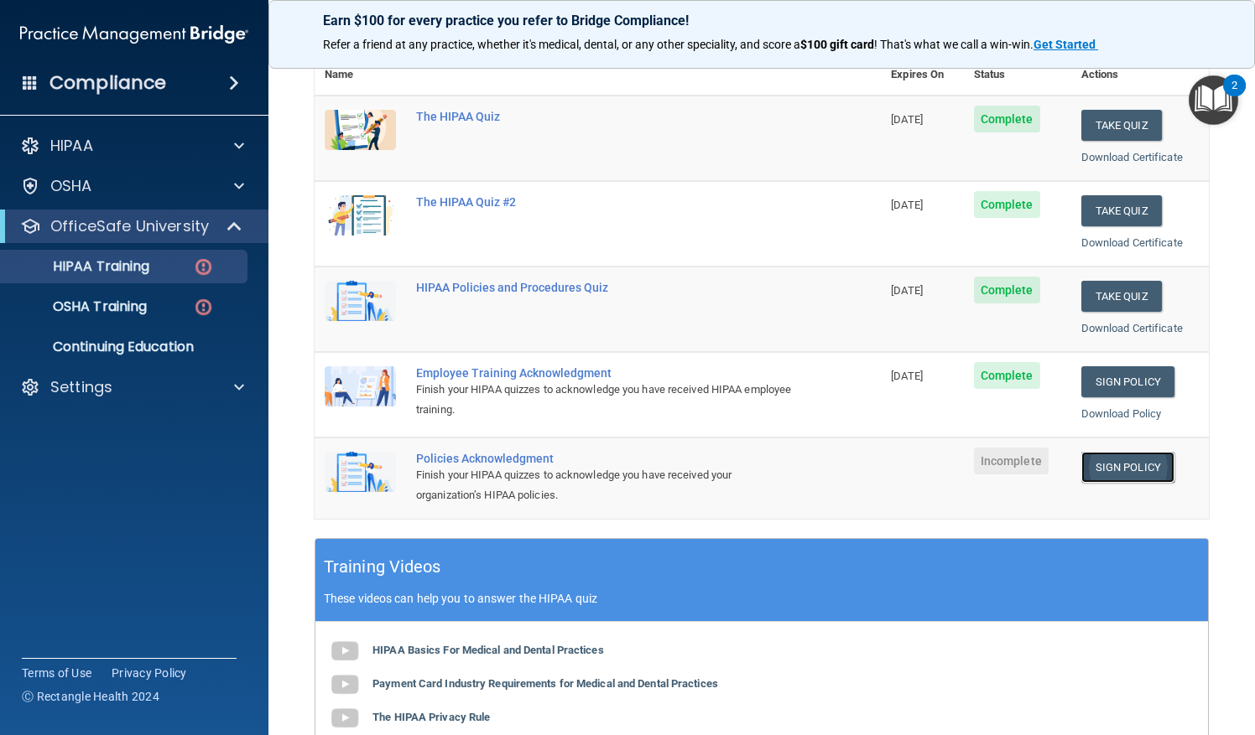
click at [1122, 468] on link "Sign Policy" at bounding box center [1127, 467] width 93 height 31
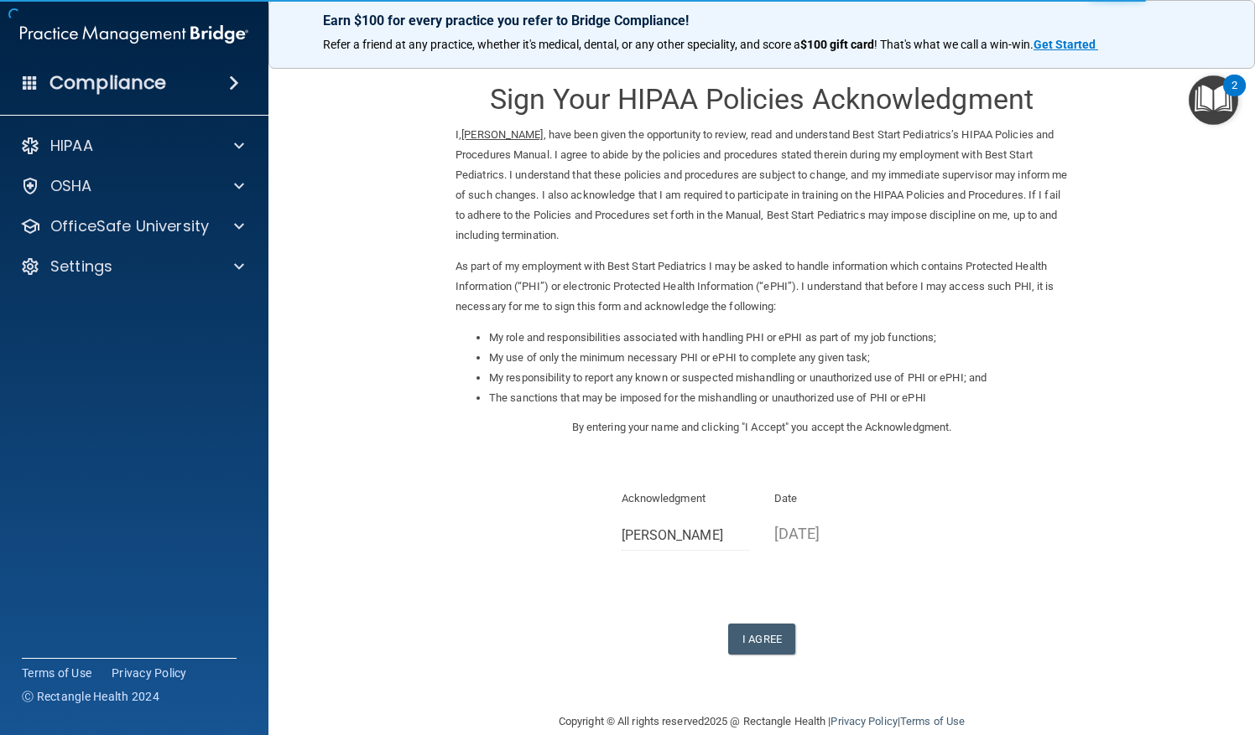
scroll to position [32, 0]
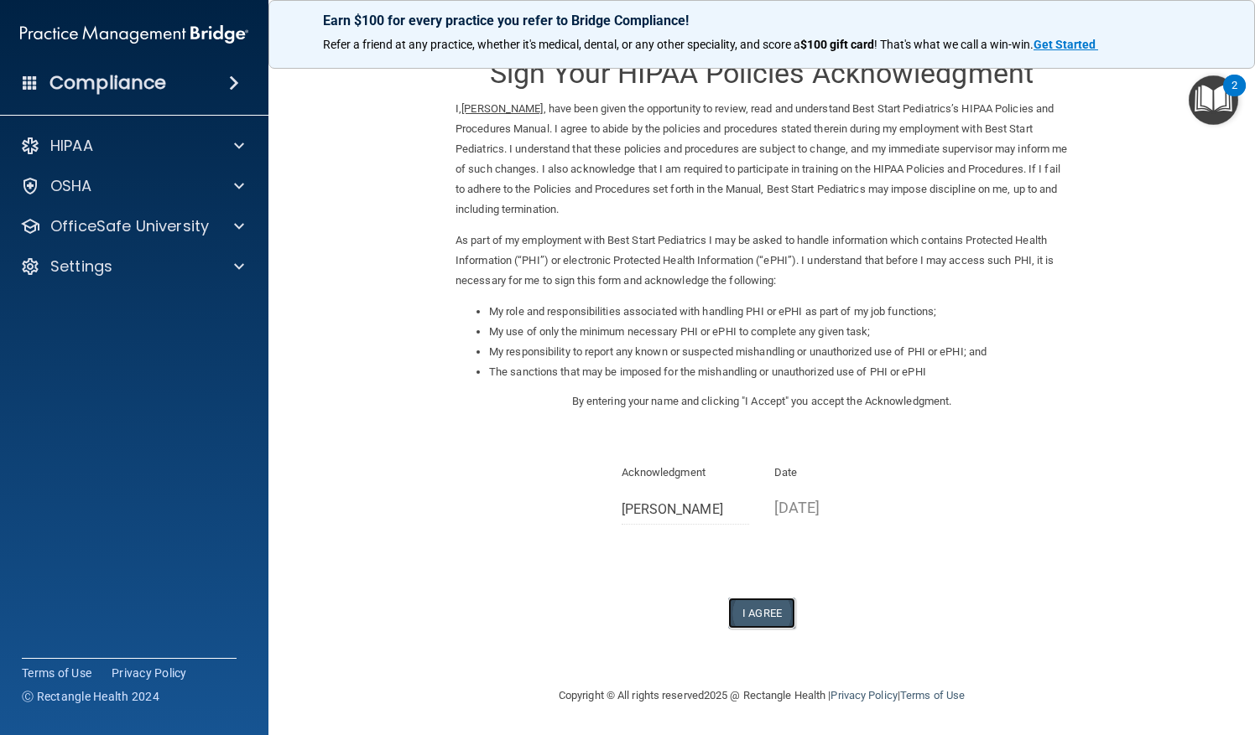
click at [762, 611] on button "I Agree" at bounding box center [761, 613] width 67 height 31
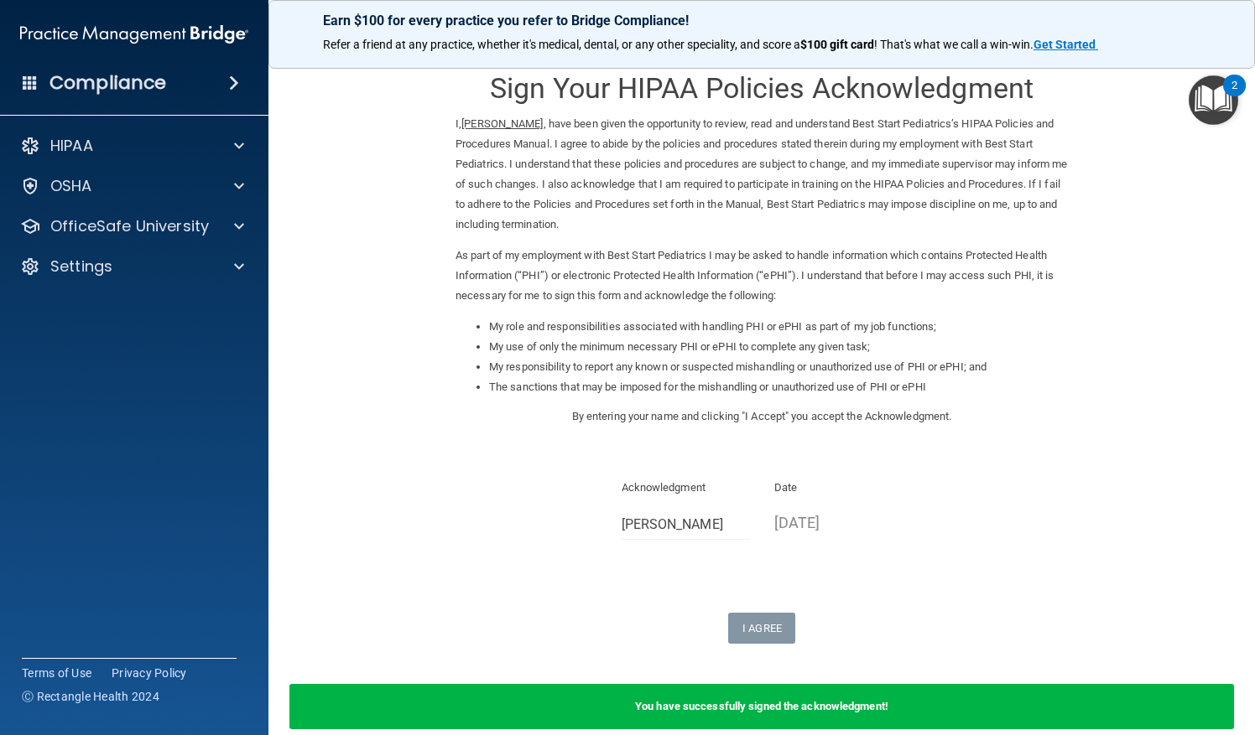
scroll to position [0, 0]
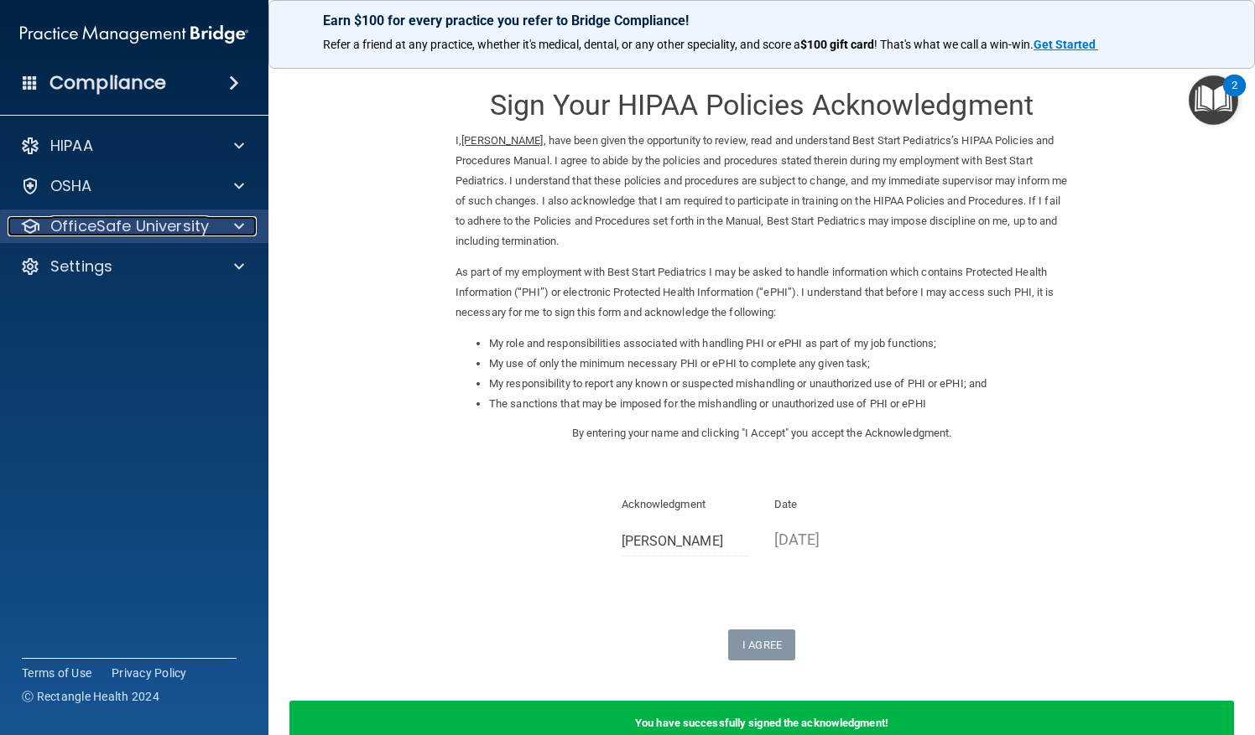
click at [139, 230] on p "OfficeSafe University" at bounding box center [129, 226] width 159 height 20
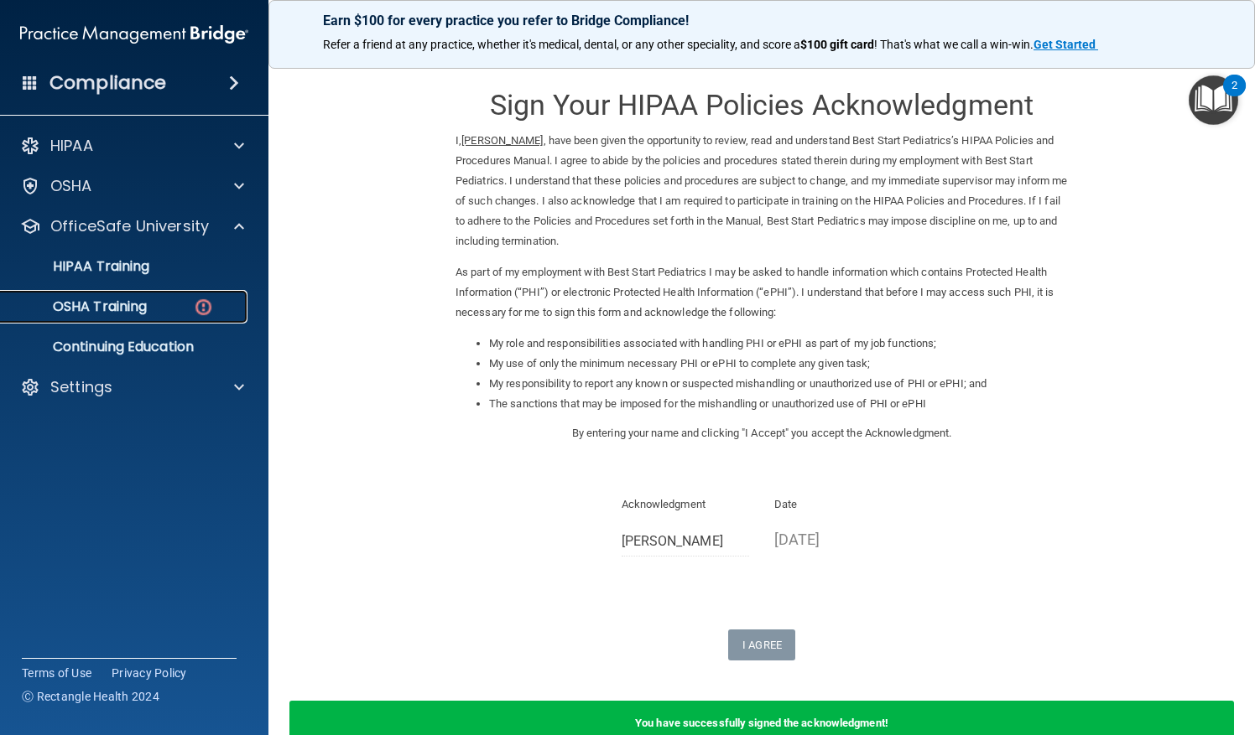
click at [131, 307] on p "OSHA Training" at bounding box center [79, 307] width 136 height 17
